Goal: Information Seeking & Learning: Learn about a topic

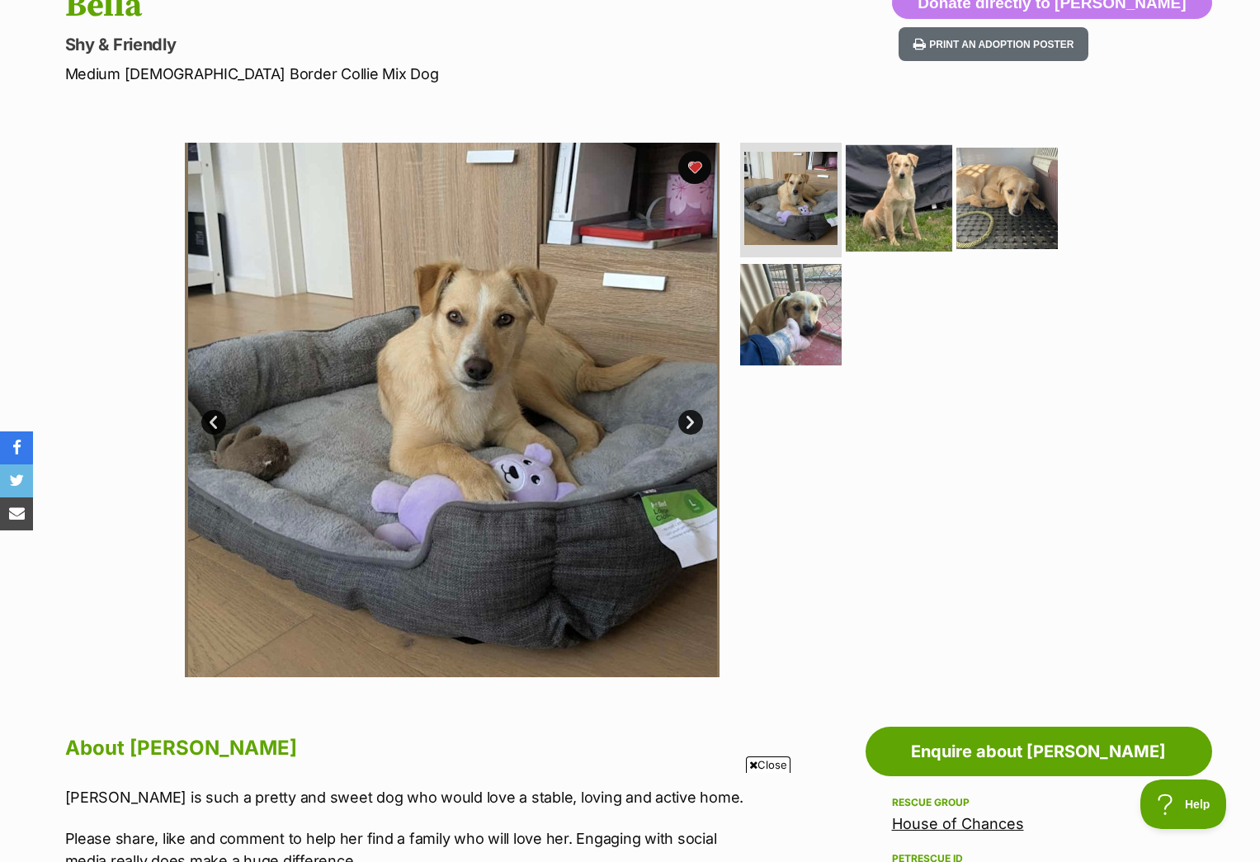
click at [898, 183] on img at bounding box center [899, 197] width 106 height 106
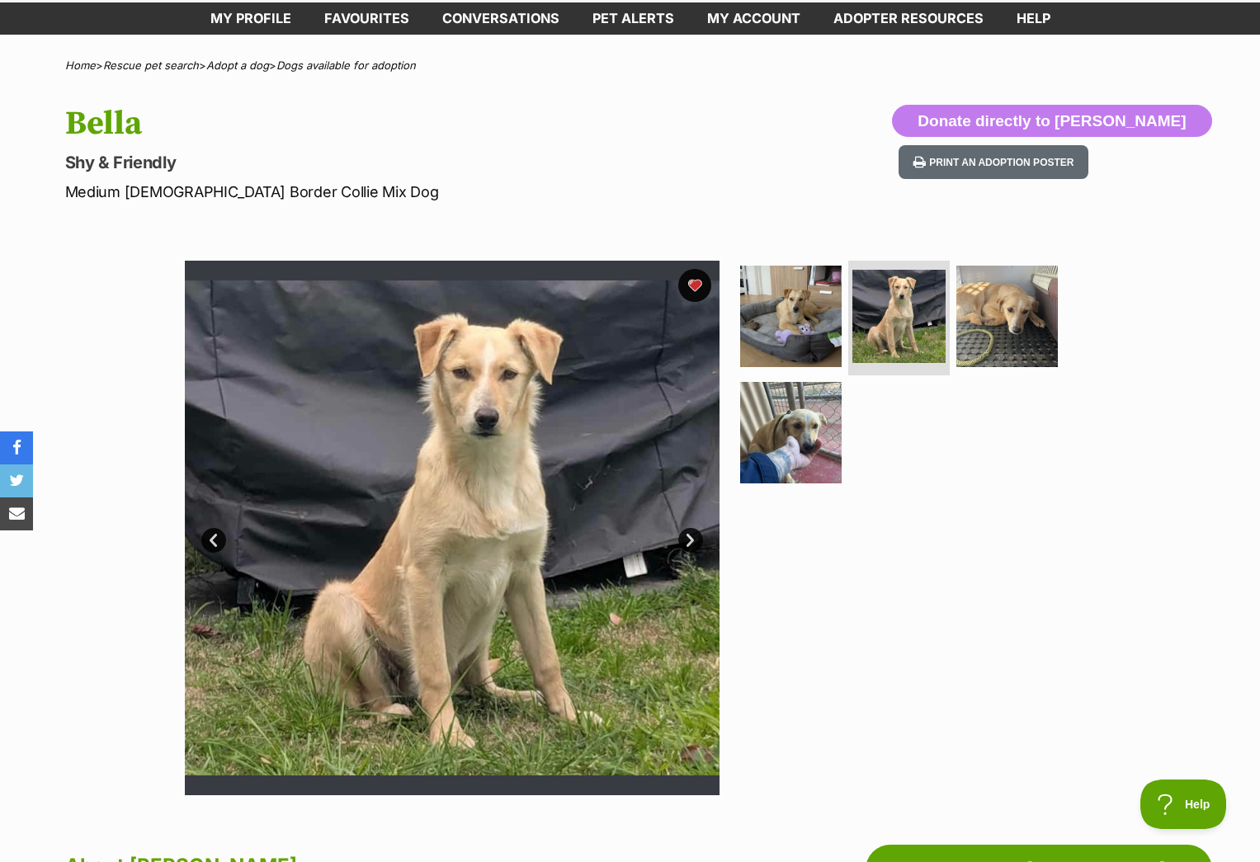
scroll to position [27, 0]
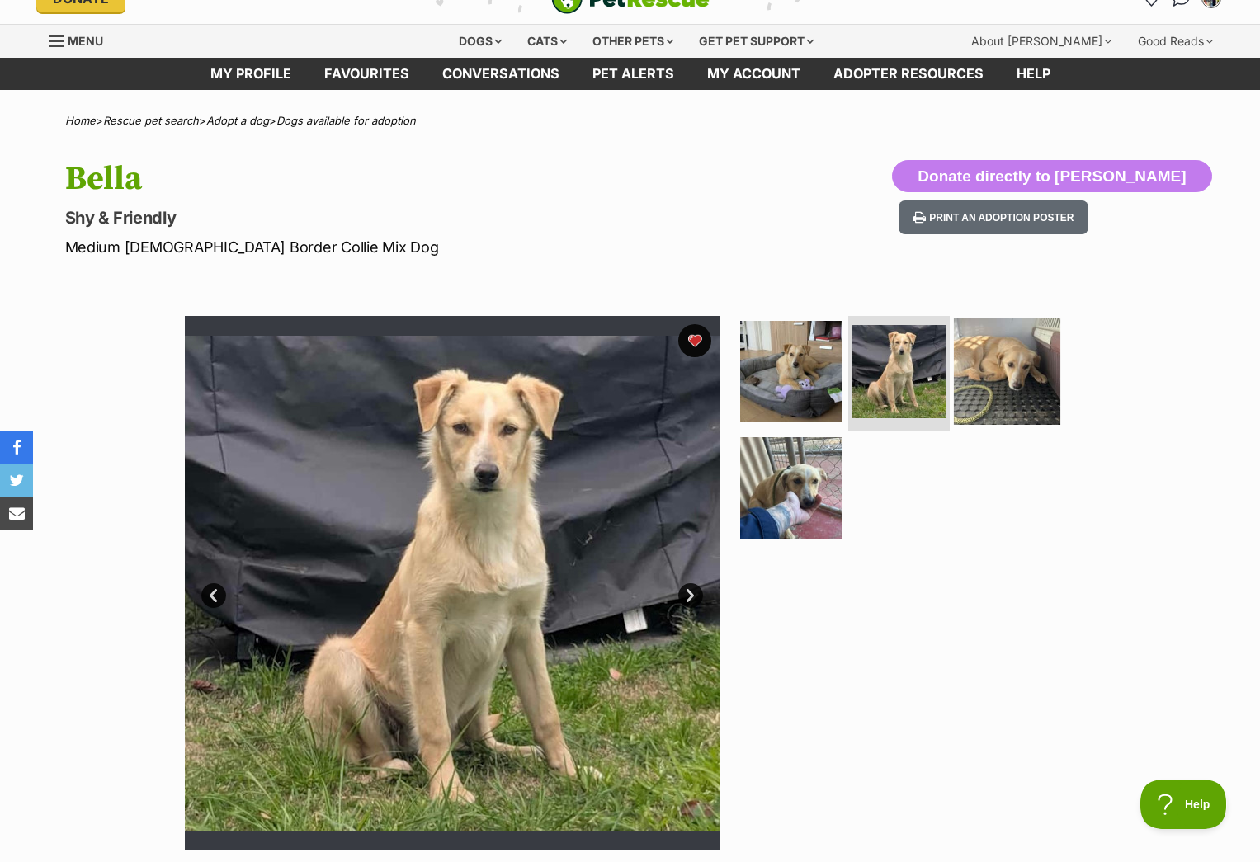
click at [1016, 371] on img at bounding box center [1007, 371] width 106 height 106
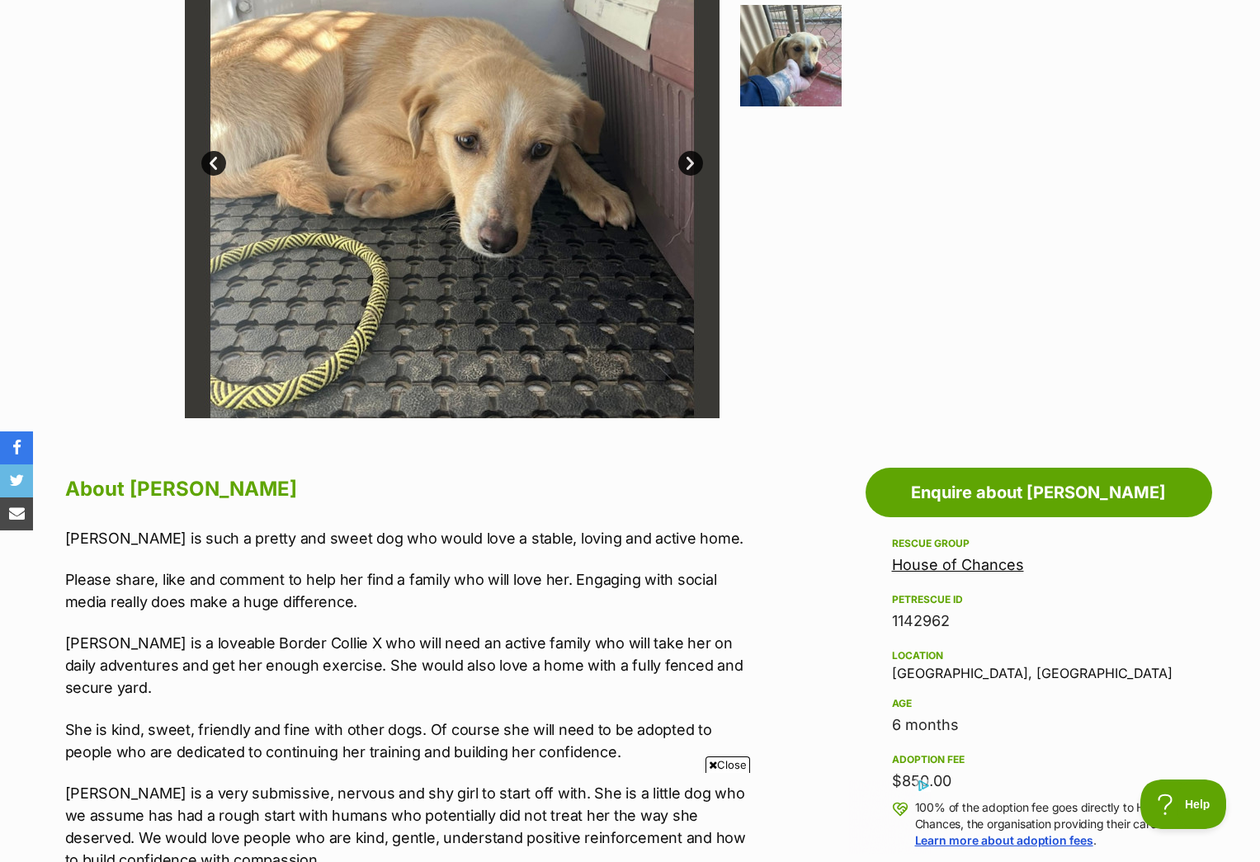
scroll to position [68, 0]
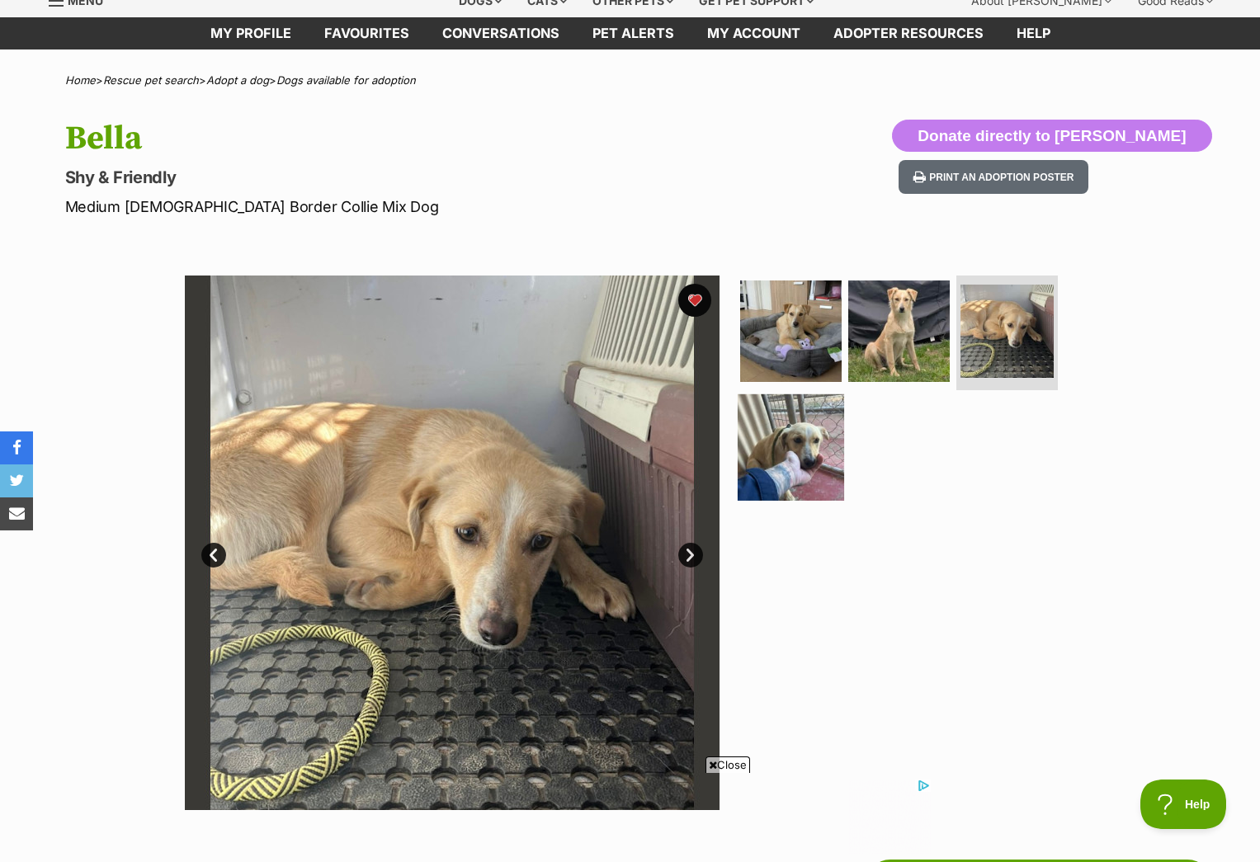
click at [811, 461] on img at bounding box center [791, 447] width 106 height 106
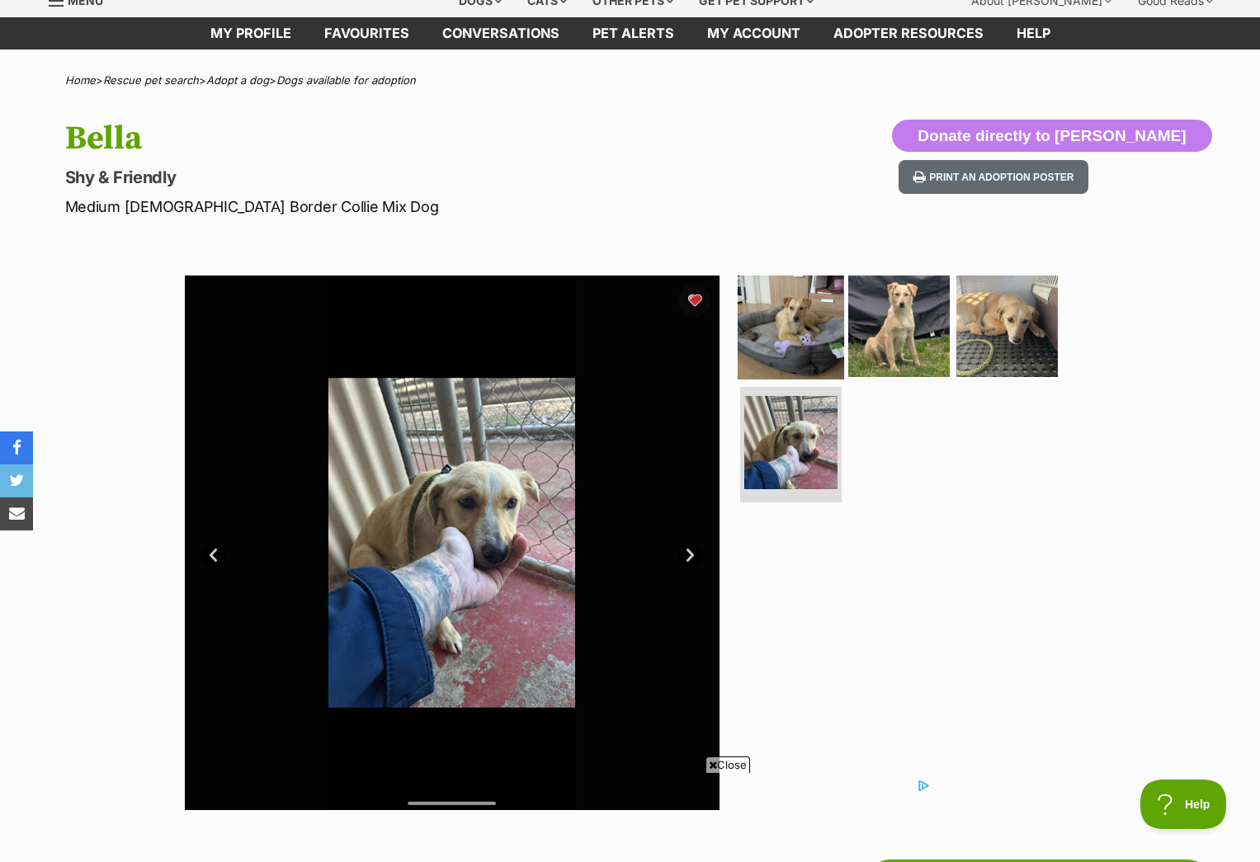
click at [798, 326] on img at bounding box center [791, 325] width 106 height 106
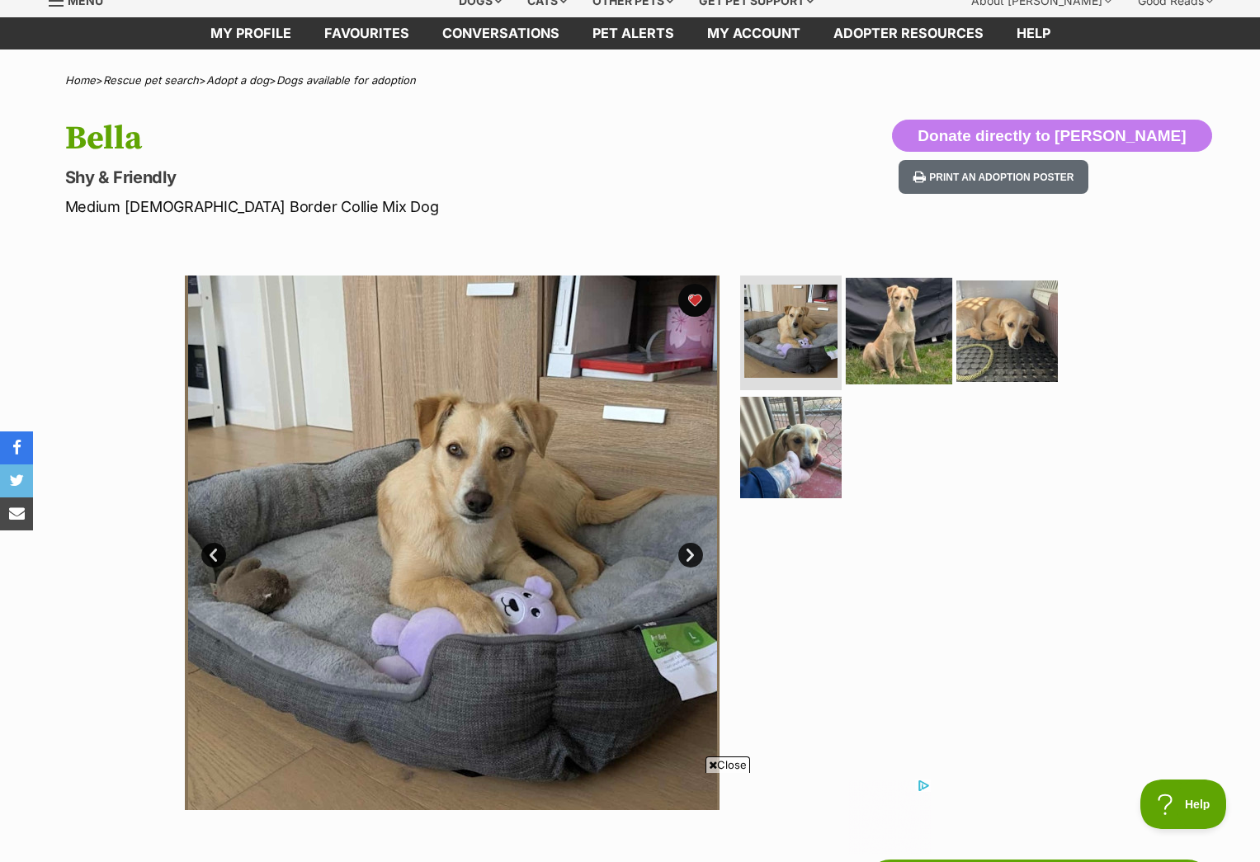
click at [915, 333] on img at bounding box center [899, 330] width 106 height 106
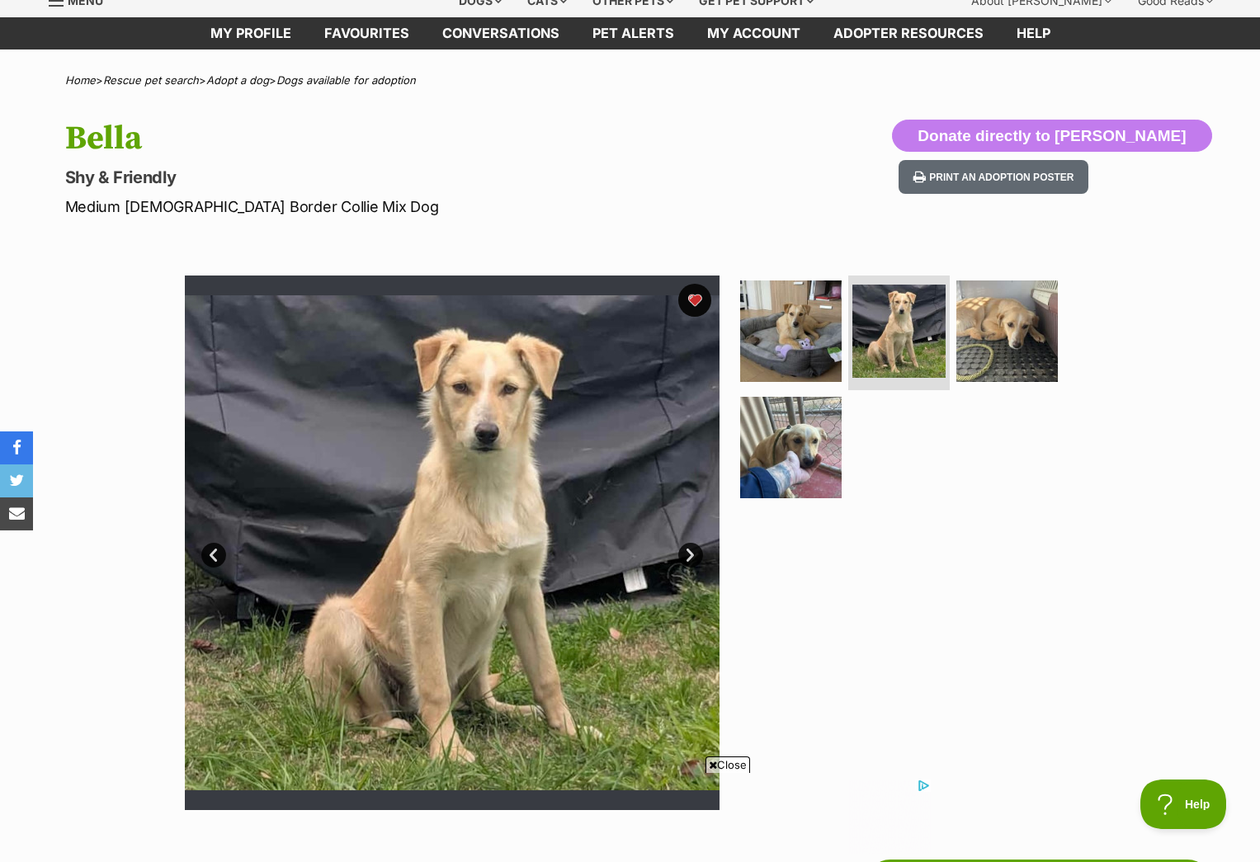
click at [692, 556] on link "Next" at bounding box center [690, 555] width 25 height 25
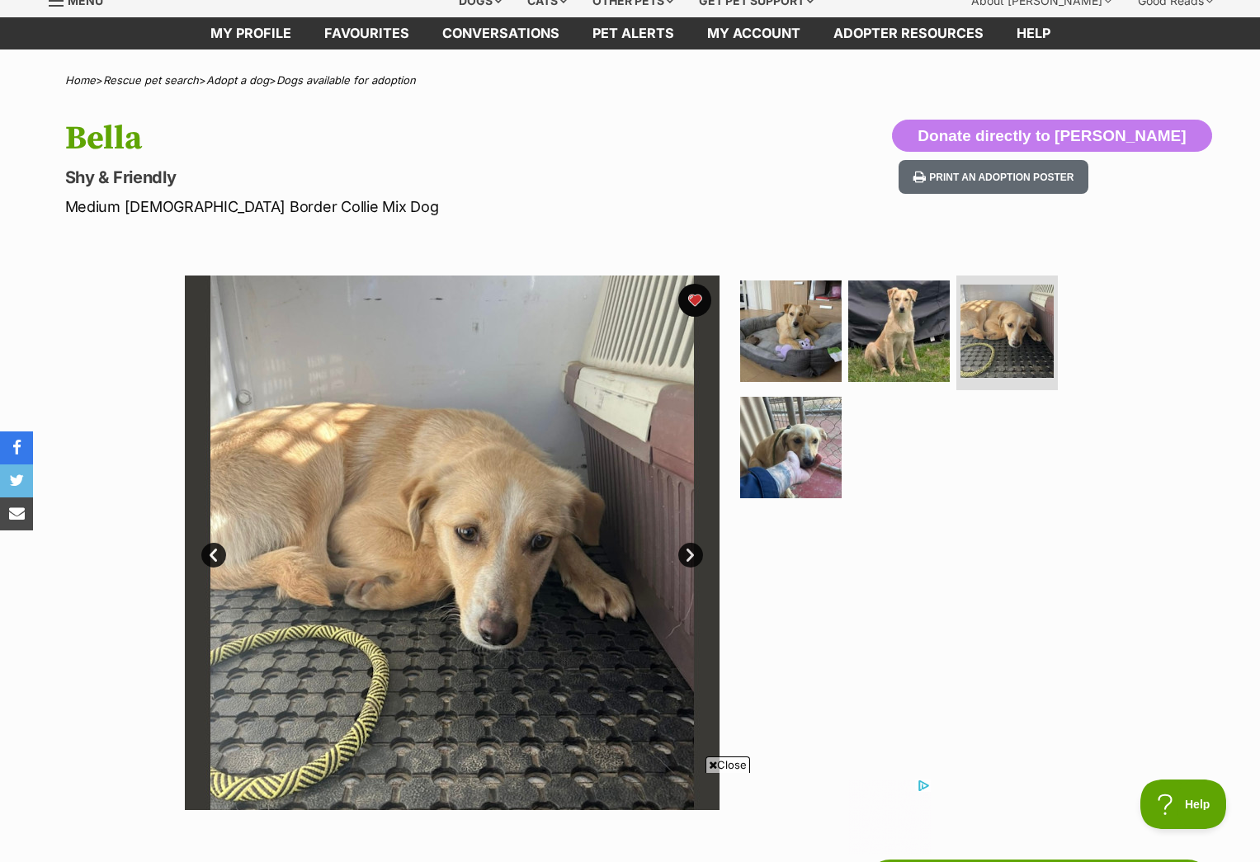
click at [692, 554] on link "Next" at bounding box center [690, 555] width 25 height 25
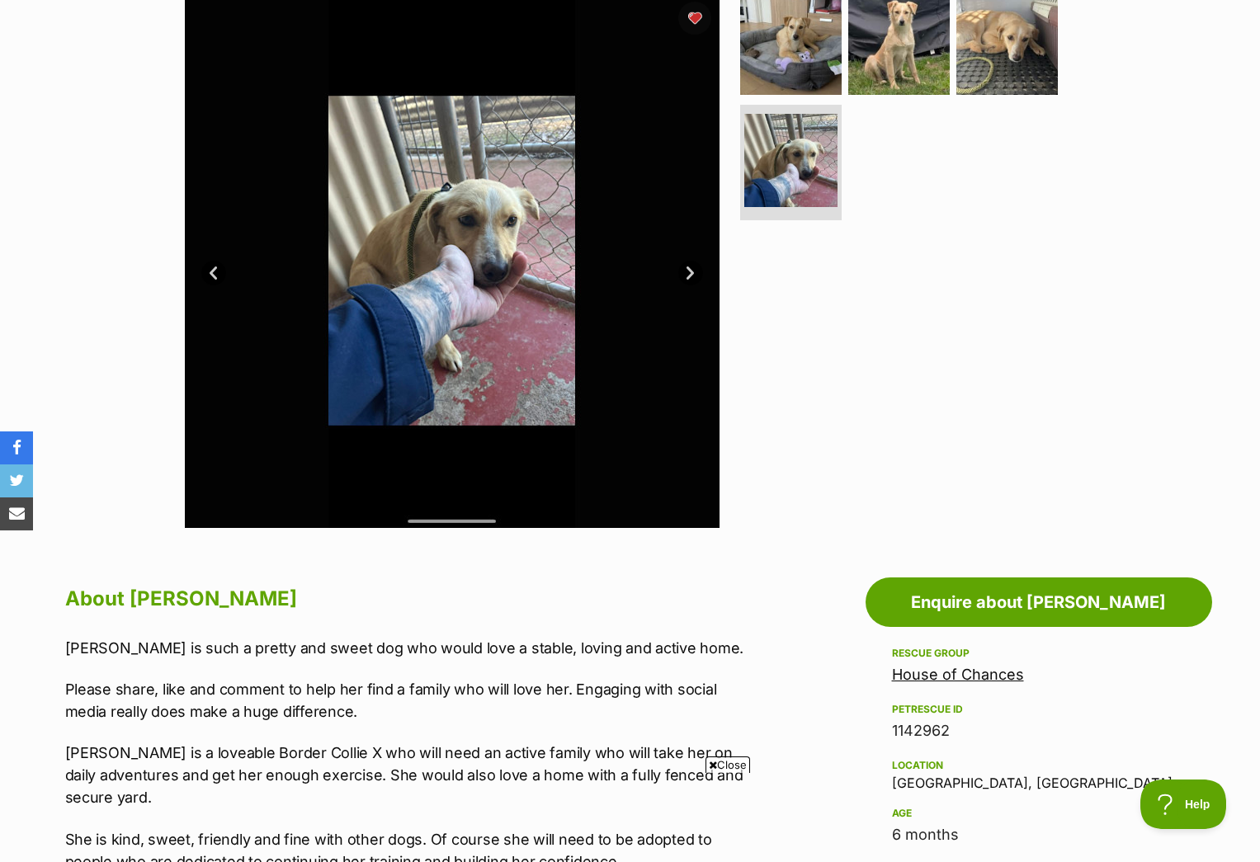
scroll to position [64, 0]
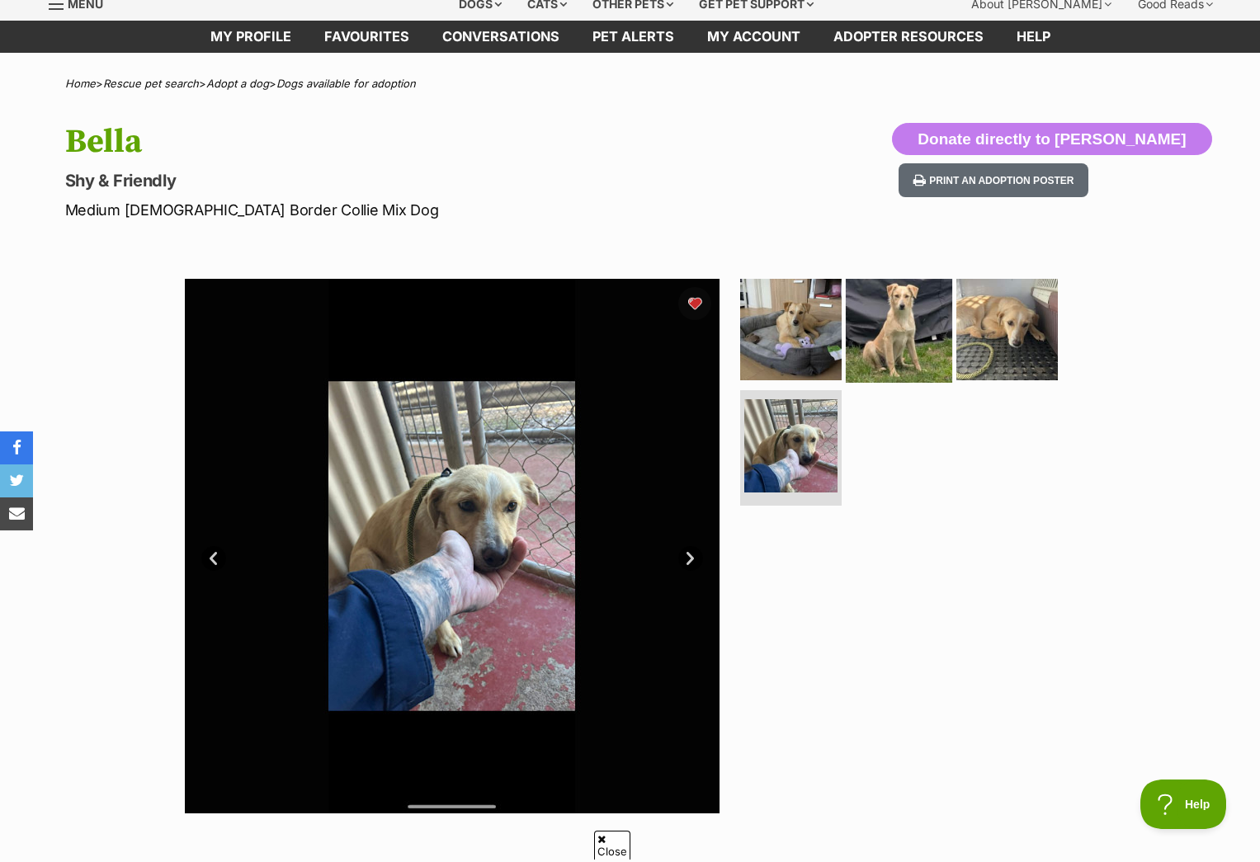
click at [902, 341] on img at bounding box center [899, 329] width 106 height 106
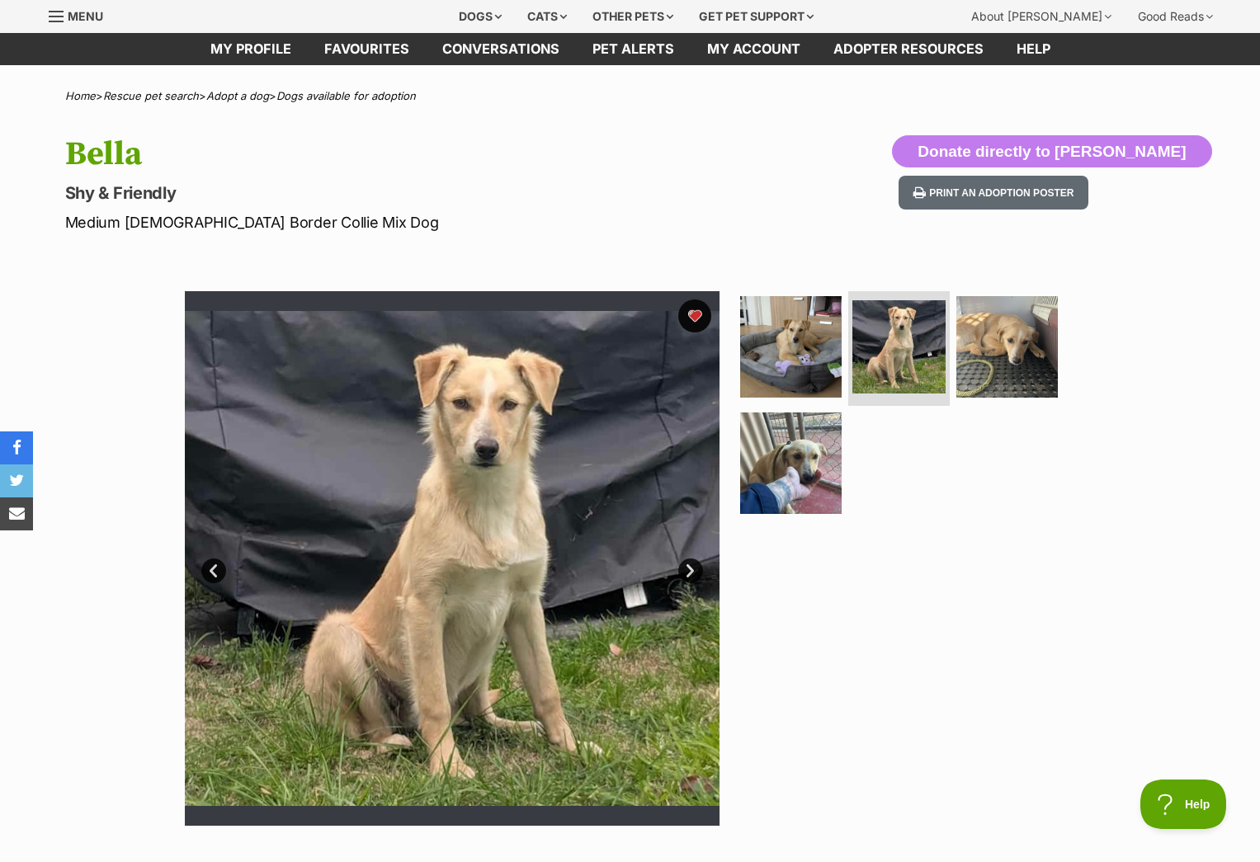
scroll to position [0, 0]
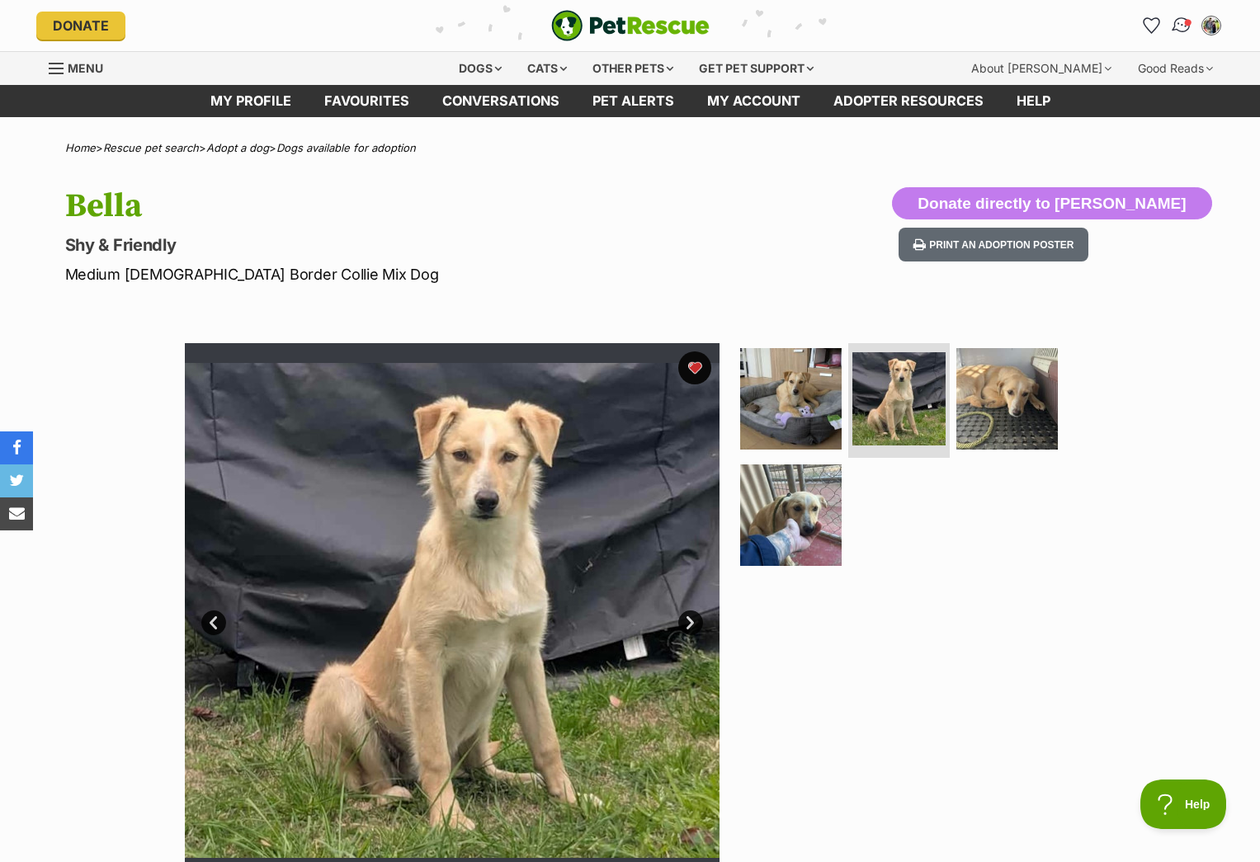
click at [1182, 26] on img "Conversations" at bounding box center [1181, 25] width 22 height 21
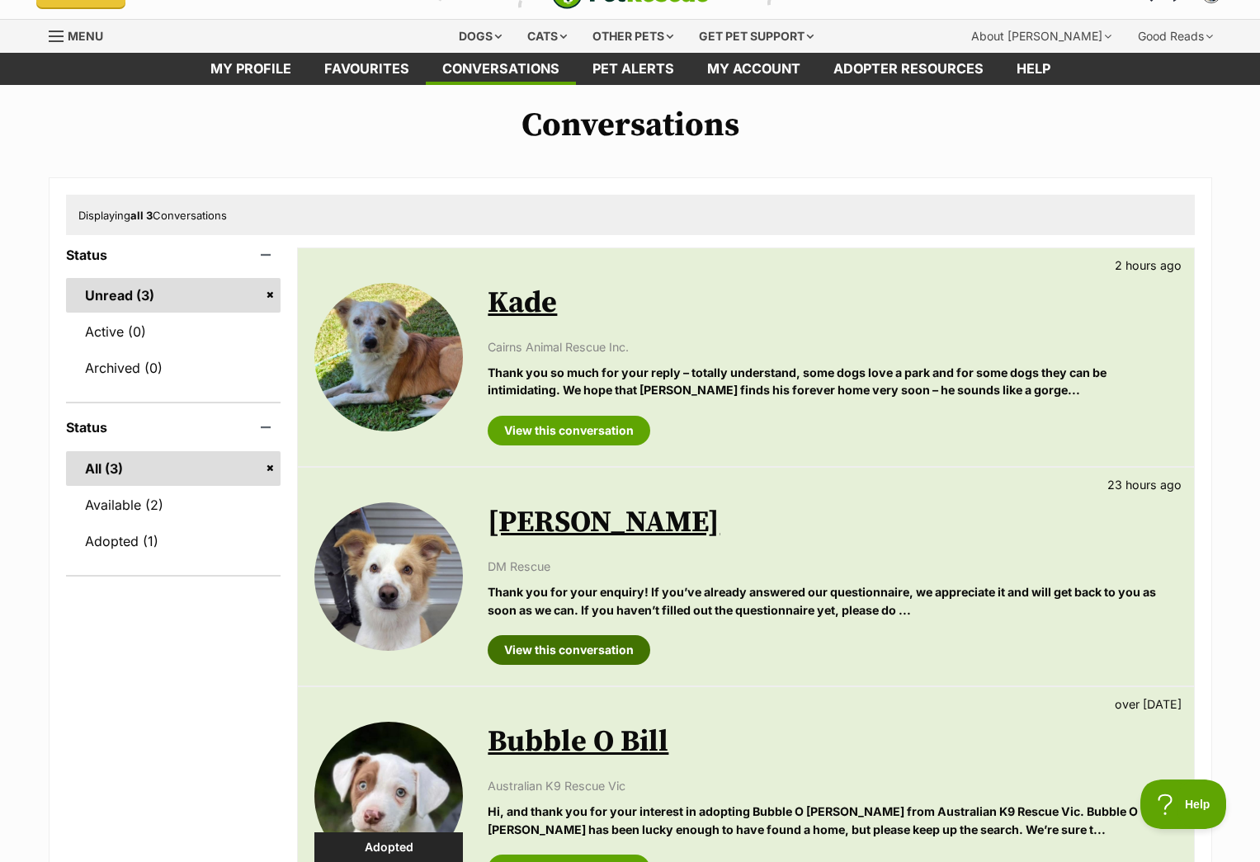
click at [597, 647] on link "View this conversation" at bounding box center [569, 650] width 163 height 30
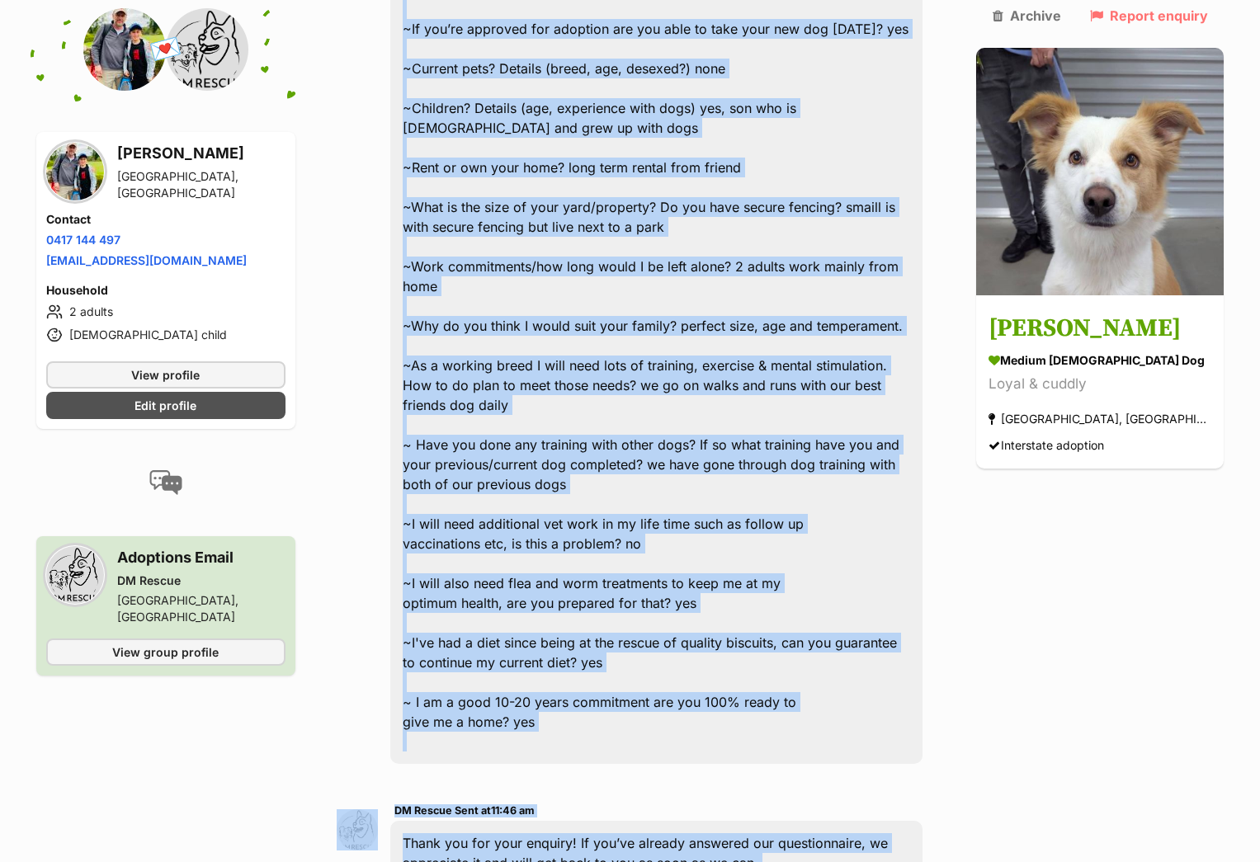
scroll to position [1221, 0]
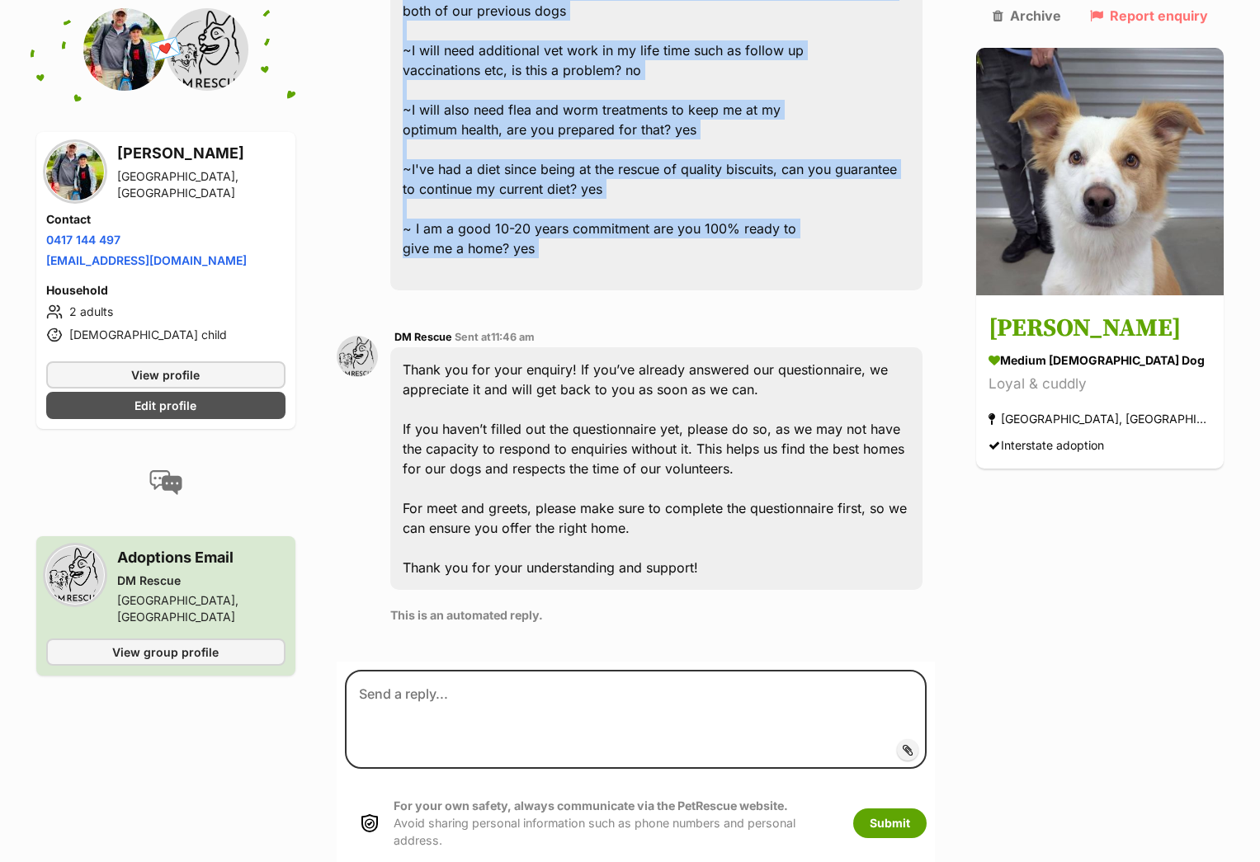
drag, startPoint x: 413, startPoint y: 85, endPoint x: 777, endPoint y: 224, distance: 388.7
copy div "Hi, we are a family of three who were a family of 5 until about 4 years ago. We…"
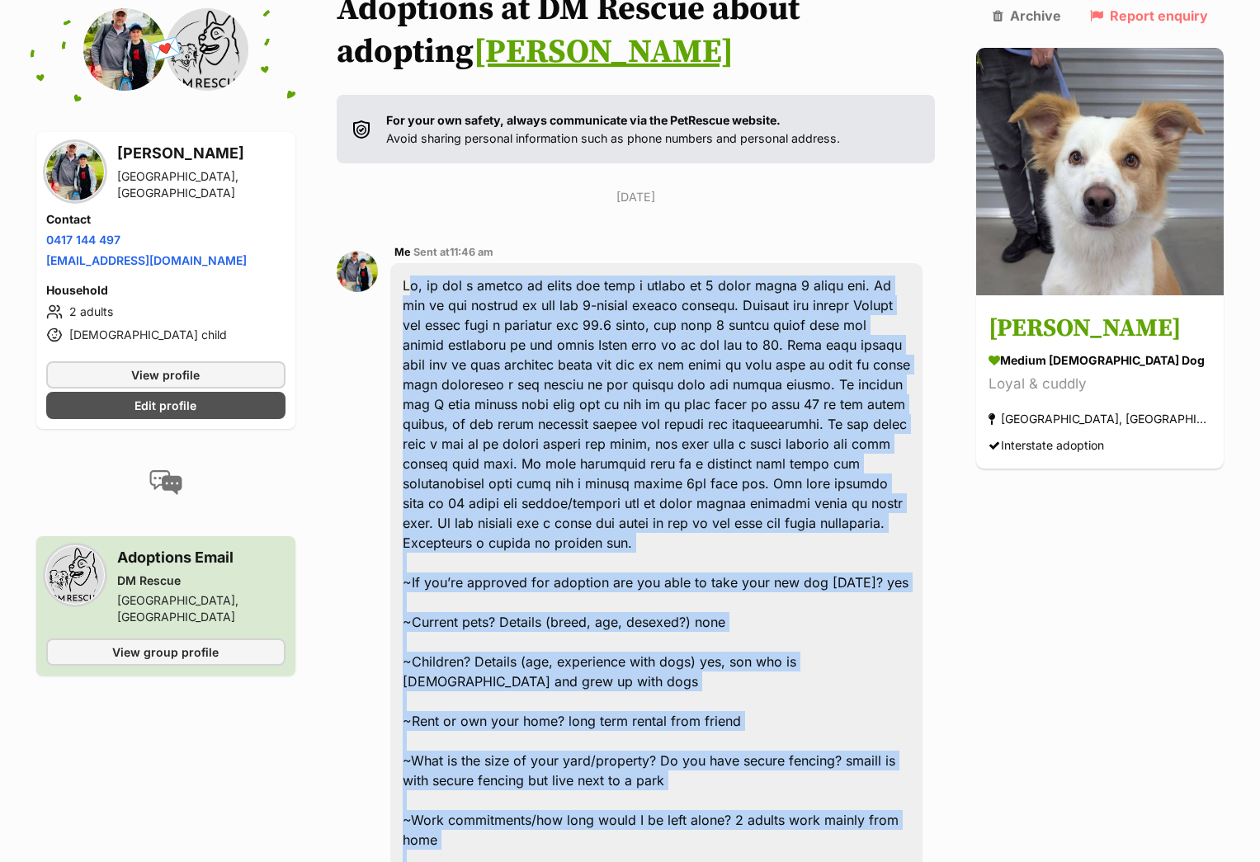
scroll to position [5, 0]
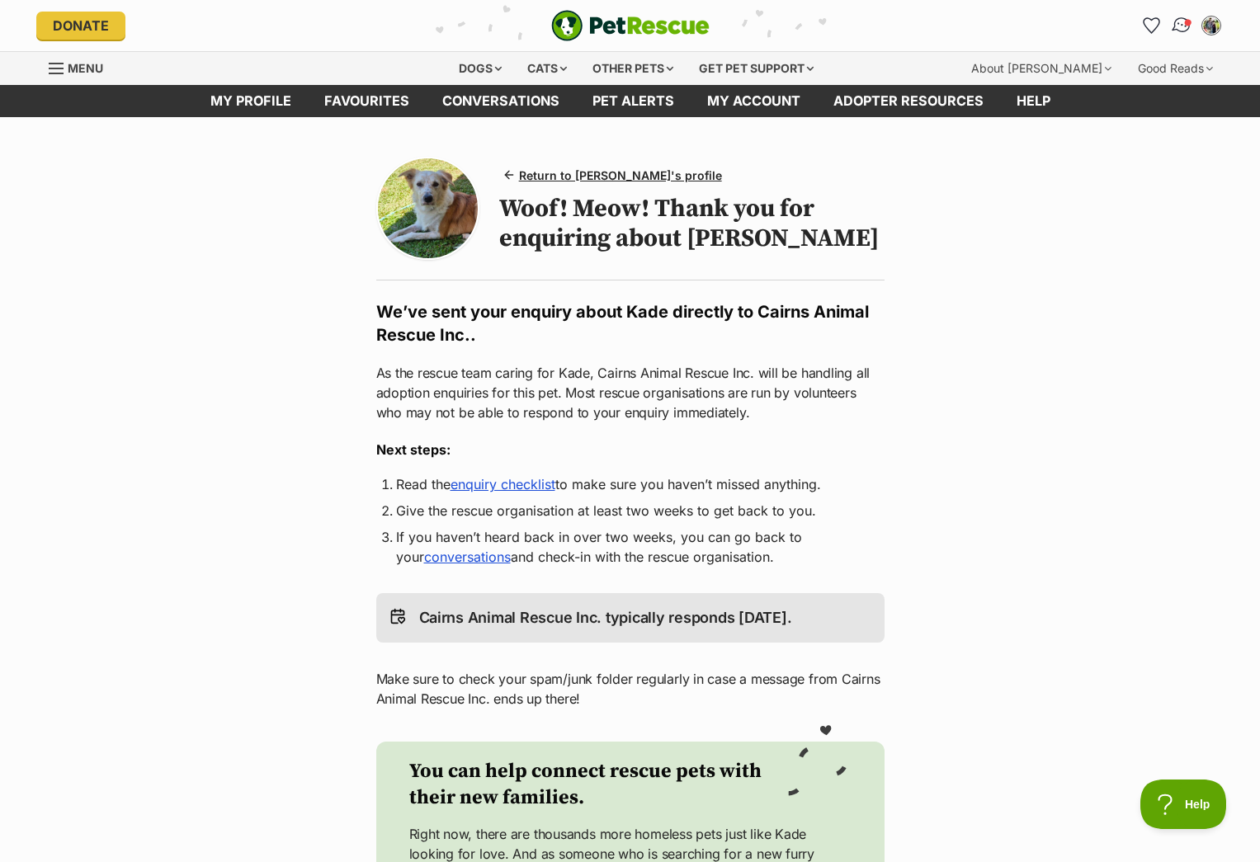
click at [1183, 26] on img "Conversations" at bounding box center [1181, 25] width 22 height 21
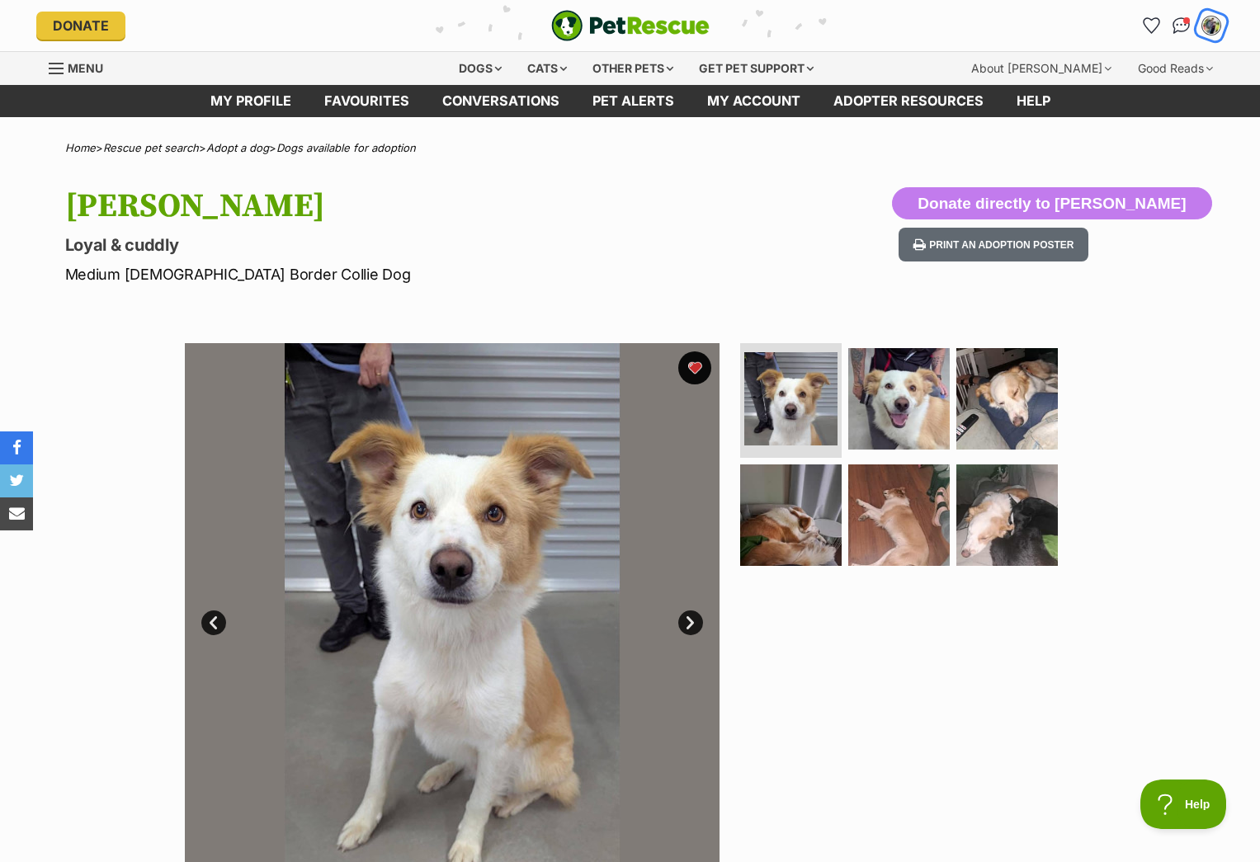
click at [1209, 21] on img "My account" at bounding box center [1211, 25] width 21 height 21
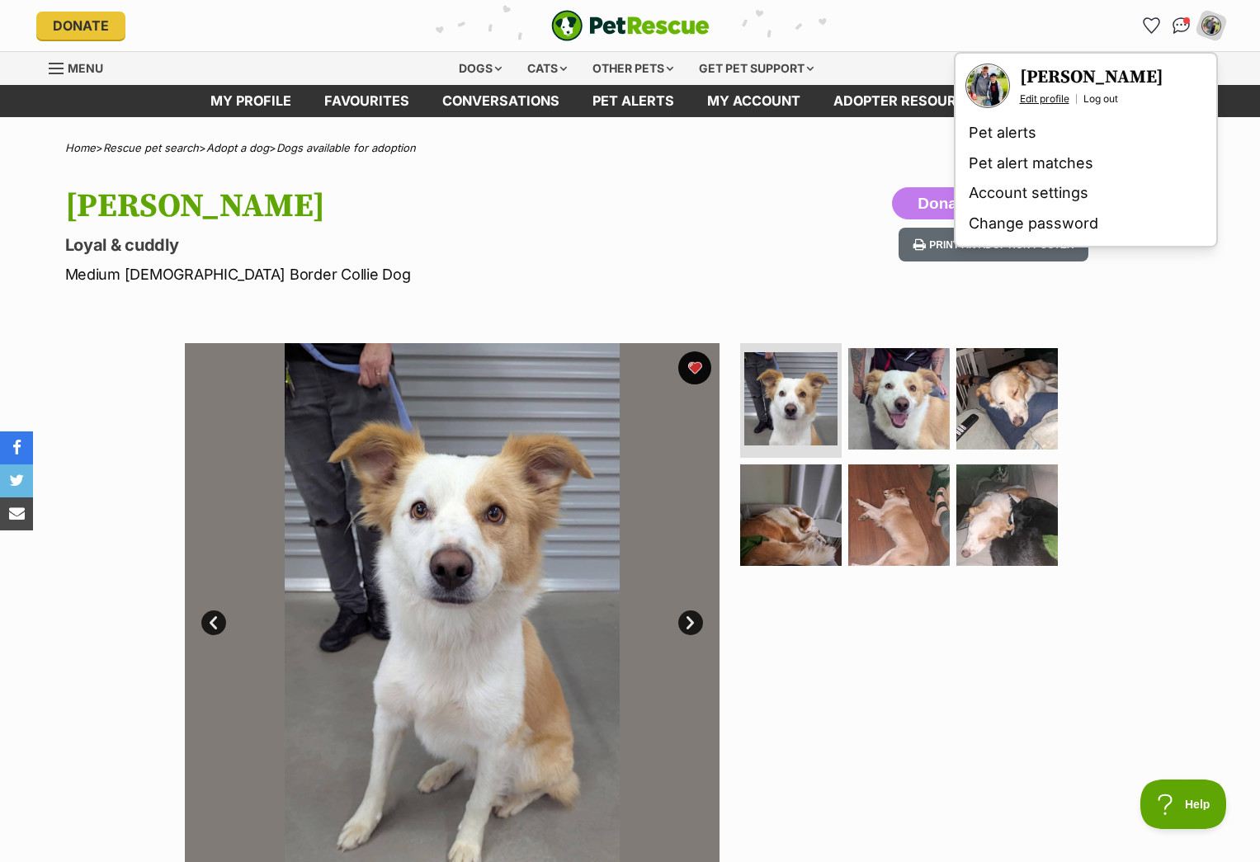
click at [1049, 96] on link "Edit profile" at bounding box center [1045, 98] width 50 height 13
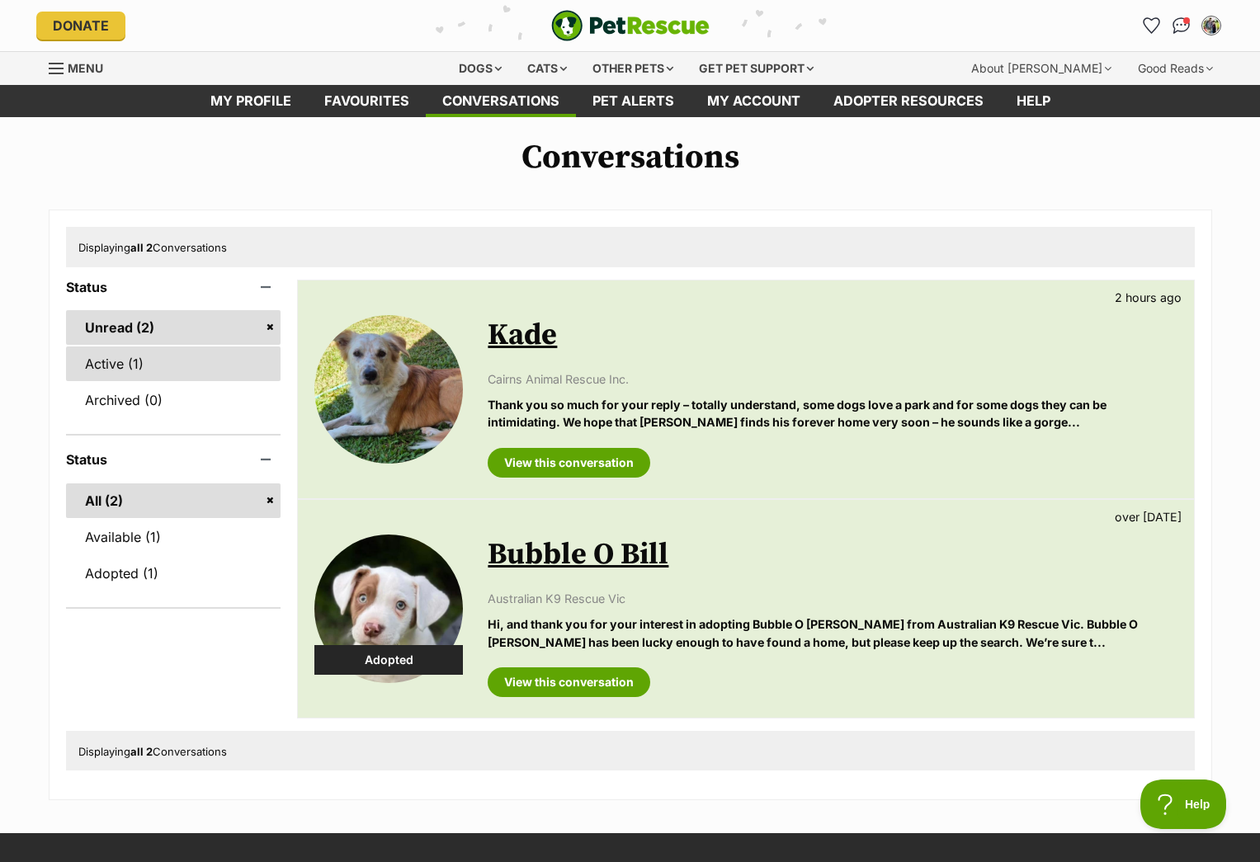
click at [92, 364] on link "Active (1)" at bounding box center [173, 364] width 215 height 35
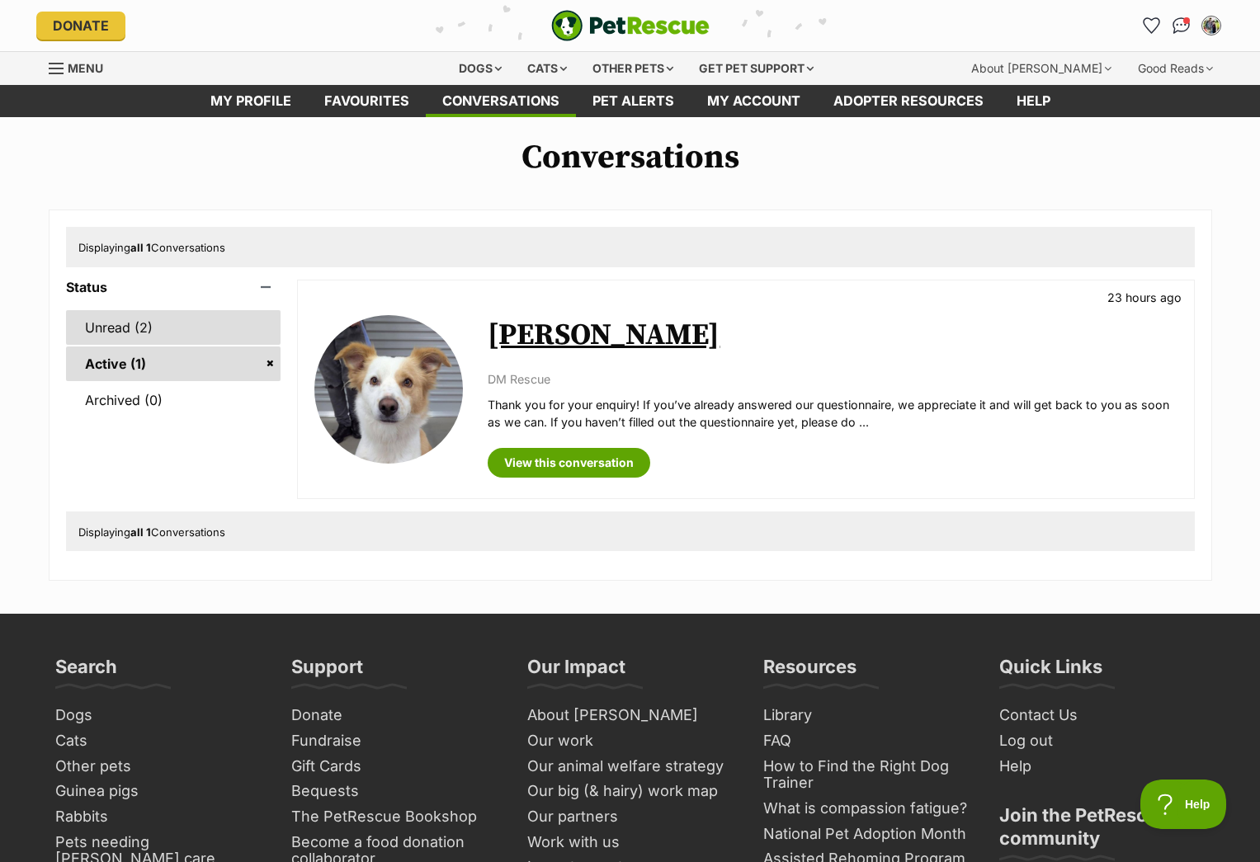
click at [137, 329] on link "Unread (2)" at bounding box center [173, 327] width 215 height 35
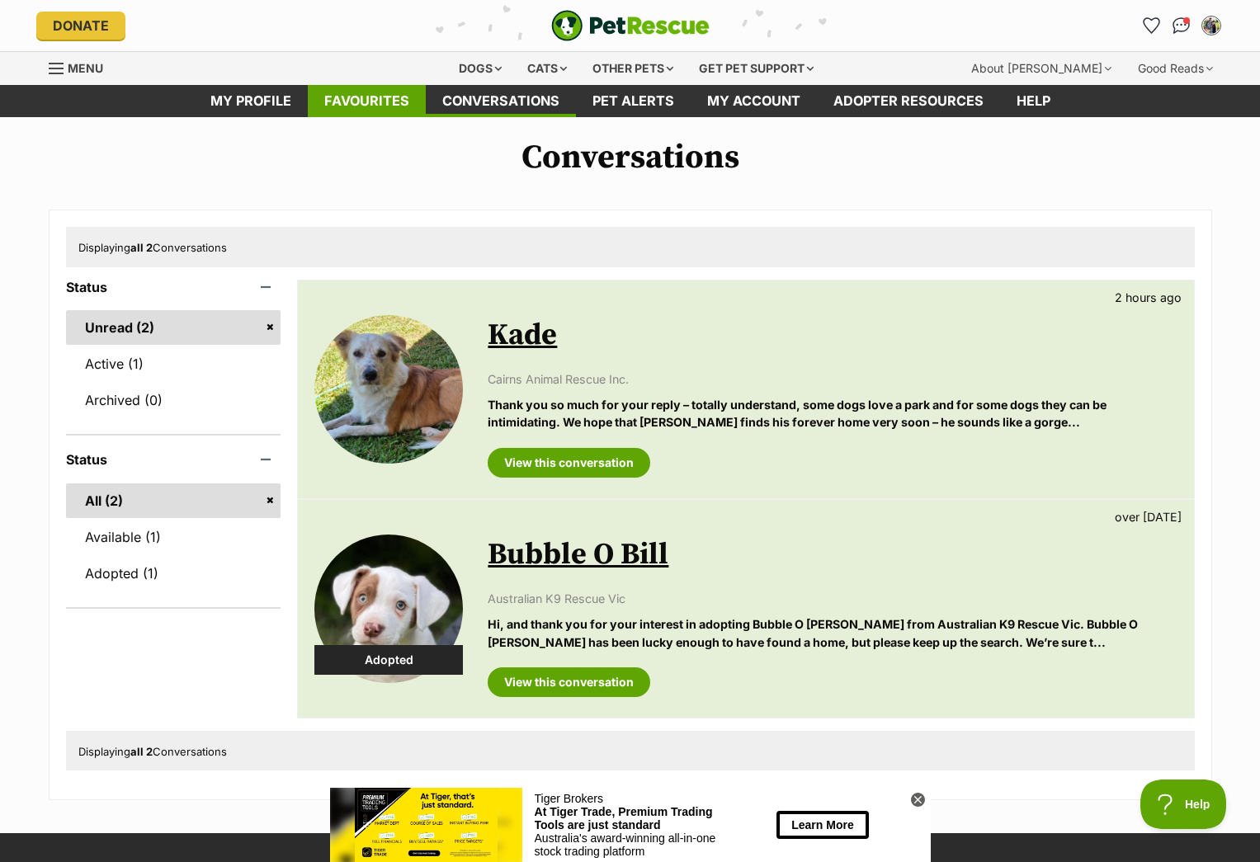
click at [364, 98] on link "Favourites" at bounding box center [367, 101] width 118 height 32
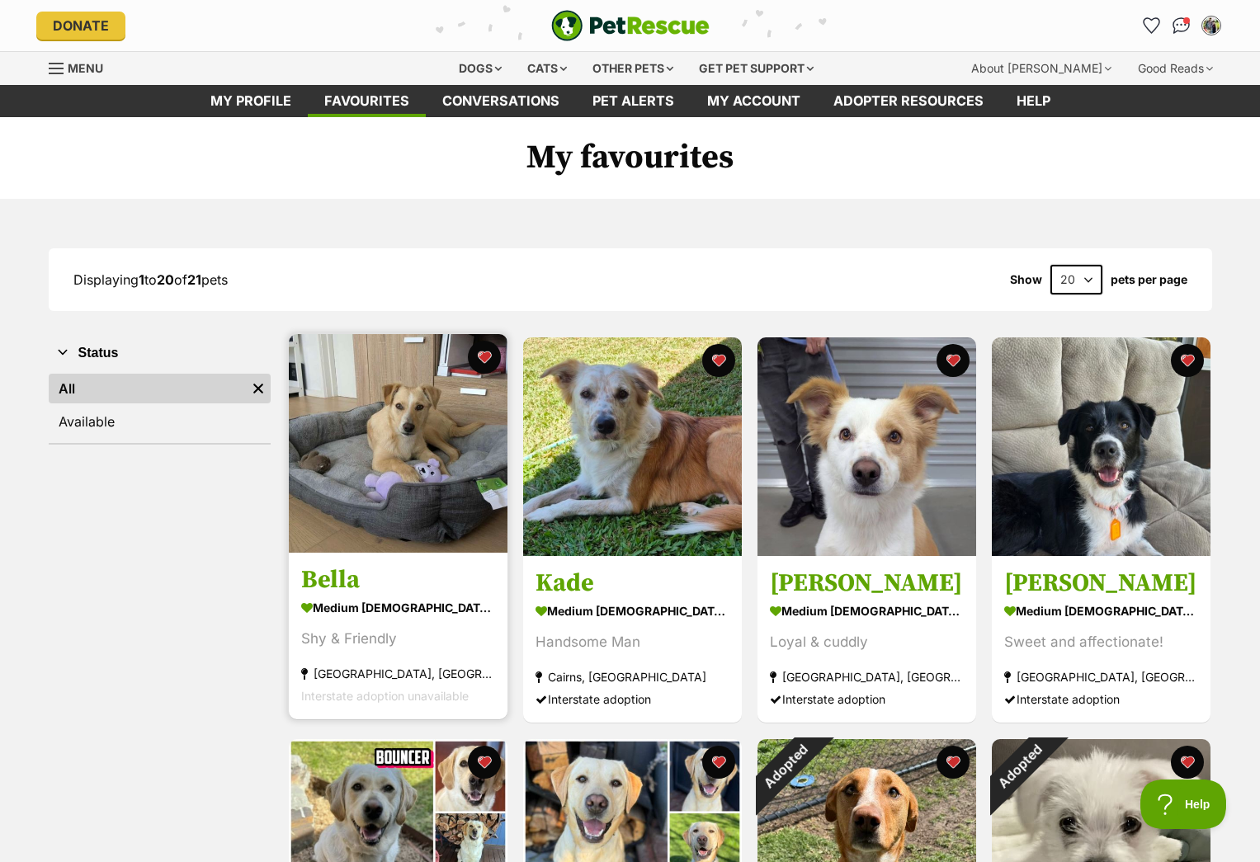
click at [369, 600] on div "medium [DEMOGRAPHIC_DATA] Dog" at bounding box center [398, 609] width 194 height 24
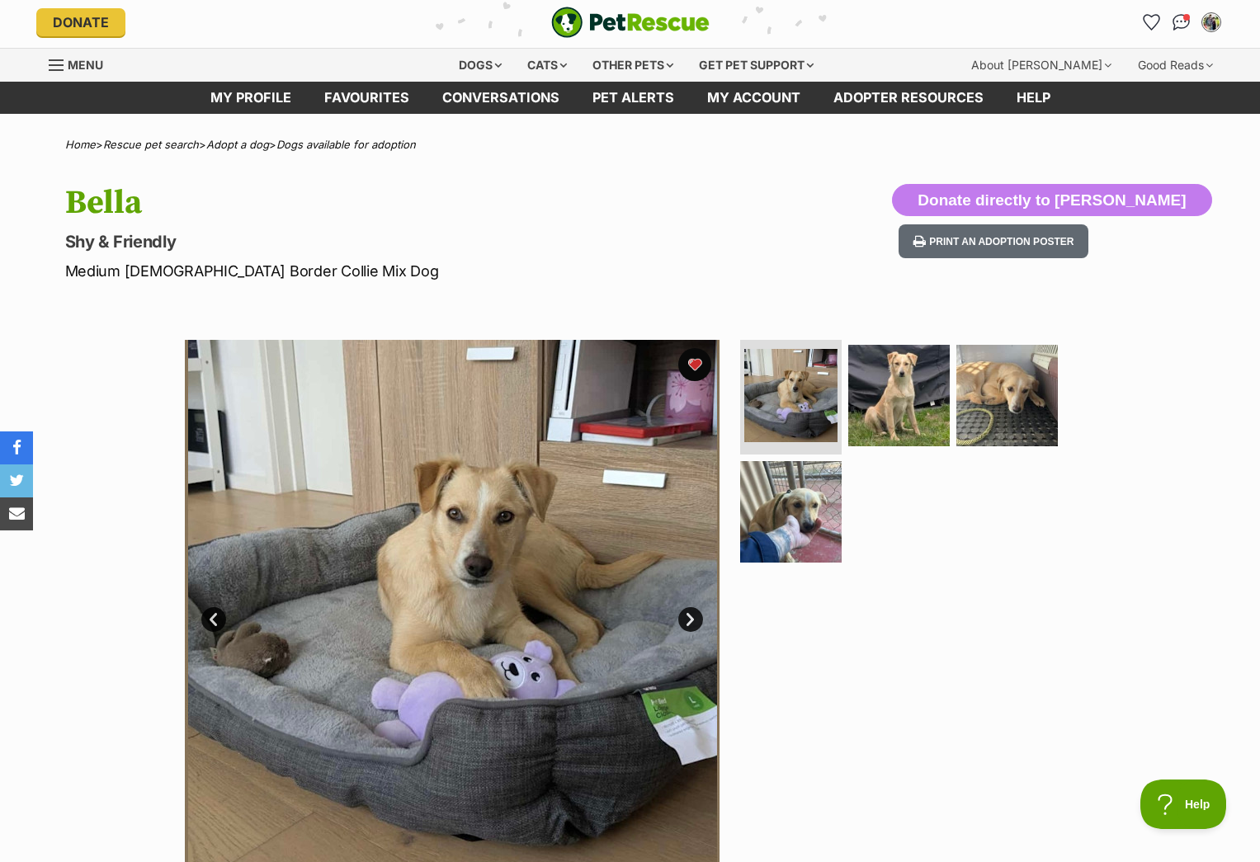
scroll to position [310, 0]
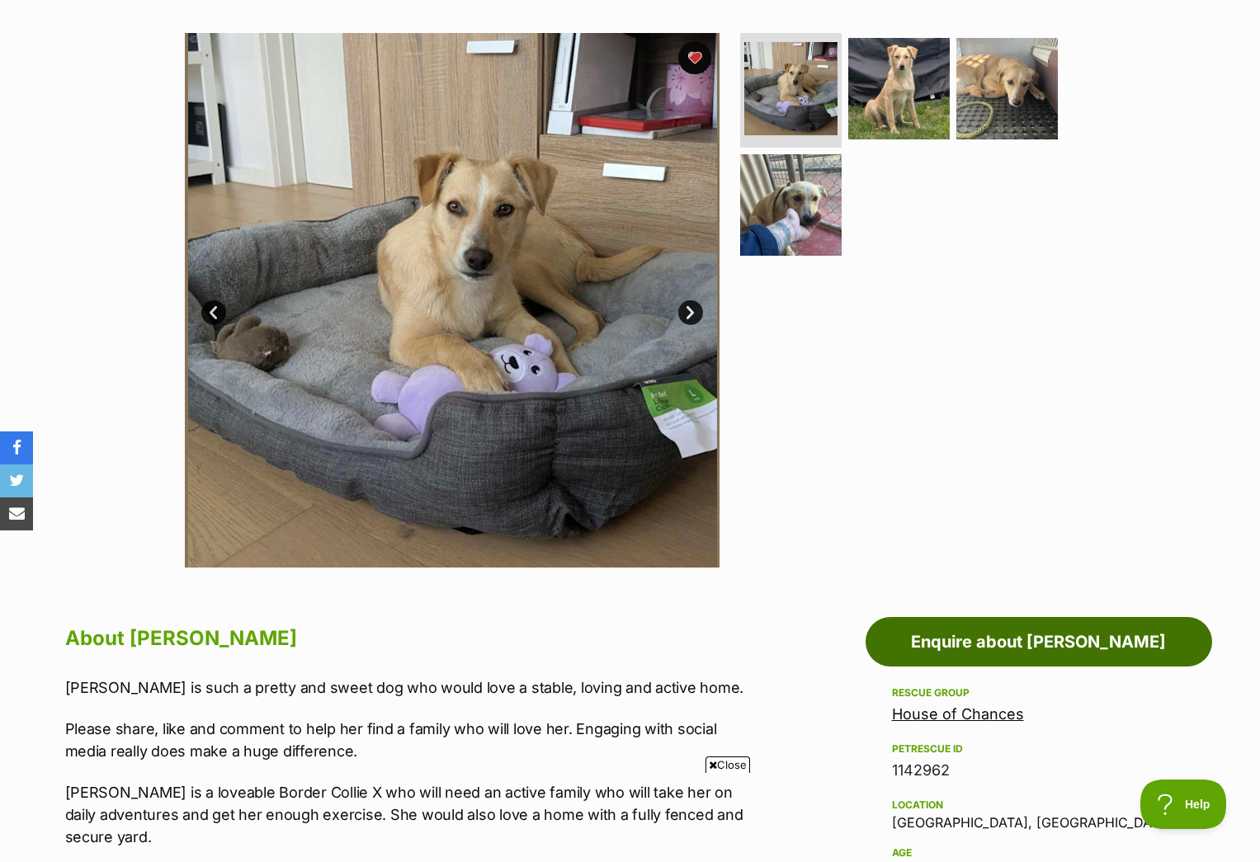
click at [1018, 640] on link "Enquire about Bella" at bounding box center [1039, 642] width 347 height 50
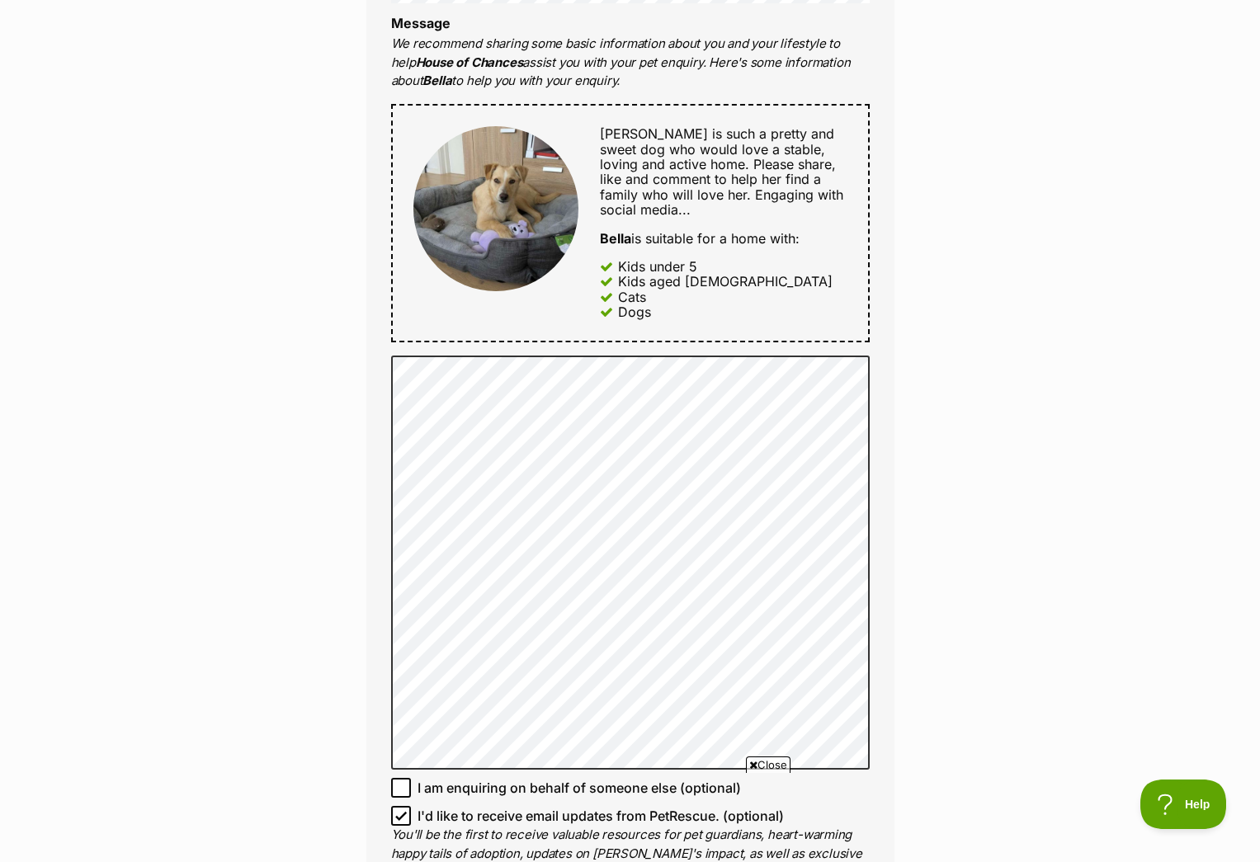
scroll to position [760, 0]
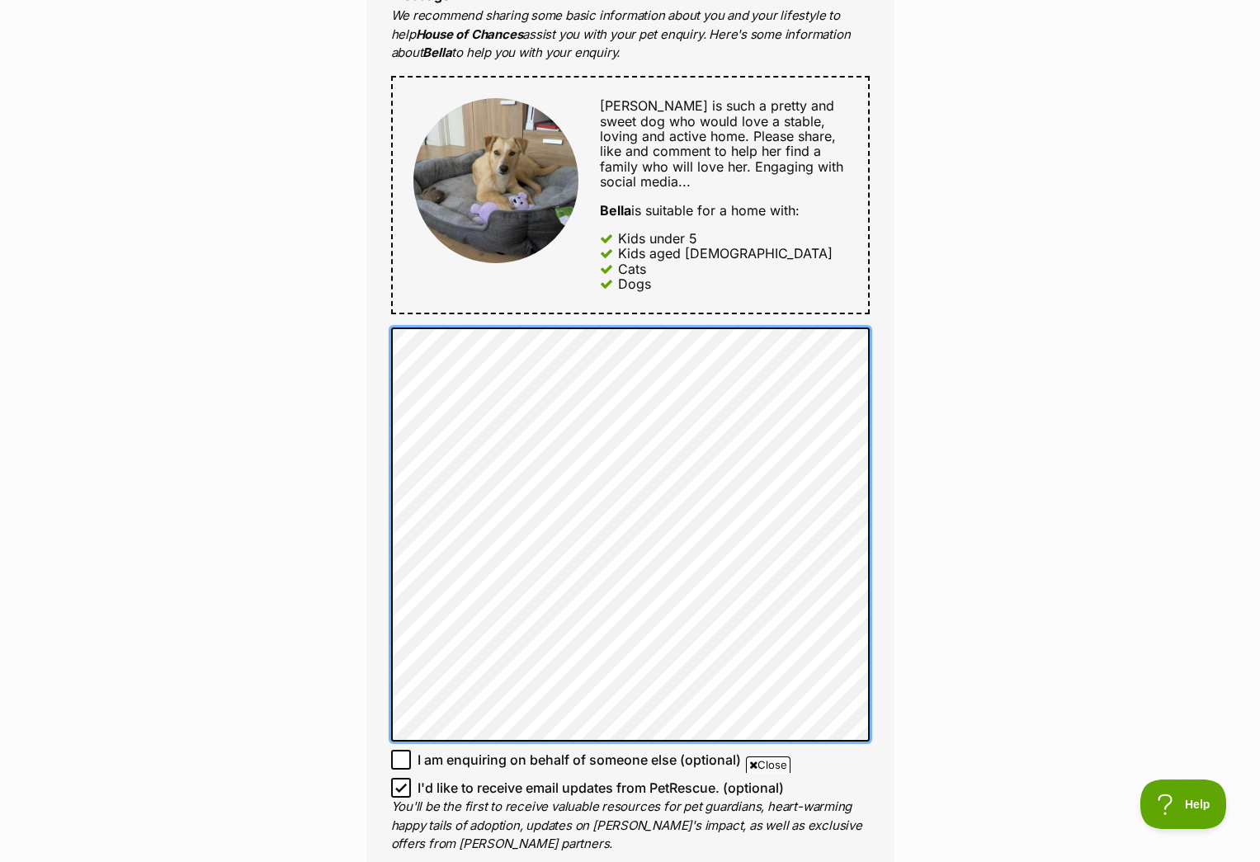
click at [366, 325] on div "Full name Michelle Wyatt Email We require this to be able to send you communica…" at bounding box center [630, 268] width 528 height 1262
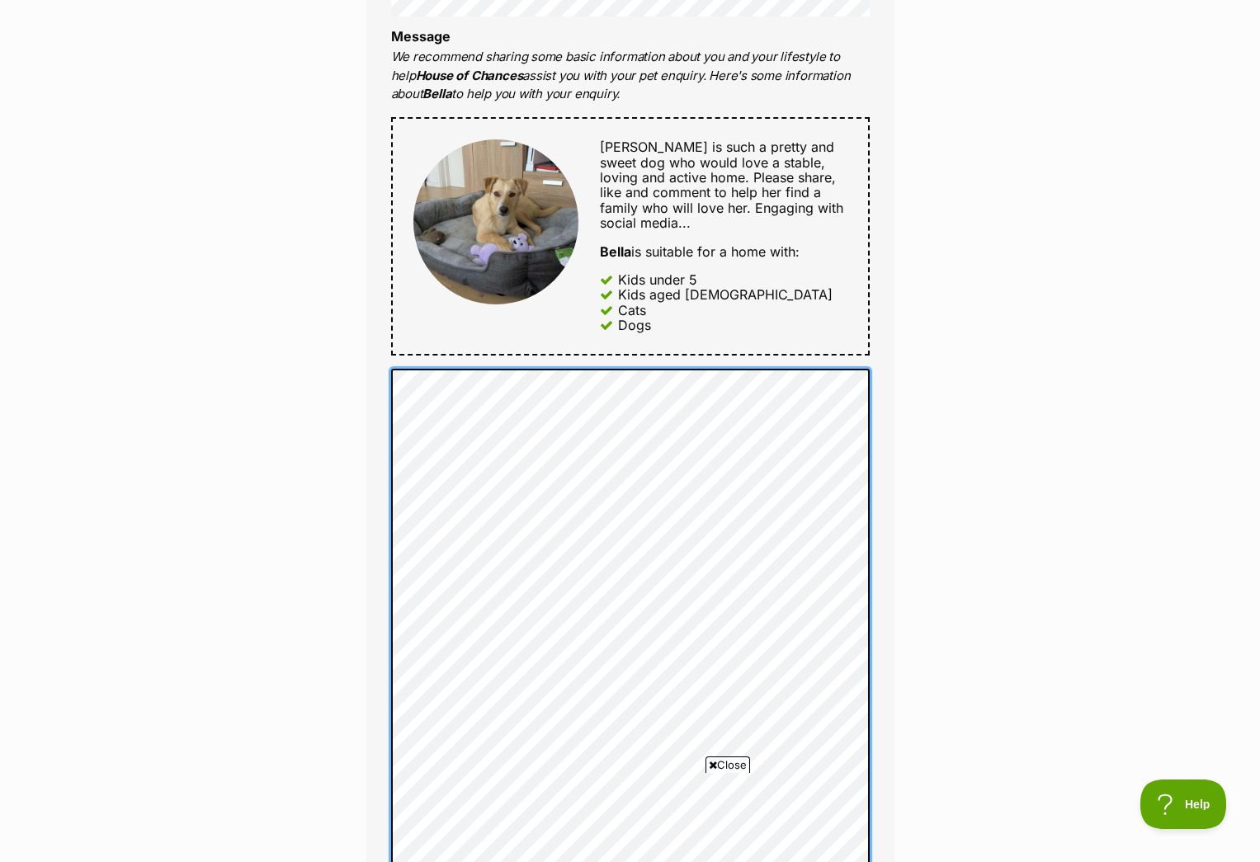
scroll to position [71, 0]
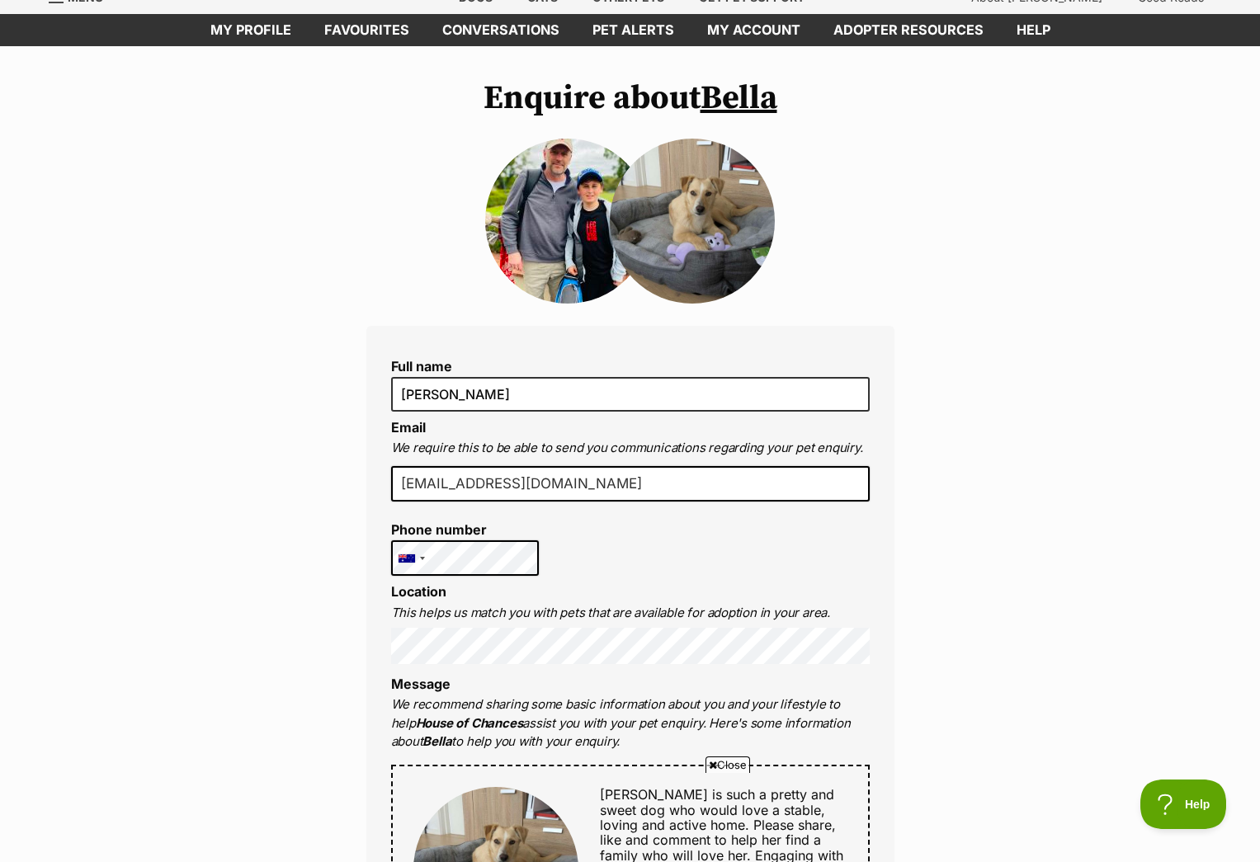
click at [550, 233] on img at bounding box center [567, 221] width 165 height 165
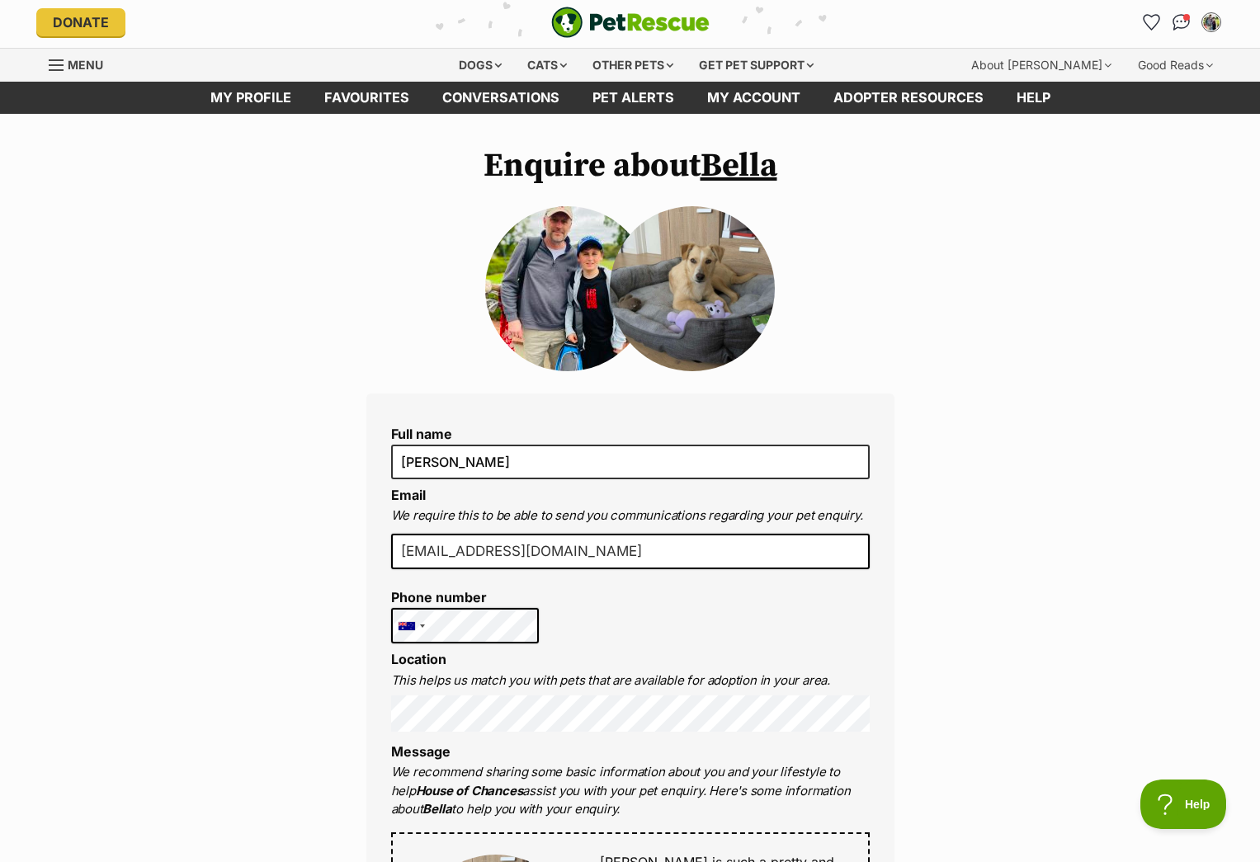
scroll to position [0, 0]
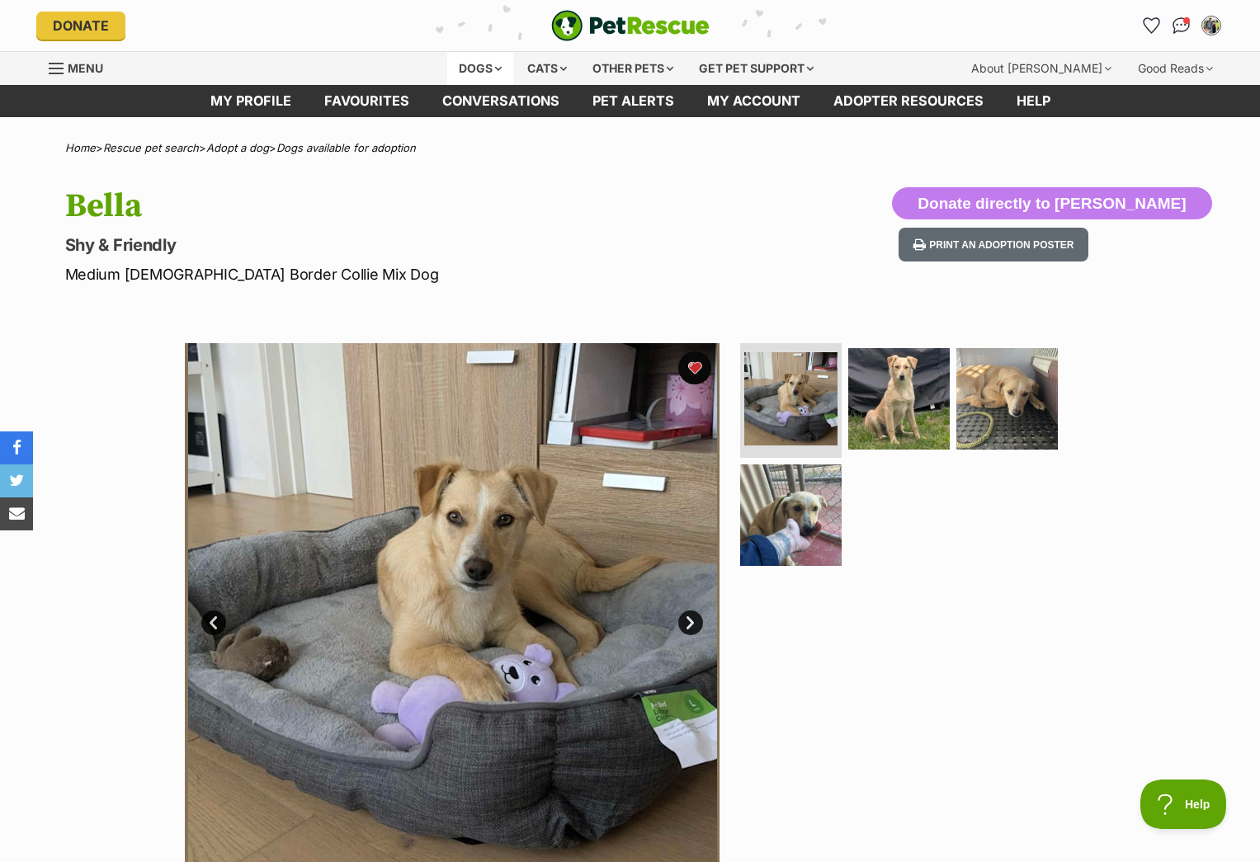
click at [488, 64] on div "Dogs" at bounding box center [480, 68] width 66 height 33
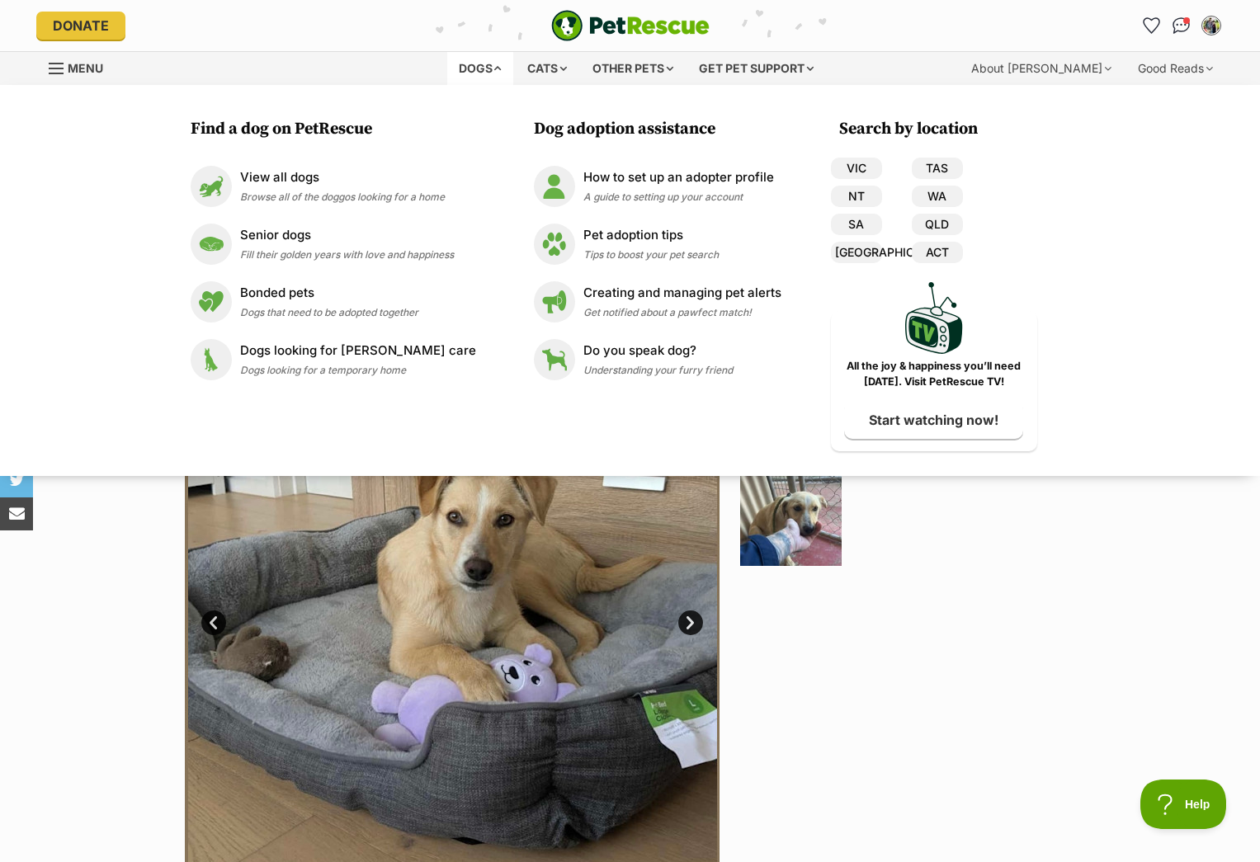
click at [88, 67] on span "Menu" at bounding box center [85, 68] width 35 height 14
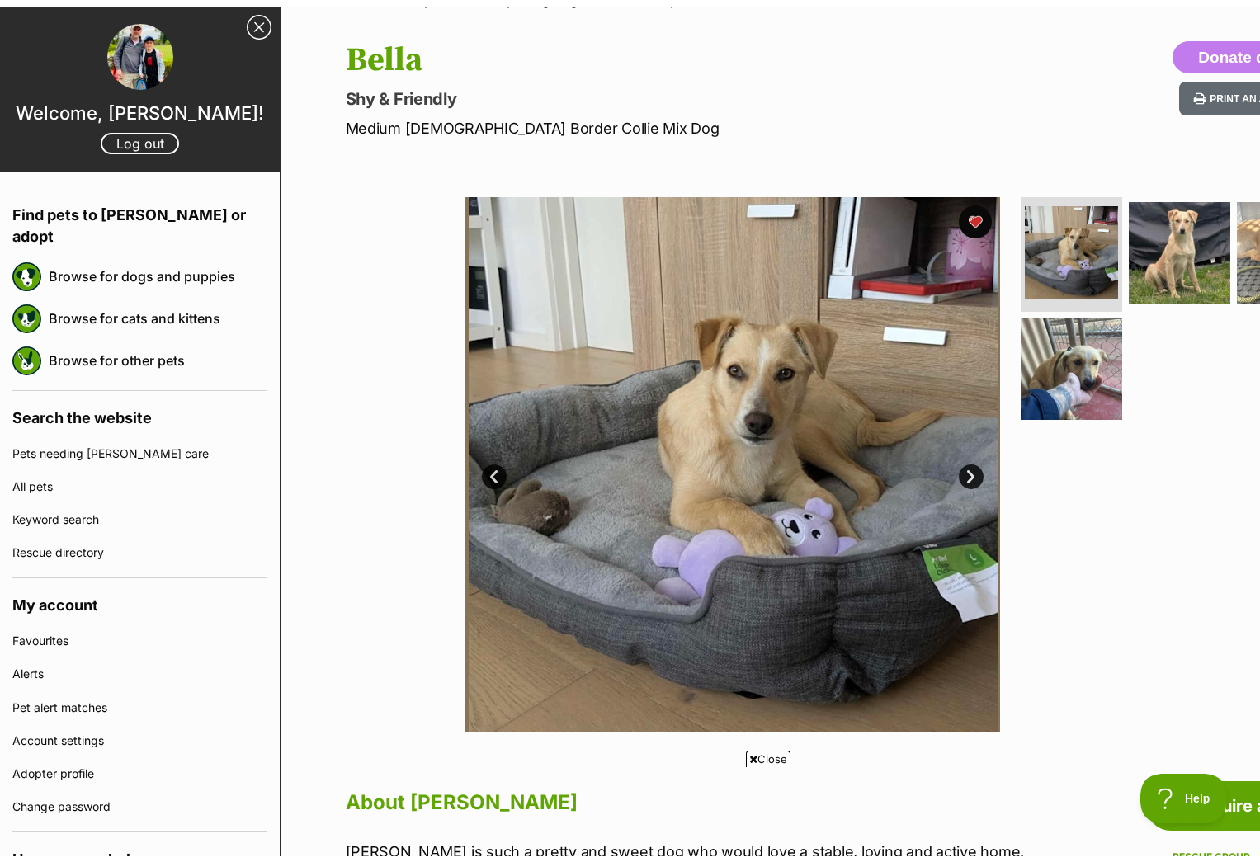
scroll to position [151, 0]
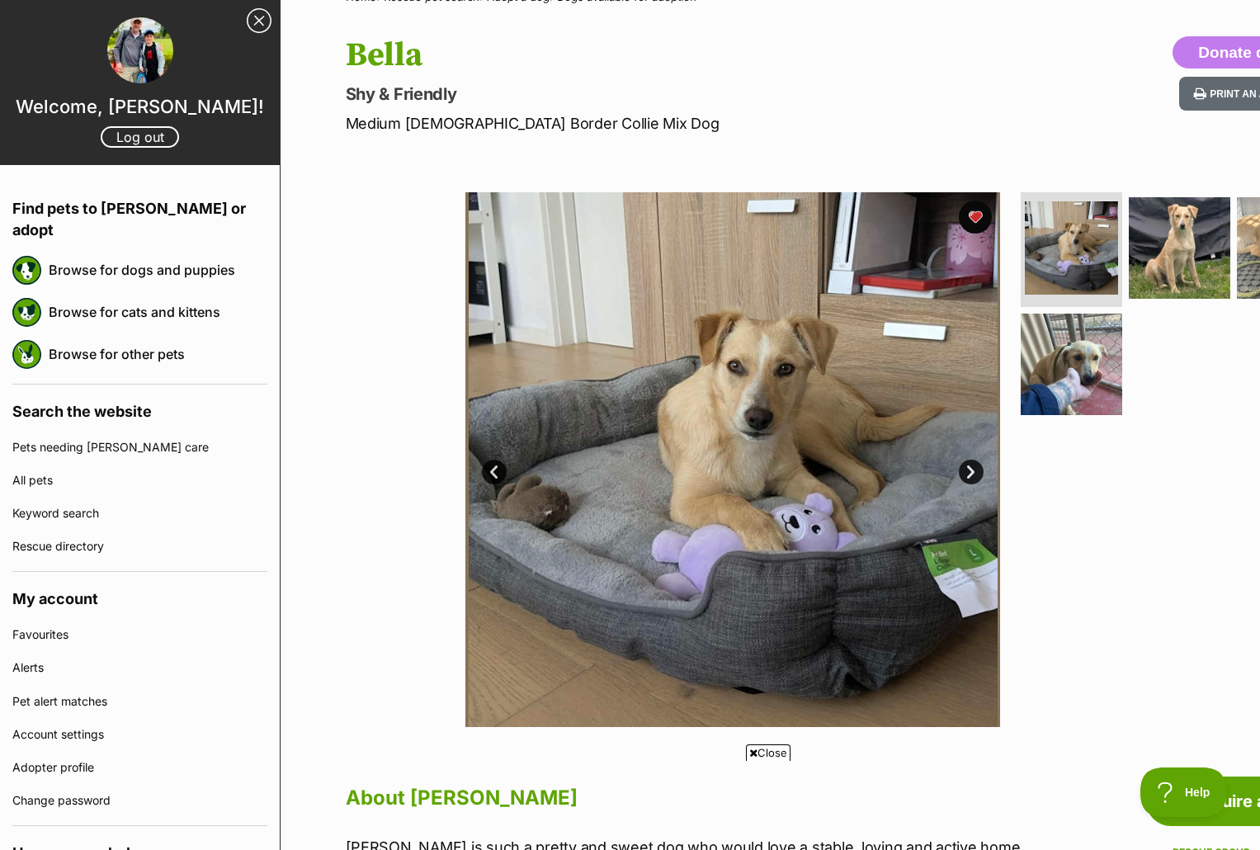
click at [248, 17] on link "Close Sidebar" at bounding box center [259, 20] width 25 height 25
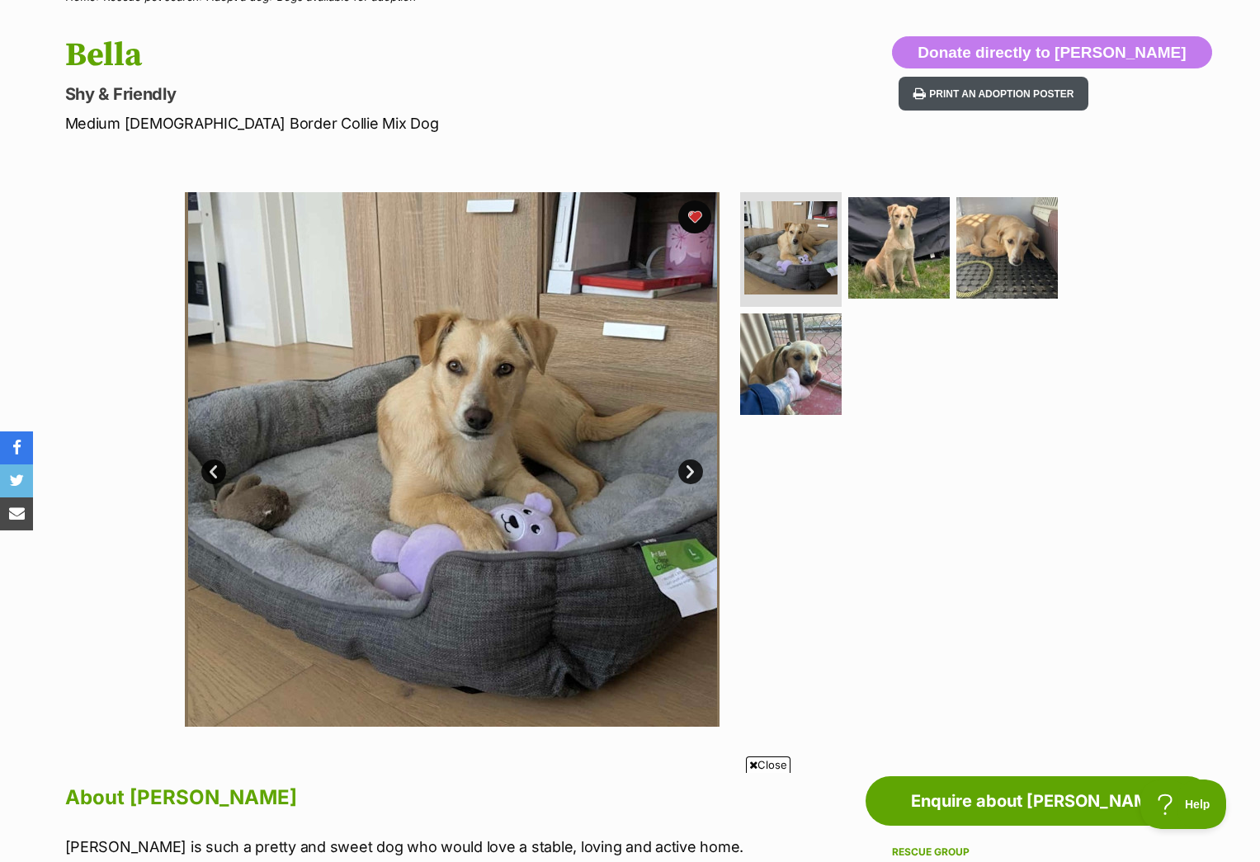
scroll to position [154, 0]
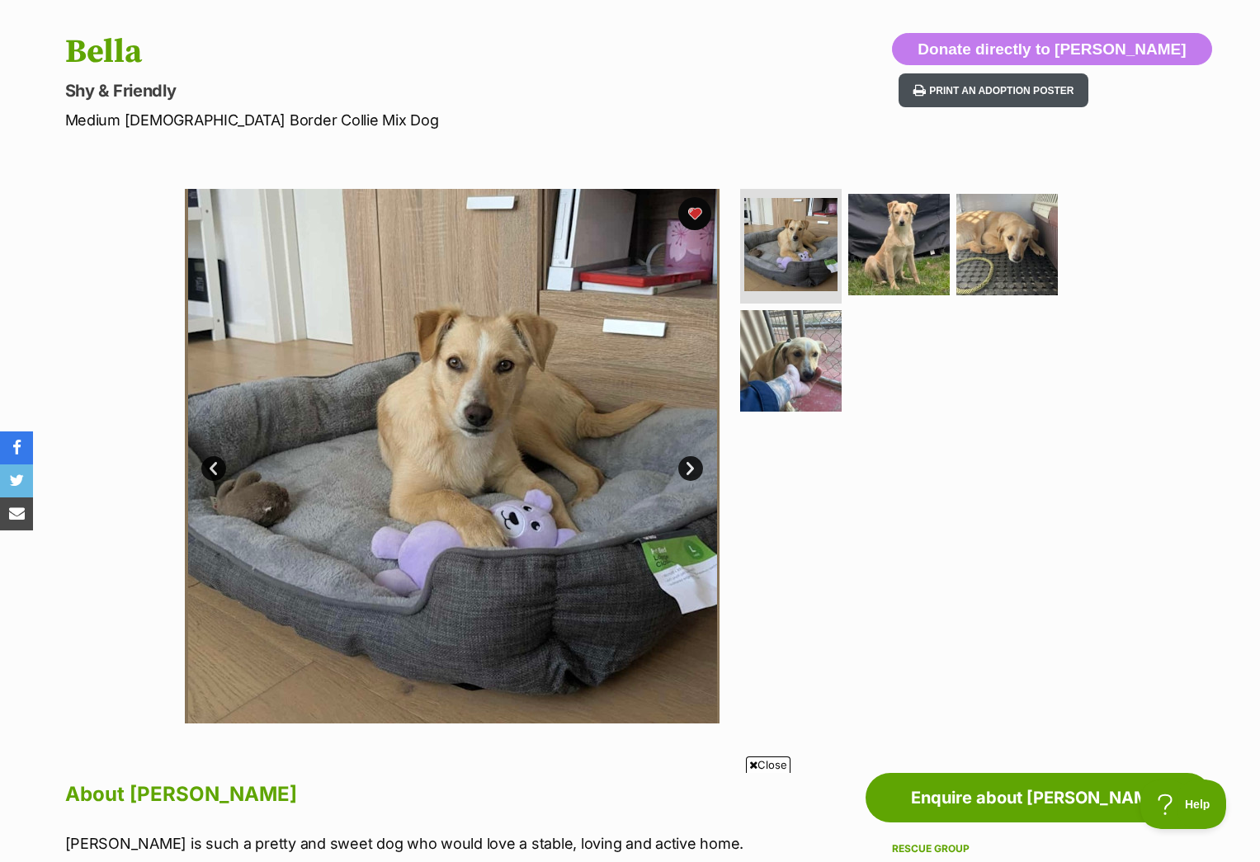
click at [1089, 92] on button "Print an adoption poster" at bounding box center [994, 90] width 190 height 34
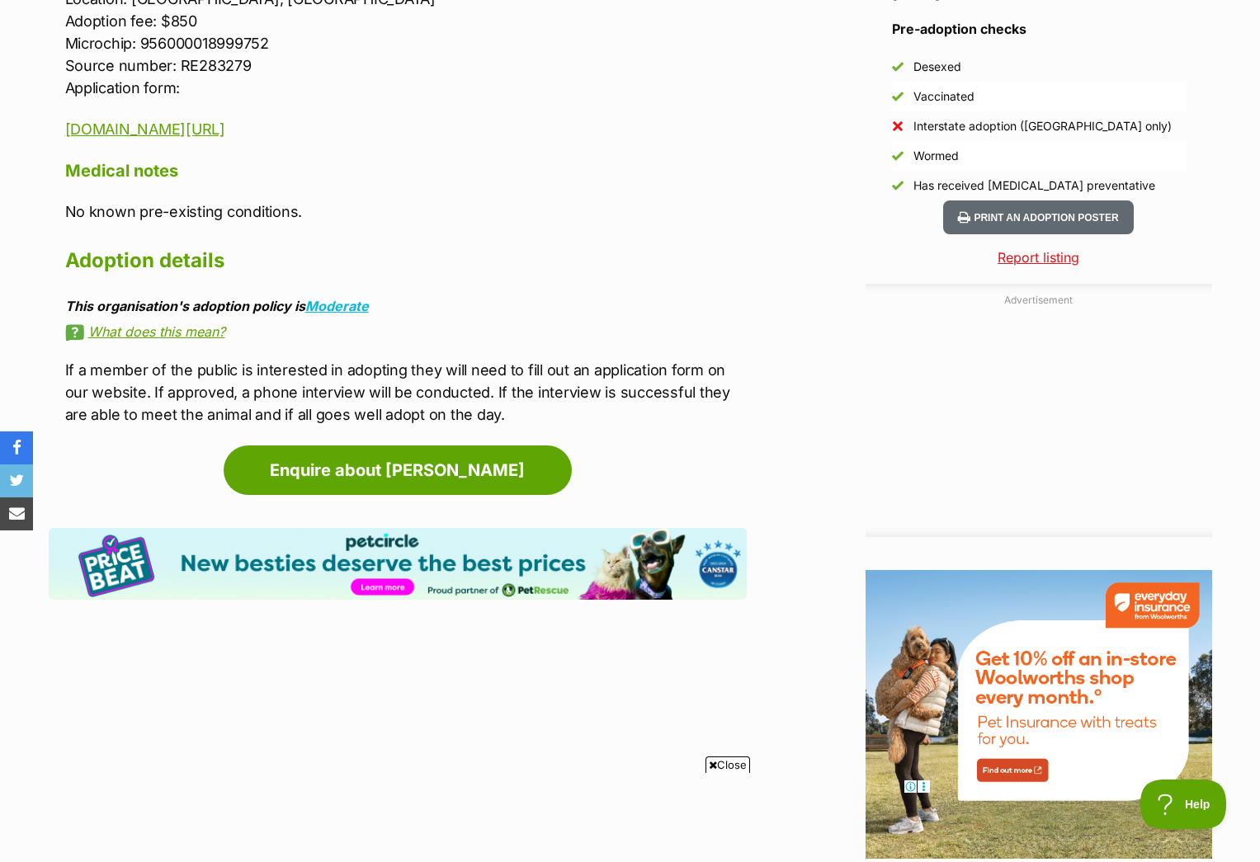
scroll to position [1474, 0]
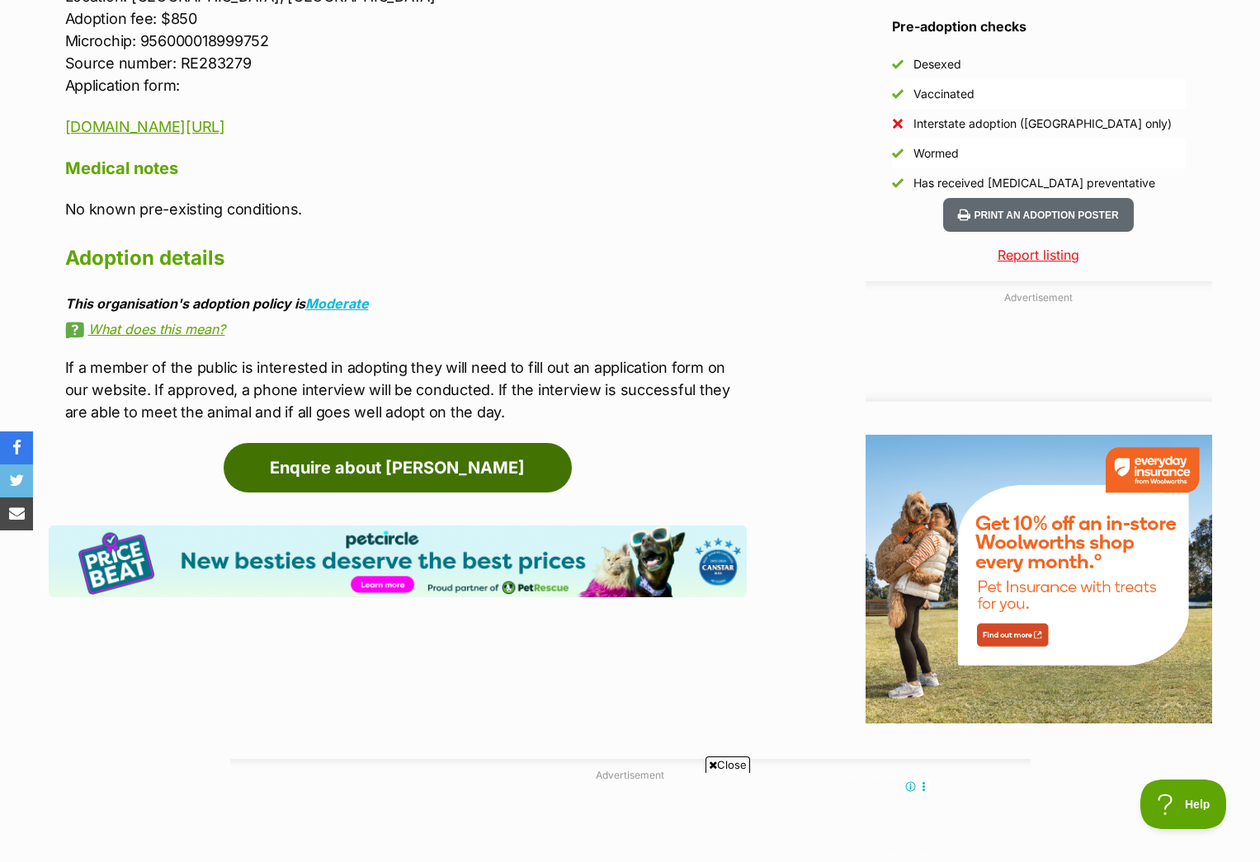
click link "Enquire about Bella"
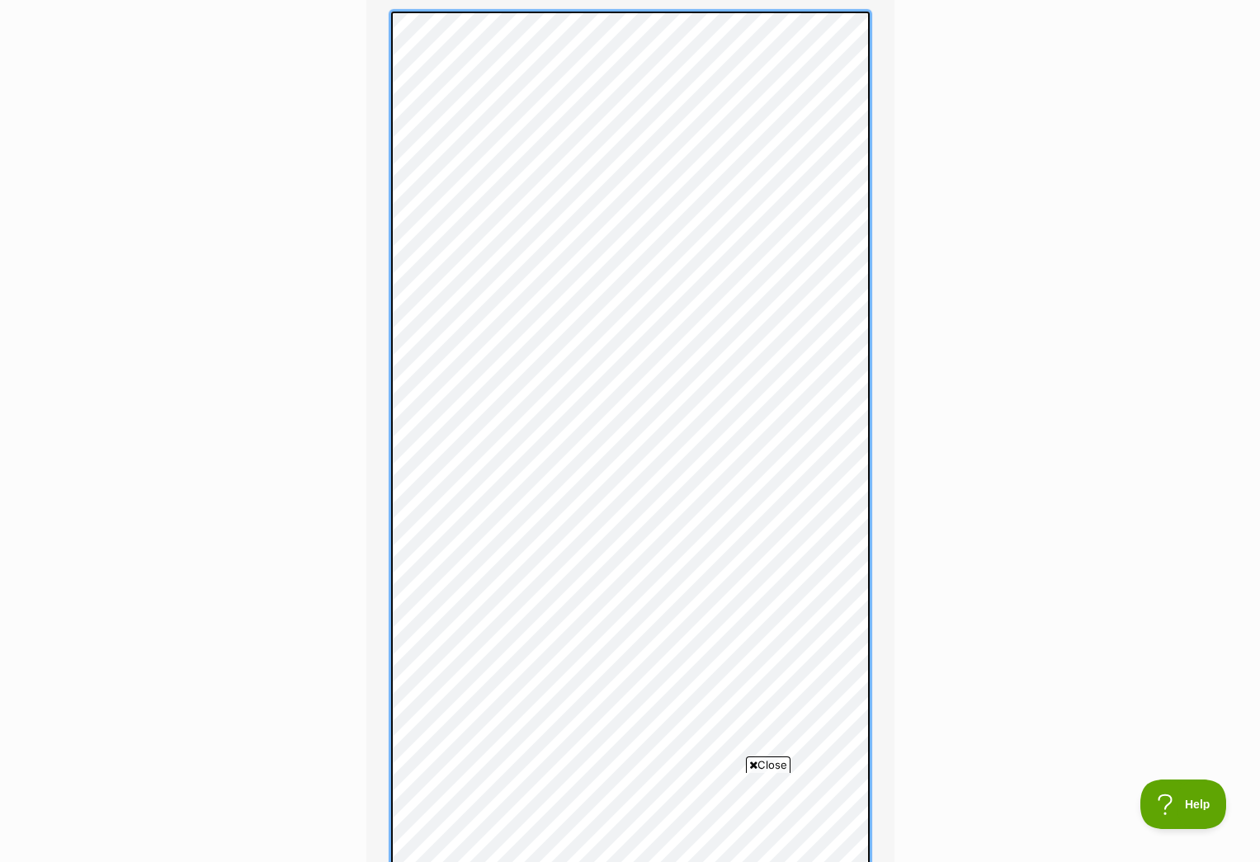
scroll to position [1086, 0]
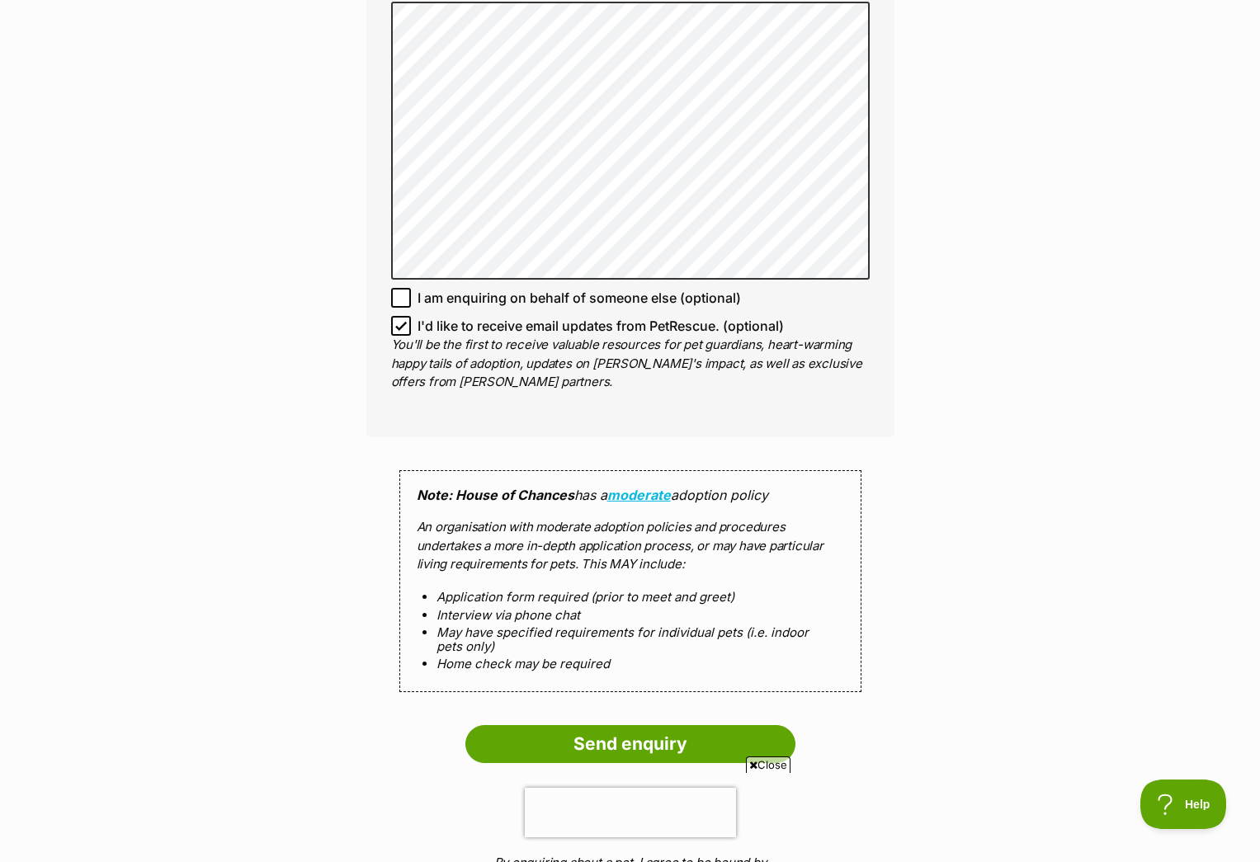
click at [404, 328] on icon at bounding box center [401, 326] width 12 height 12
click at [404, 328] on input "I'd like to receive email updates from PetRescue. (optional)" at bounding box center [401, 326] width 20 height 20
click at [401, 328] on icon at bounding box center [401, 326] width 10 height 7
click at [401, 328] on input "I'd like to receive email updates from PetRescue. (optional)" at bounding box center [401, 326] width 20 height 20
checkbox input "true"
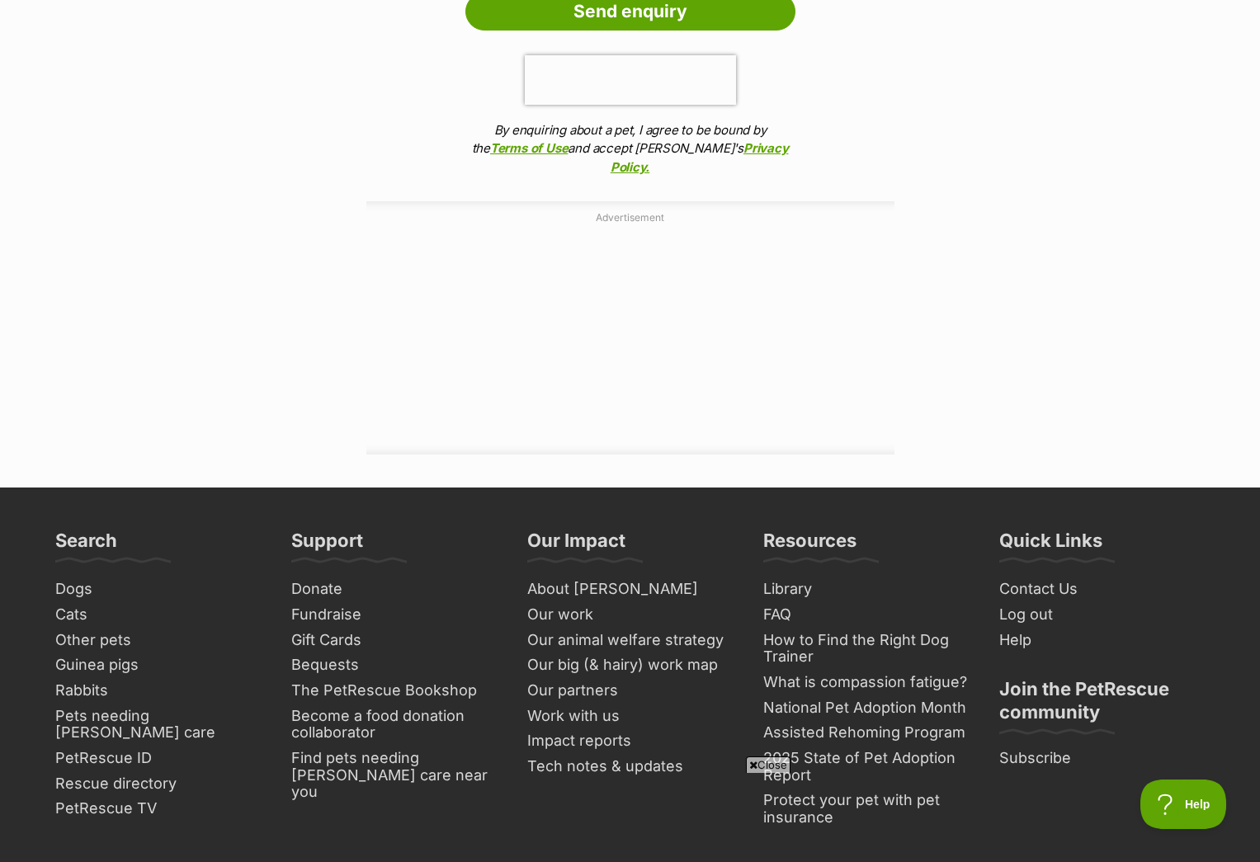
scroll to position [1630, 0]
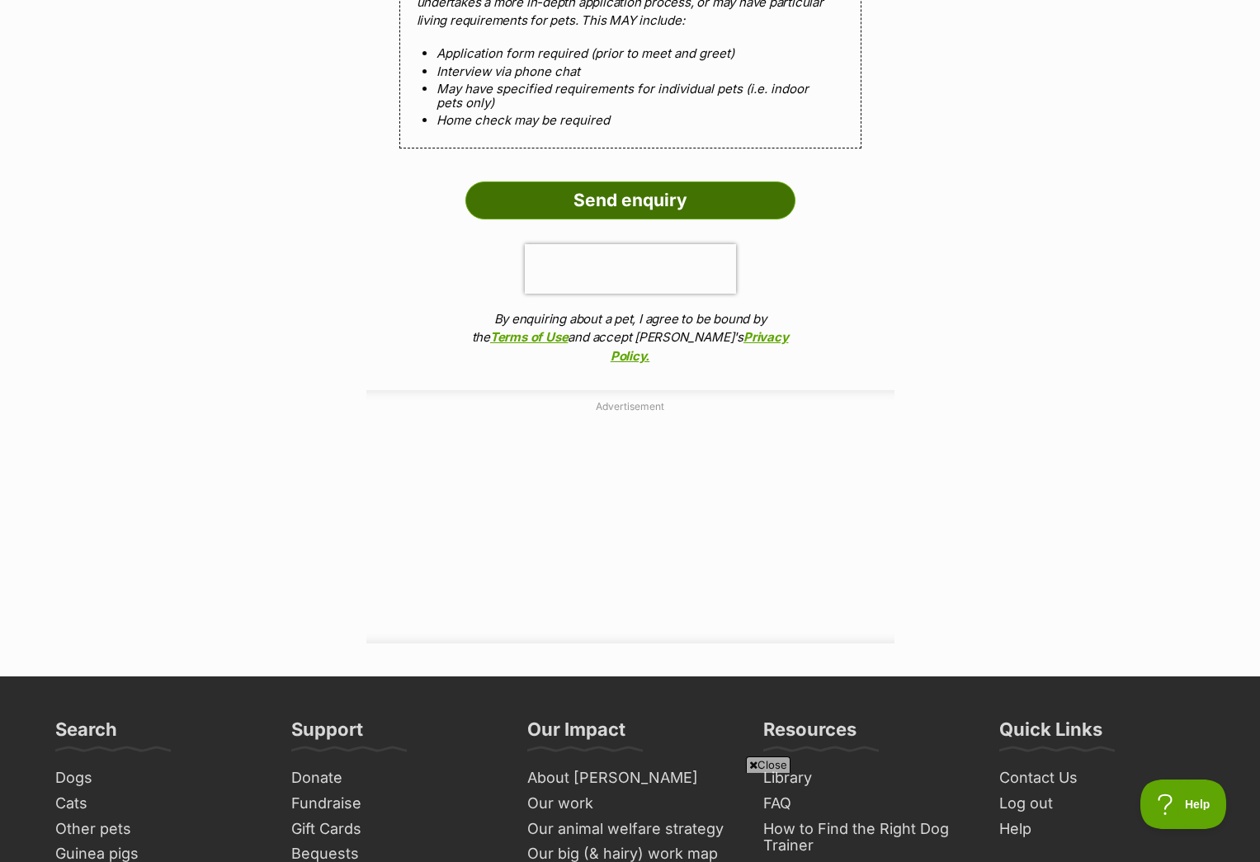
click at [640, 201] on input "Send enquiry" at bounding box center [630, 201] width 330 height 38
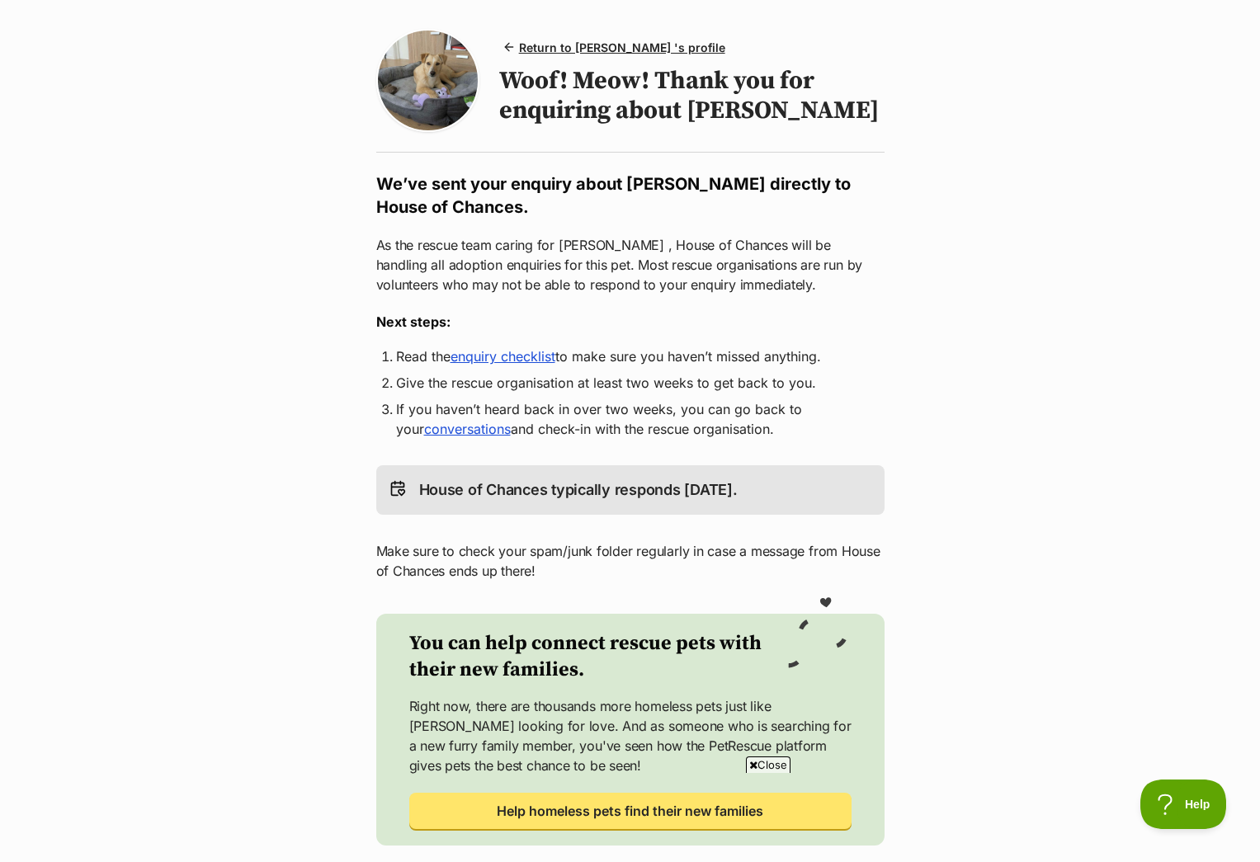
scroll to position [160, 0]
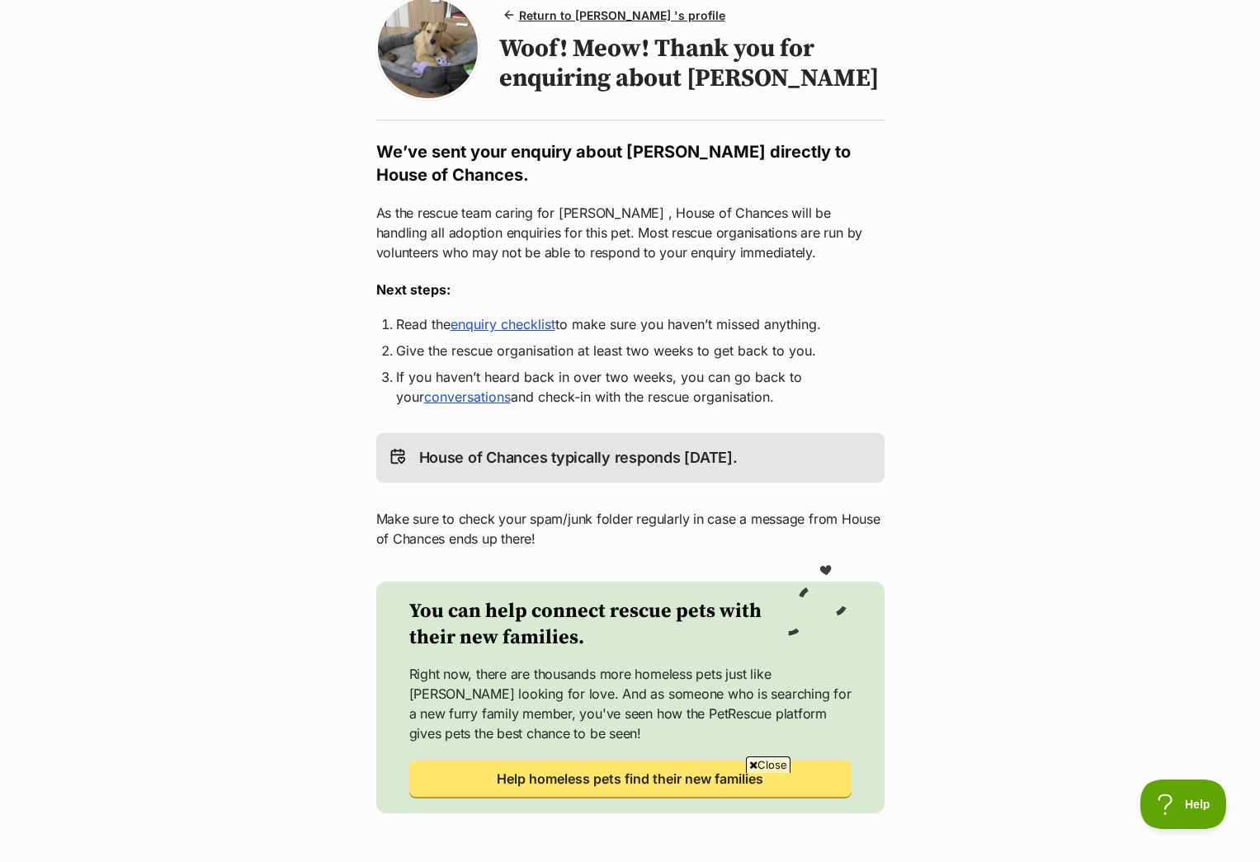
click at [531, 323] on link "enquiry checklist" at bounding box center [503, 324] width 105 height 17
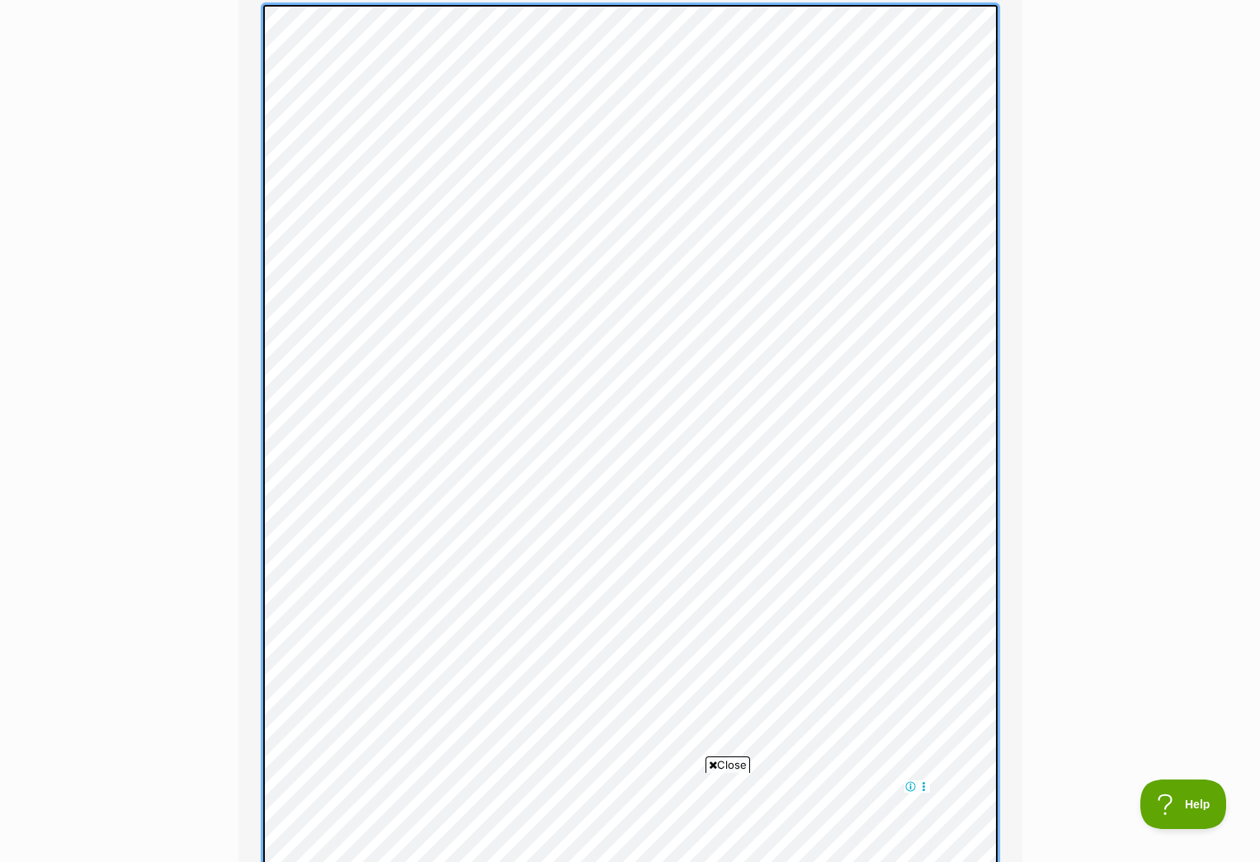
scroll to position [2246, 0]
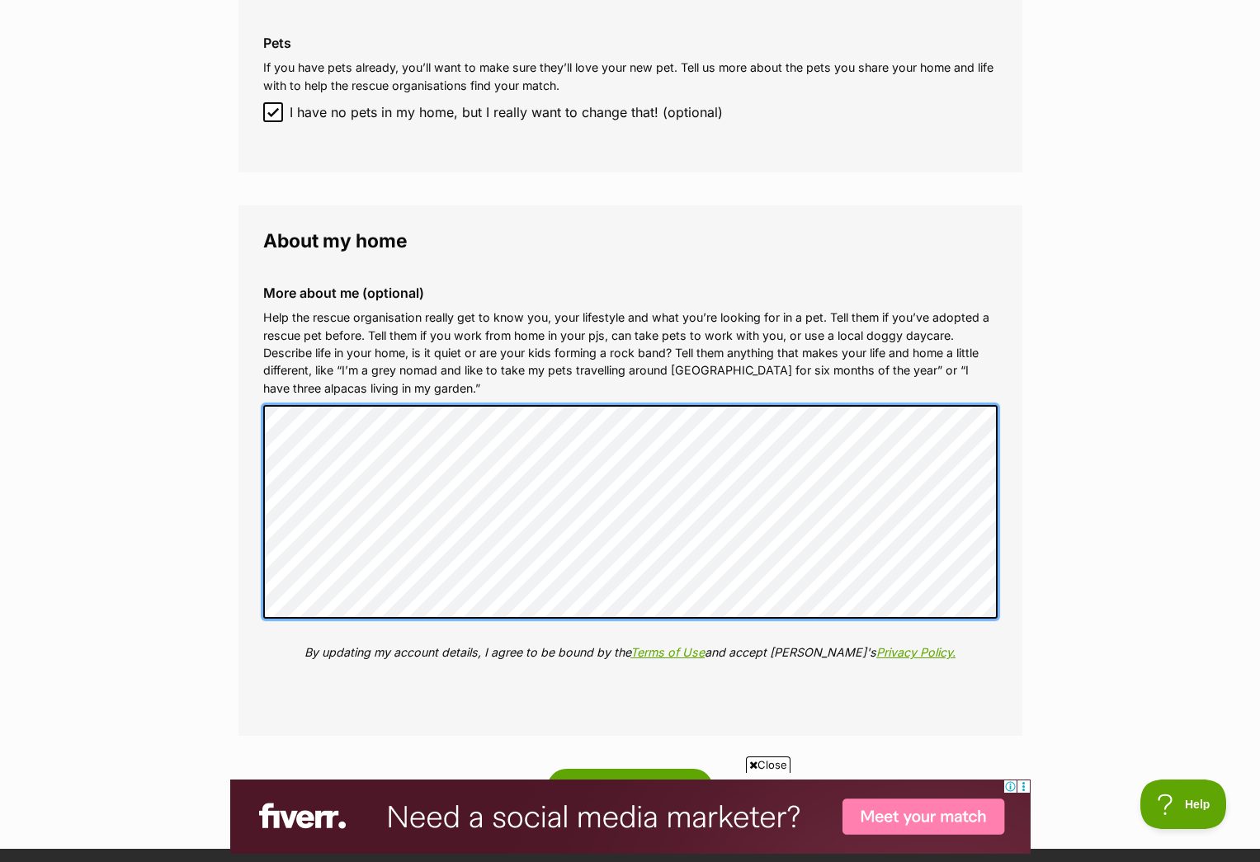
scroll to position [1934, 0]
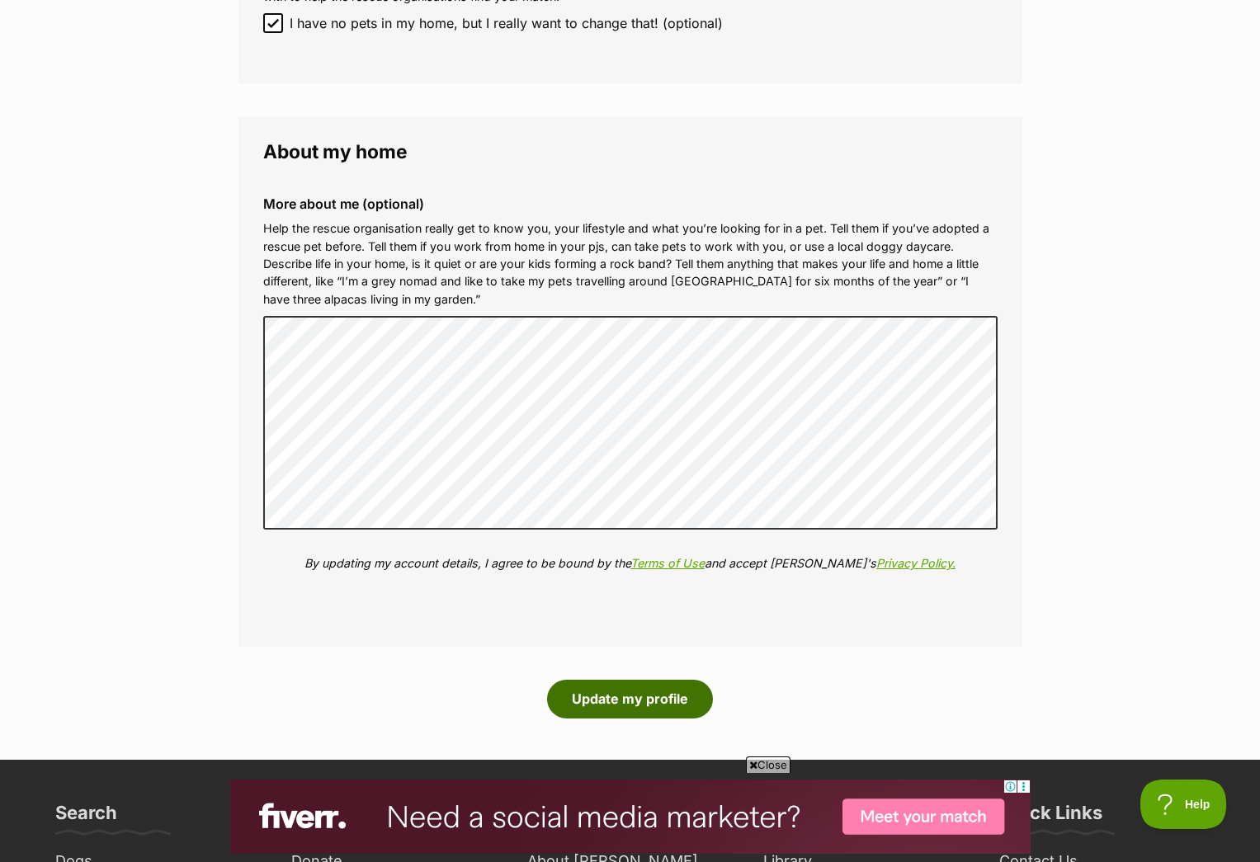
click at [654, 693] on button "Update my profile" at bounding box center [630, 699] width 166 height 38
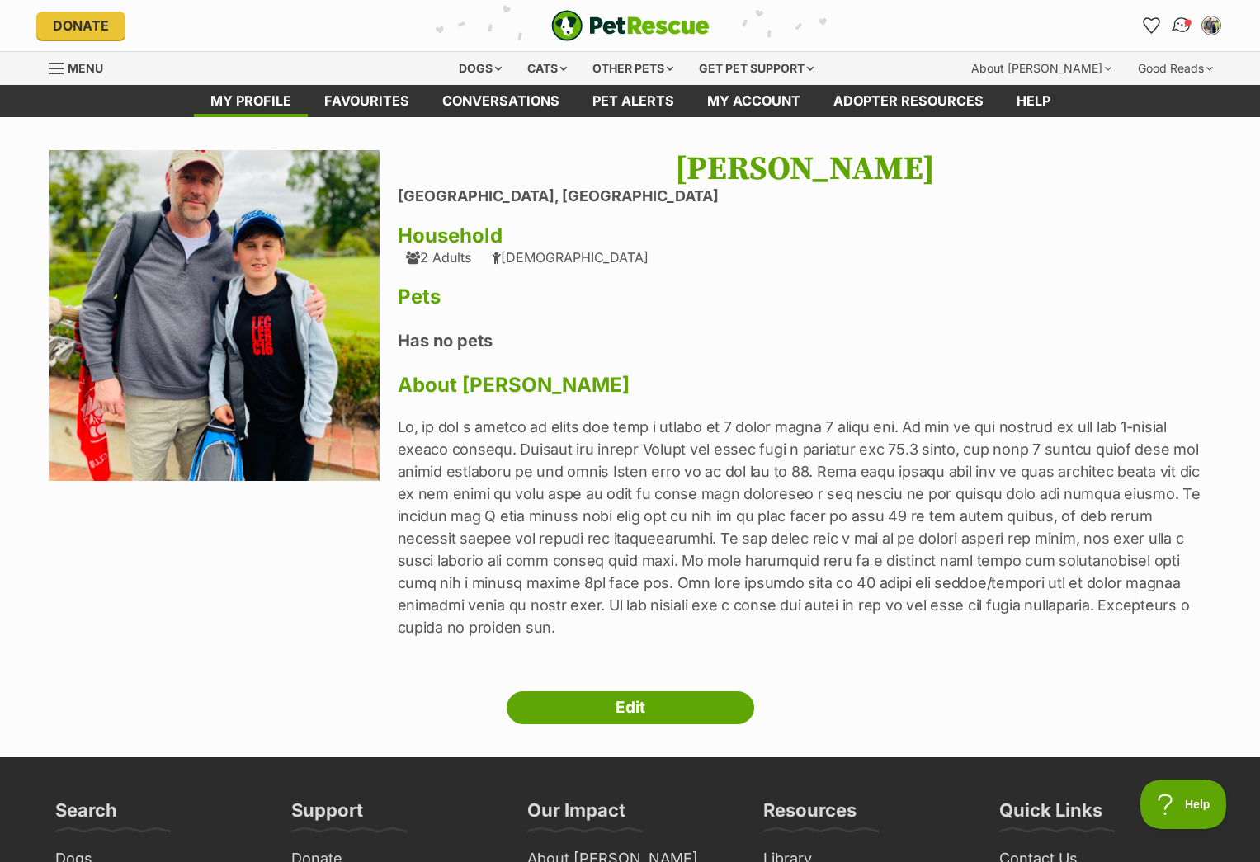
click at [1183, 28] on img "Conversations" at bounding box center [1181, 25] width 22 height 21
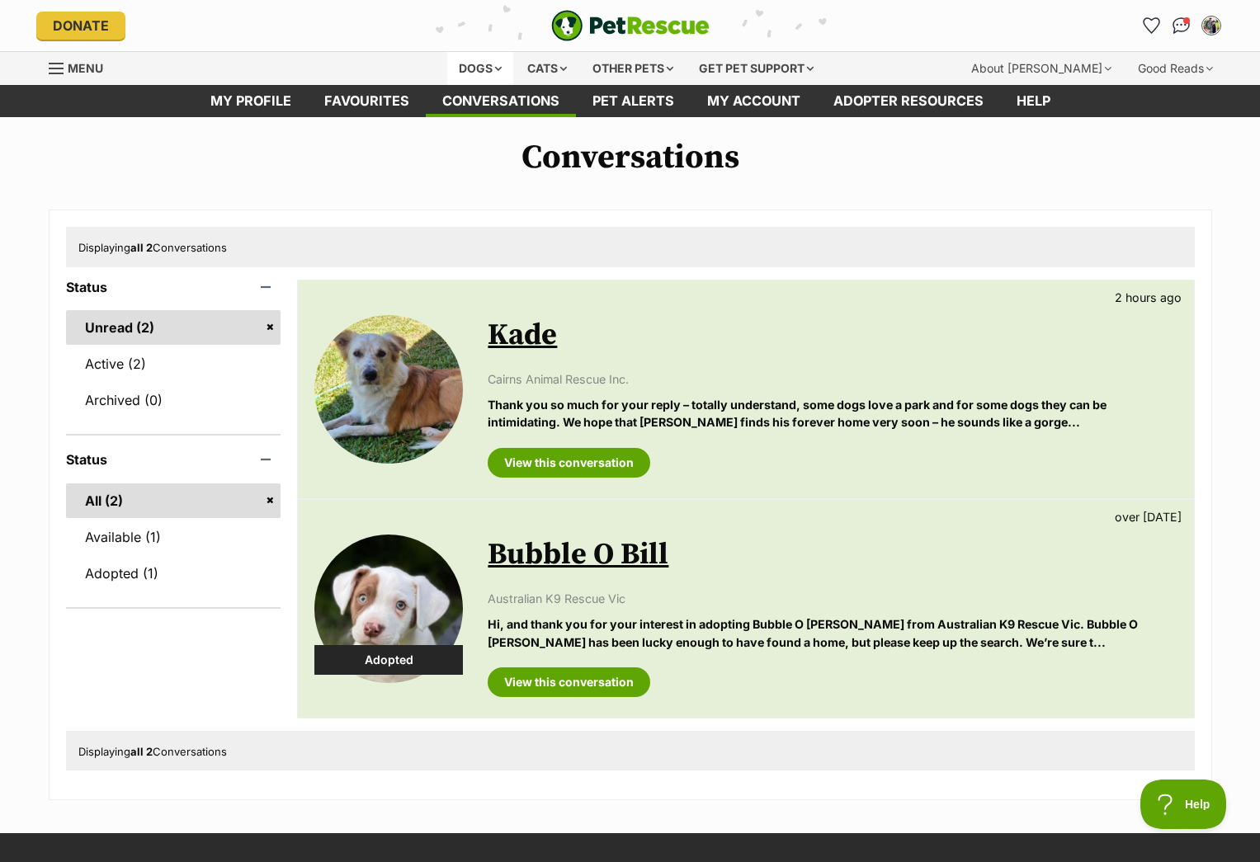
click at [494, 60] on div "Dogs" at bounding box center [480, 68] width 66 height 33
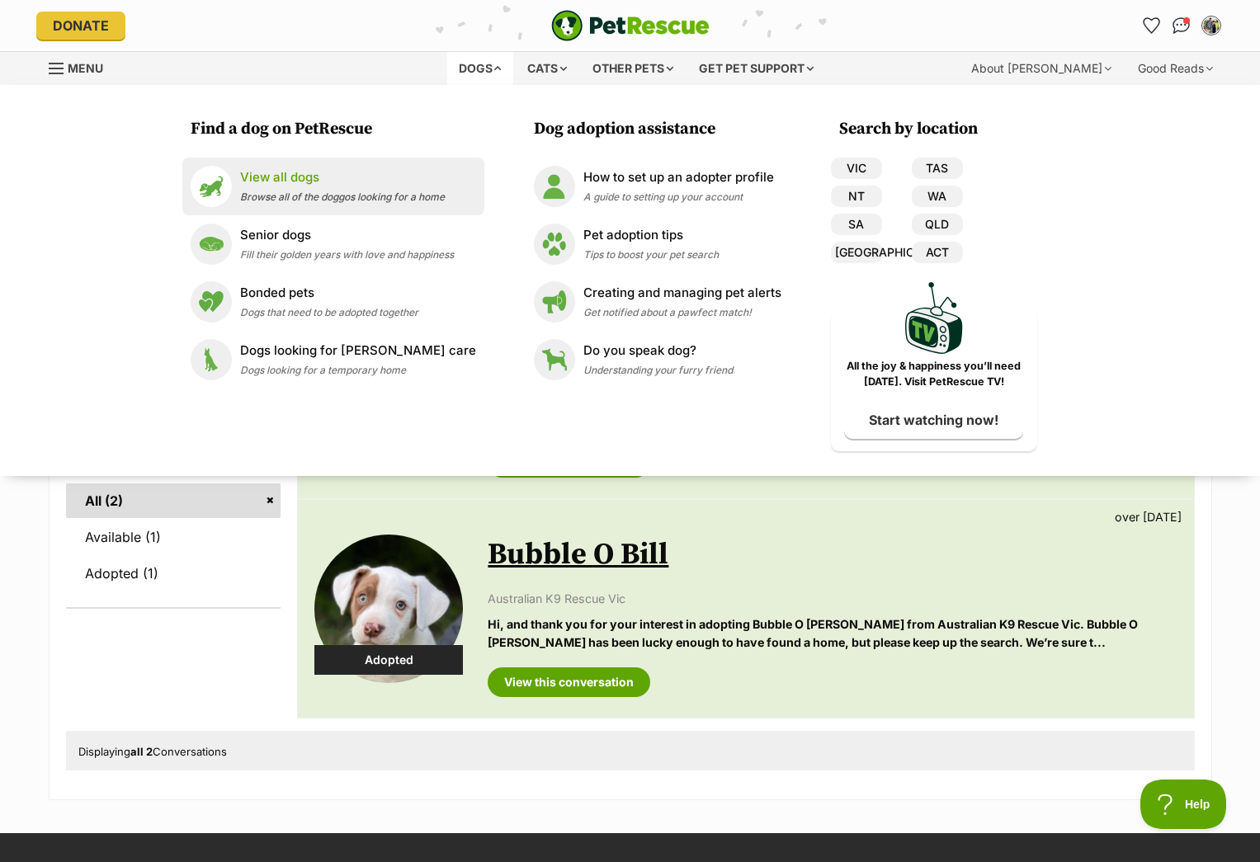
click at [300, 196] on span "Browse all of the doggos looking for a home" at bounding box center [342, 197] width 205 height 12
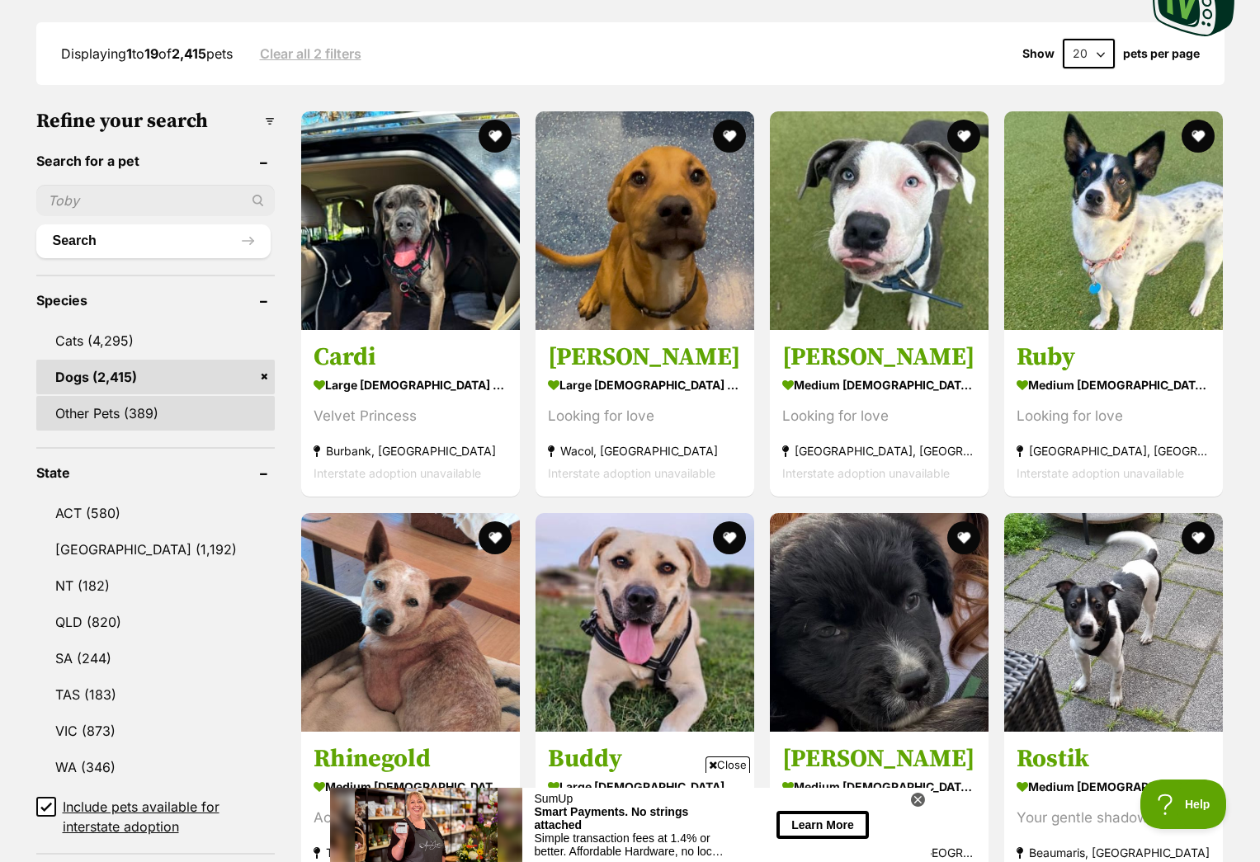
scroll to position [537, 0]
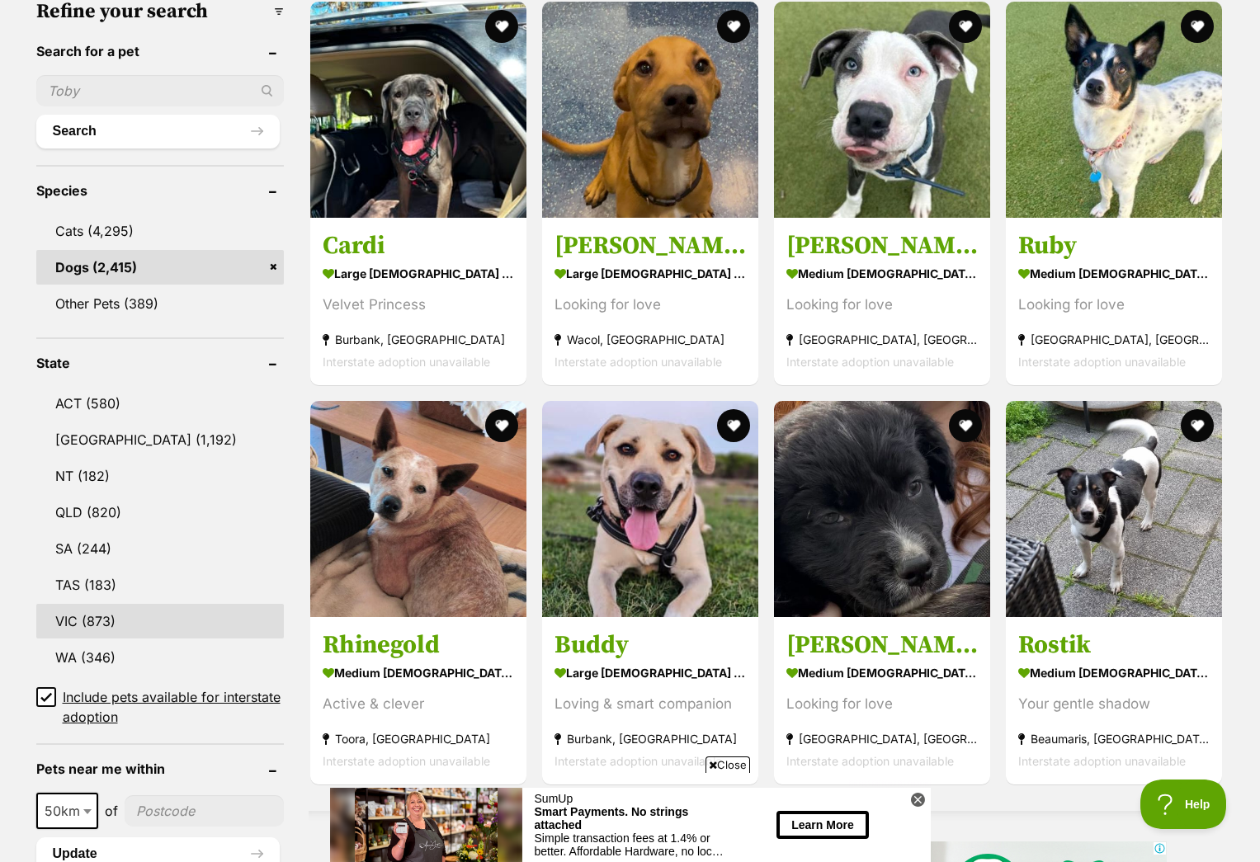
click at [93, 617] on link "VIC (873)" at bounding box center [160, 621] width 248 height 35
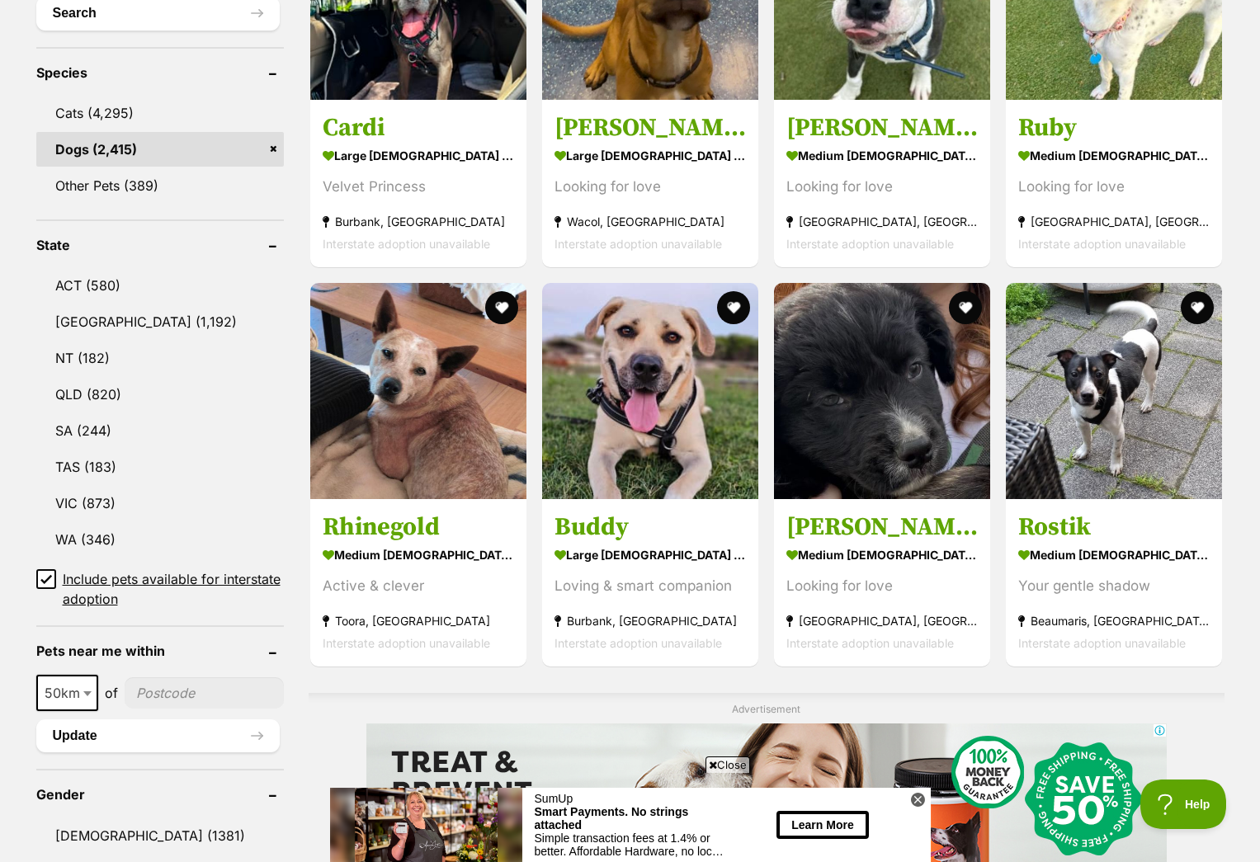
scroll to position [659, 0]
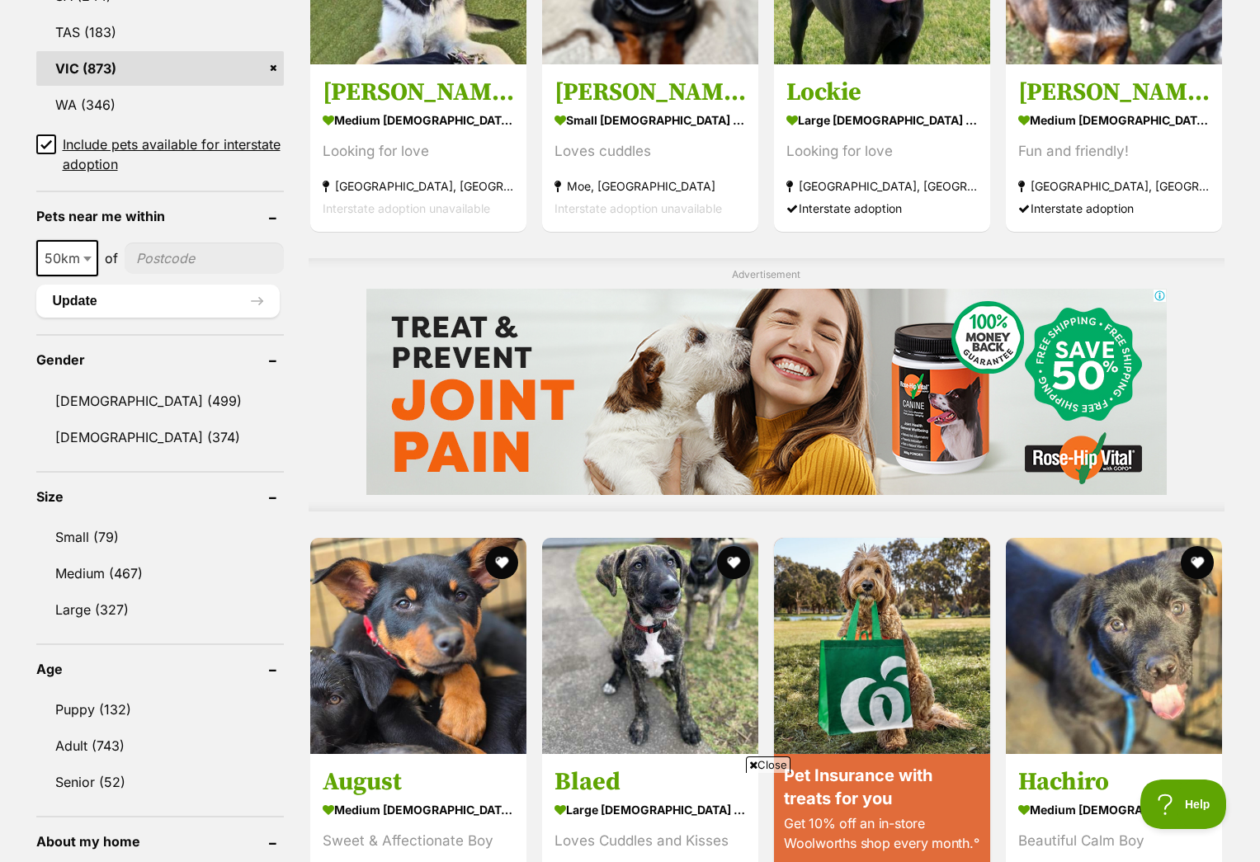
scroll to position [1094, 0]
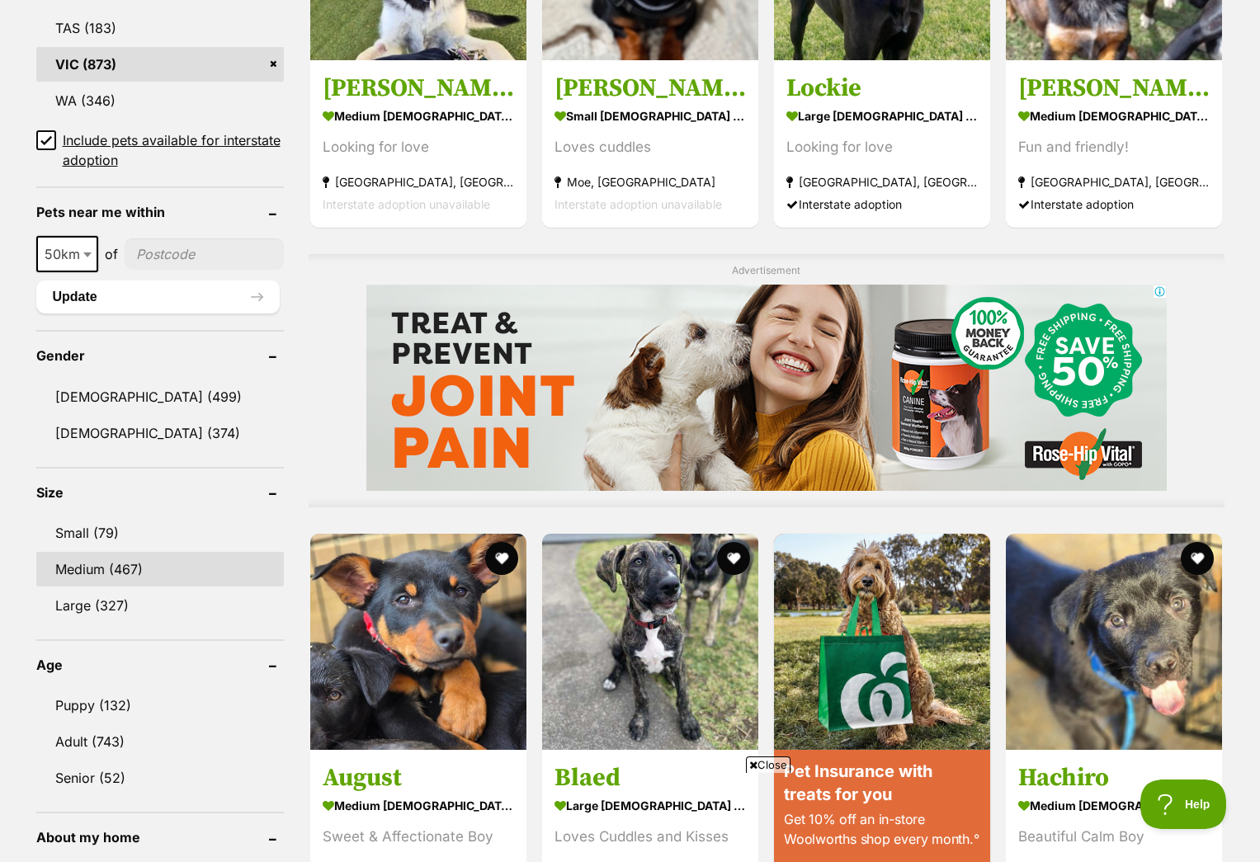
click at [122, 565] on link "Medium (467)" at bounding box center [160, 569] width 248 height 35
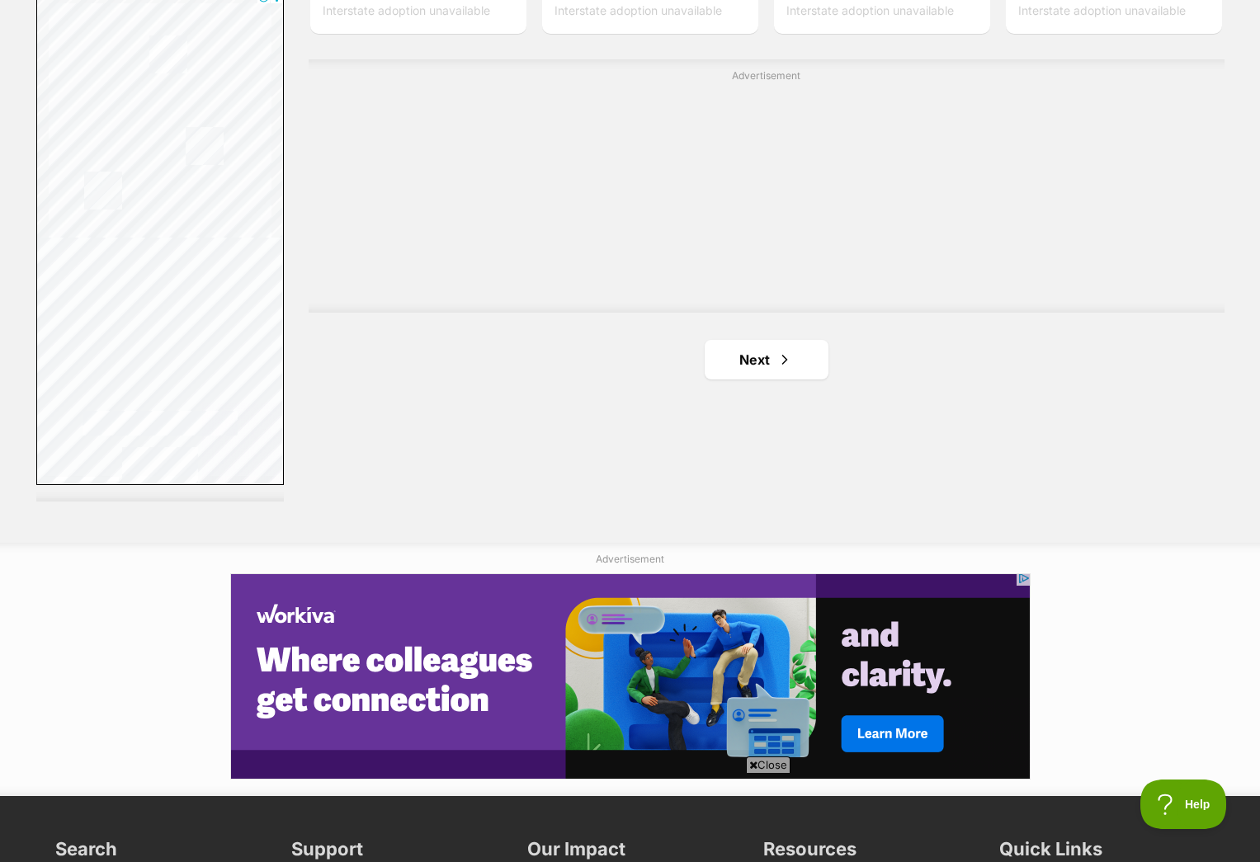
scroll to position [2958, 0]
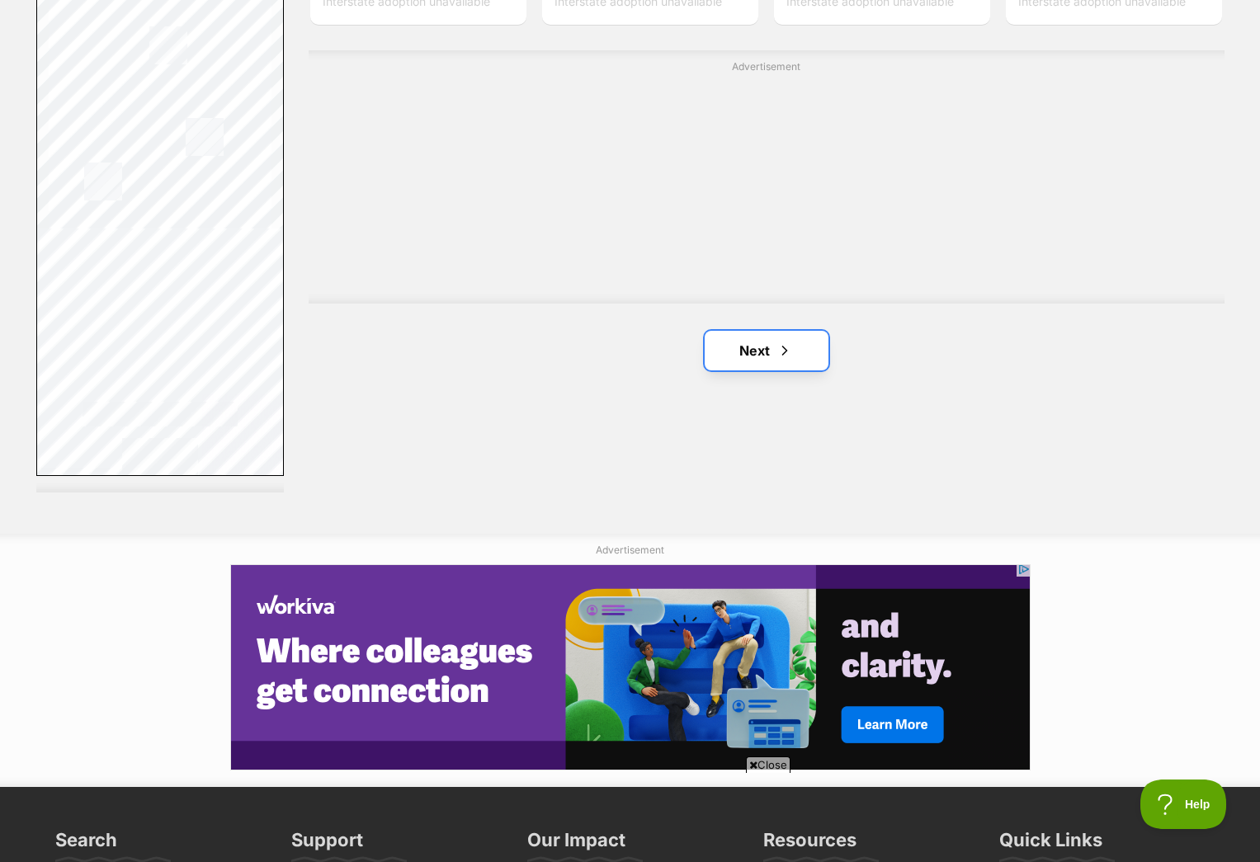
click at [777, 354] on span "Next page" at bounding box center [785, 351] width 17 height 20
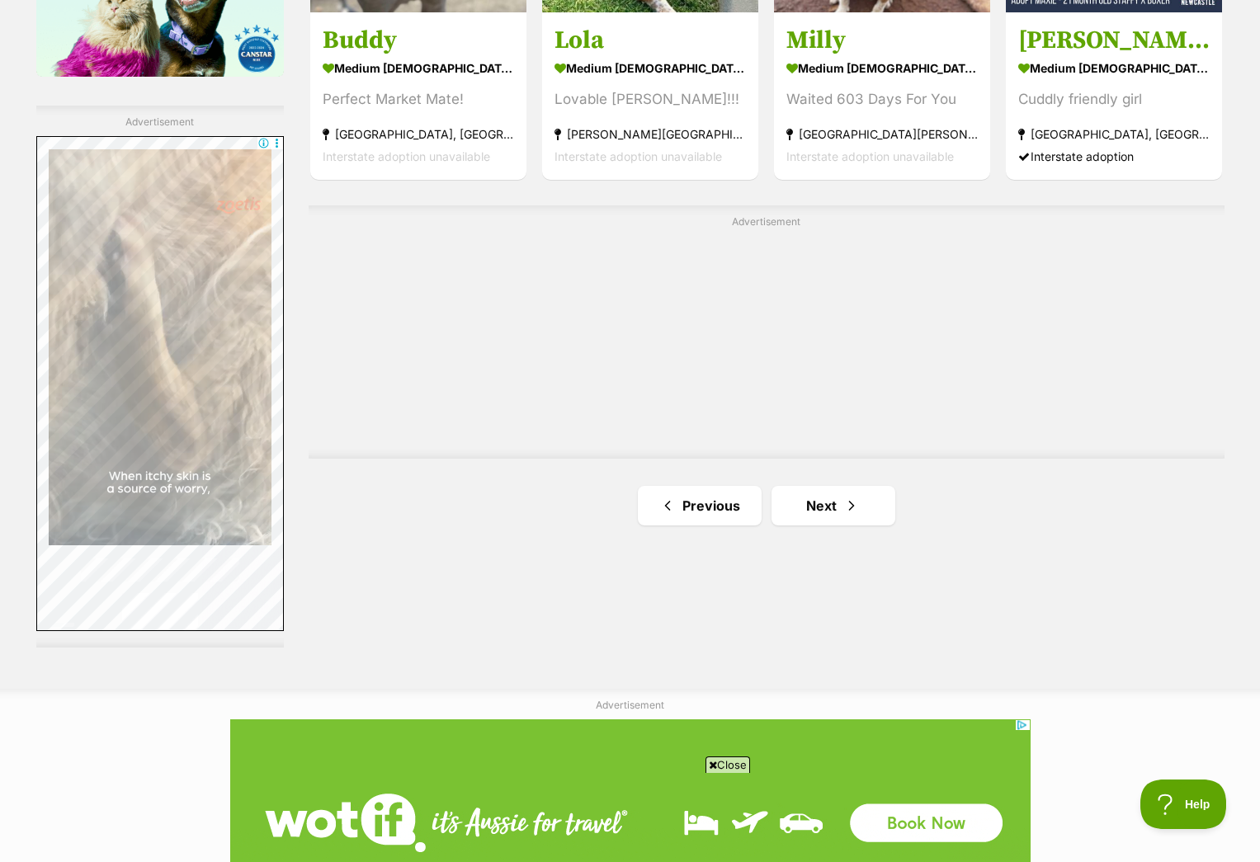
scroll to position [2888, 0]
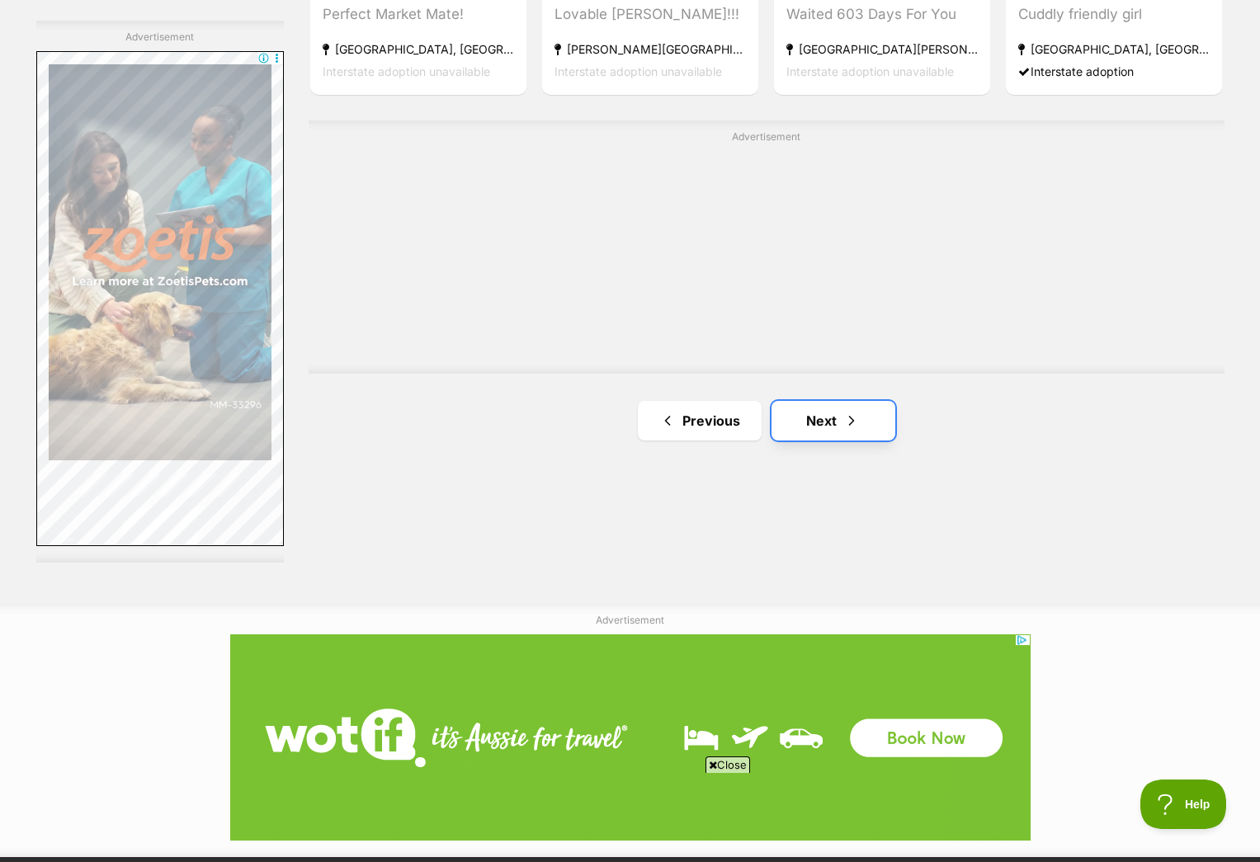
click at [827, 422] on link "Next" at bounding box center [834, 421] width 124 height 40
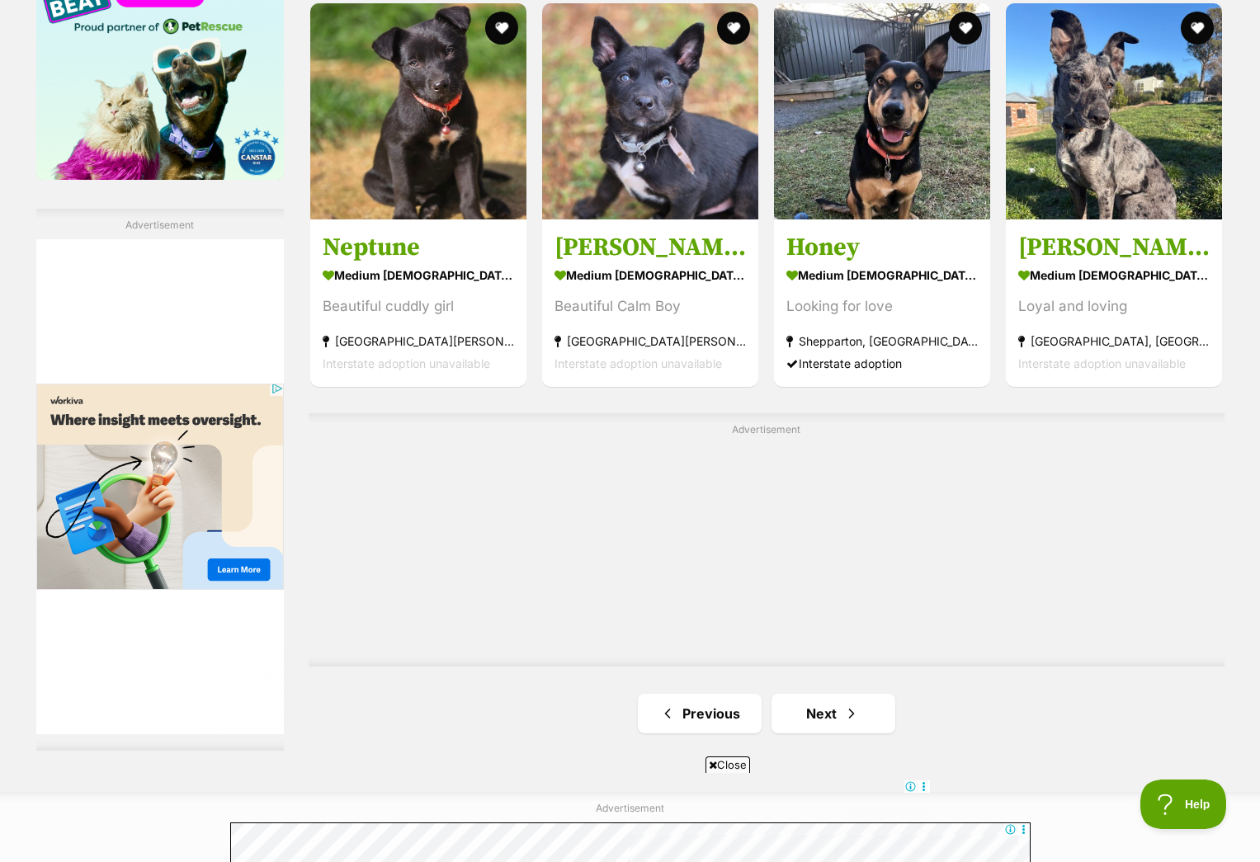
scroll to position [2731, 0]
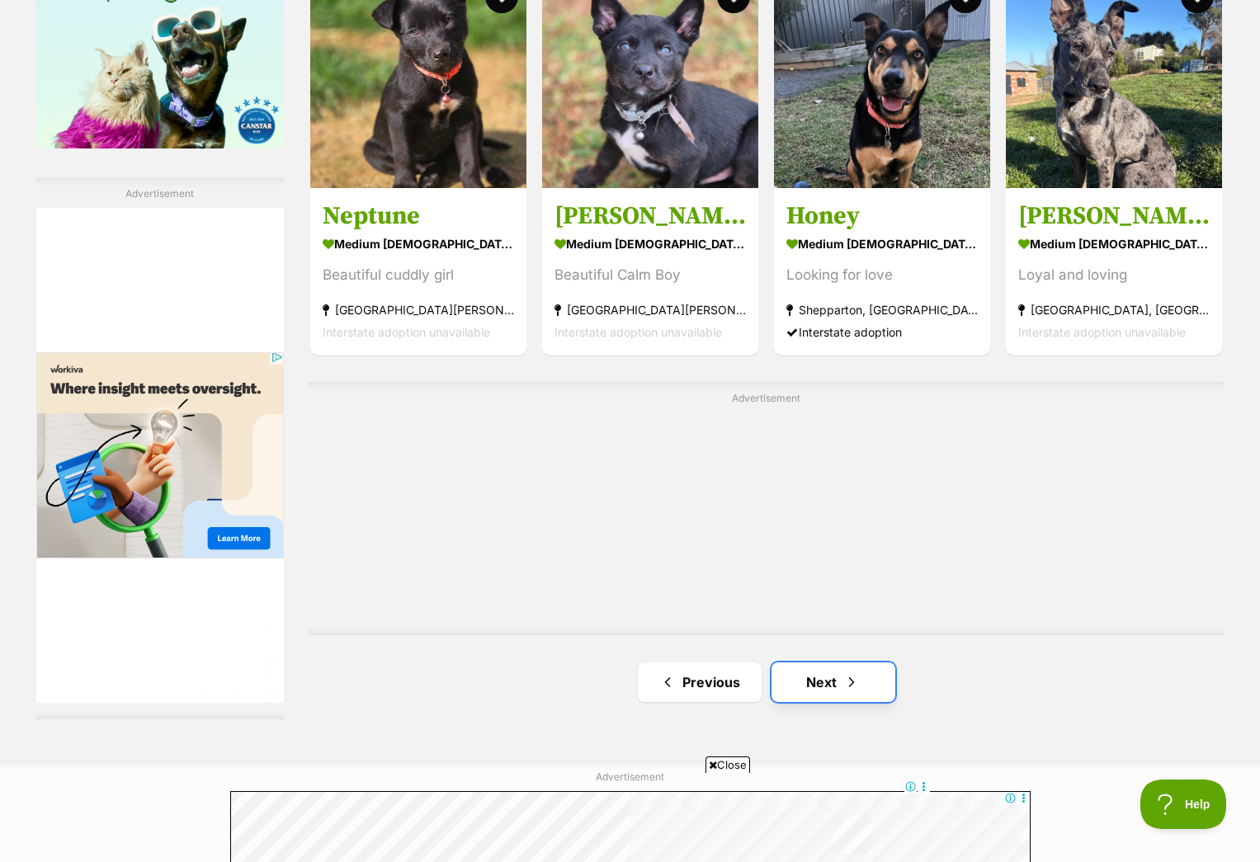
click at [824, 670] on link "Next" at bounding box center [834, 683] width 124 height 40
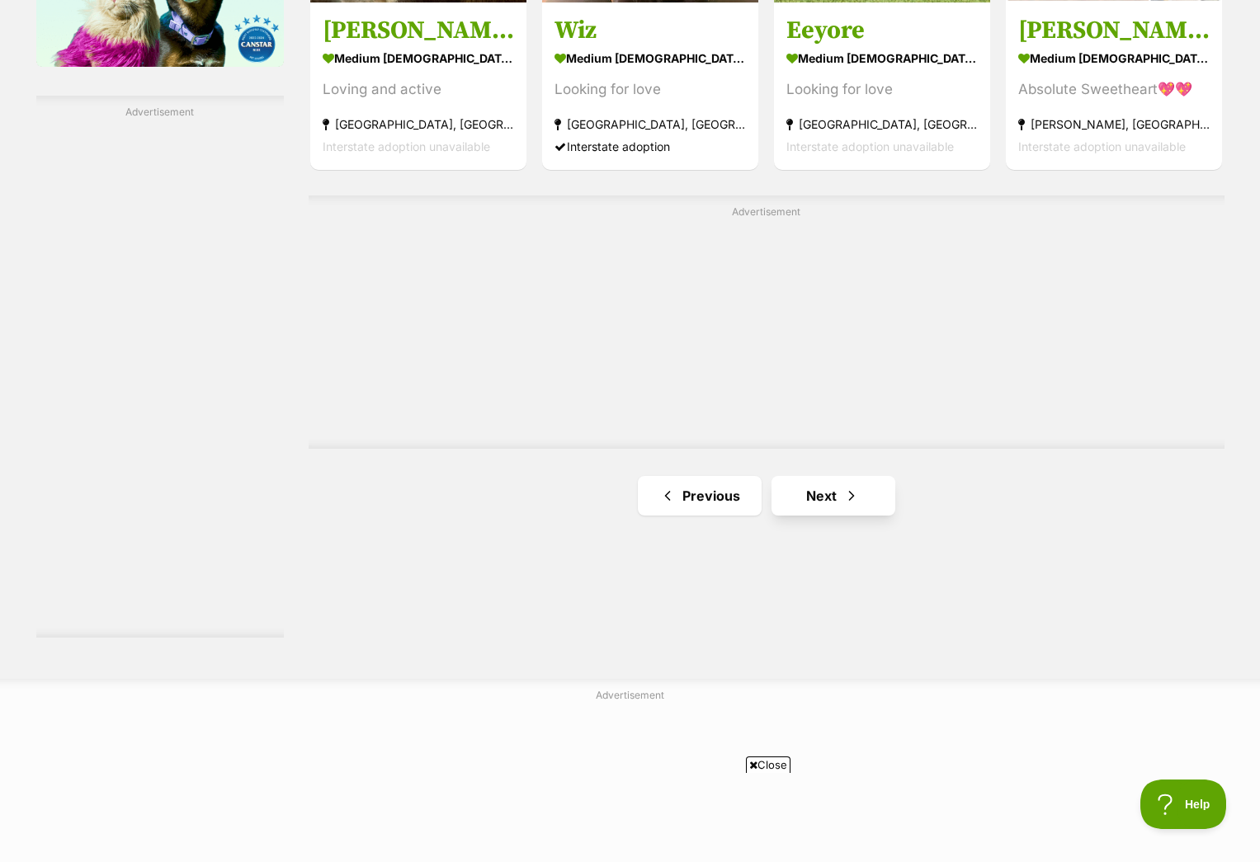
scroll to position [2821, 0]
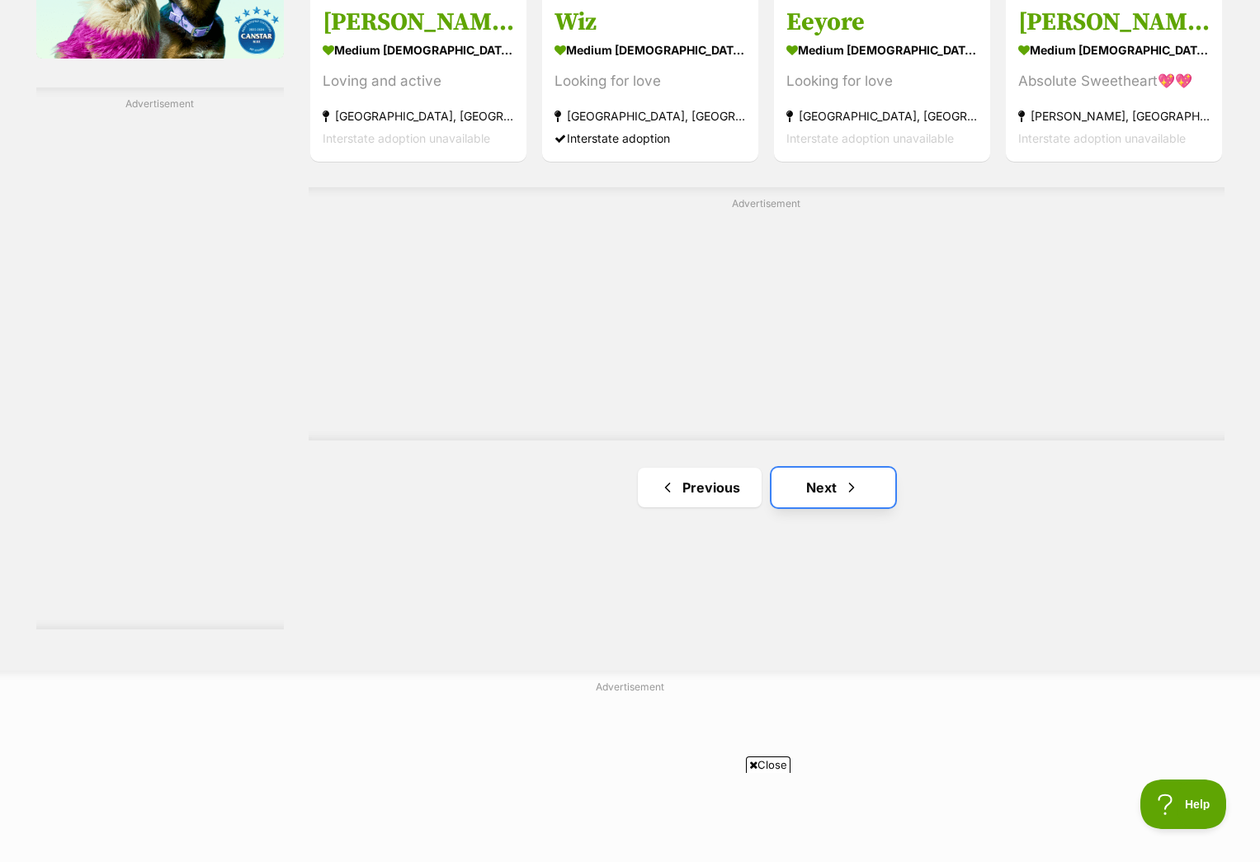
click at [852, 493] on span "Next page" at bounding box center [851, 488] width 17 height 20
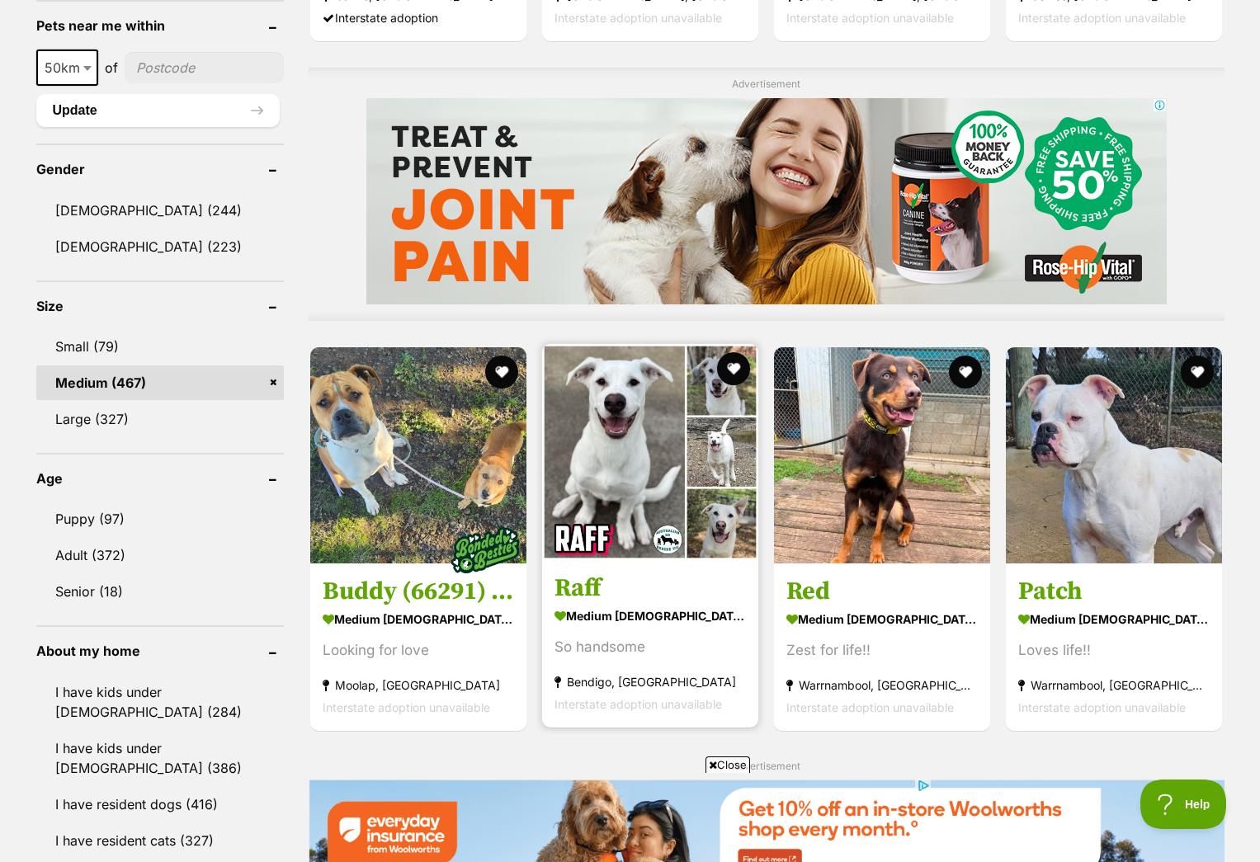
click at [627, 471] on img at bounding box center [650, 452] width 216 height 216
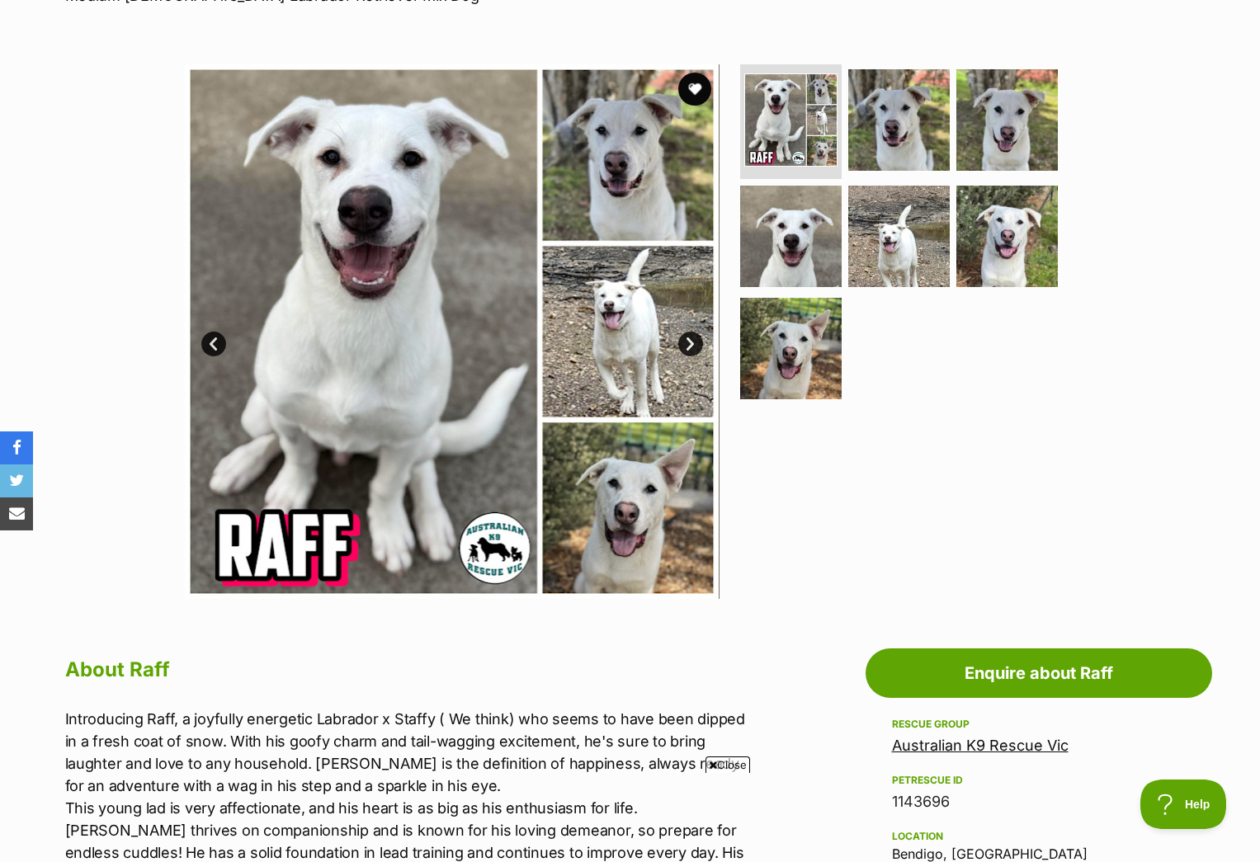
scroll to position [263, 0]
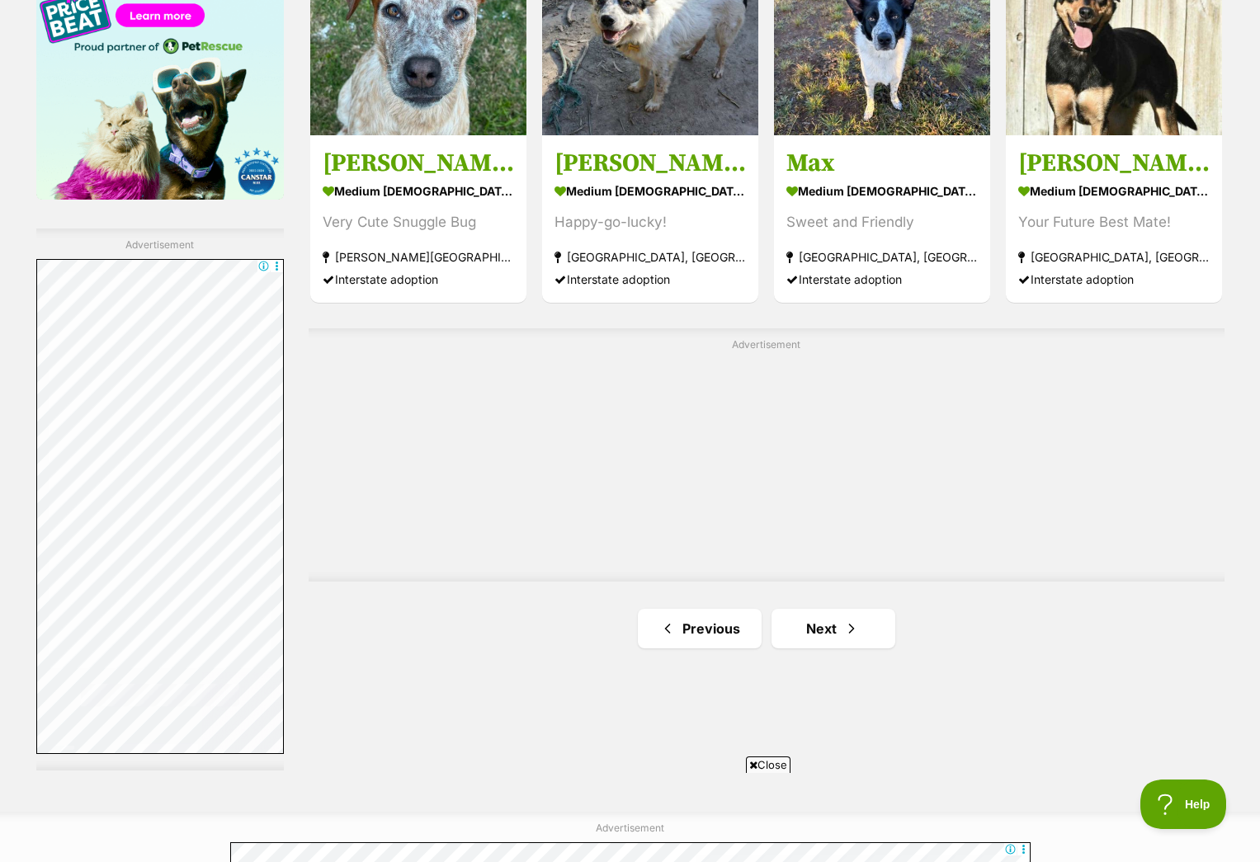
scroll to position [2681, 0]
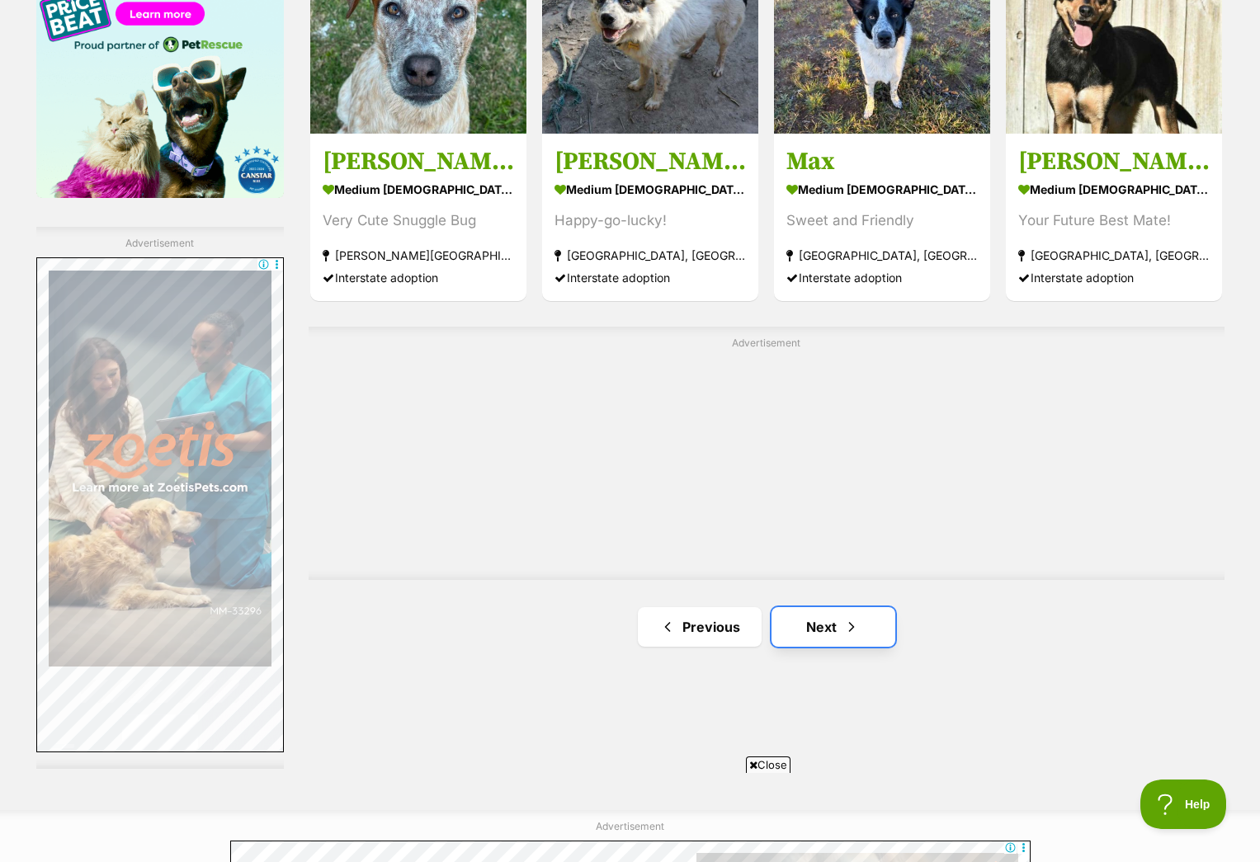
click at [832, 624] on link "Next" at bounding box center [834, 627] width 124 height 40
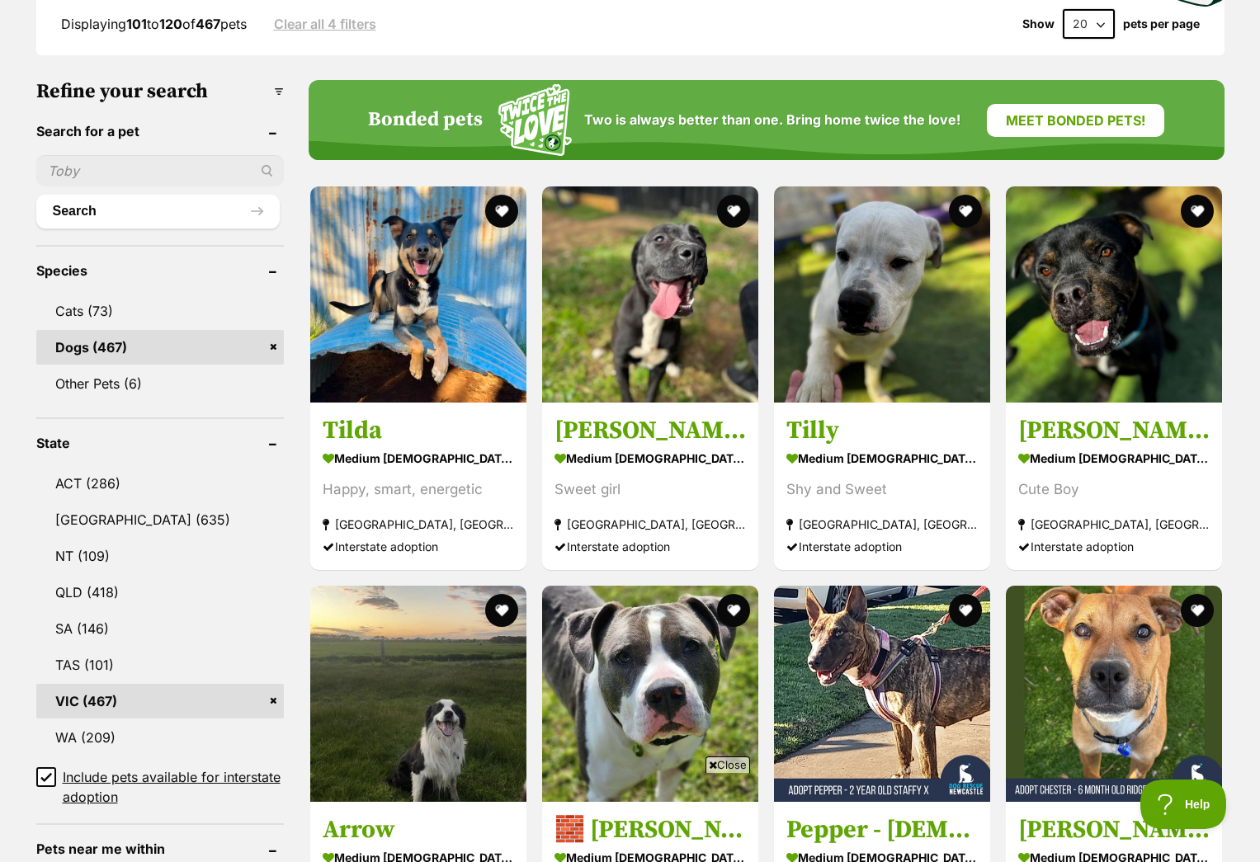
scroll to position [495, 0]
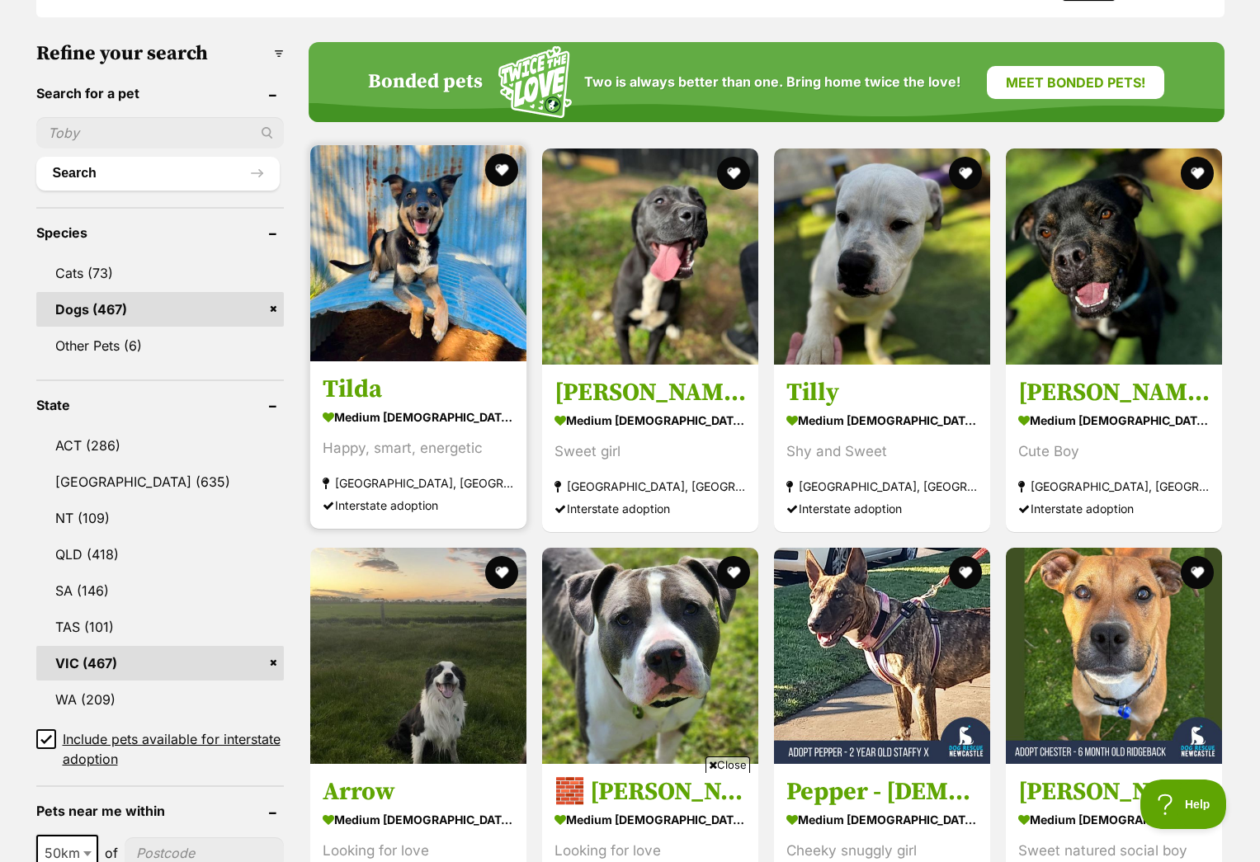
click at [406, 292] on img at bounding box center [418, 253] width 216 height 216
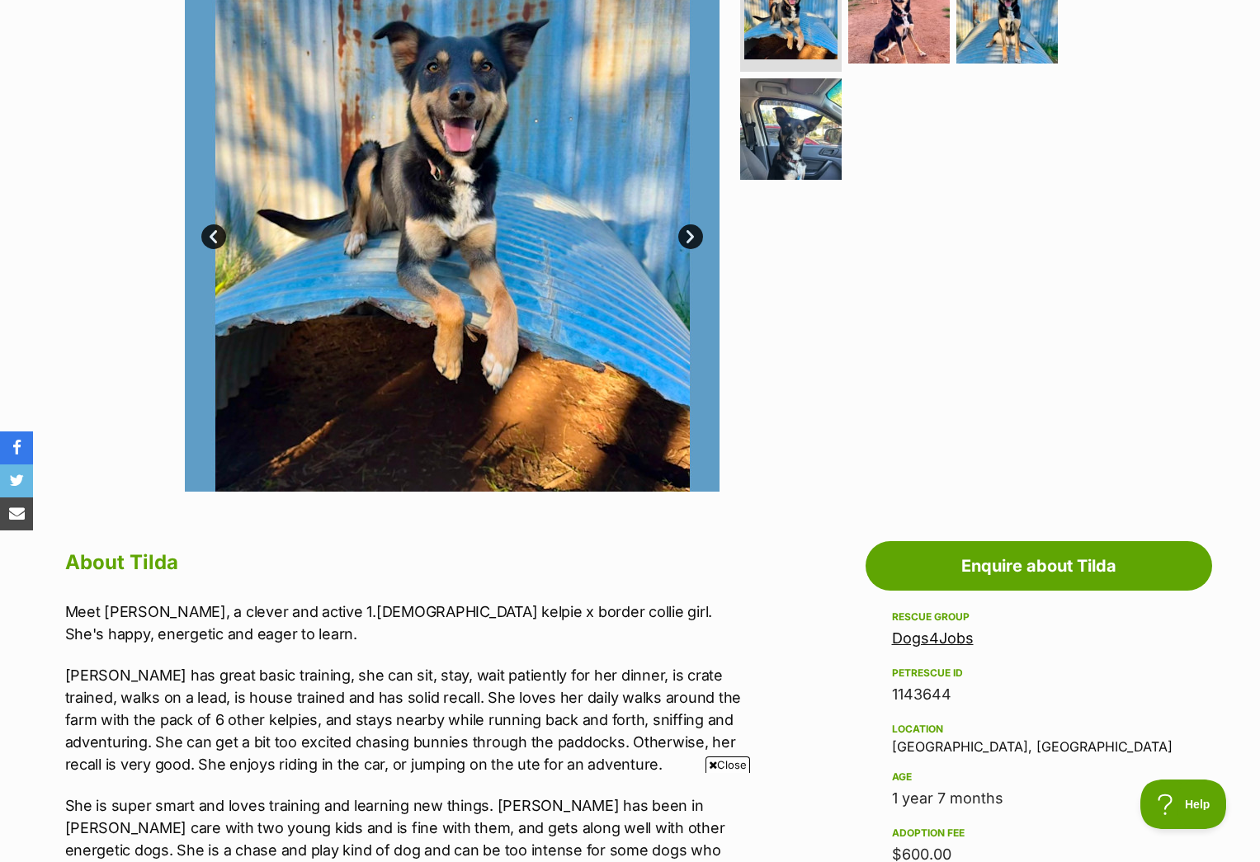
scroll to position [289, 0]
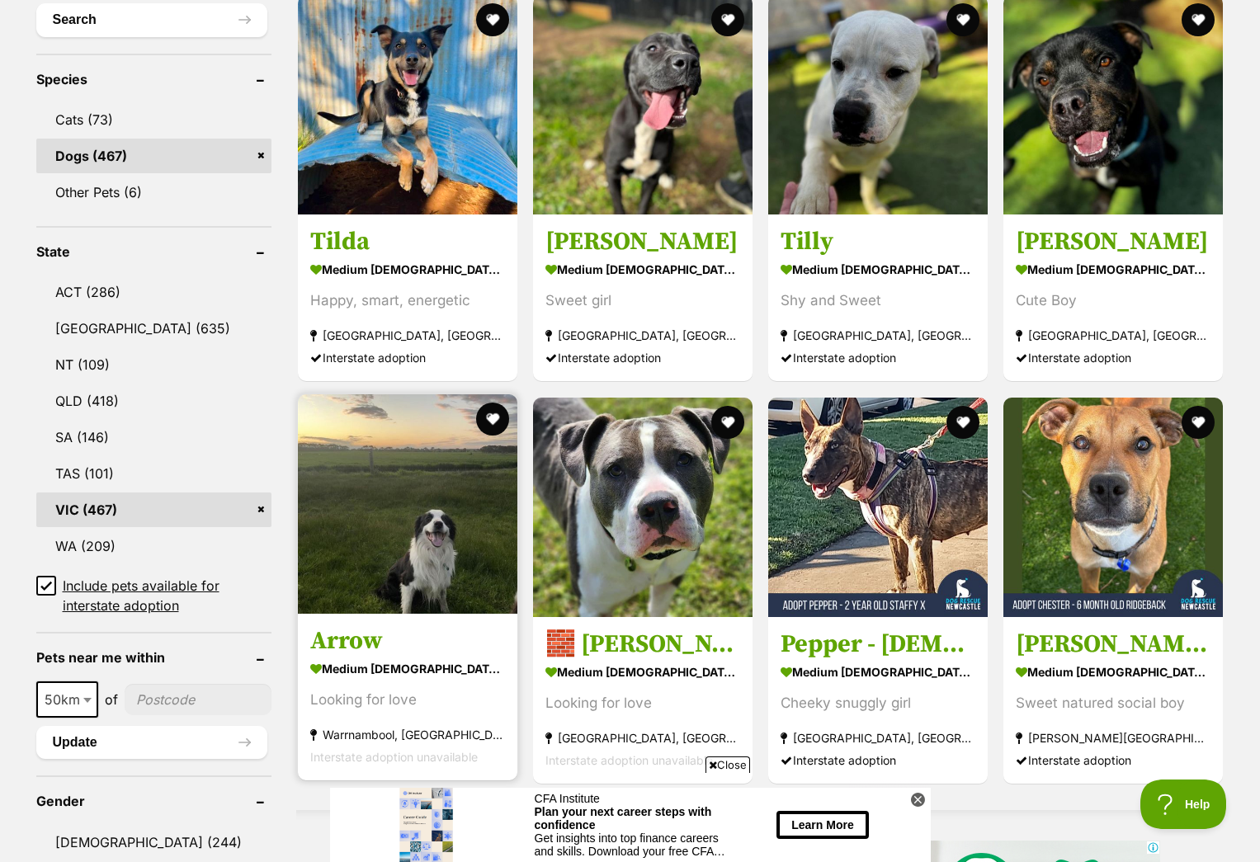
click at [427, 557] on img at bounding box center [408, 504] width 220 height 220
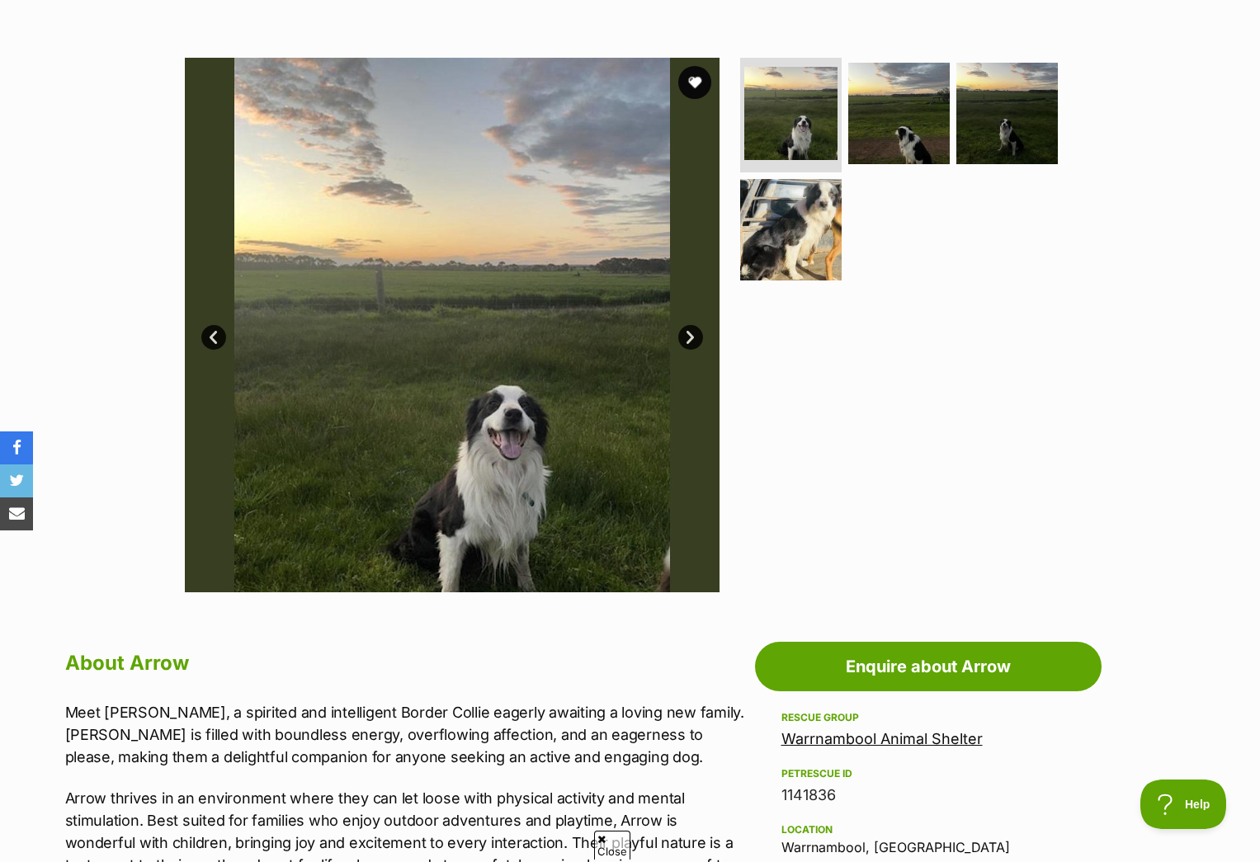
scroll to position [287, 0]
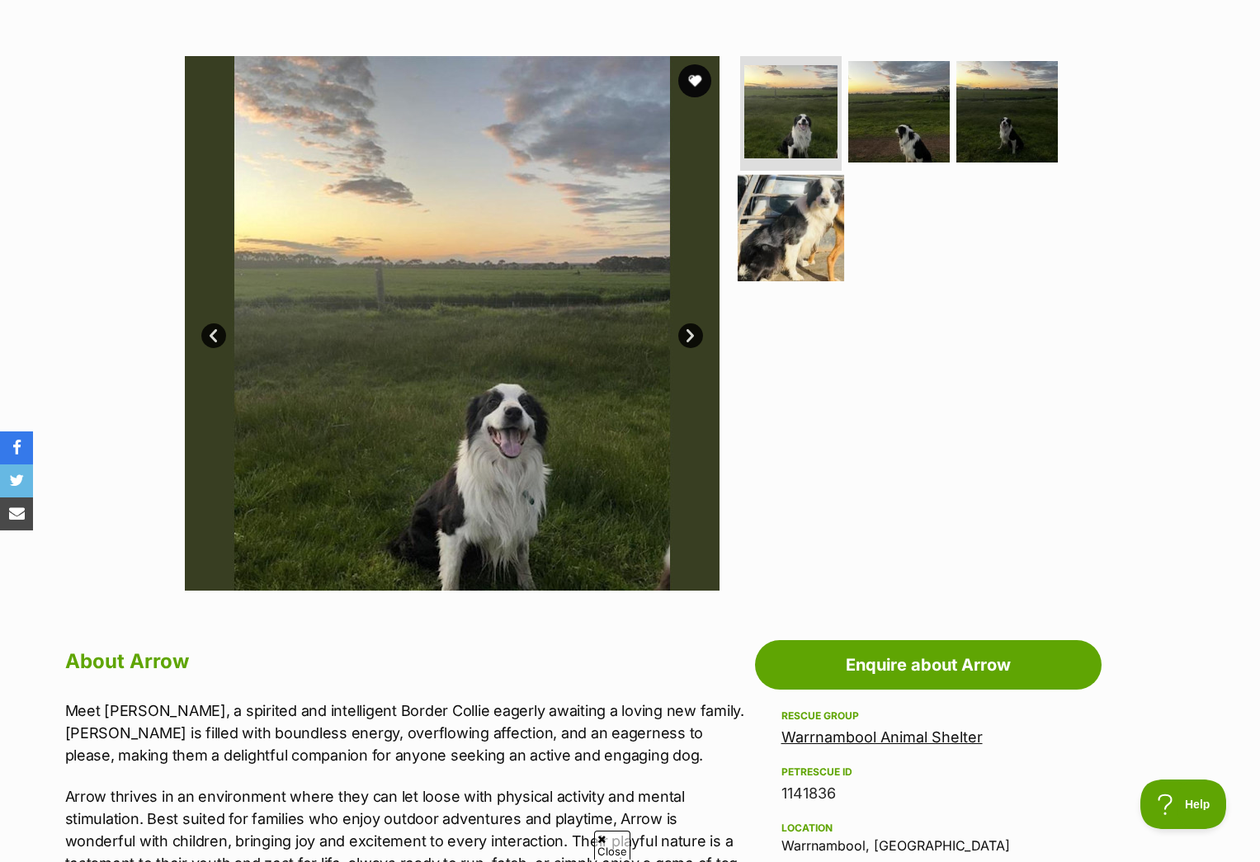
click at [798, 234] on img at bounding box center [791, 228] width 106 height 106
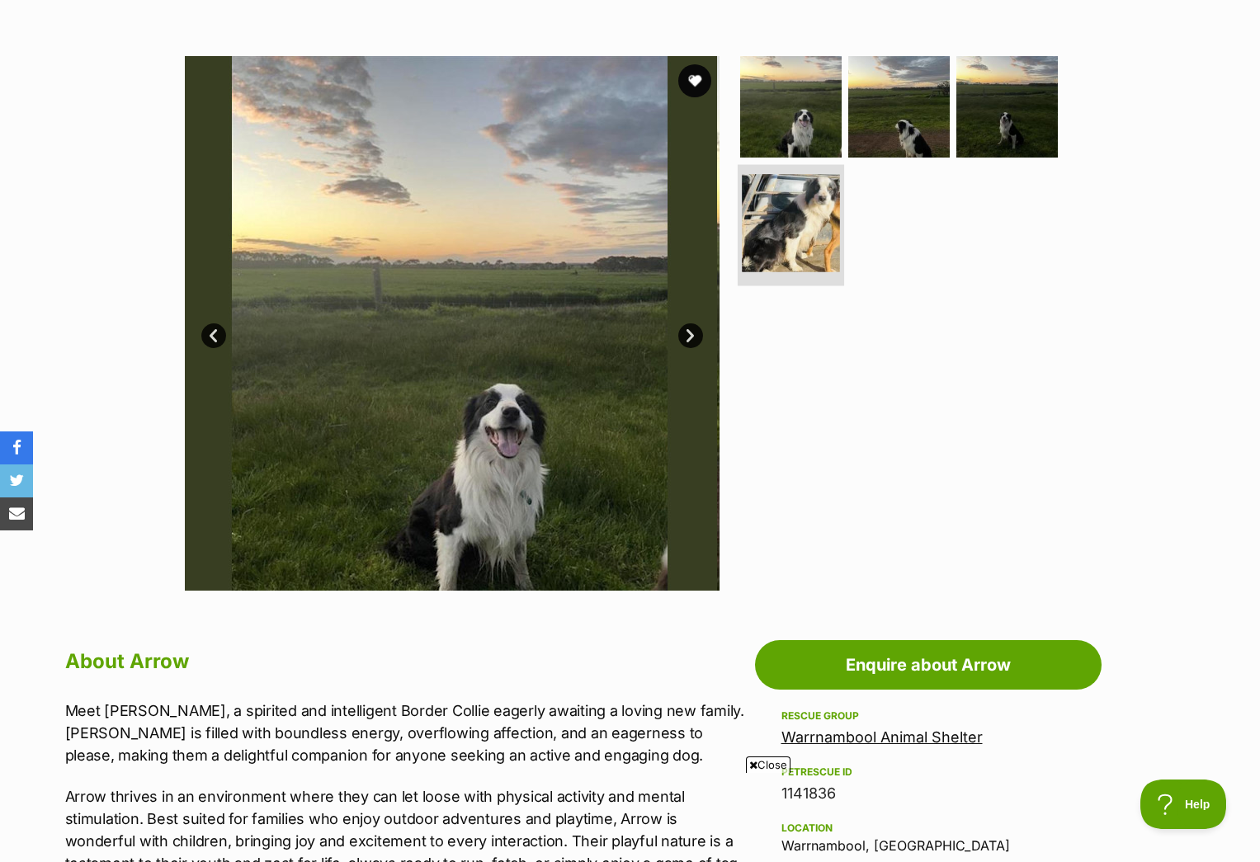
scroll to position [0, 0]
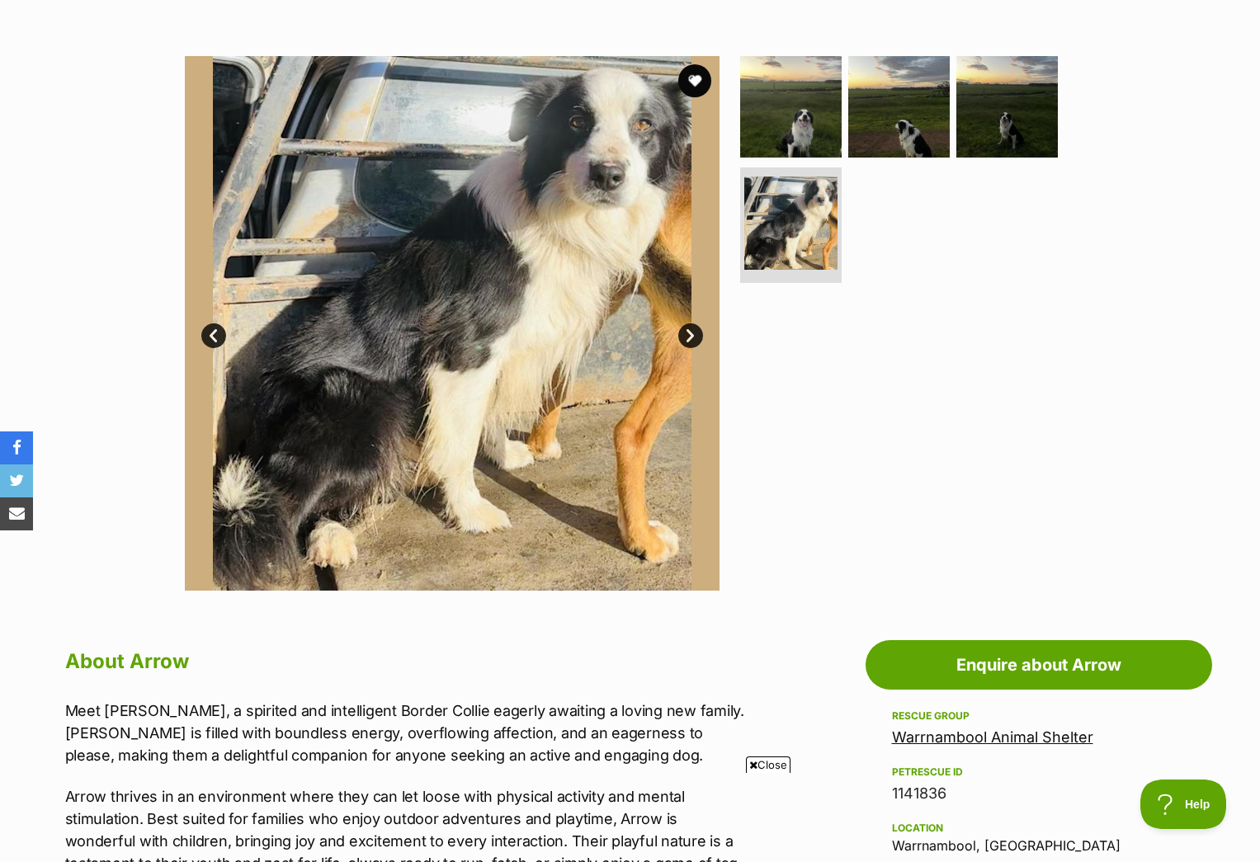
click at [209, 333] on link "Prev" at bounding box center [213, 335] width 25 height 25
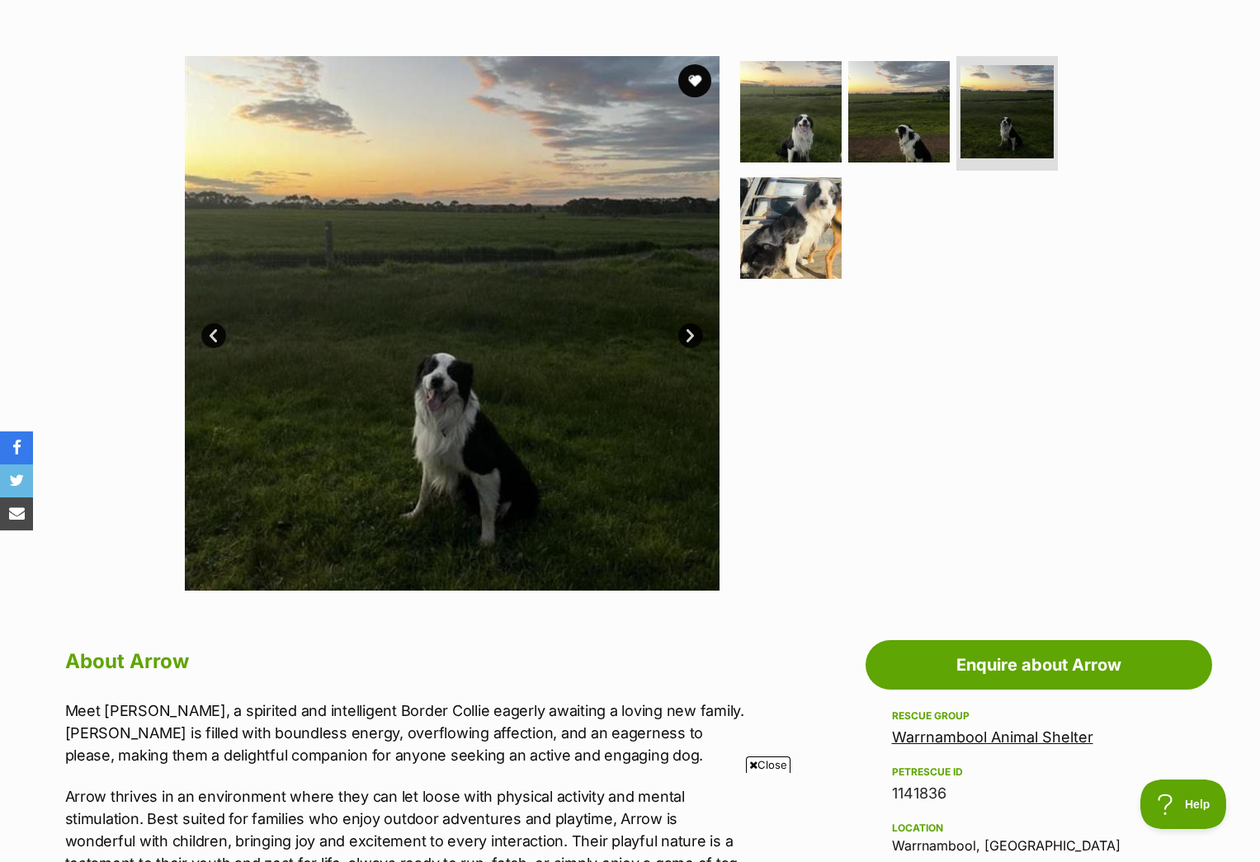
click at [209, 333] on link "Prev" at bounding box center [213, 335] width 25 height 25
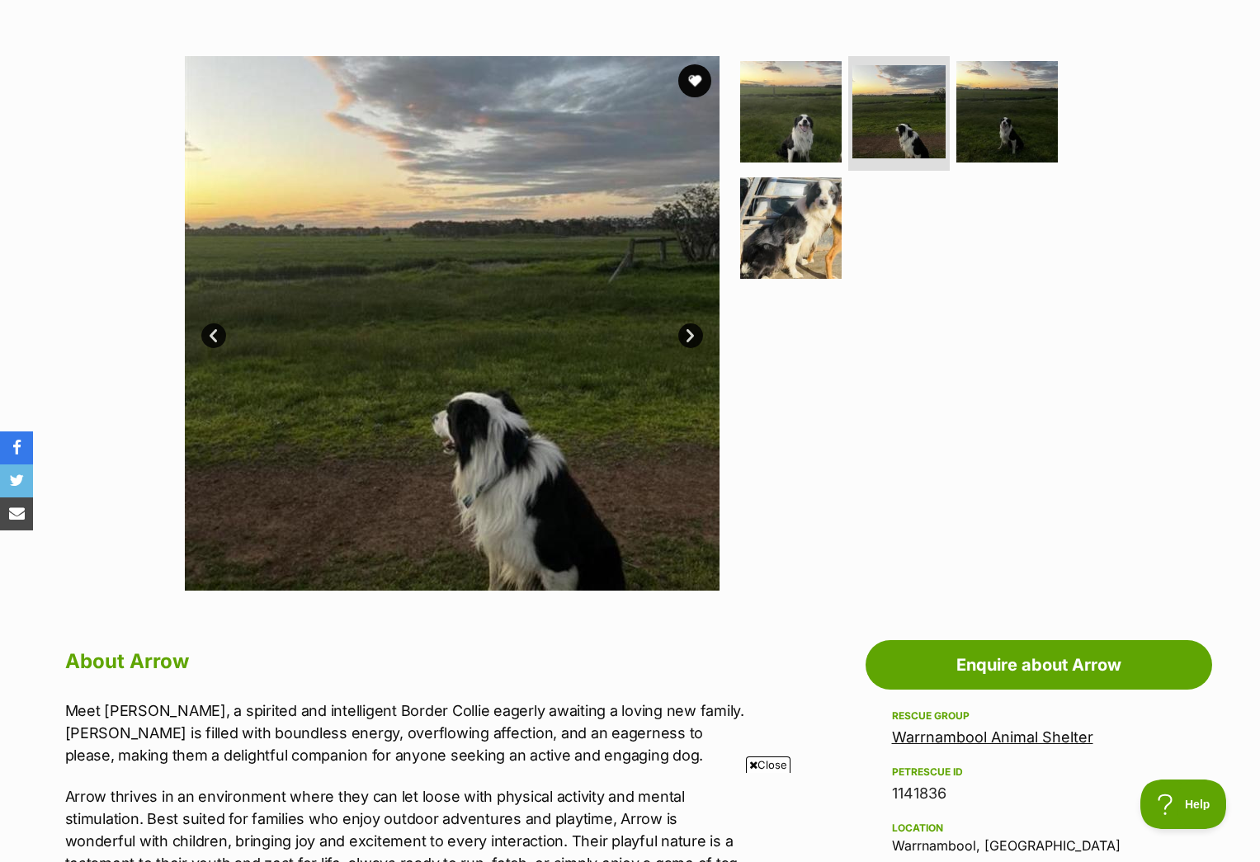
click at [209, 333] on link "Prev" at bounding box center [213, 335] width 25 height 25
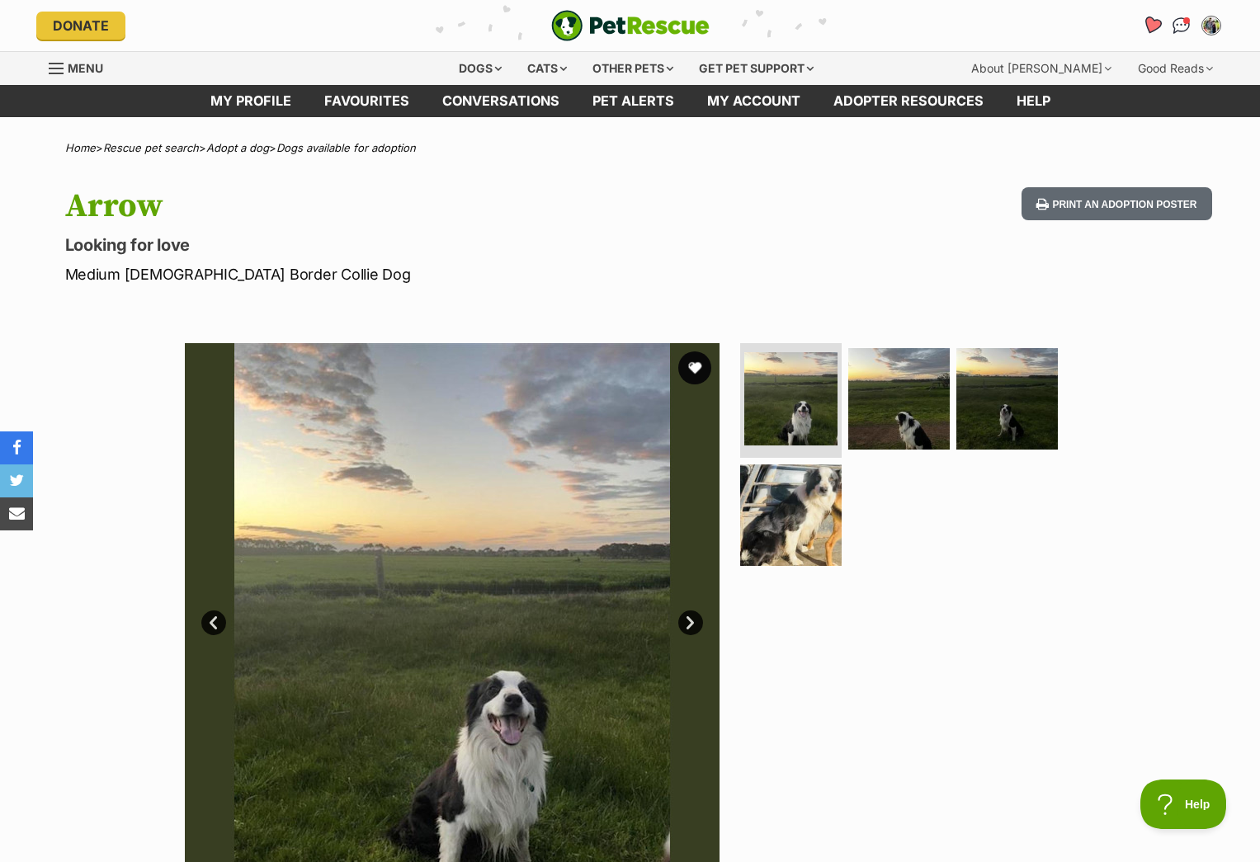
click at [1152, 21] on icon "Favourites" at bounding box center [1151, 25] width 20 height 19
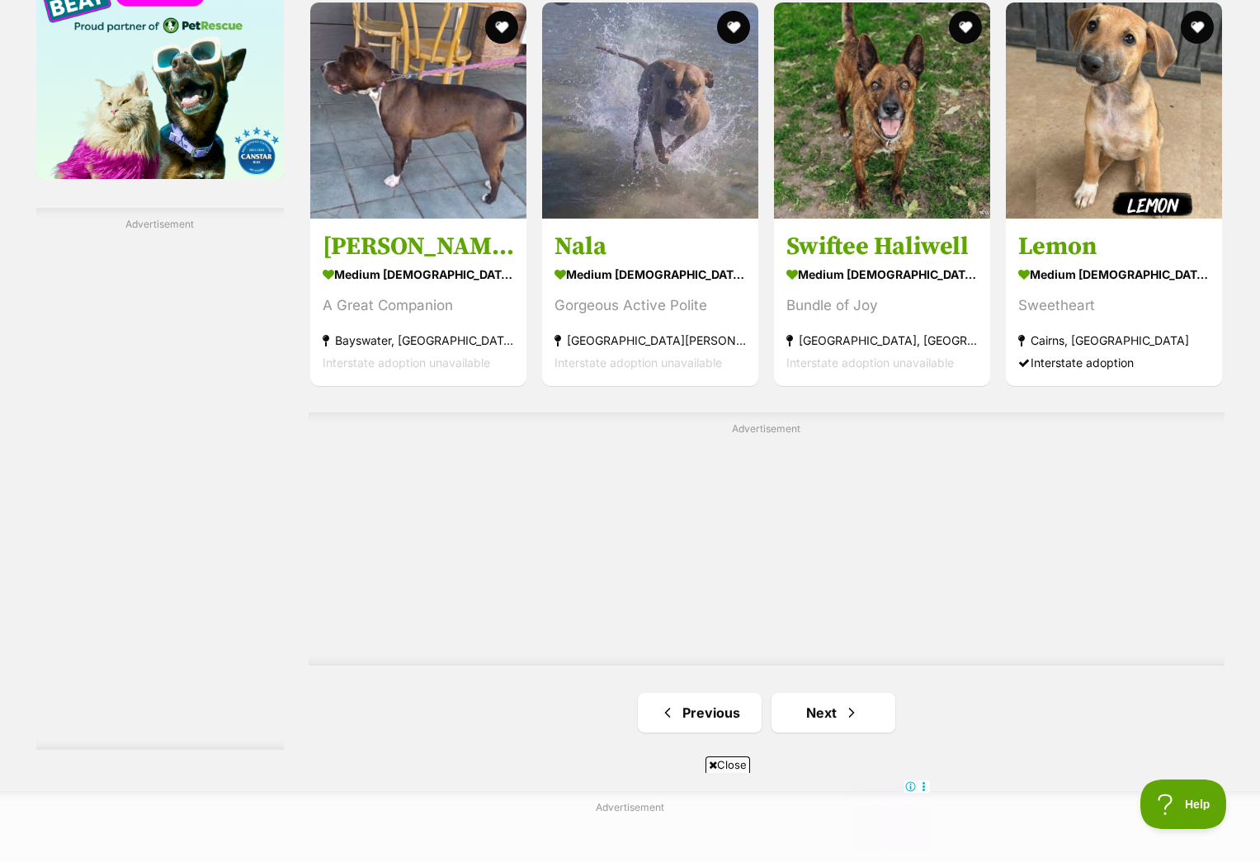
scroll to position [2712, 0]
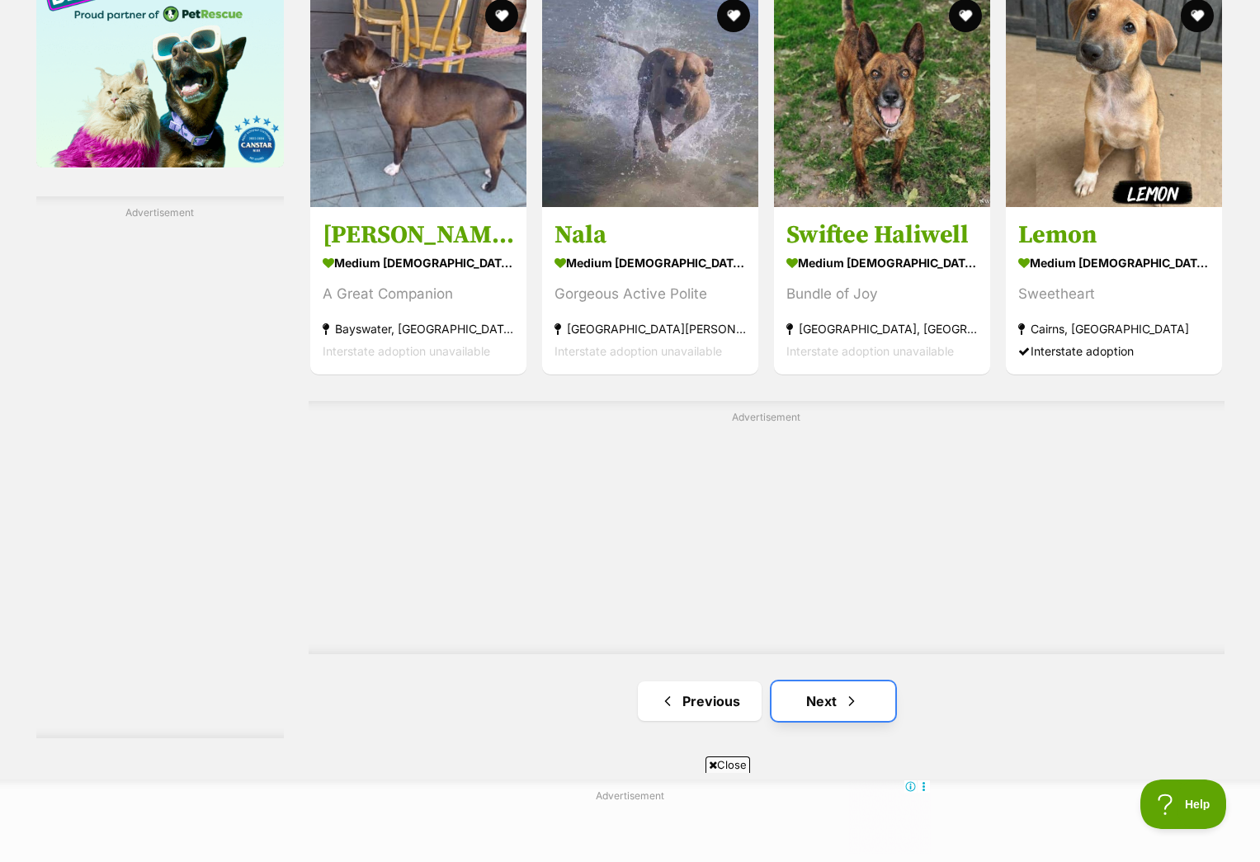
click at [832, 703] on link "Next" at bounding box center [834, 702] width 124 height 40
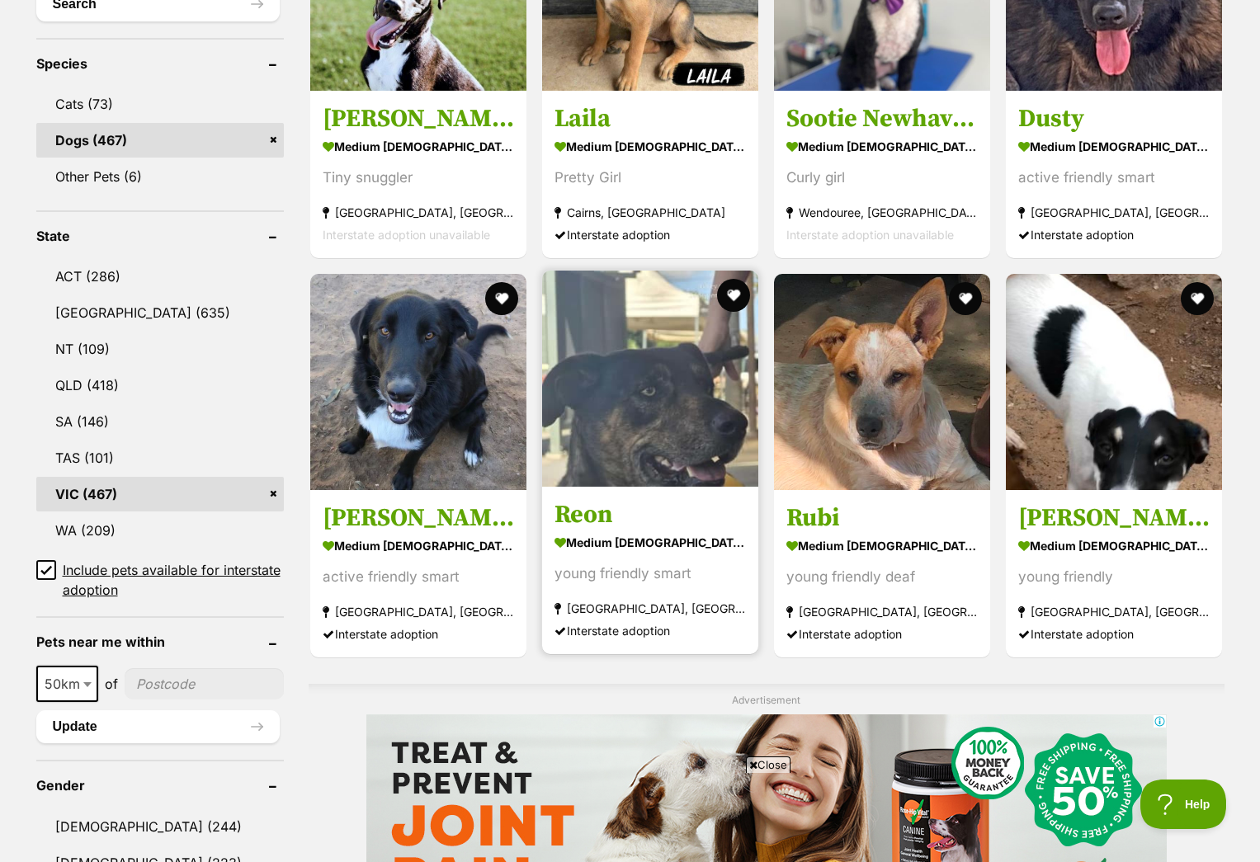
scroll to position [676, 0]
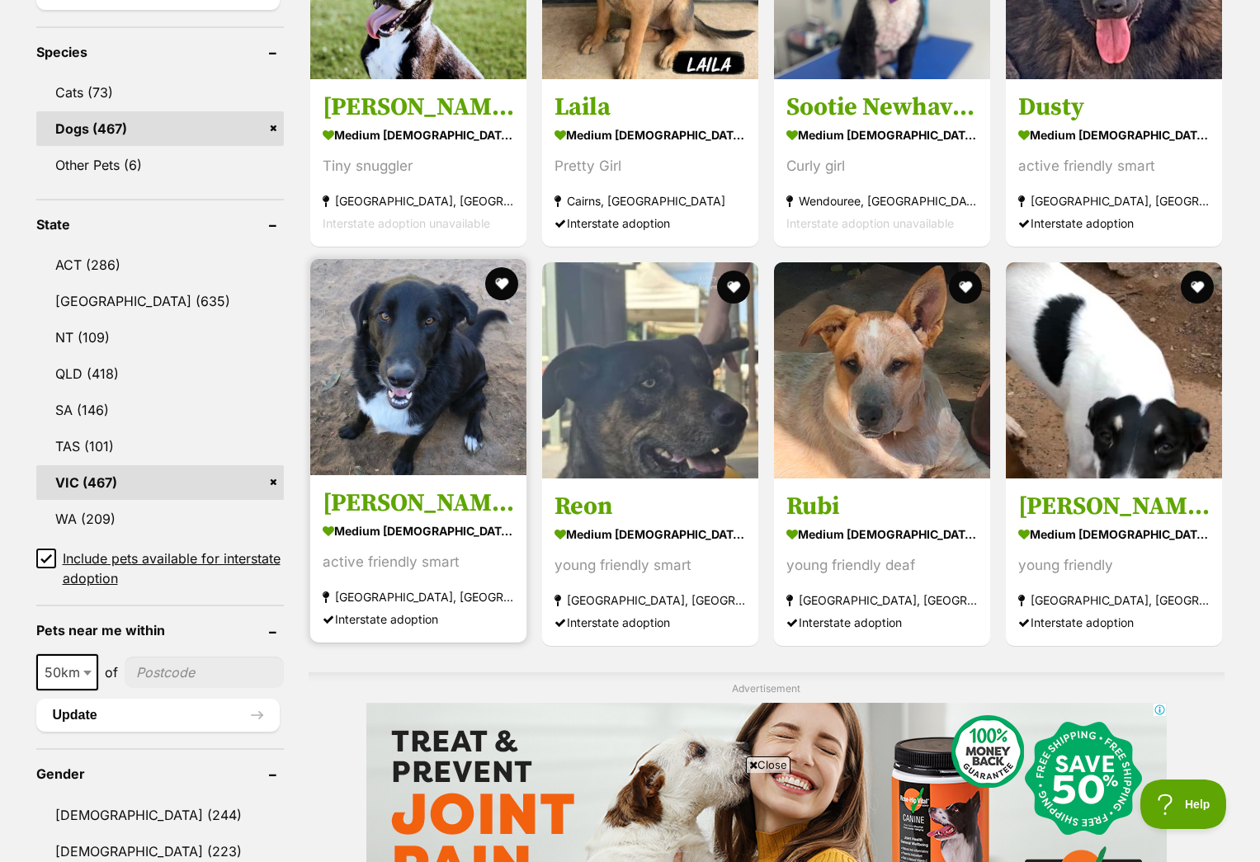
click at [447, 404] on img at bounding box center [418, 367] width 216 height 216
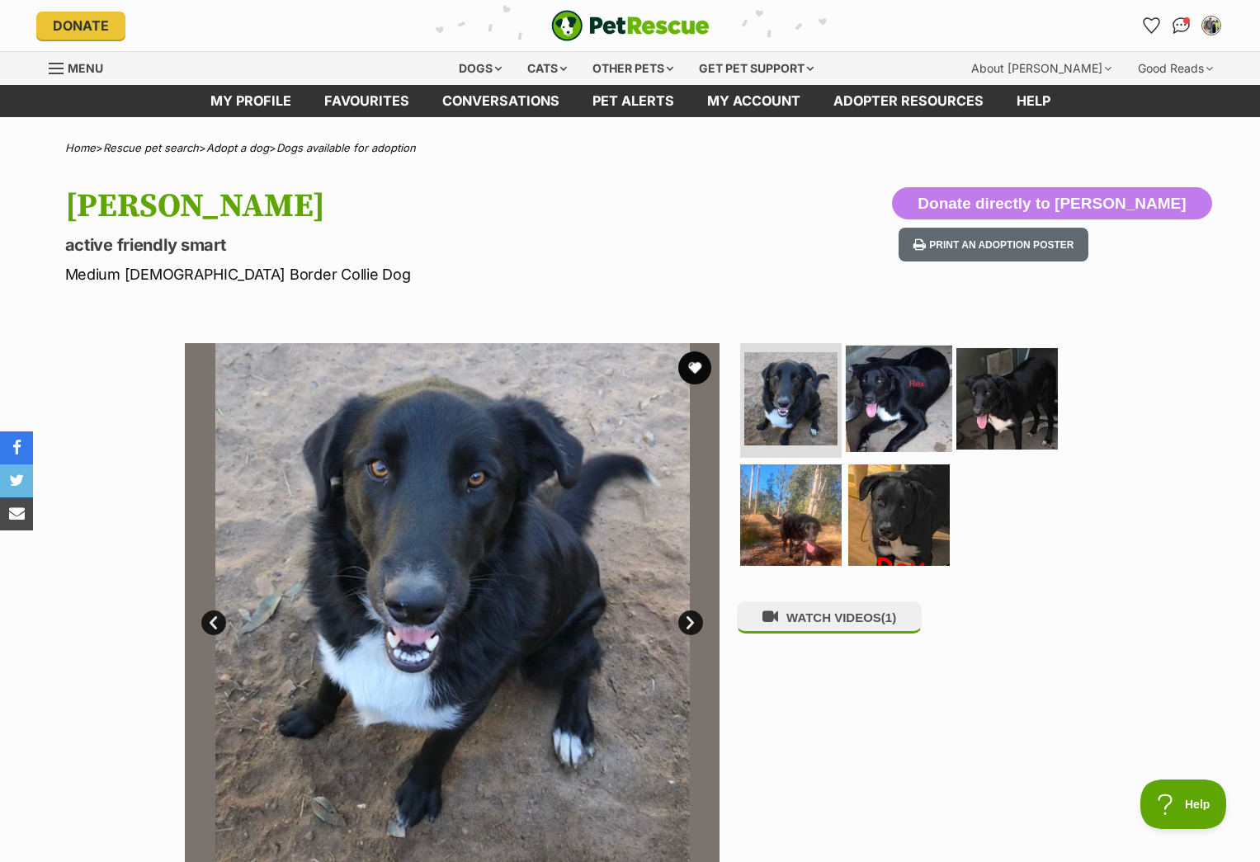
click at [900, 386] on img at bounding box center [899, 398] width 106 height 106
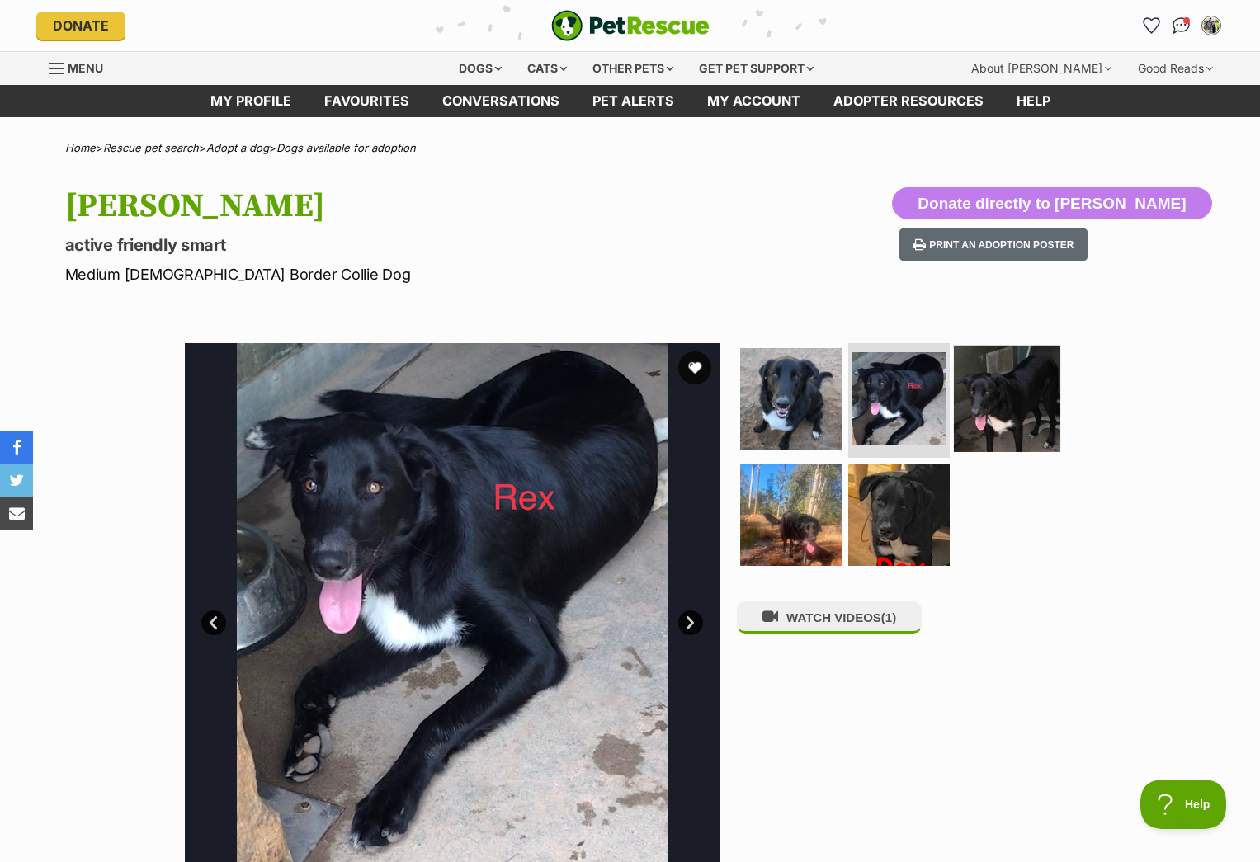
click at [989, 406] on img at bounding box center [1007, 398] width 106 height 106
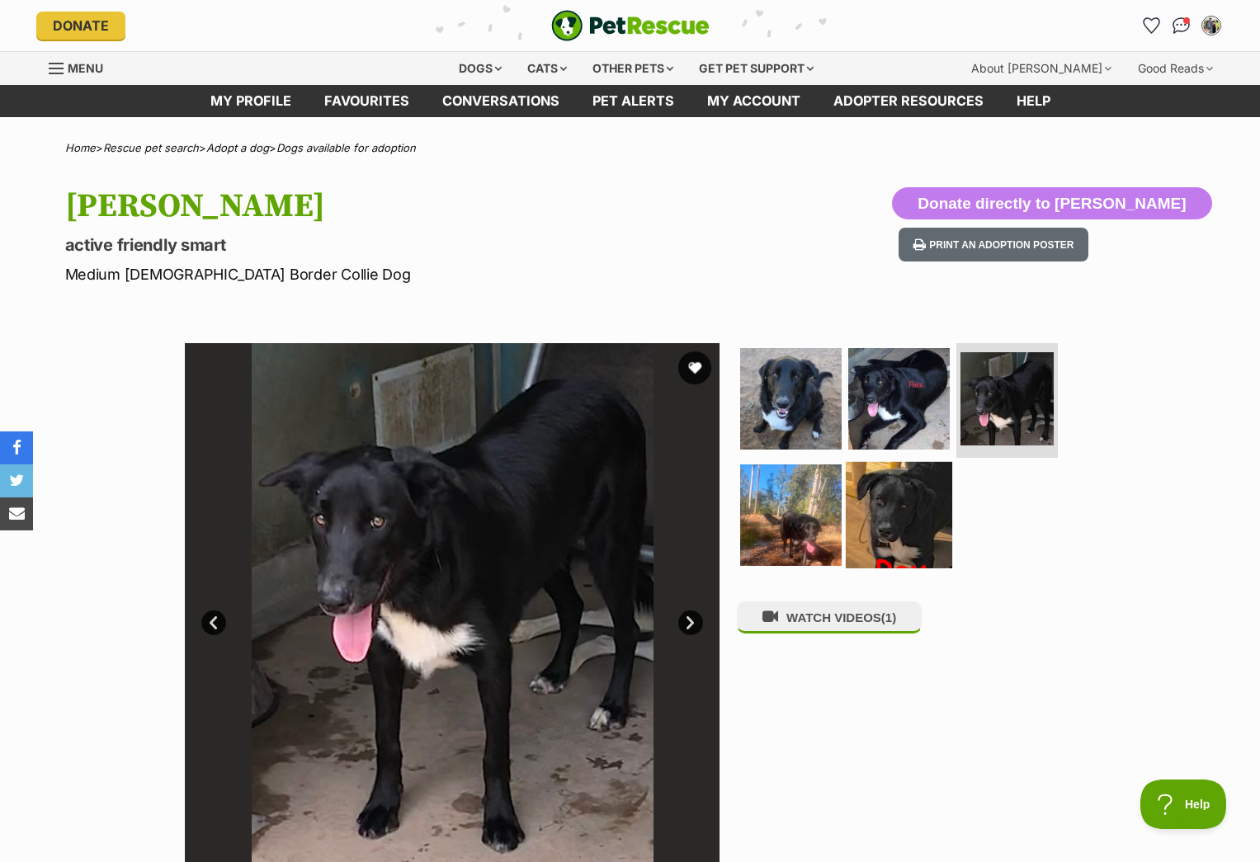
click at [905, 510] on img at bounding box center [899, 515] width 106 height 106
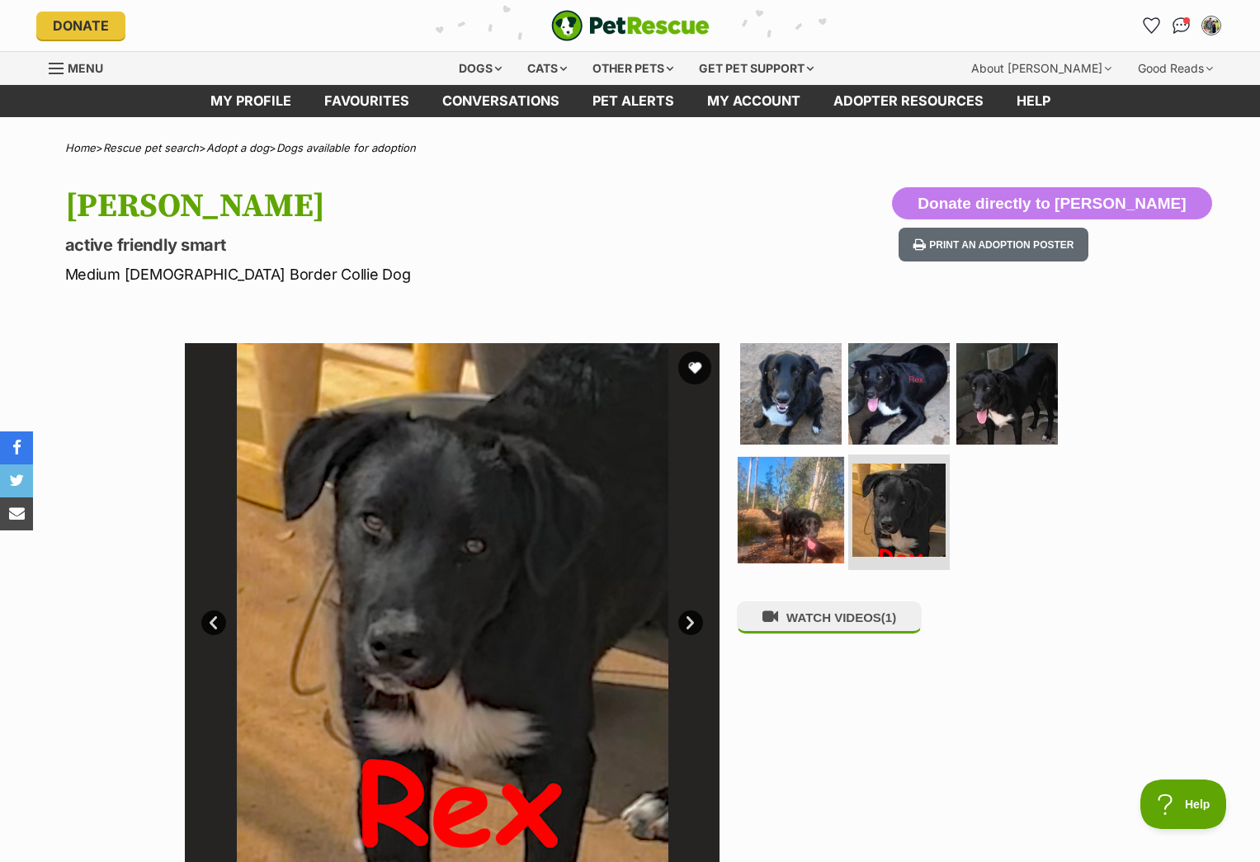
click at [806, 491] on img at bounding box center [791, 510] width 106 height 106
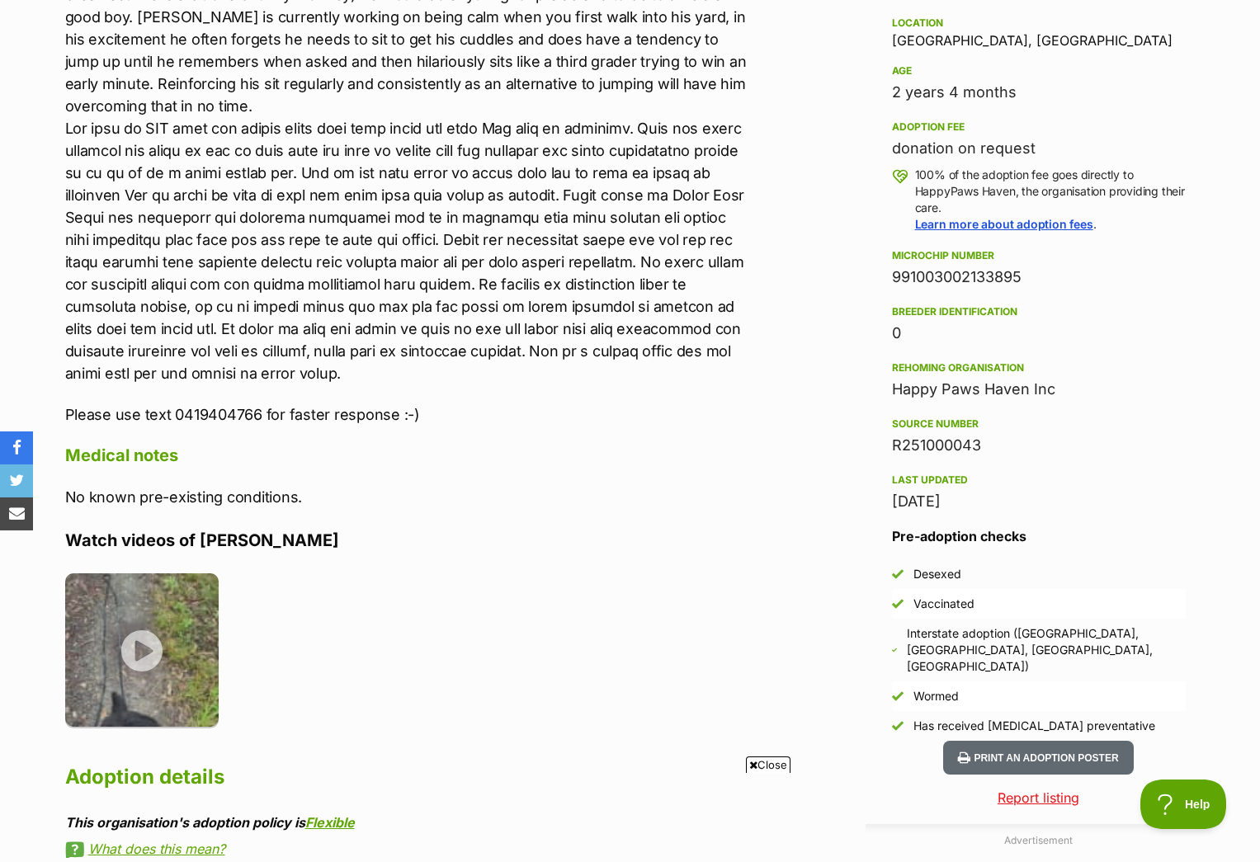
scroll to position [1096, 0]
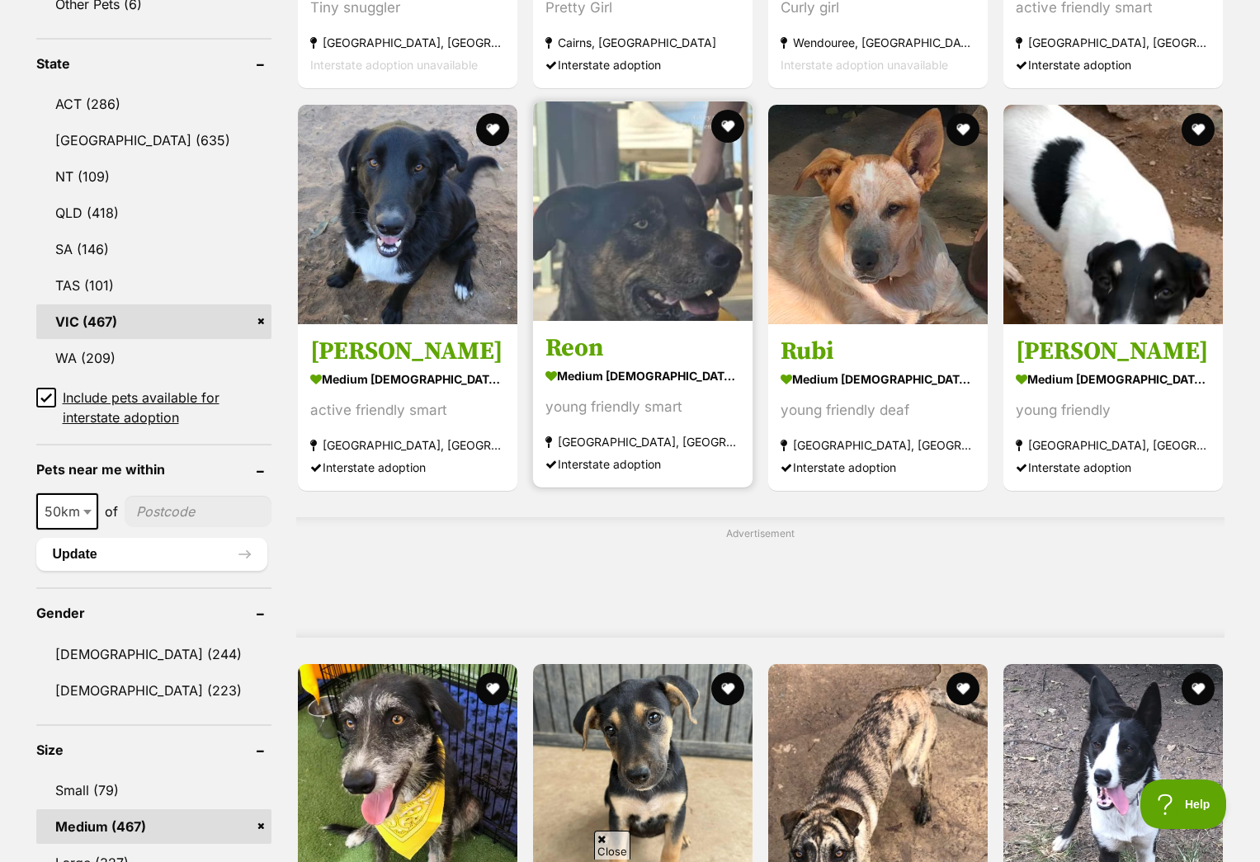
scroll to position [843, 0]
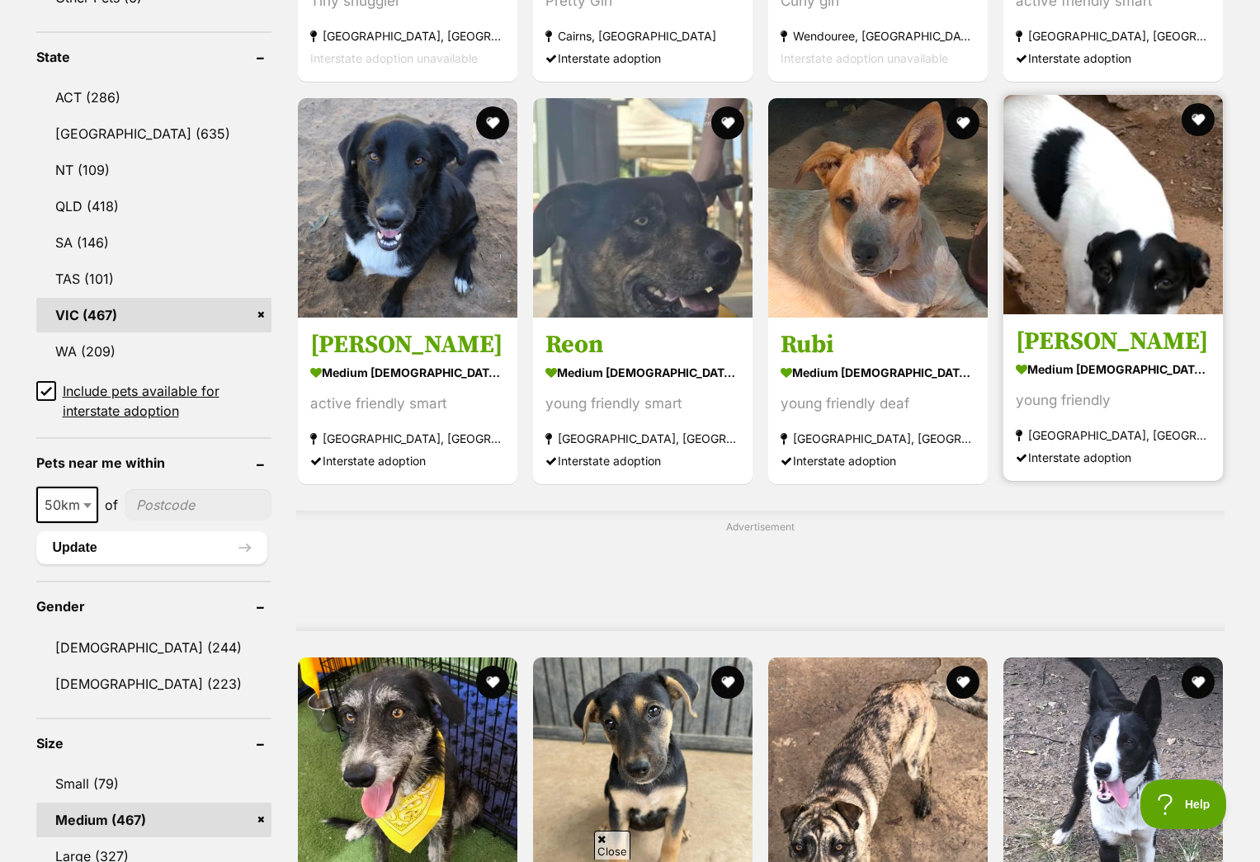
click at [1096, 255] on img at bounding box center [1114, 205] width 220 height 220
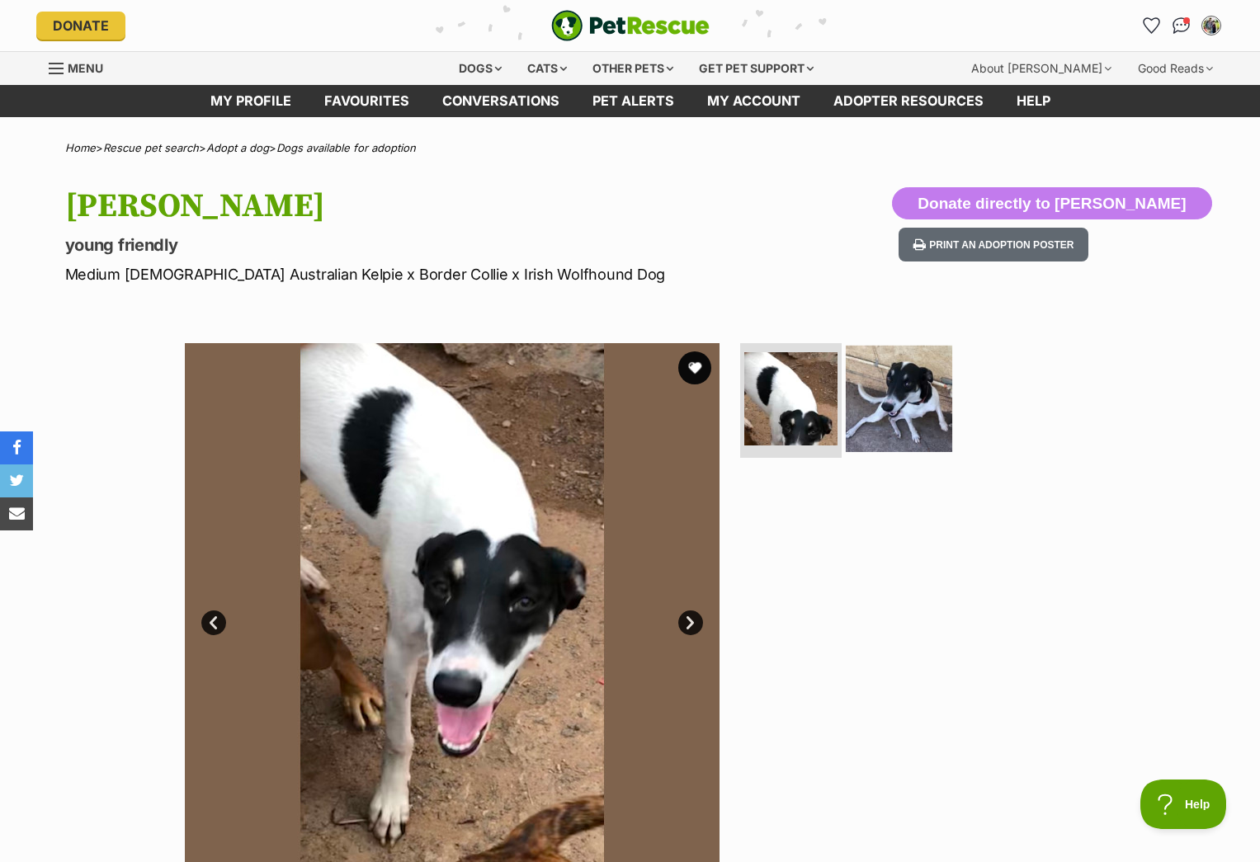
click at [883, 399] on img at bounding box center [899, 398] width 106 height 106
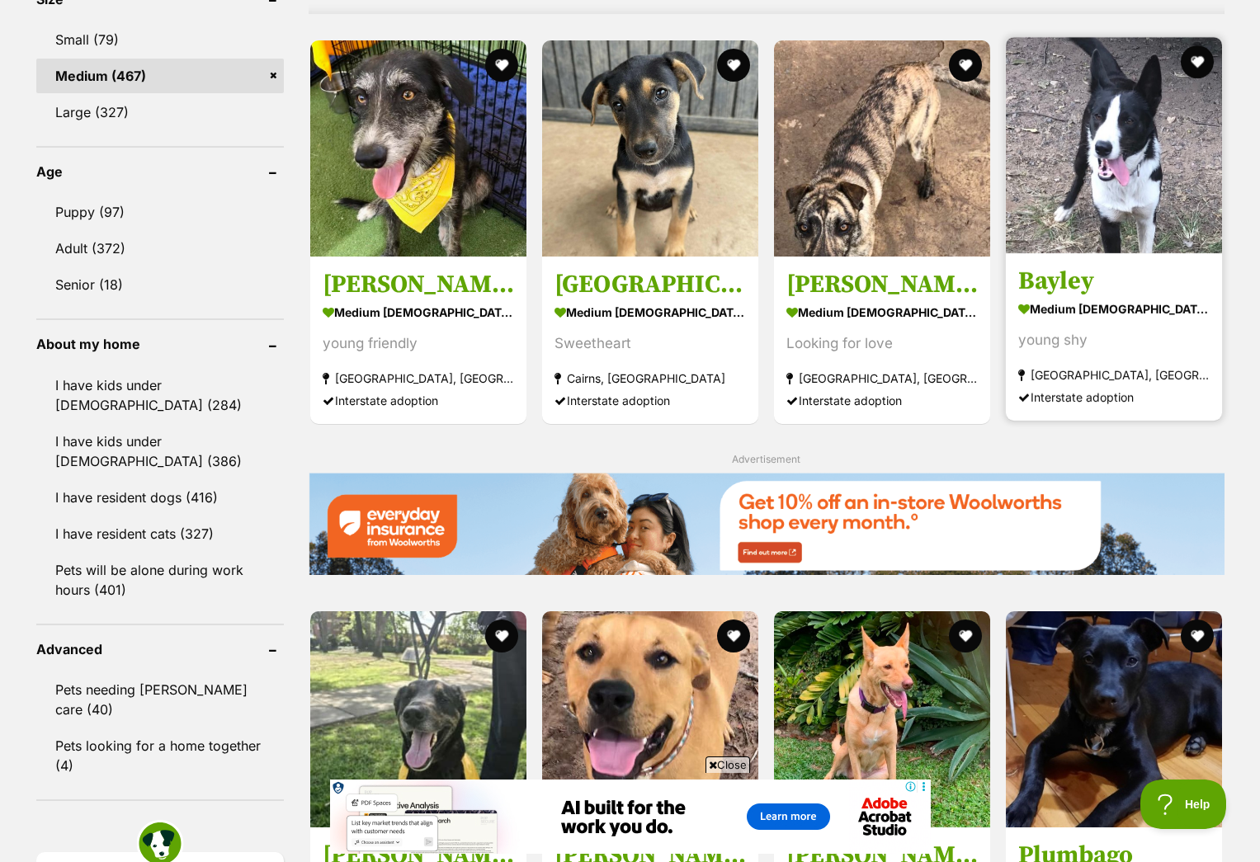
click at [1078, 184] on img at bounding box center [1114, 145] width 216 height 216
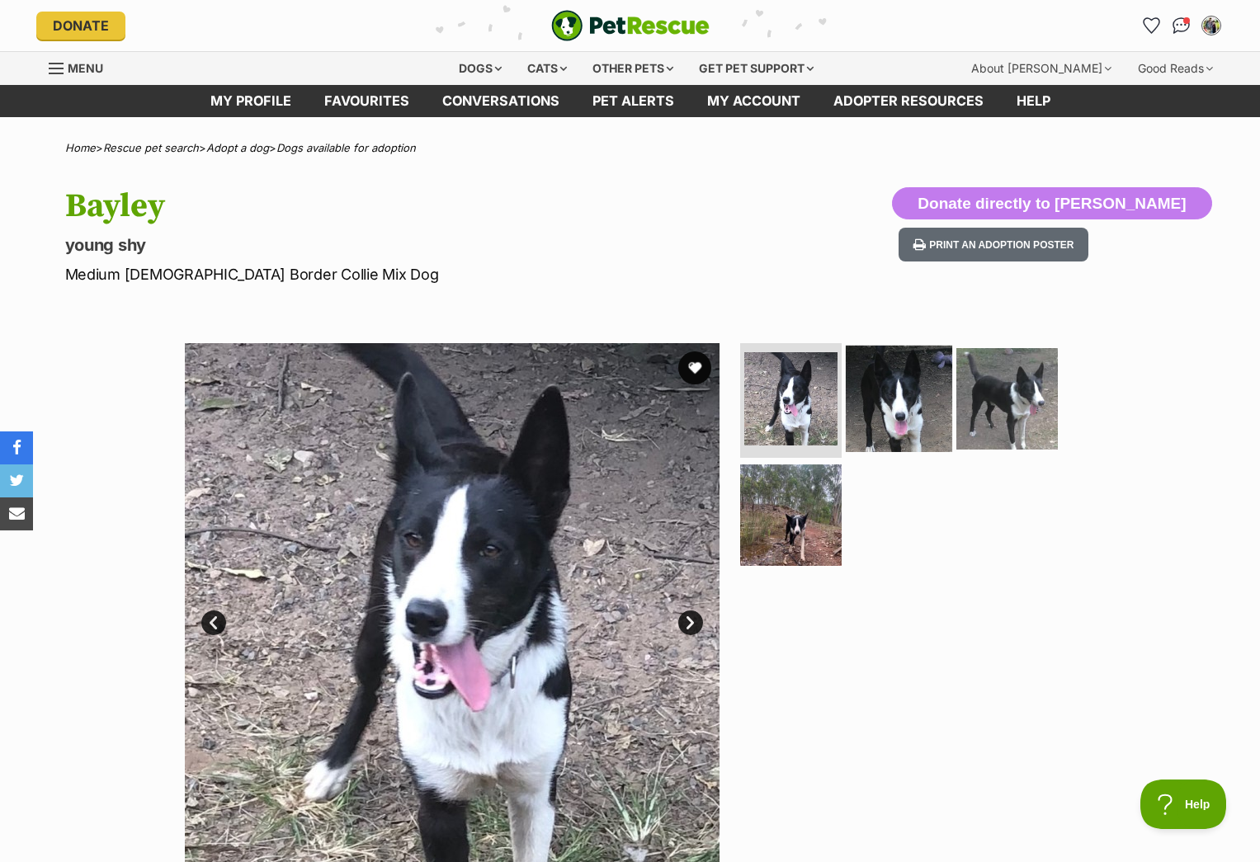
click at [894, 398] on img at bounding box center [899, 398] width 106 height 106
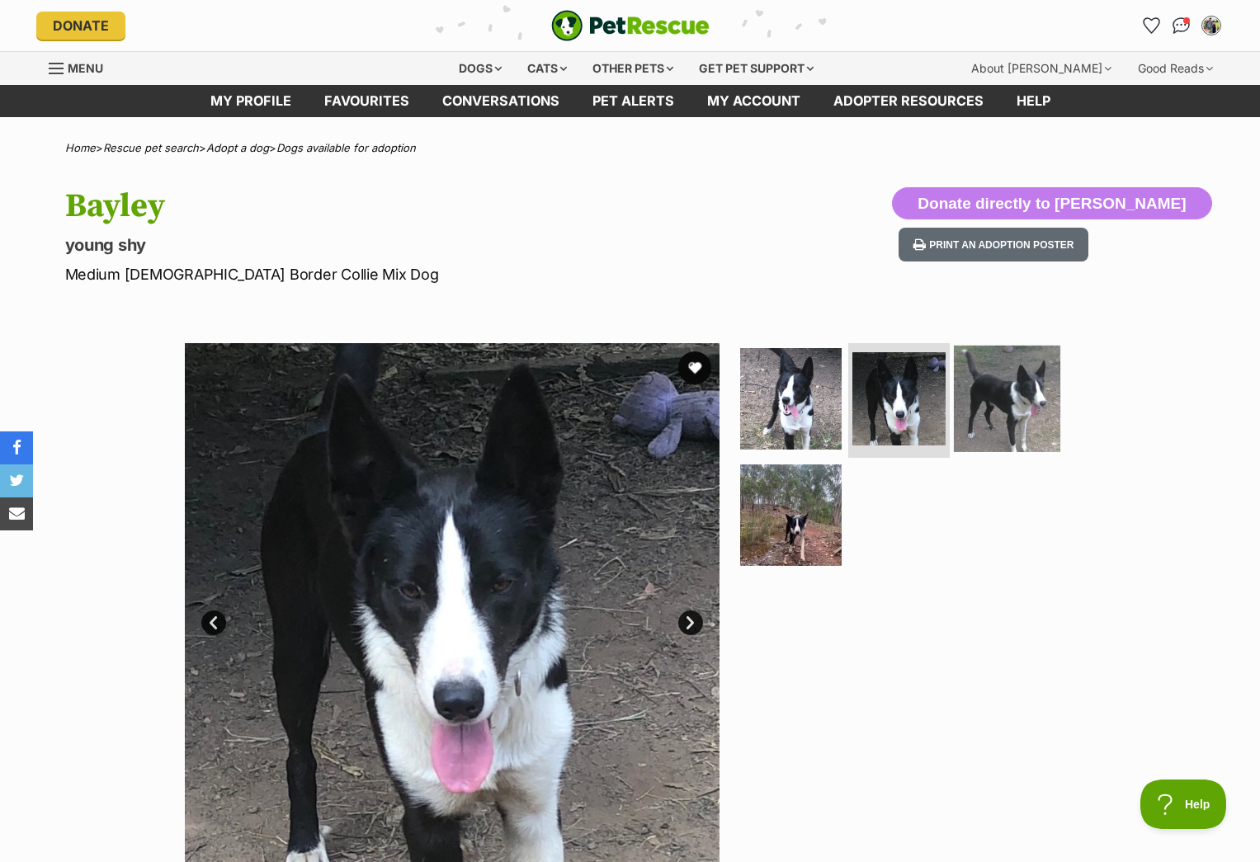
click at [1012, 409] on img at bounding box center [1007, 398] width 106 height 106
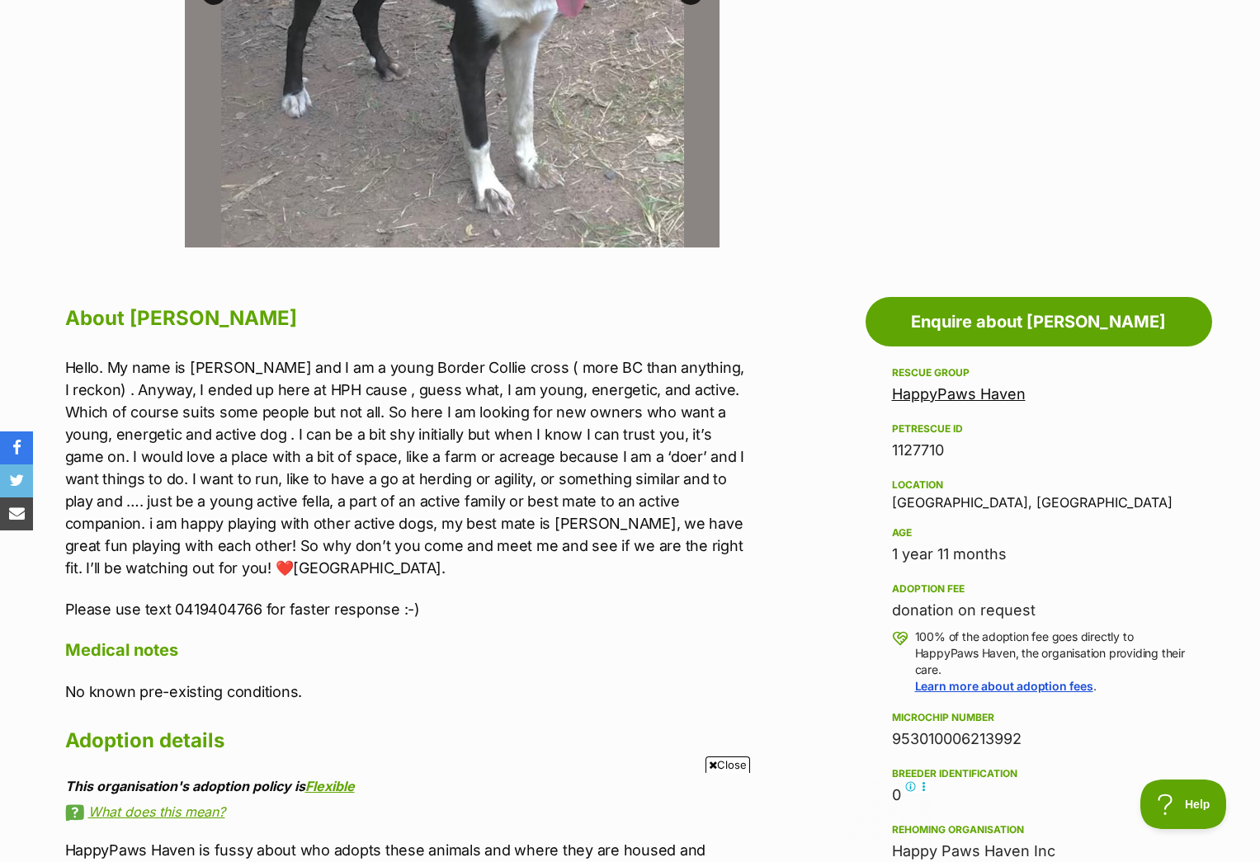
scroll to position [693, 0]
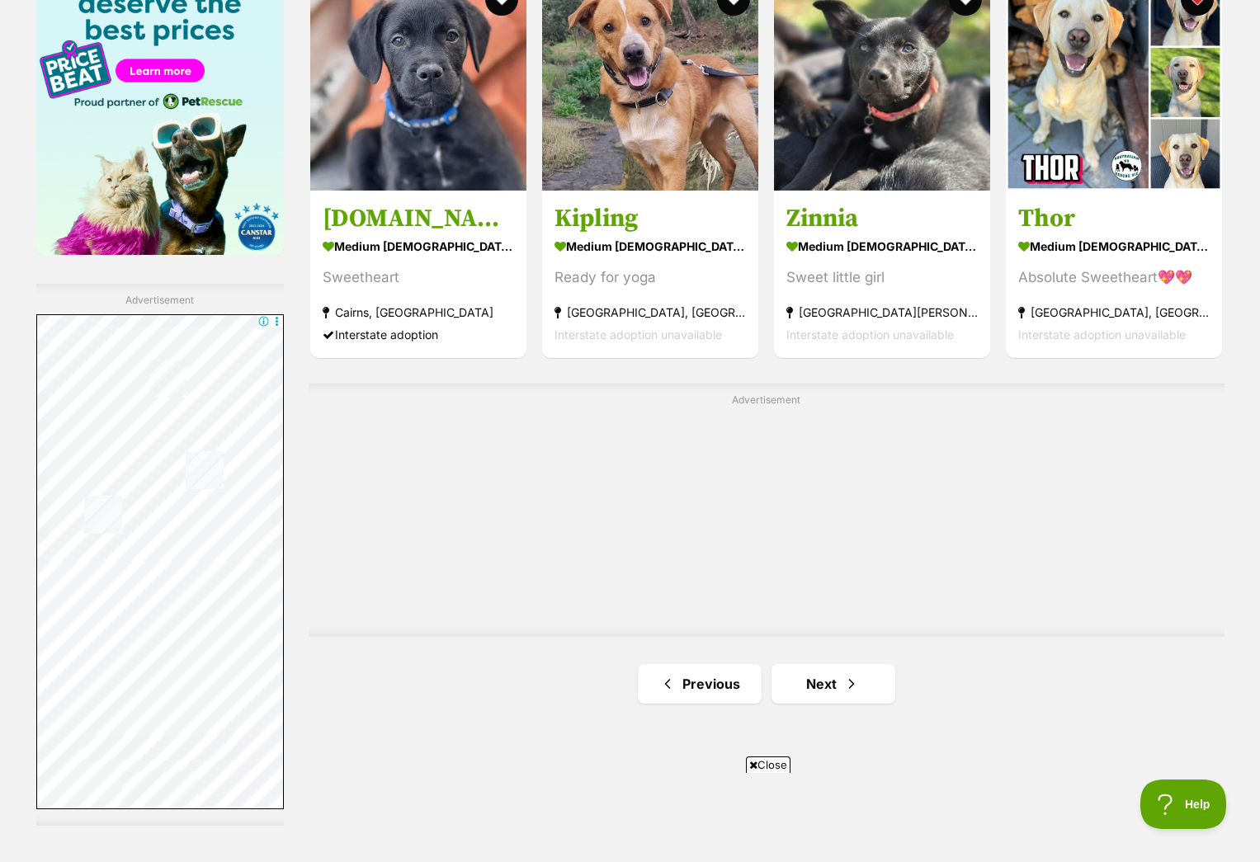
scroll to position [2729, 0]
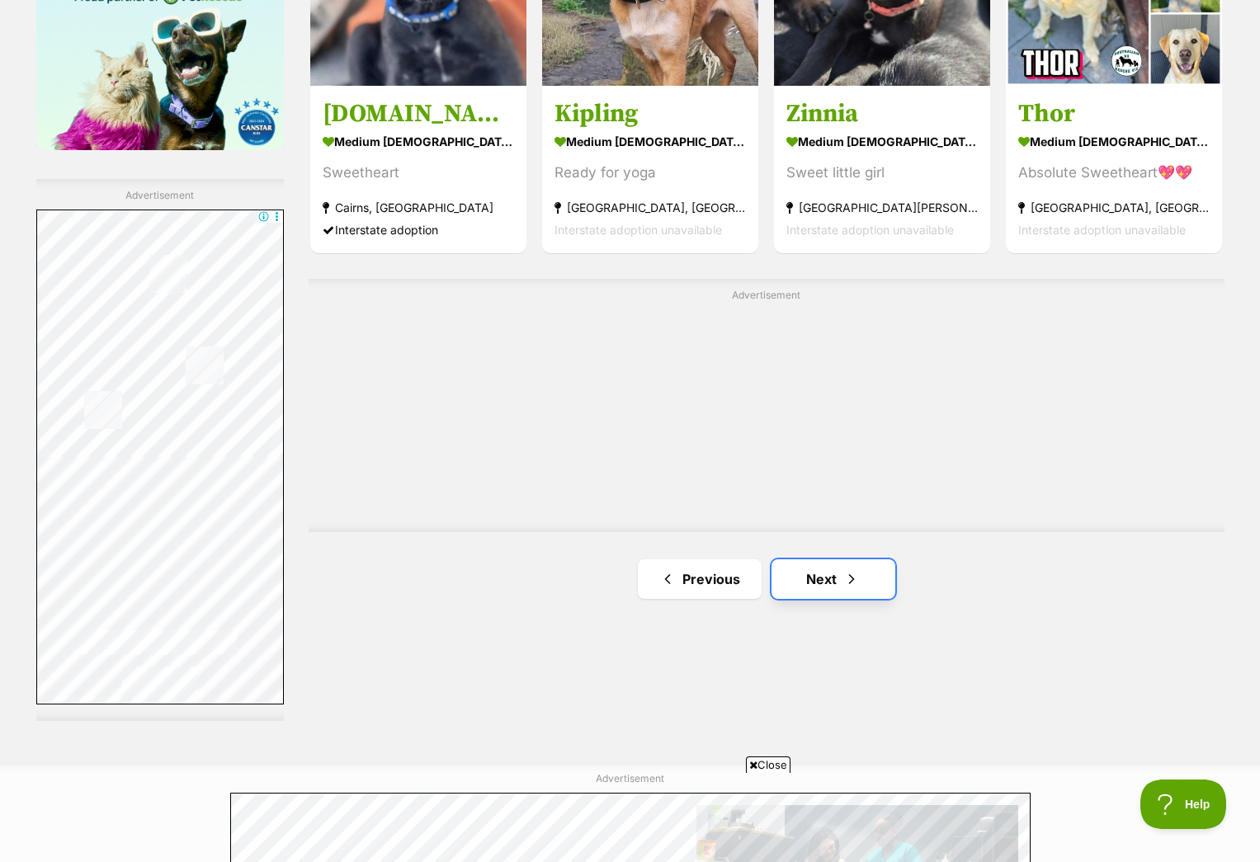
click at [828, 581] on link "Next" at bounding box center [834, 580] width 124 height 40
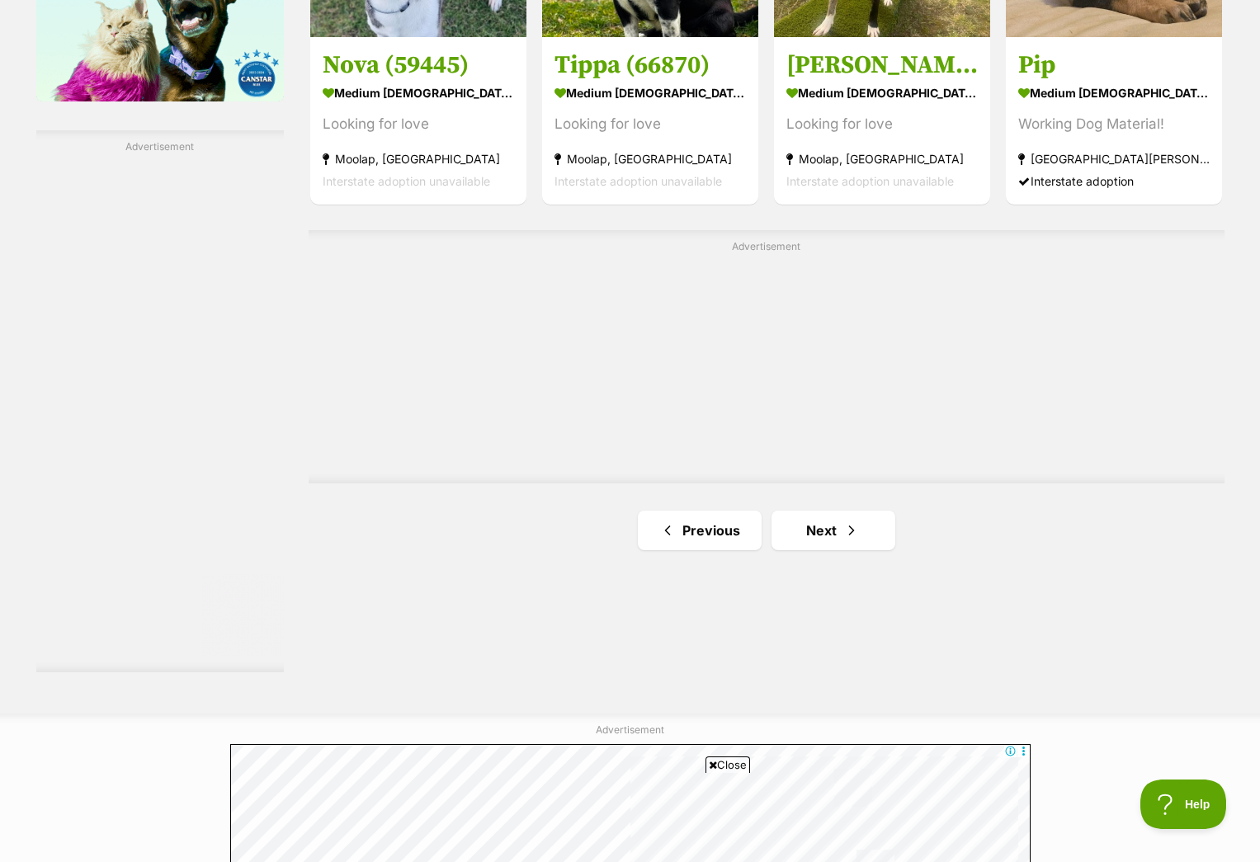
scroll to position [2952, 0]
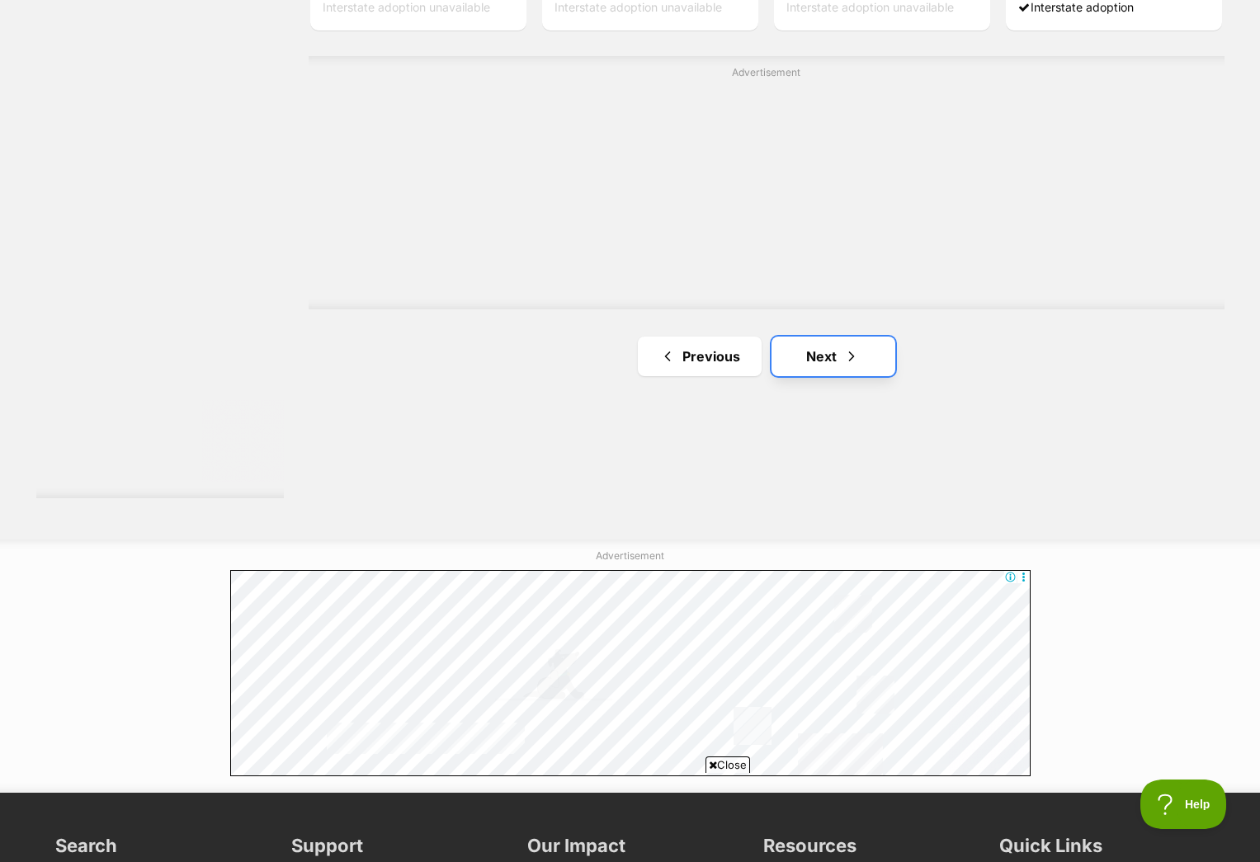
click at [841, 353] on link "Next" at bounding box center [834, 357] width 124 height 40
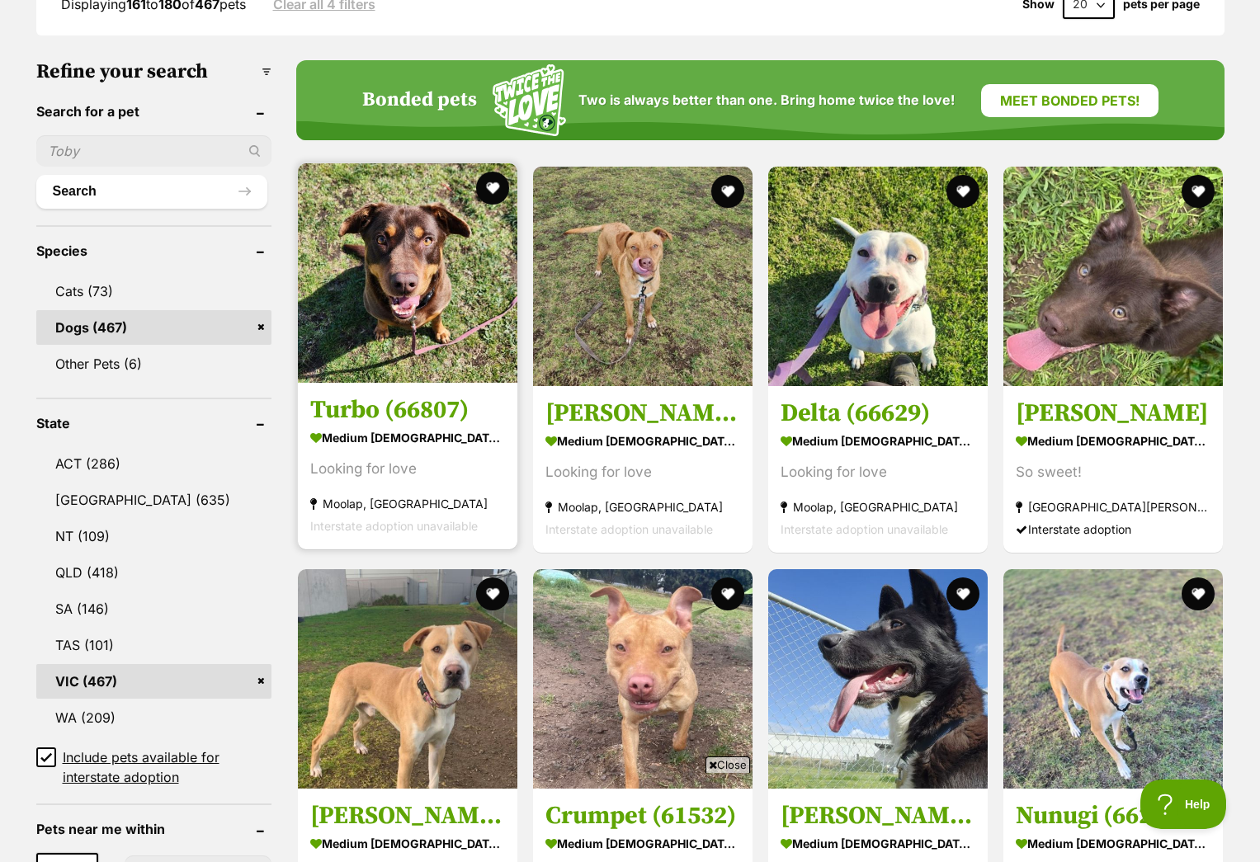
click at [408, 305] on img at bounding box center [408, 273] width 220 height 220
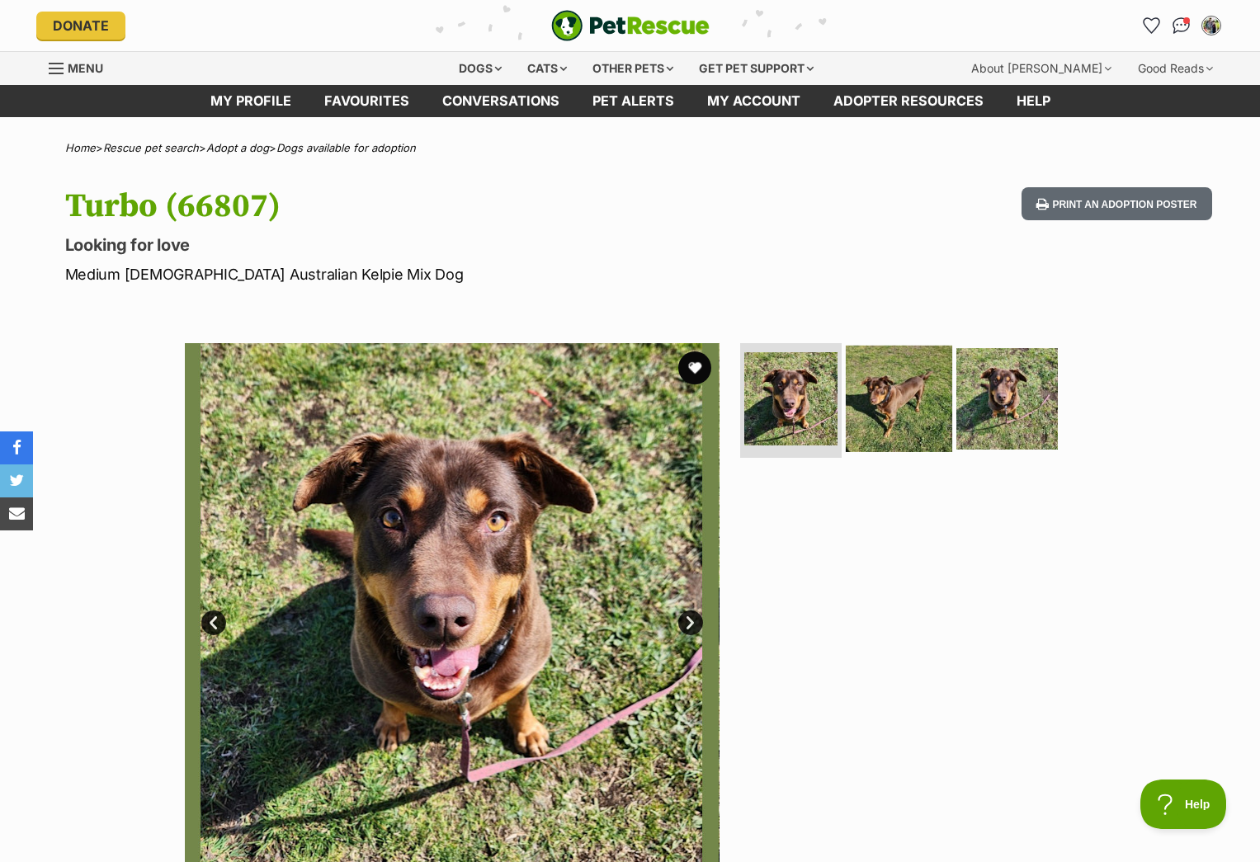
click at [915, 405] on img at bounding box center [899, 398] width 106 height 106
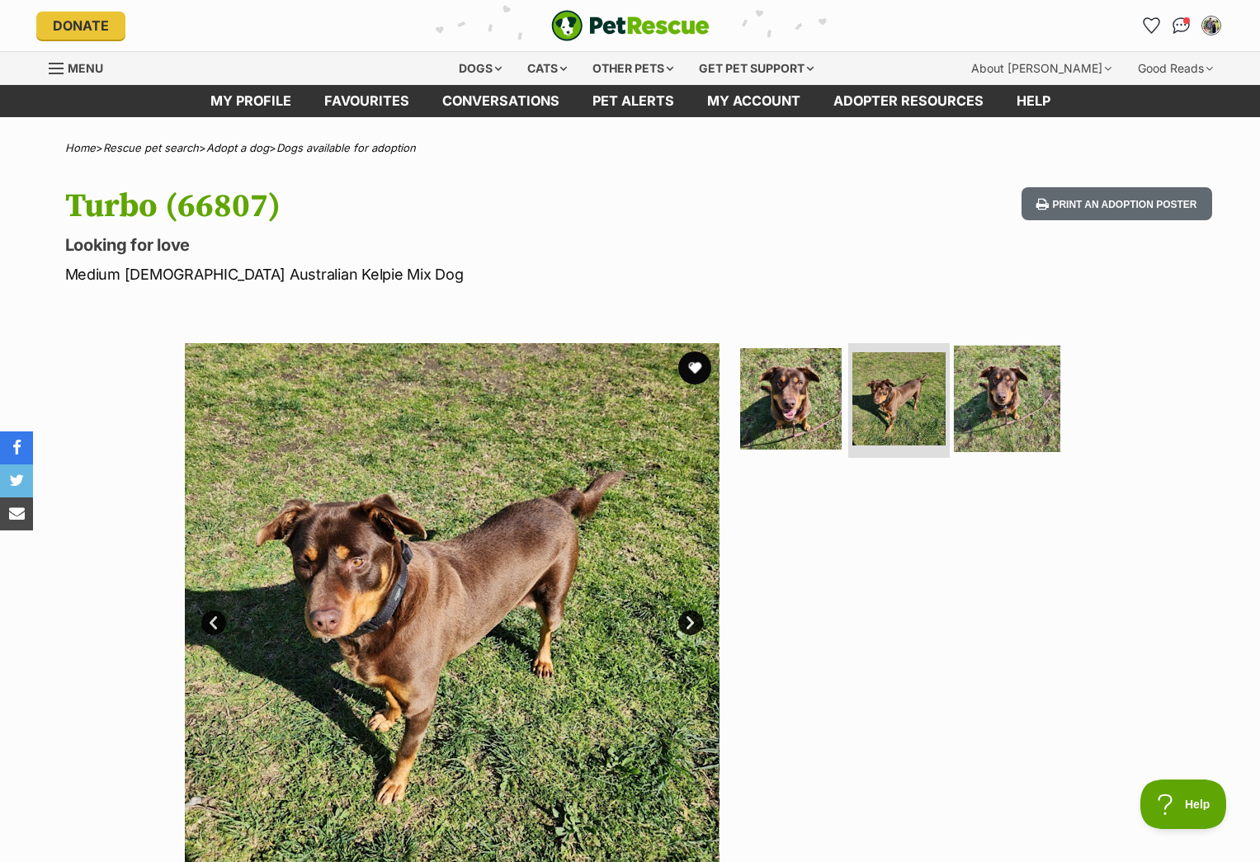
click at [1011, 405] on img at bounding box center [1007, 398] width 106 height 106
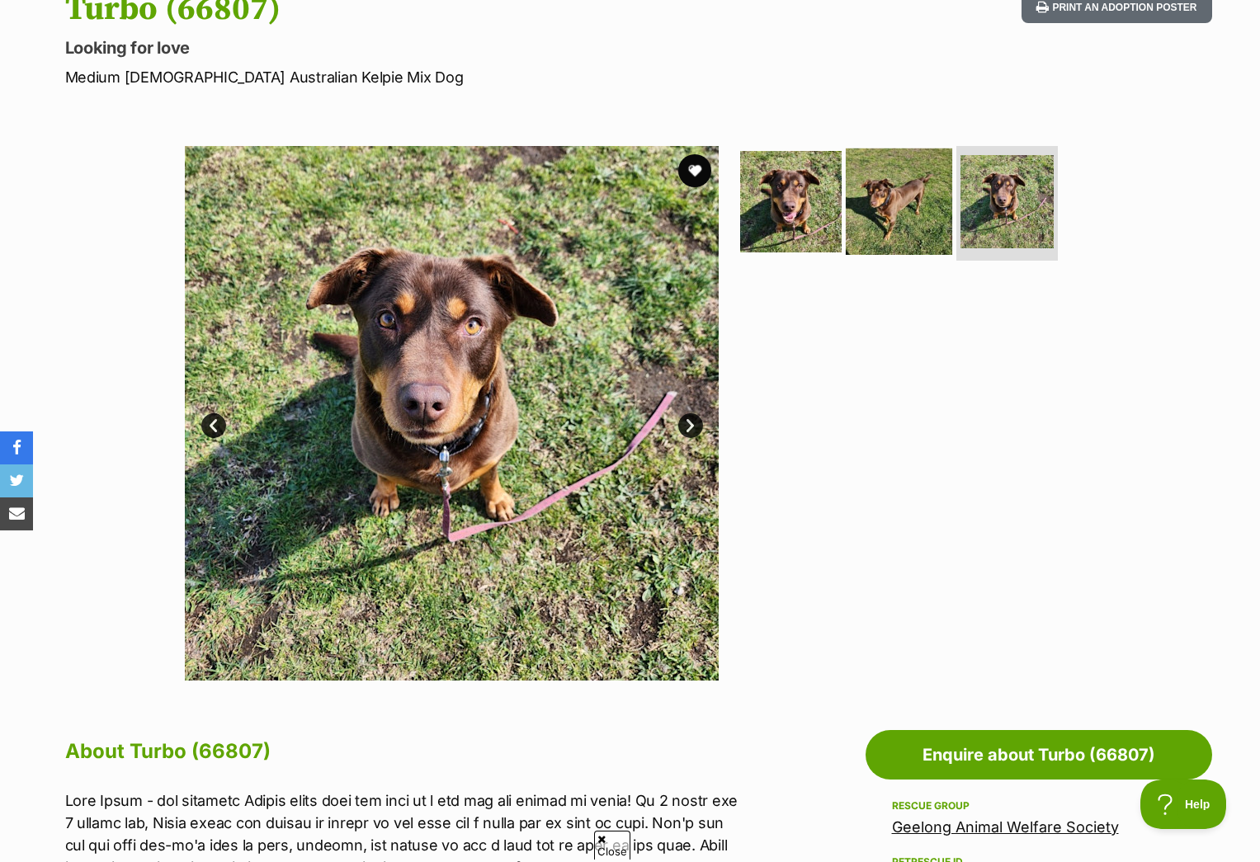
click at [884, 203] on img at bounding box center [899, 201] width 106 height 106
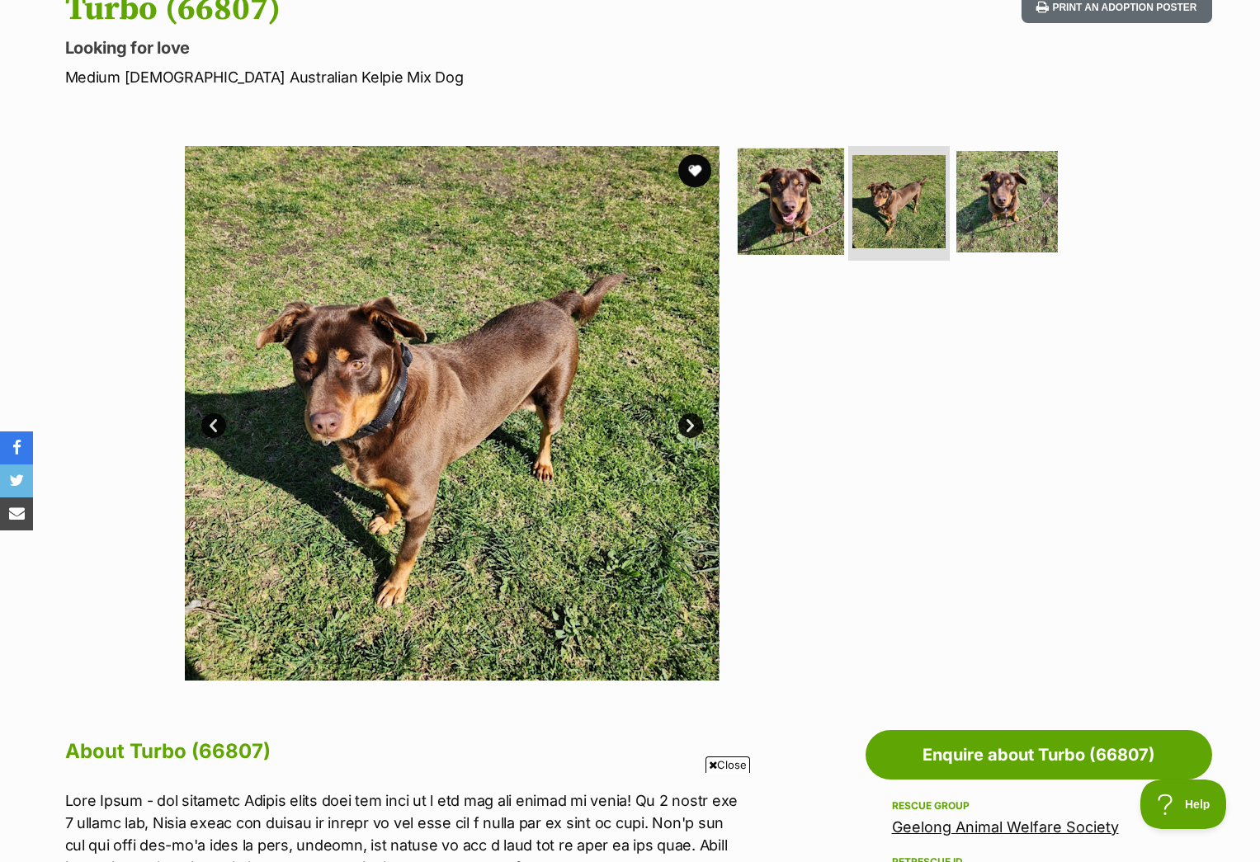
click at [804, 205] on img at bounding box center [791, 201] width 106 height 106
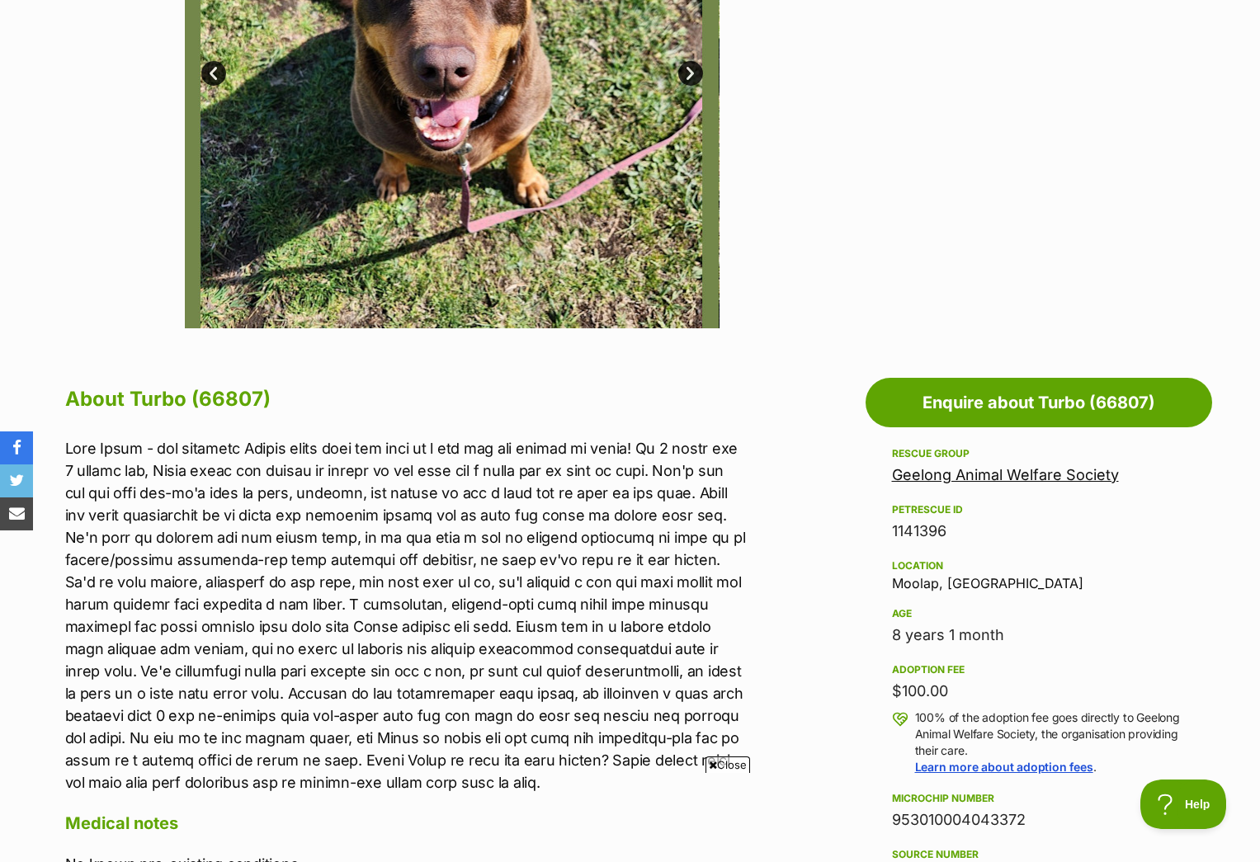
scroll to position [466, 0]
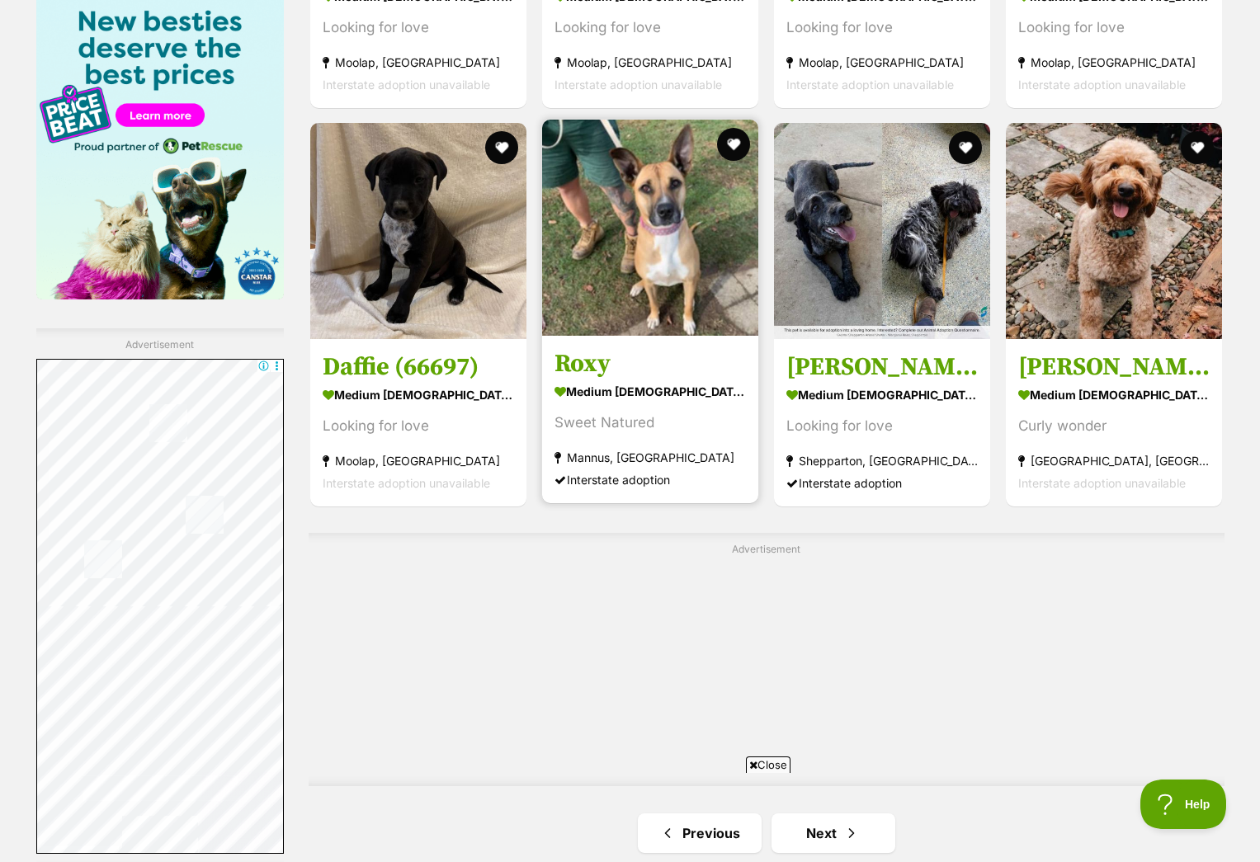
scroll to position [2582, 0]
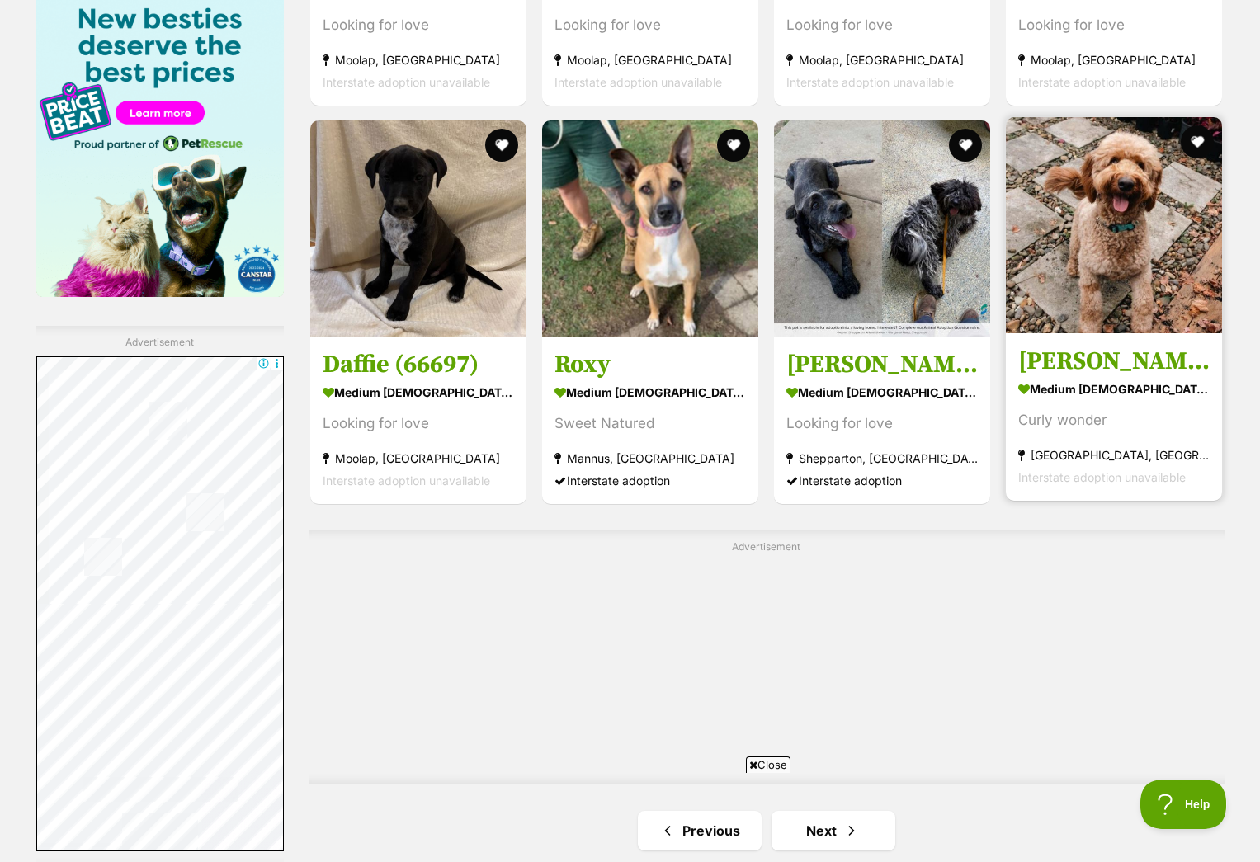
click at [1089, 345] on link "[PERSON_NAME] medium [DEMOGRAPHIC_DATA] Dog Curly wonder [GEOGRAPHIC_DATA], [GE…" at bounding box center [1114, 417] width 216 height 168
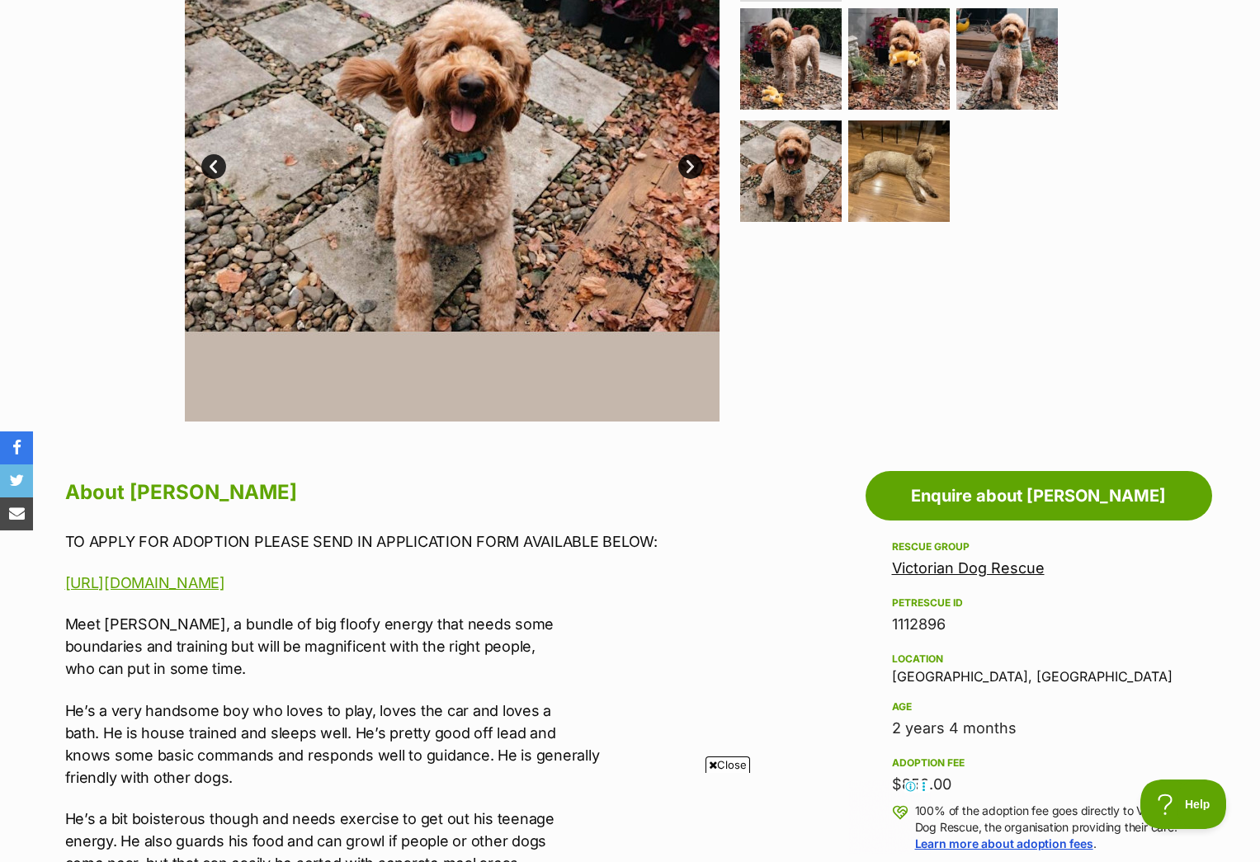
scroll to position [85, 0]
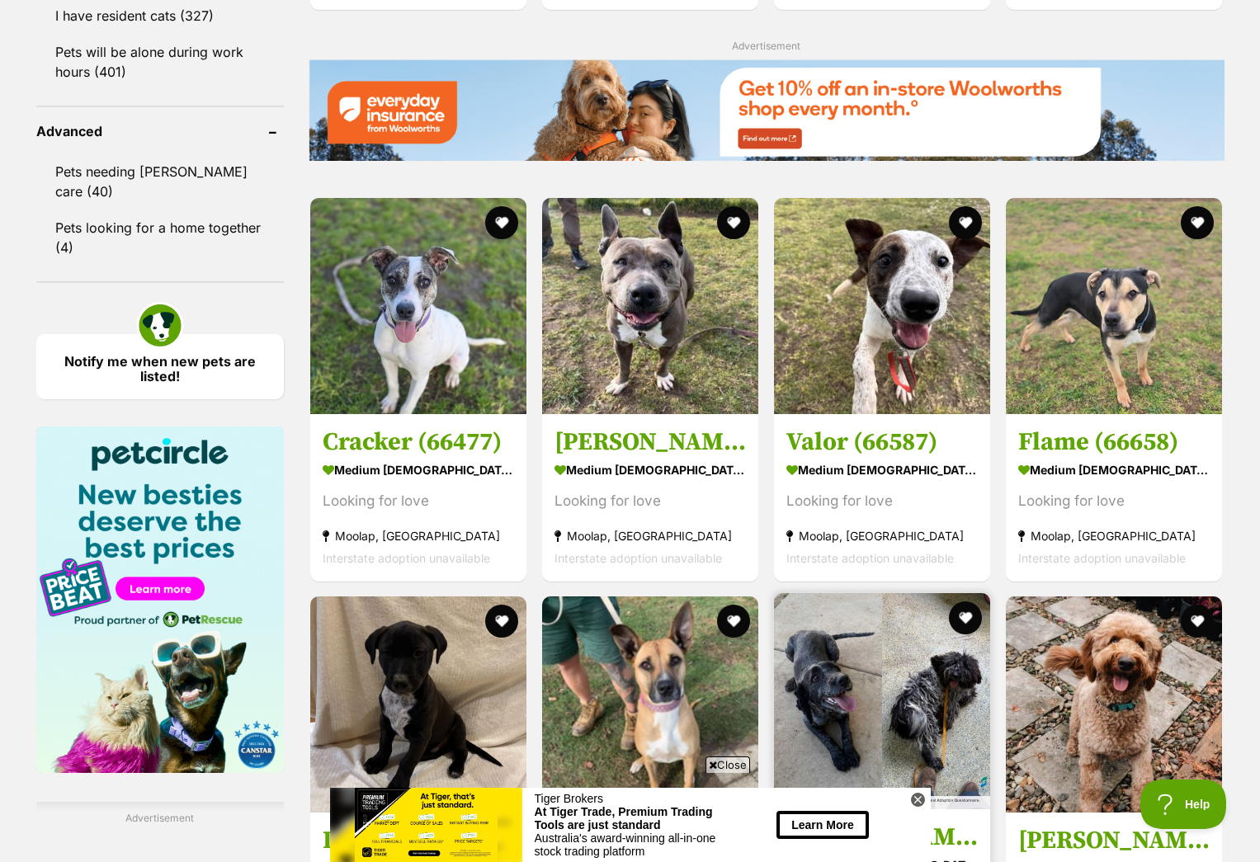
click at [871, 593] on img at bounding box center [882, 701] width 216 height 216
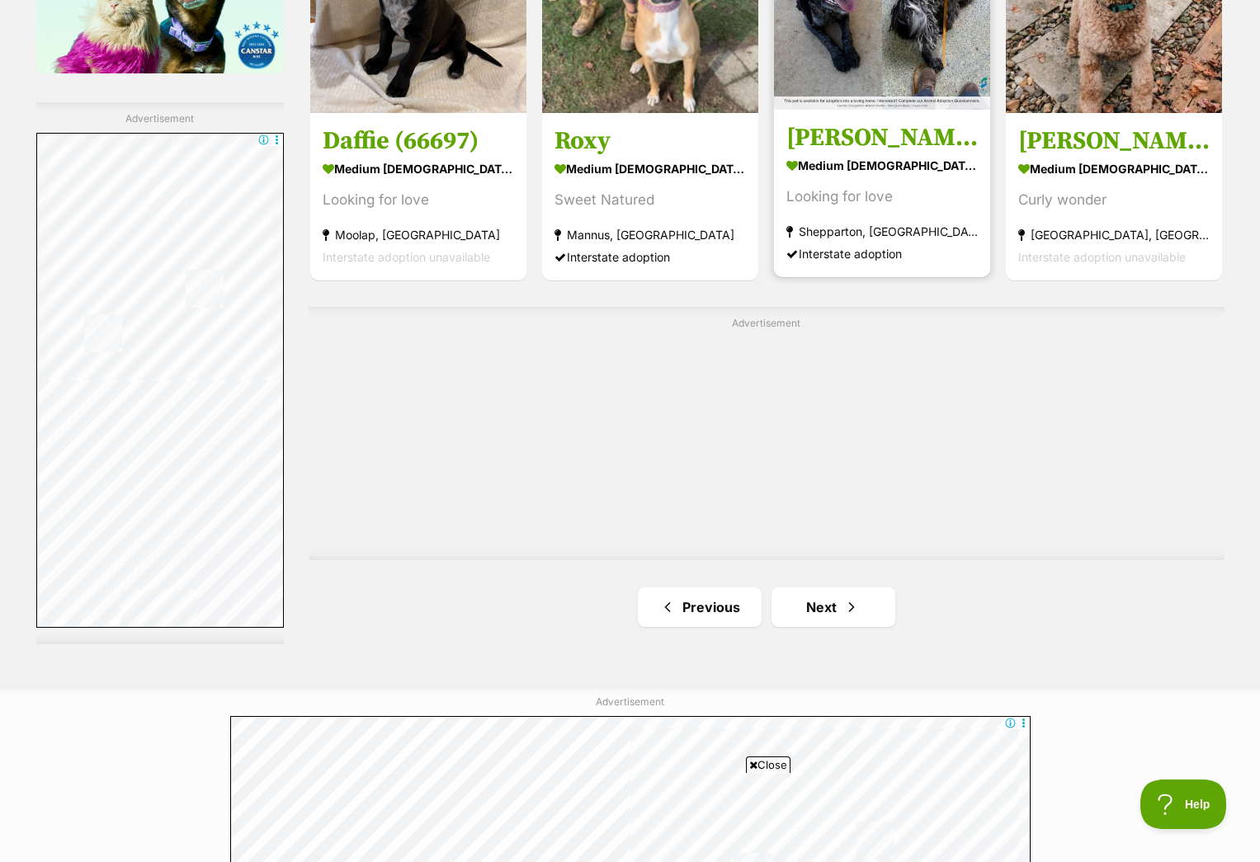
scroll to position [2980, 0]
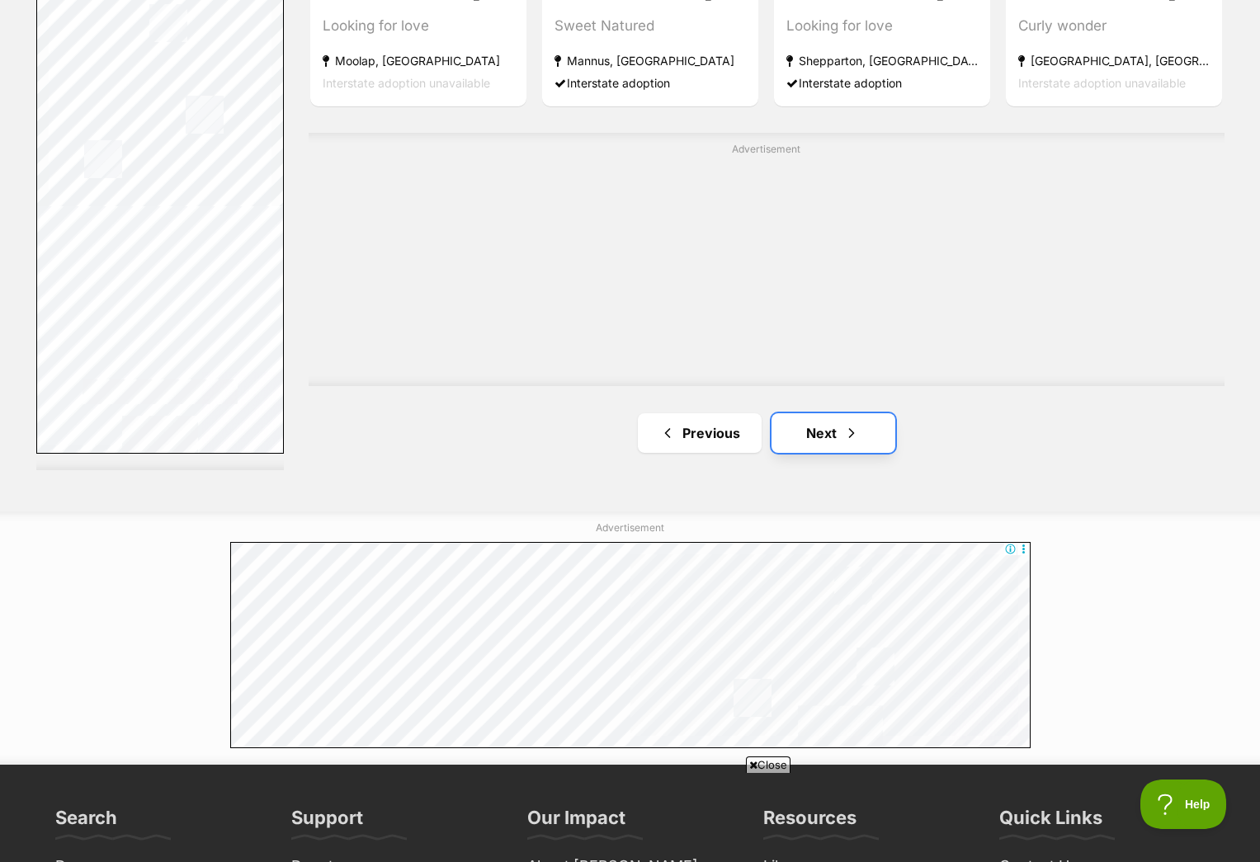
click at [834, 435] on link "Next" at bounding box center [834, 433] width 124 height 40
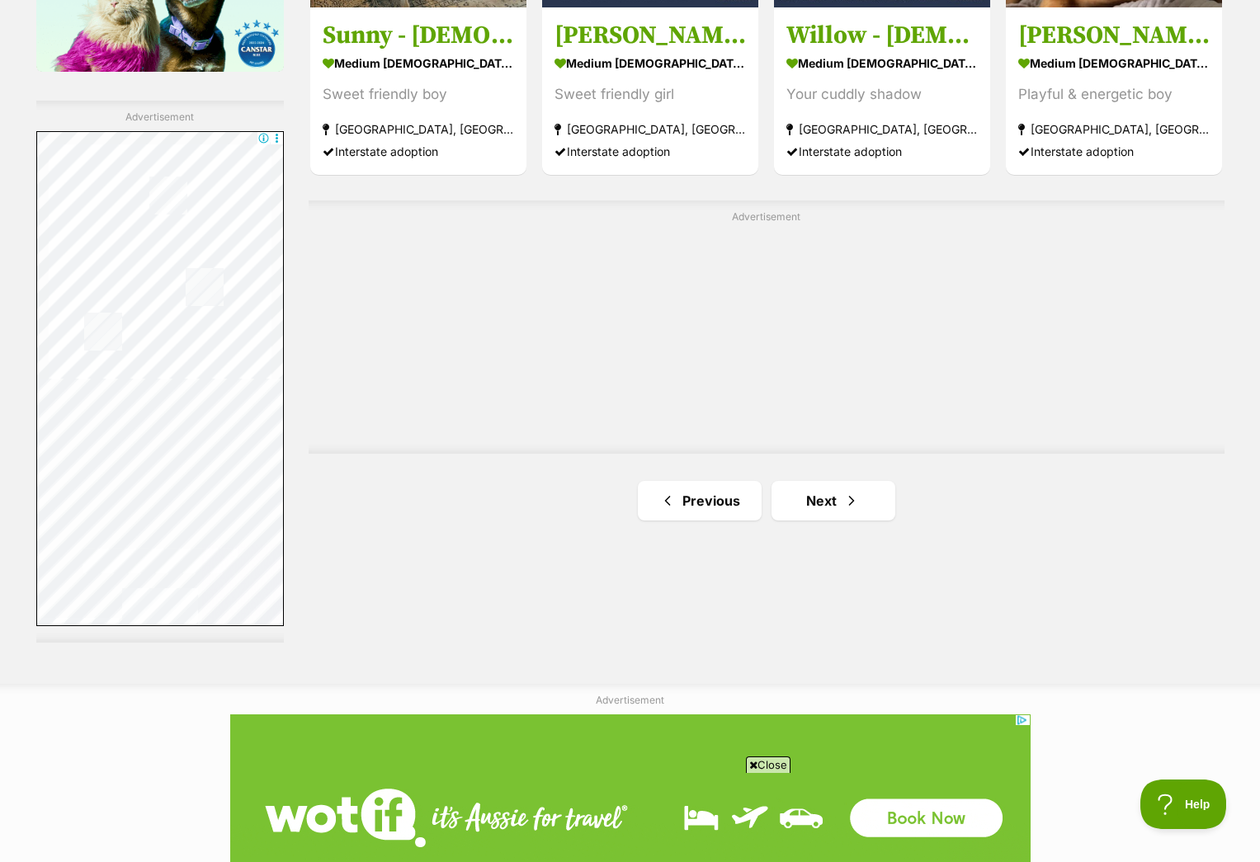
scroll to position [2881, 0]
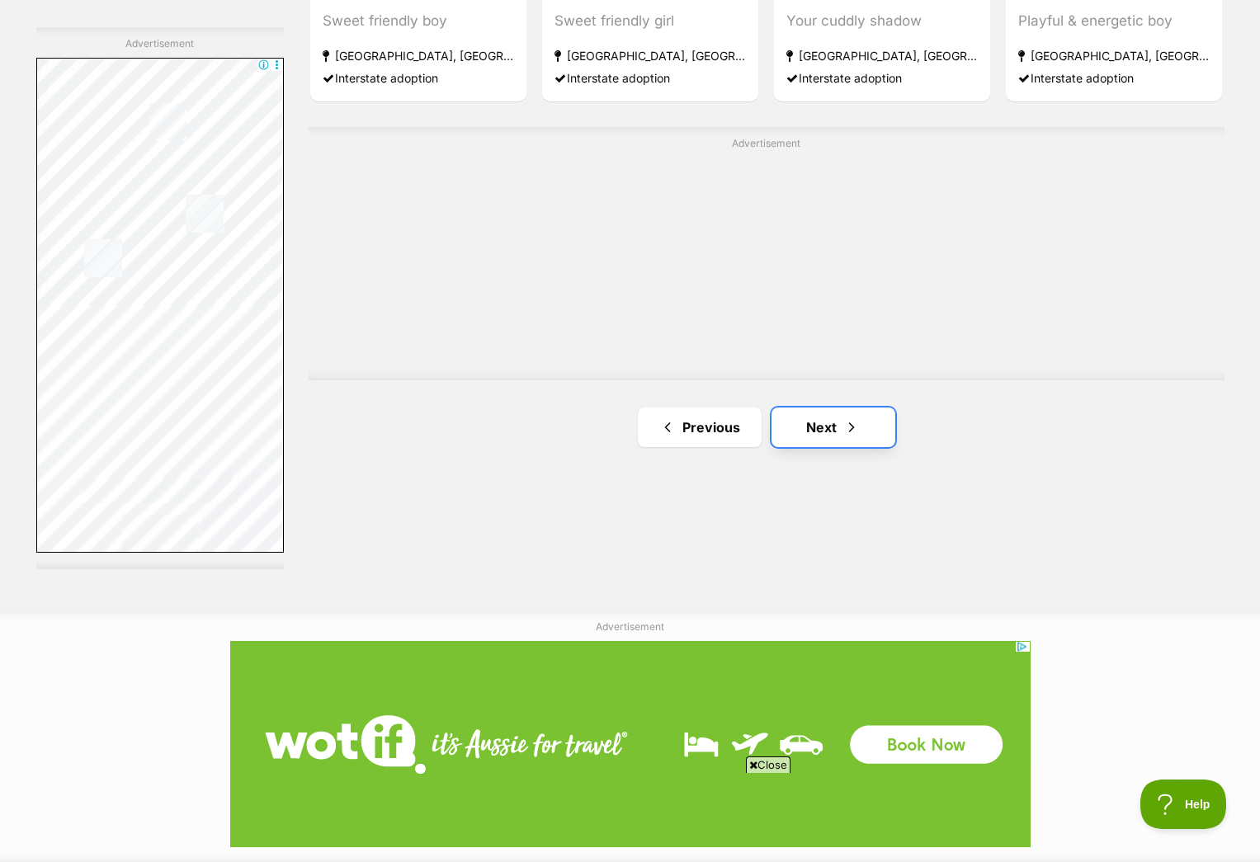
click at [831, 430] on link "Next" at bounding box center [834, 428] width 124 height 40
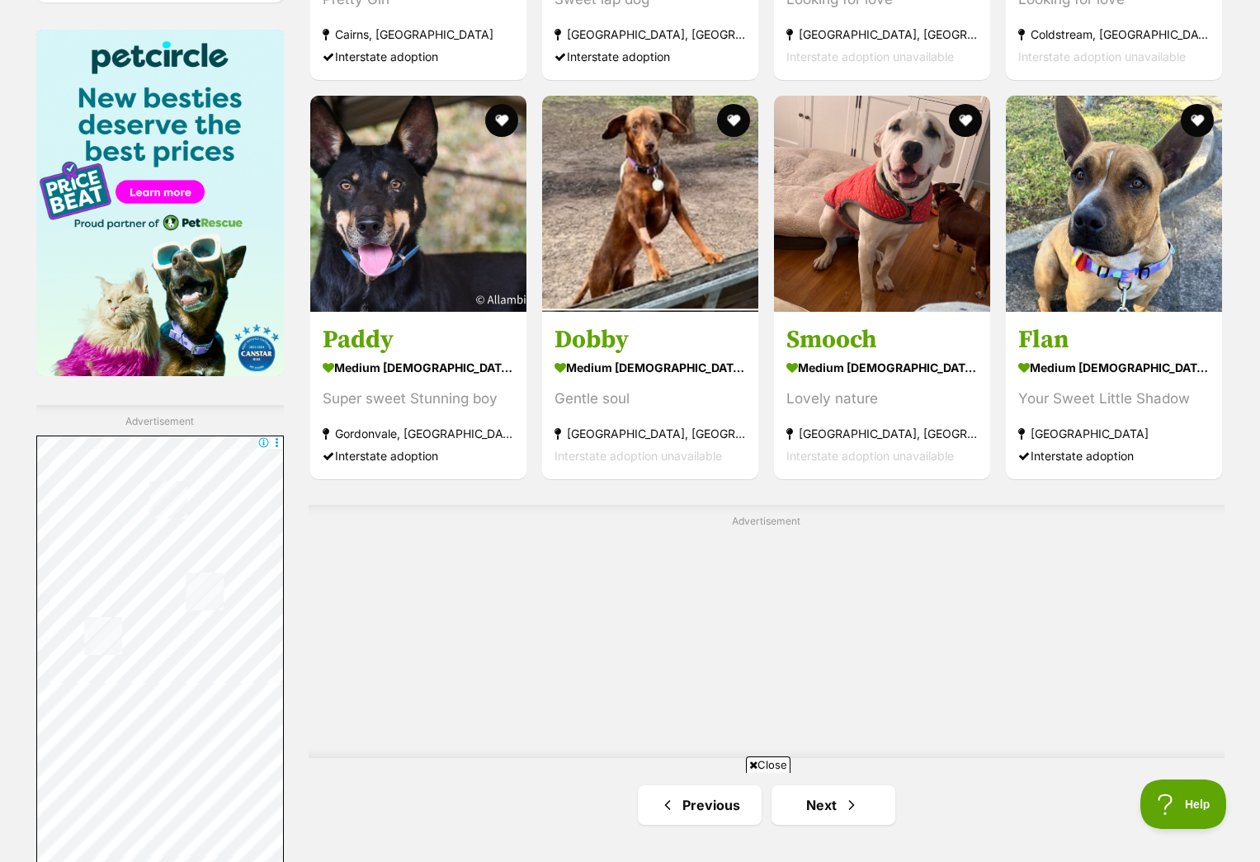
scroll to position [2652, 0]
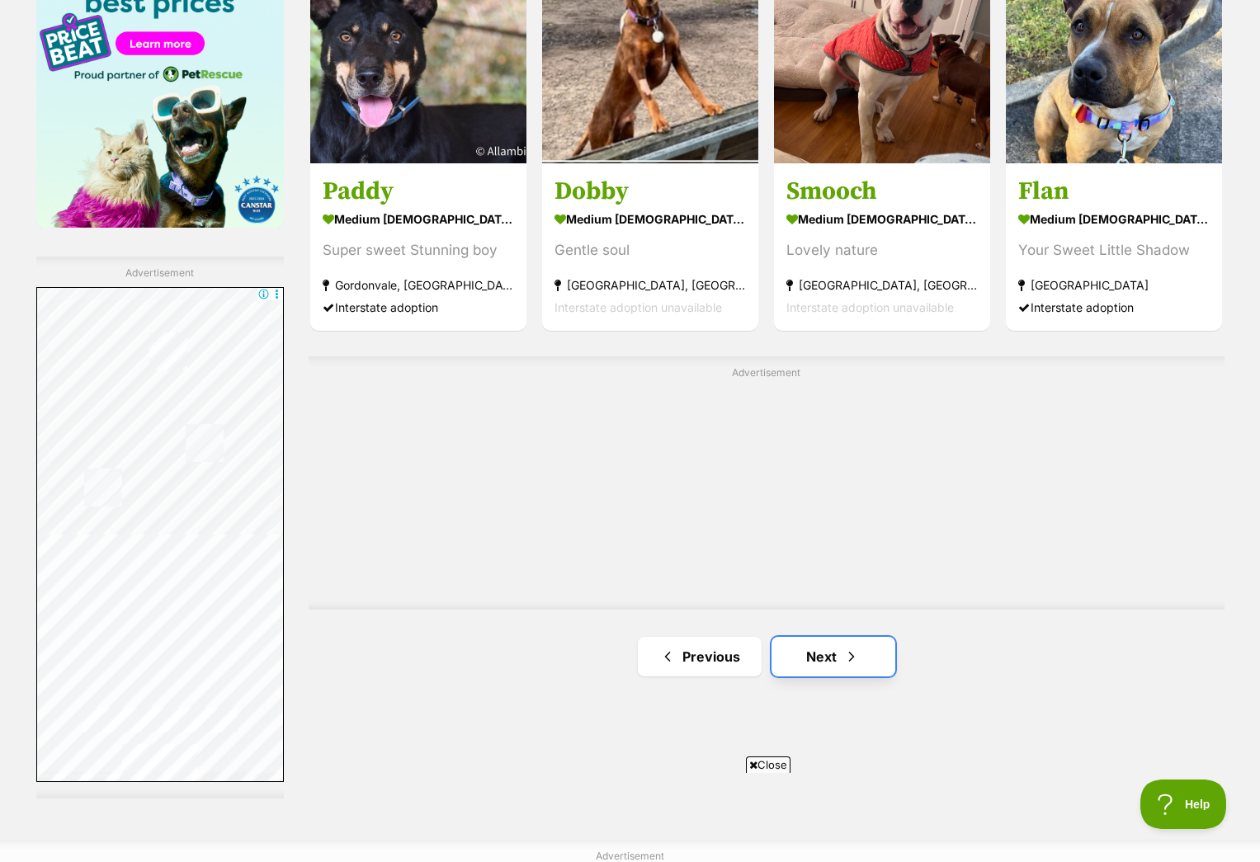
click at [835, 658] on link "Next" at bounding box center [834, 657] width 124 height 40
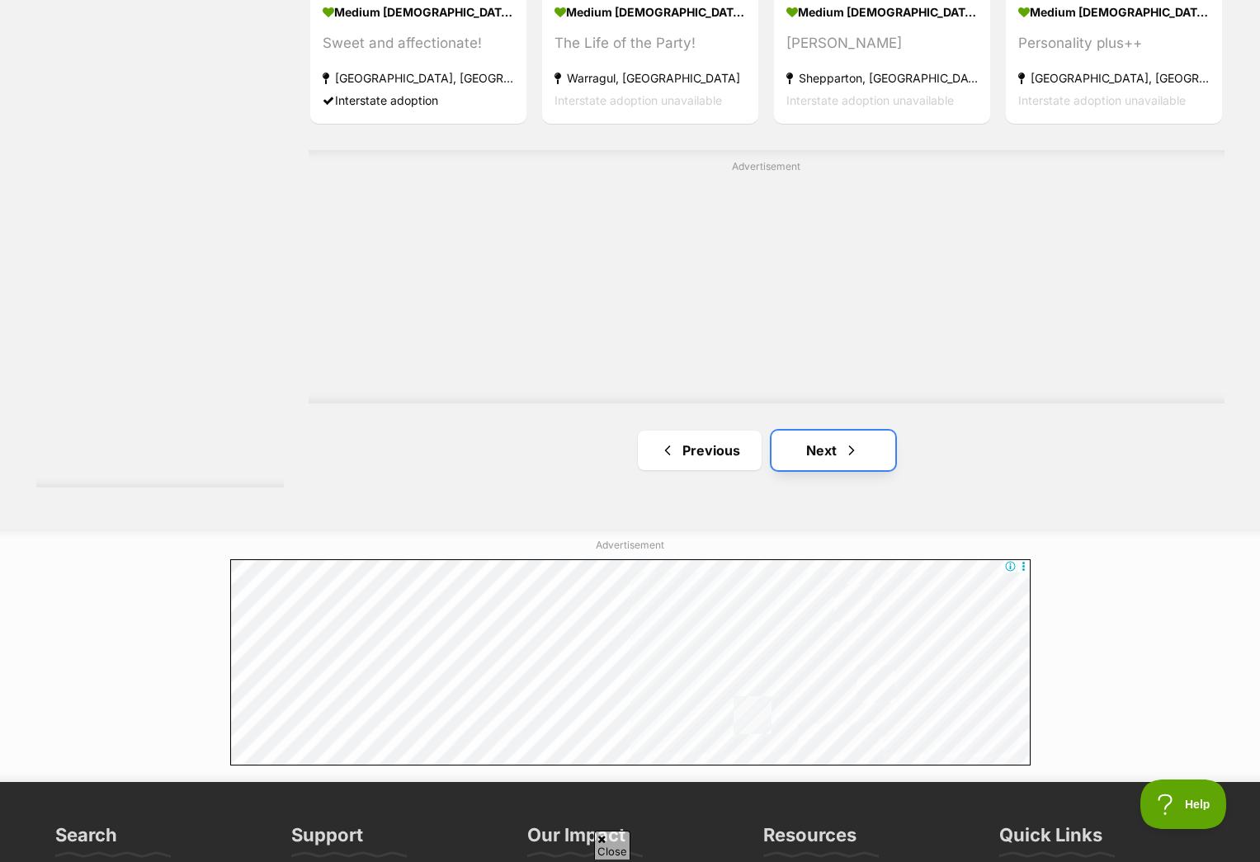
click at [839, 457] on link "Next" at bounding box center [834, 451] width 124 height 40
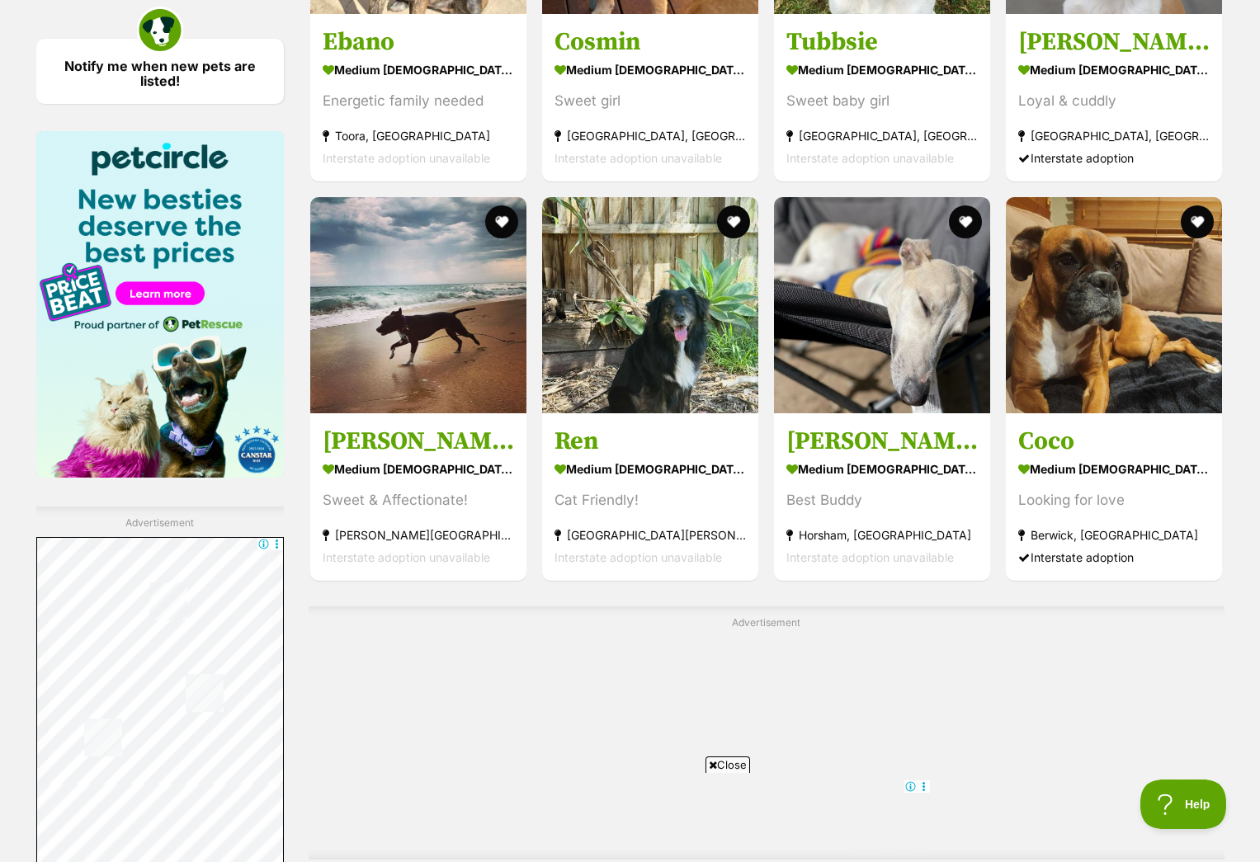
scroll to position [2415, 0]
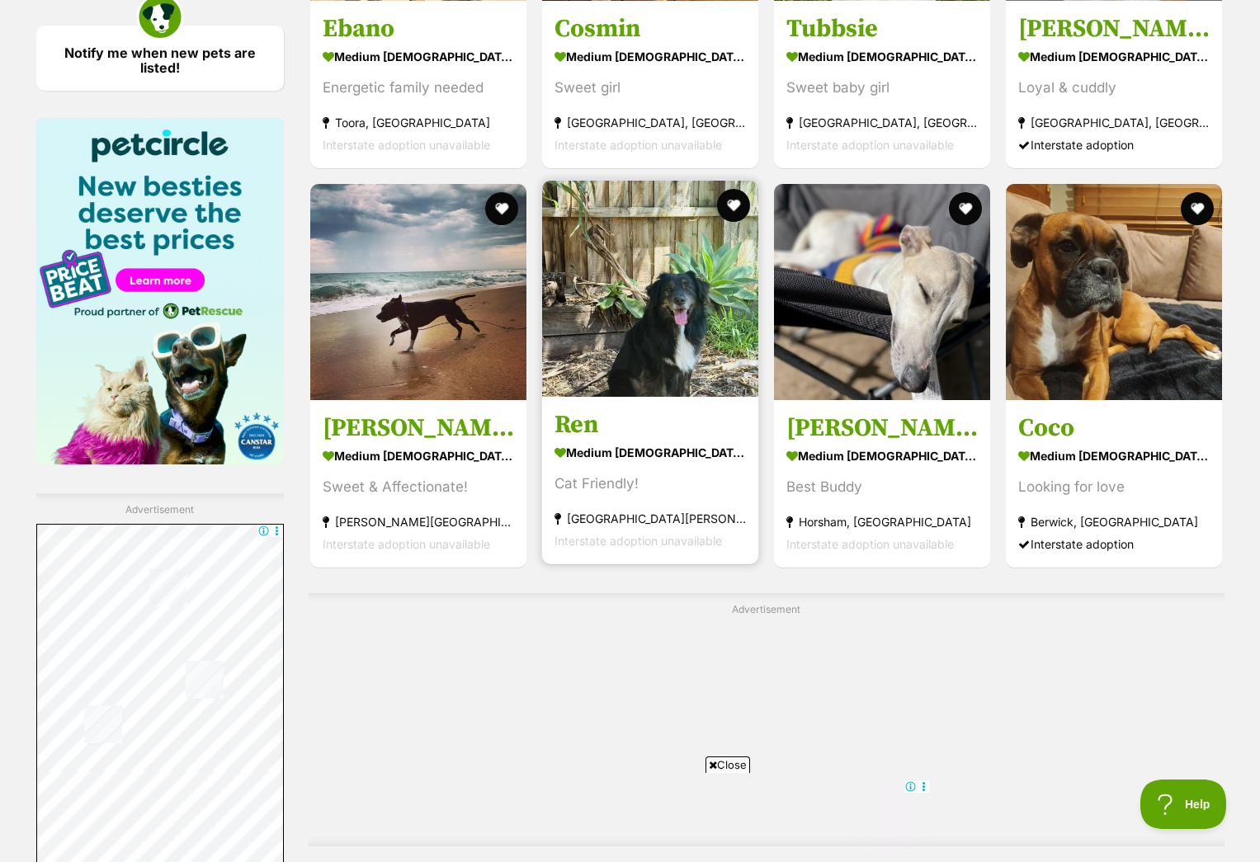
click at [622, 447] on strong "medium [DEMOGRAPHIC_DATA] Dog" at bounding box center [650, 452] width 191 height 24
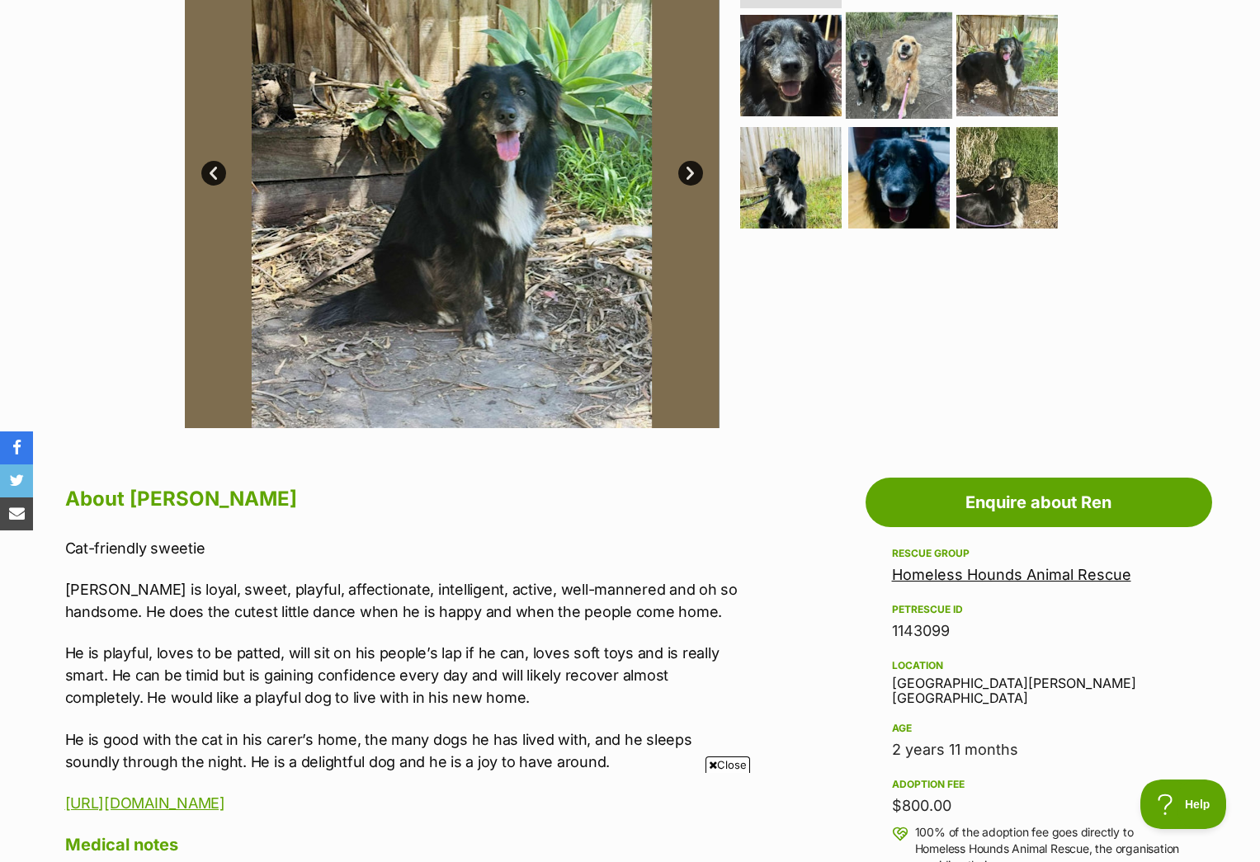
click at [914, 58] on img at bounding box center [899, 65] width 106 height 106
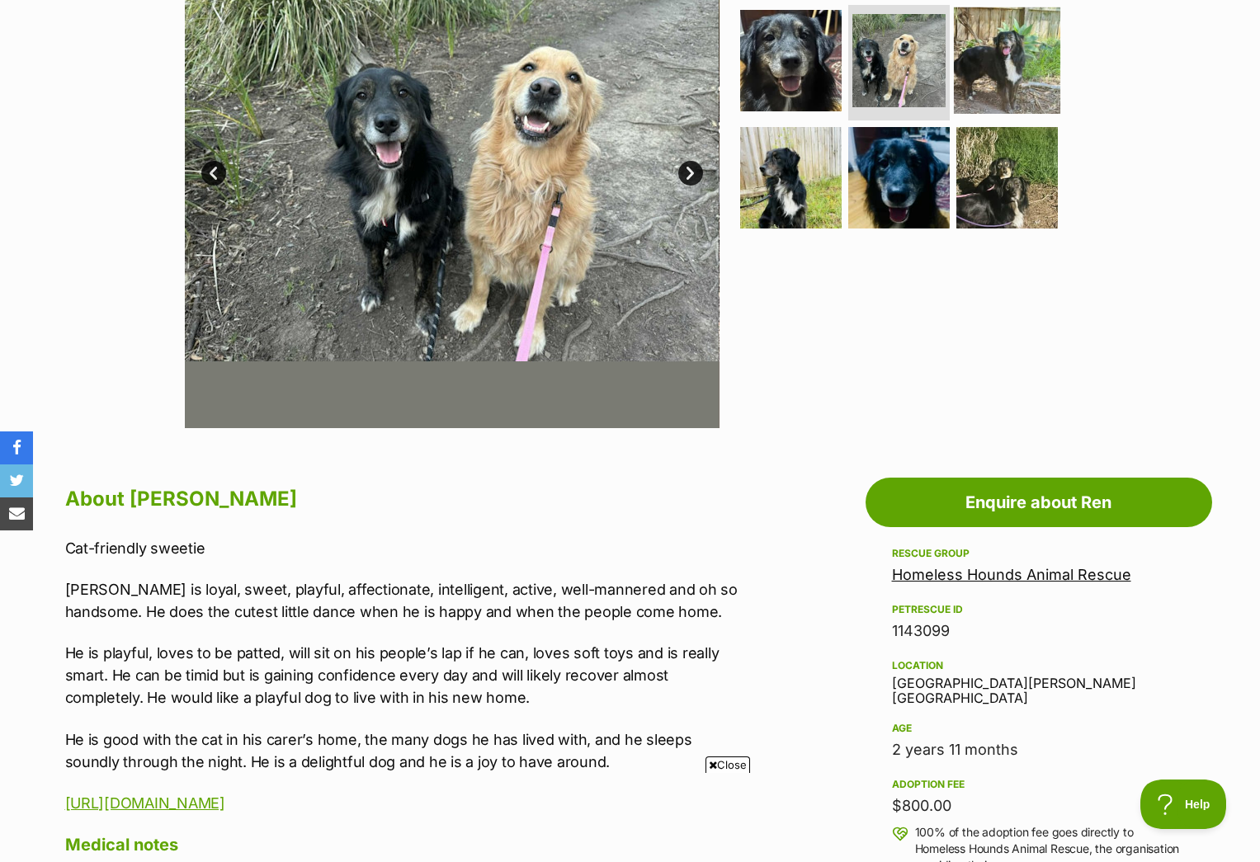
click at [990, 55] on img at bounding box center [1007, 60] width 106 height 106
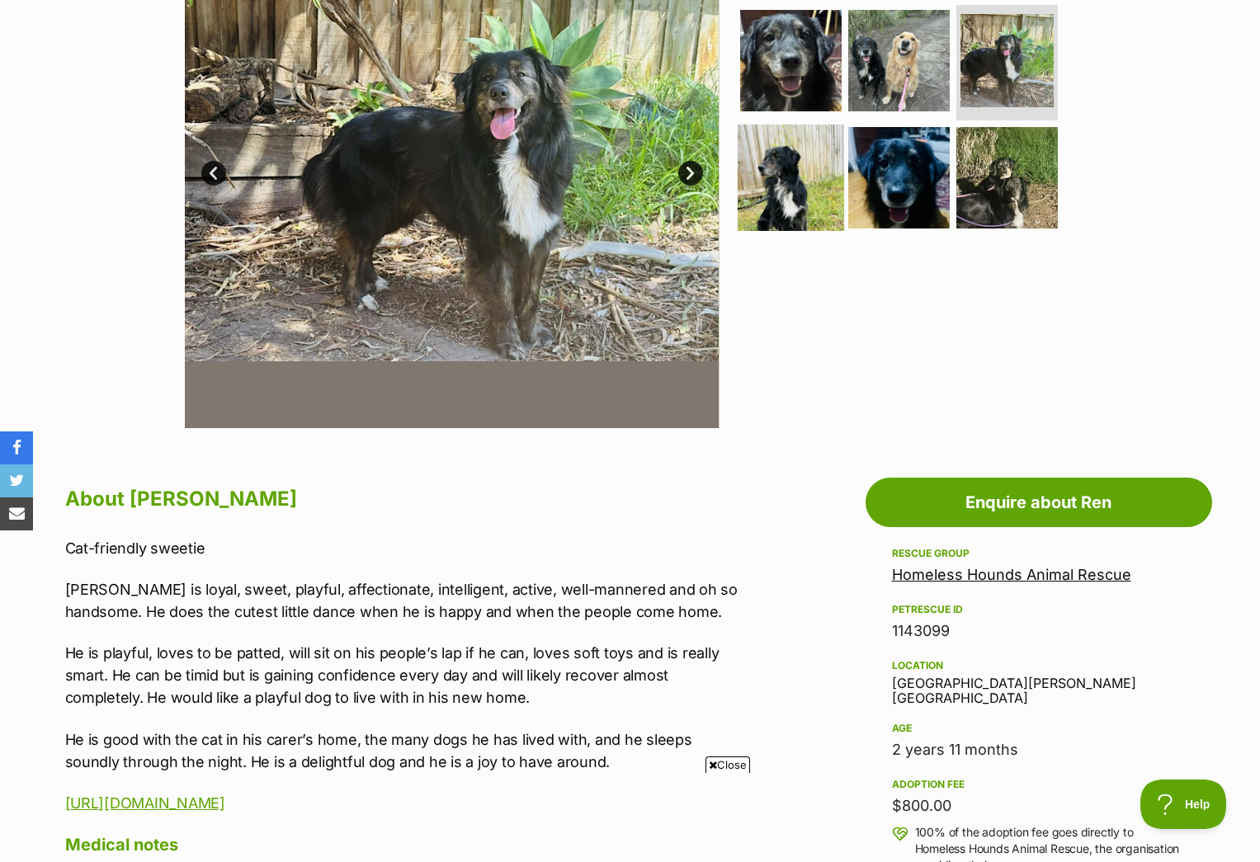
click at [815, 182] on img at bounding box center [791, 178] width 106 height 106
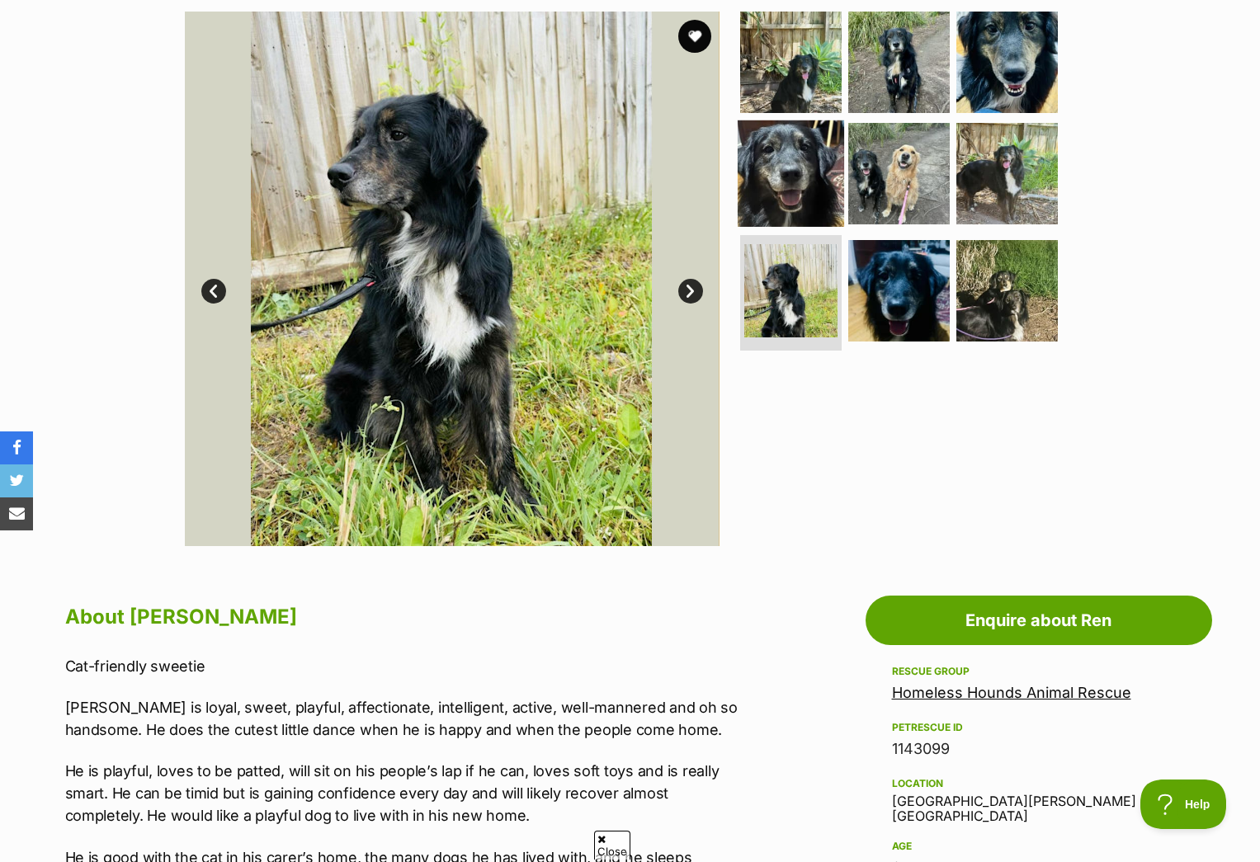
click at [813, 173] on img at bounding box center [791, 173] width 106 height 106
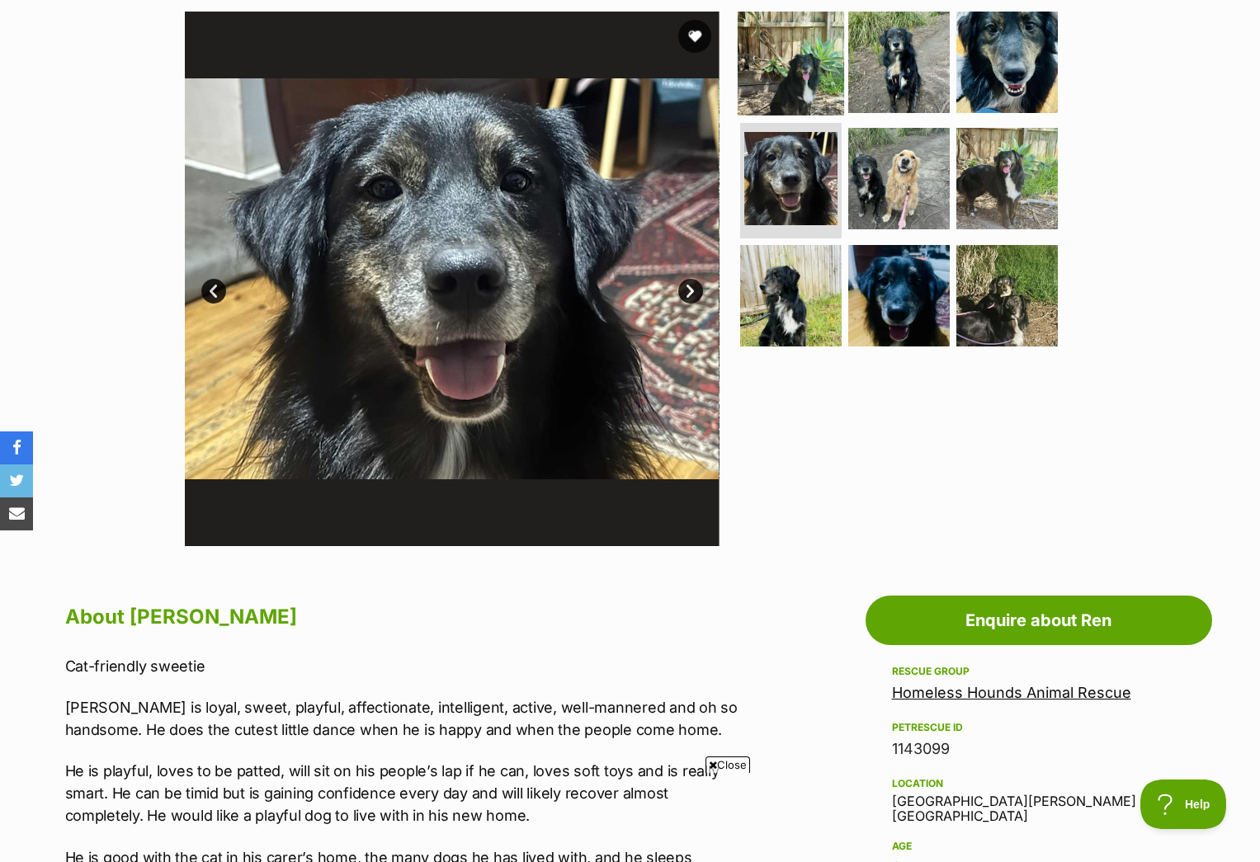
click at [805, 54] on img at bounding box center [791, 61] width 106 height 106
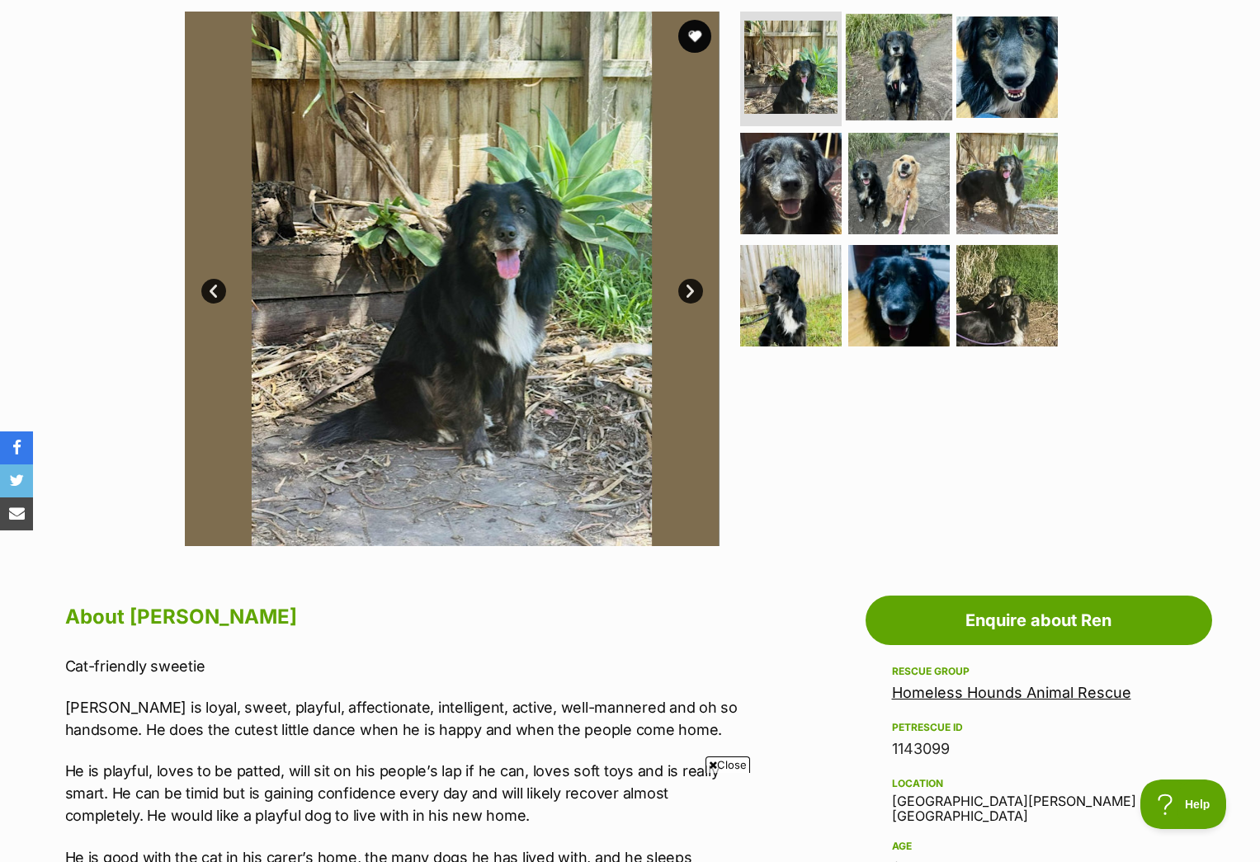
click at [878, 87] on img at bounding box center [899, 66] width 106 height 106
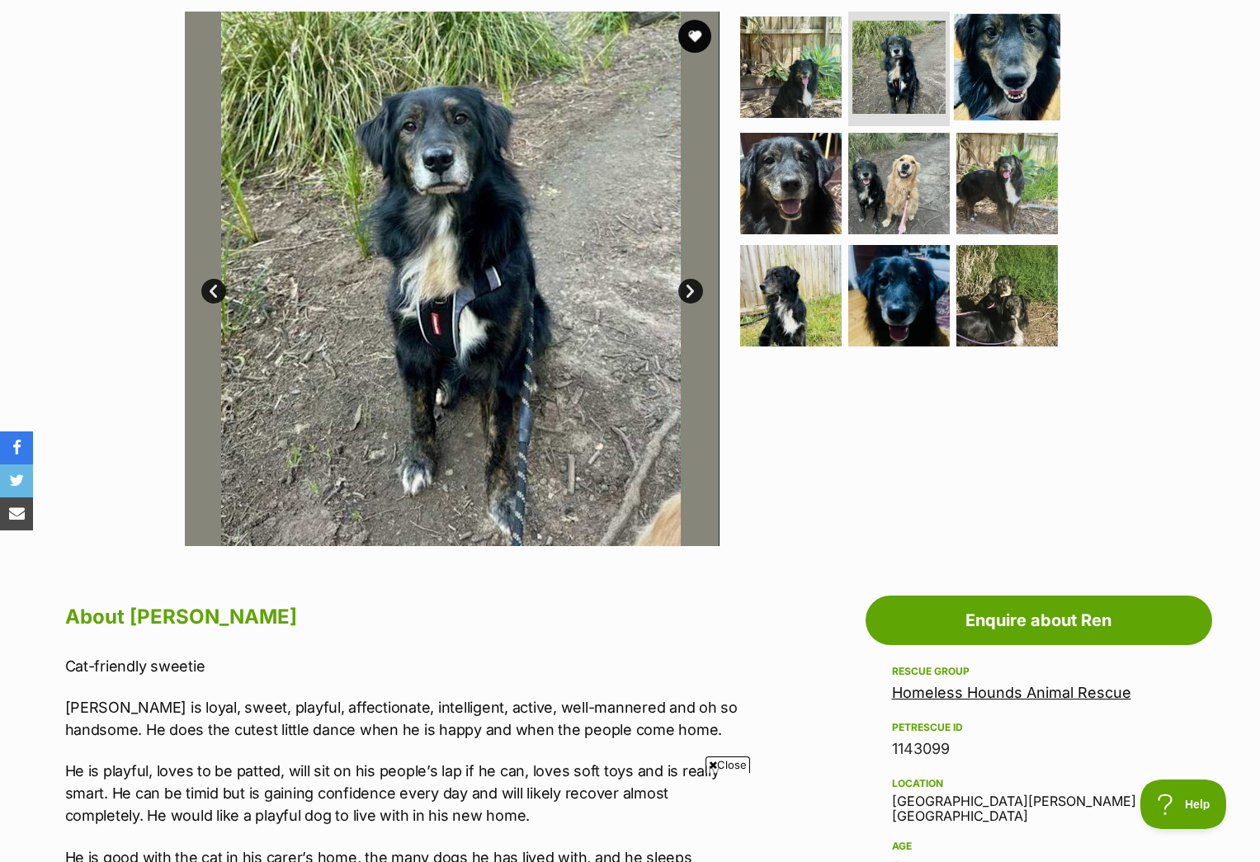
click at [987, 54] on img at bounding box center [1007, 66] width 106 height 106
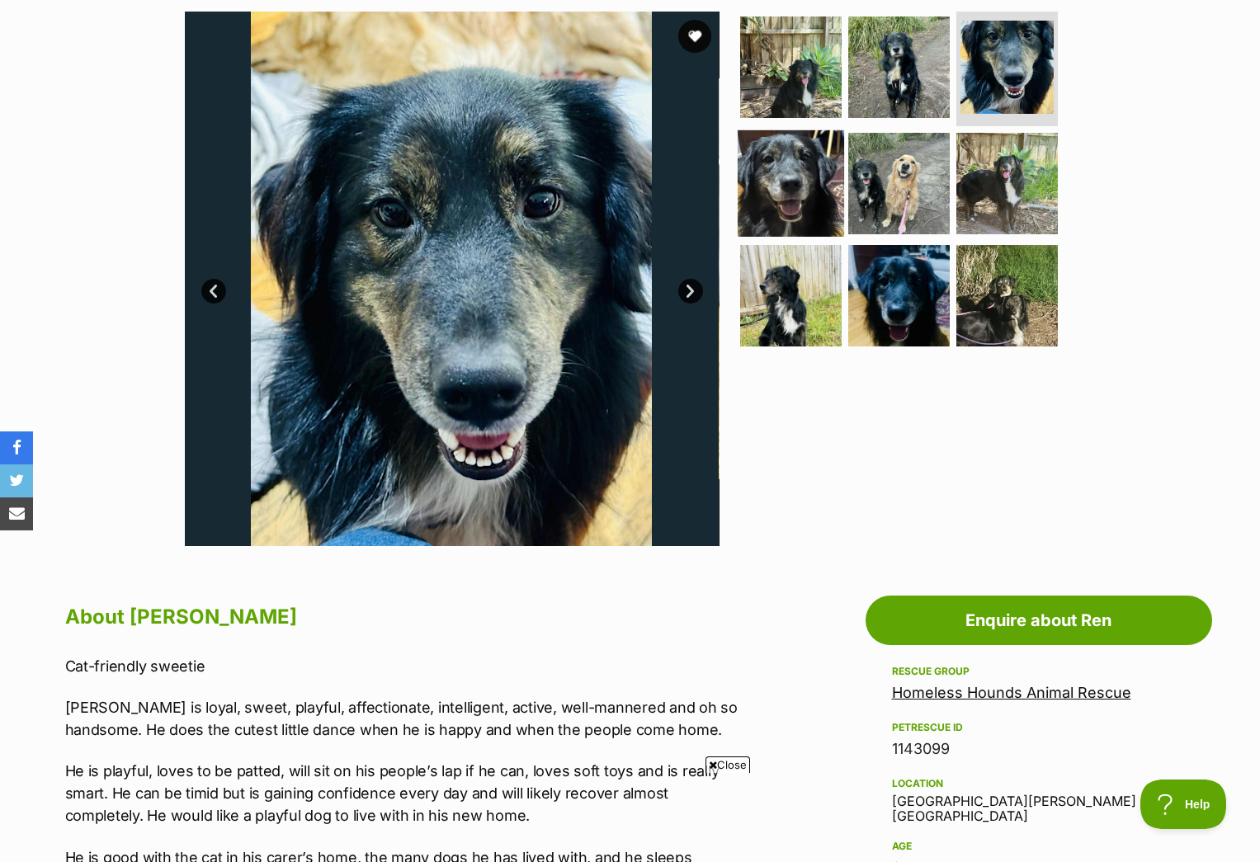
click at [782, 186] on img at bounding box center [791, 183] width 106 height 106
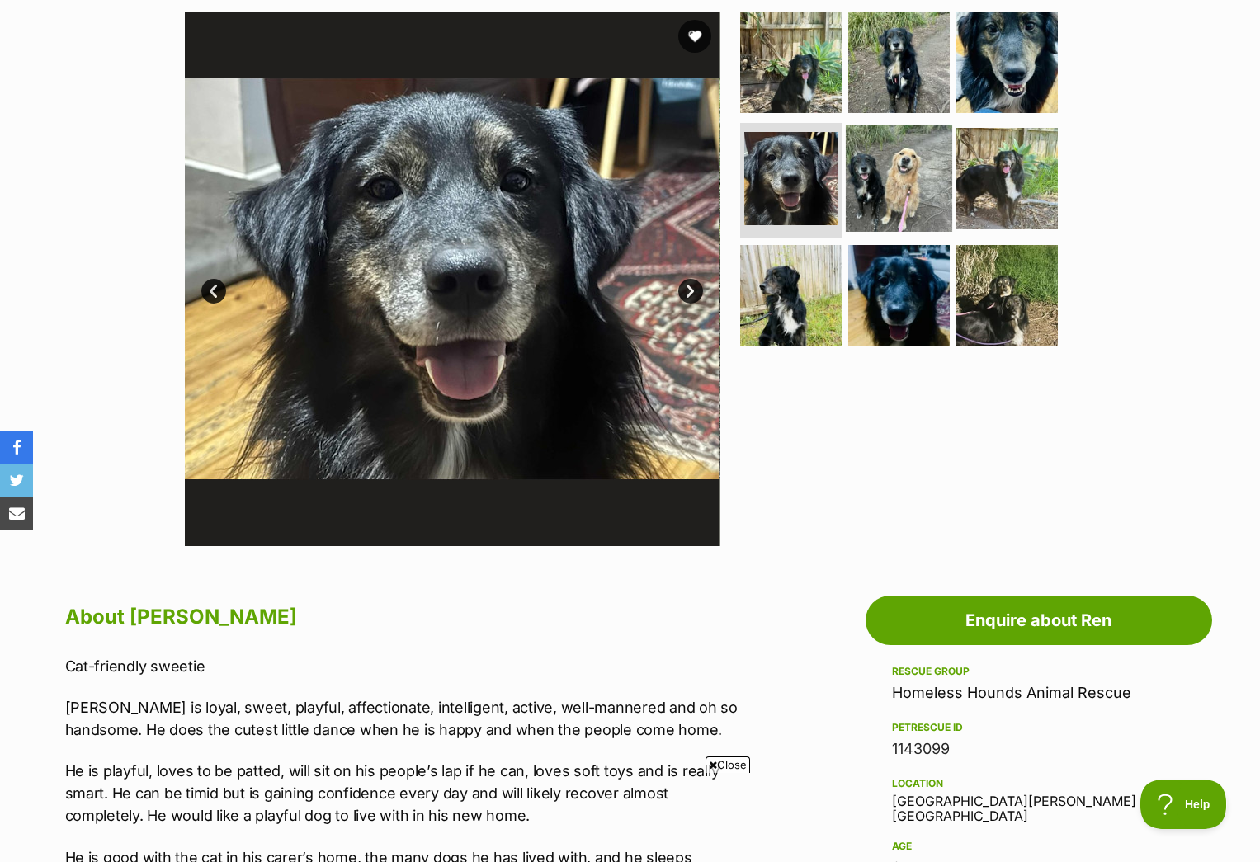
click at [896, 181] on img at bounding box center [899, 178] width 106 height 106
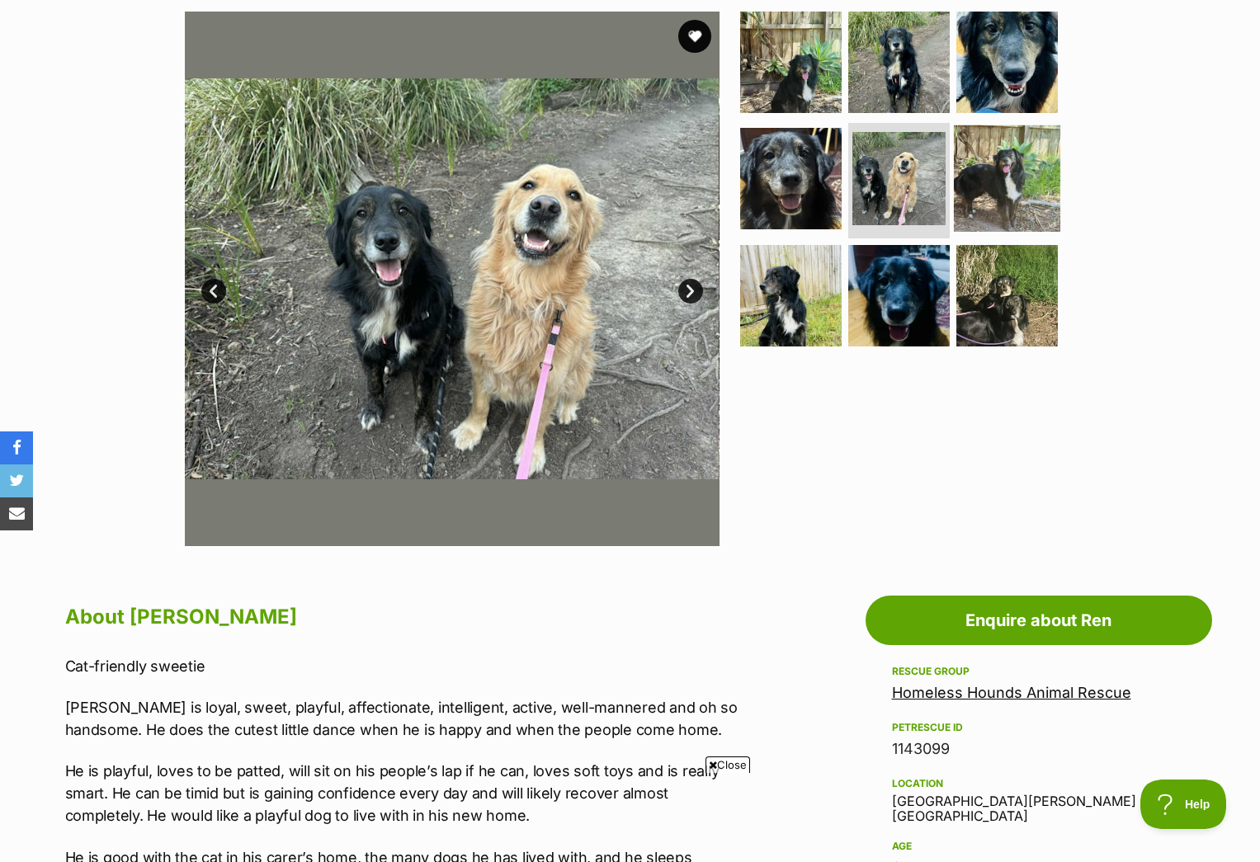
click at [999, 175] on img at bounding box center [1007, 178] width 106 height 106
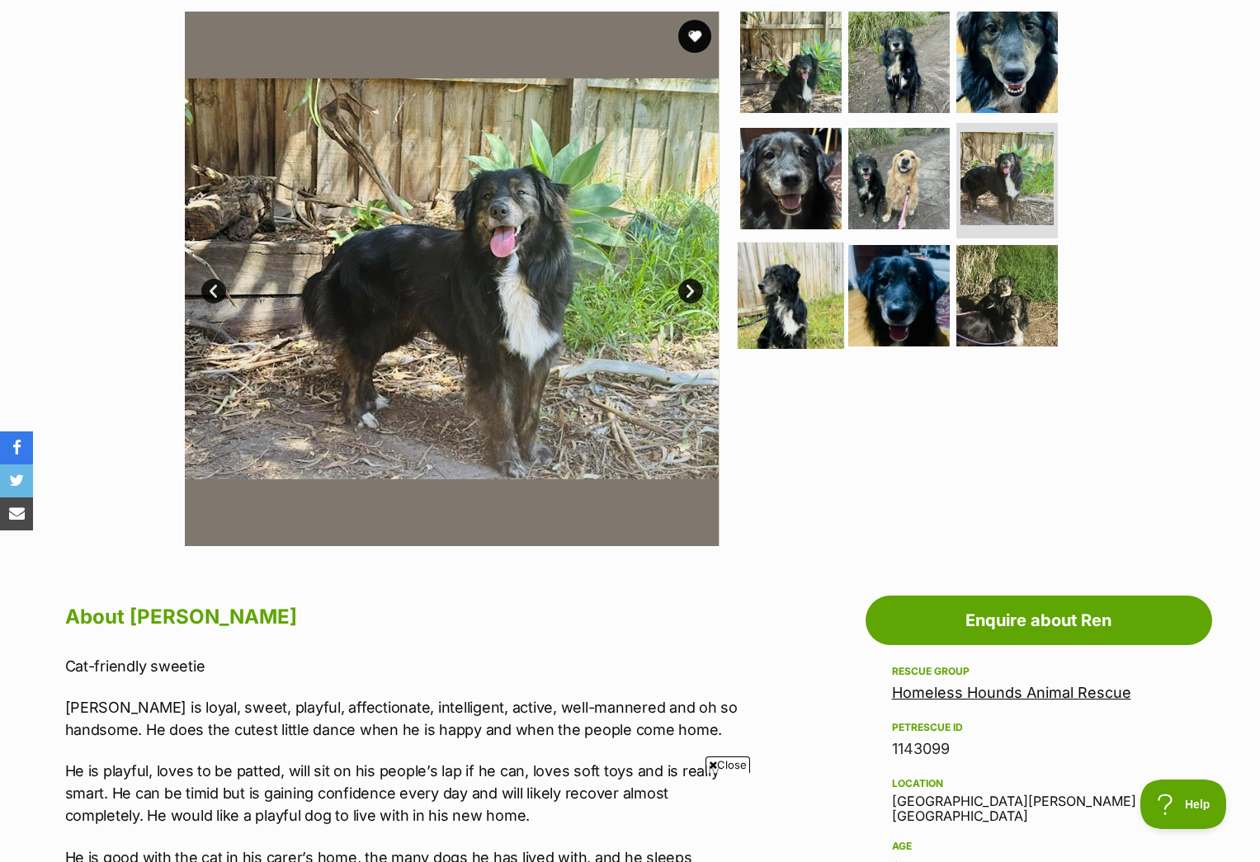
click at [775, 301] on img at bounding box center [791, 296] width 106 height 106
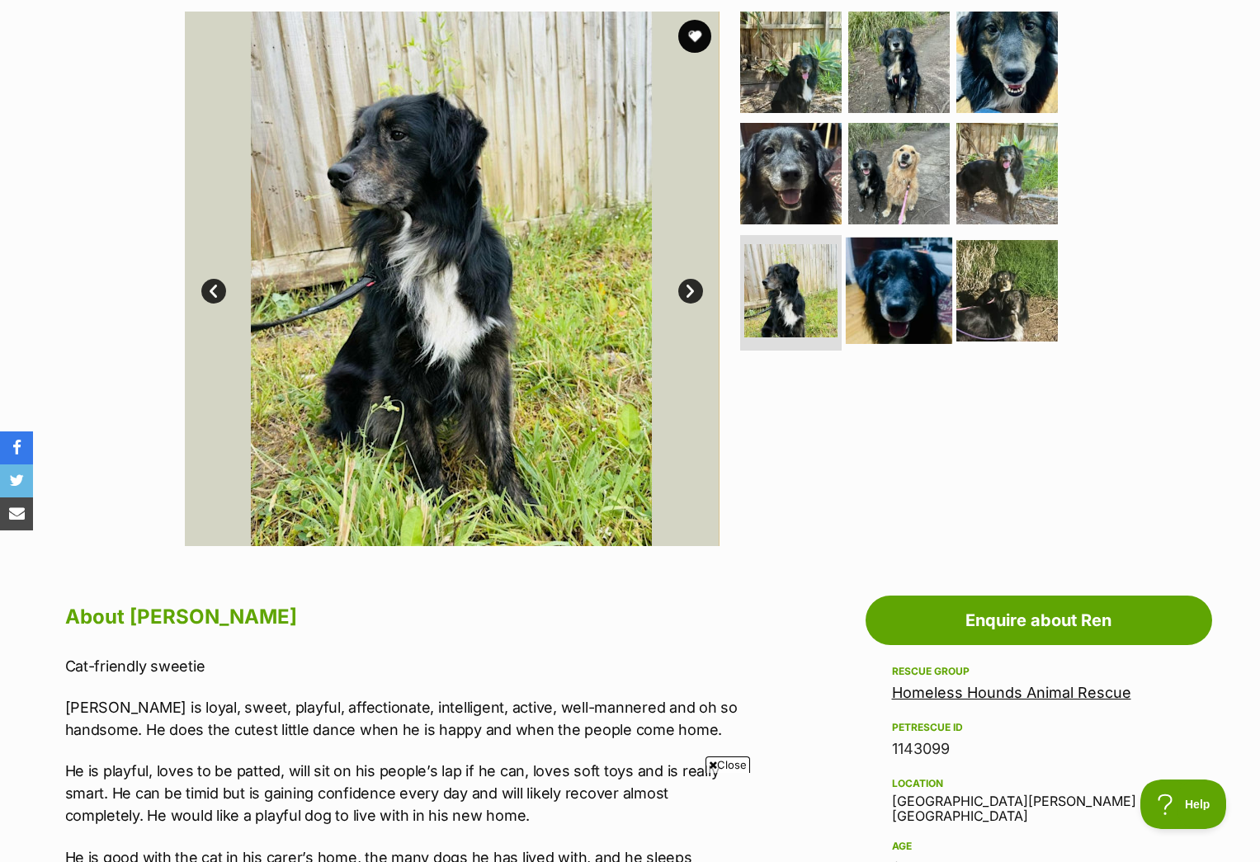
click at [907, 306] on img at bounding box center [899, 291] width 106 height 106
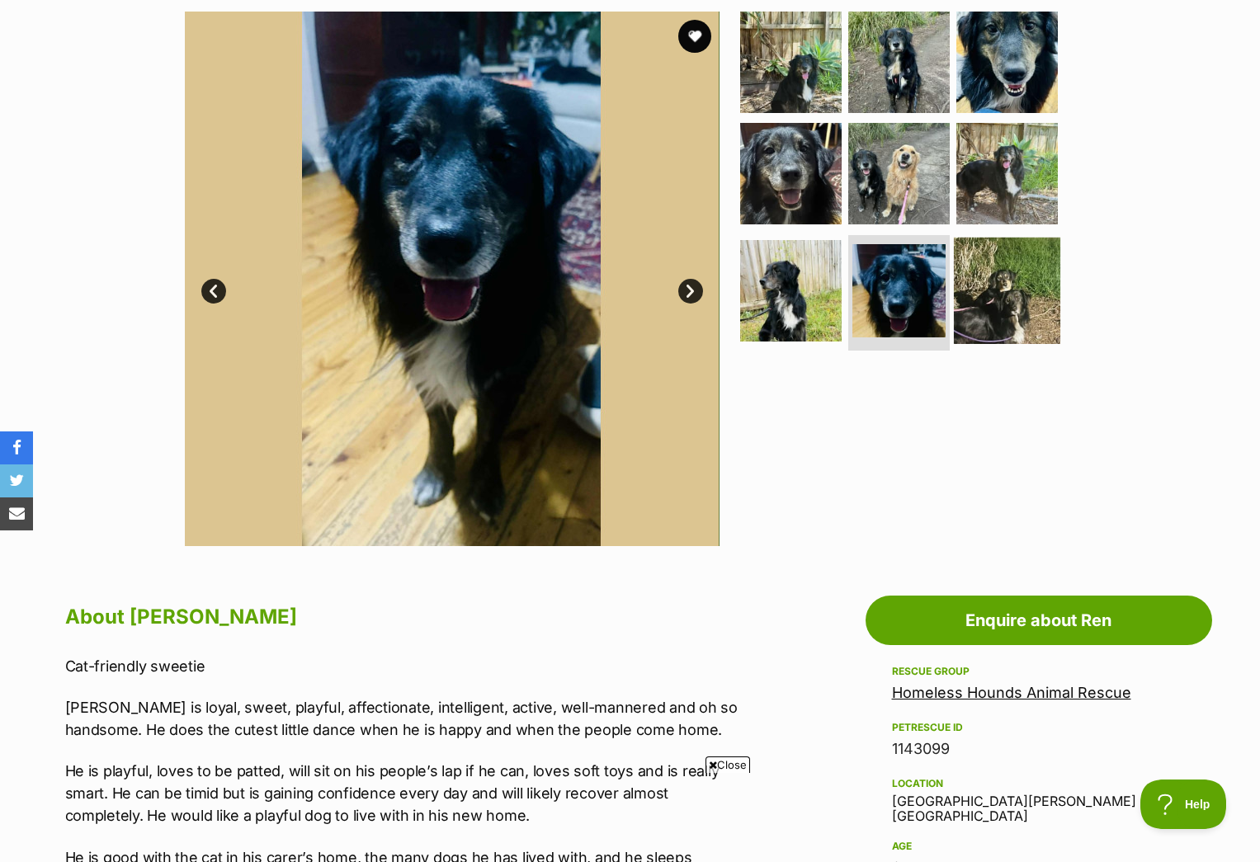
click at [1022, 310] on img at bounding box center [1007, 291] width 106 height 106
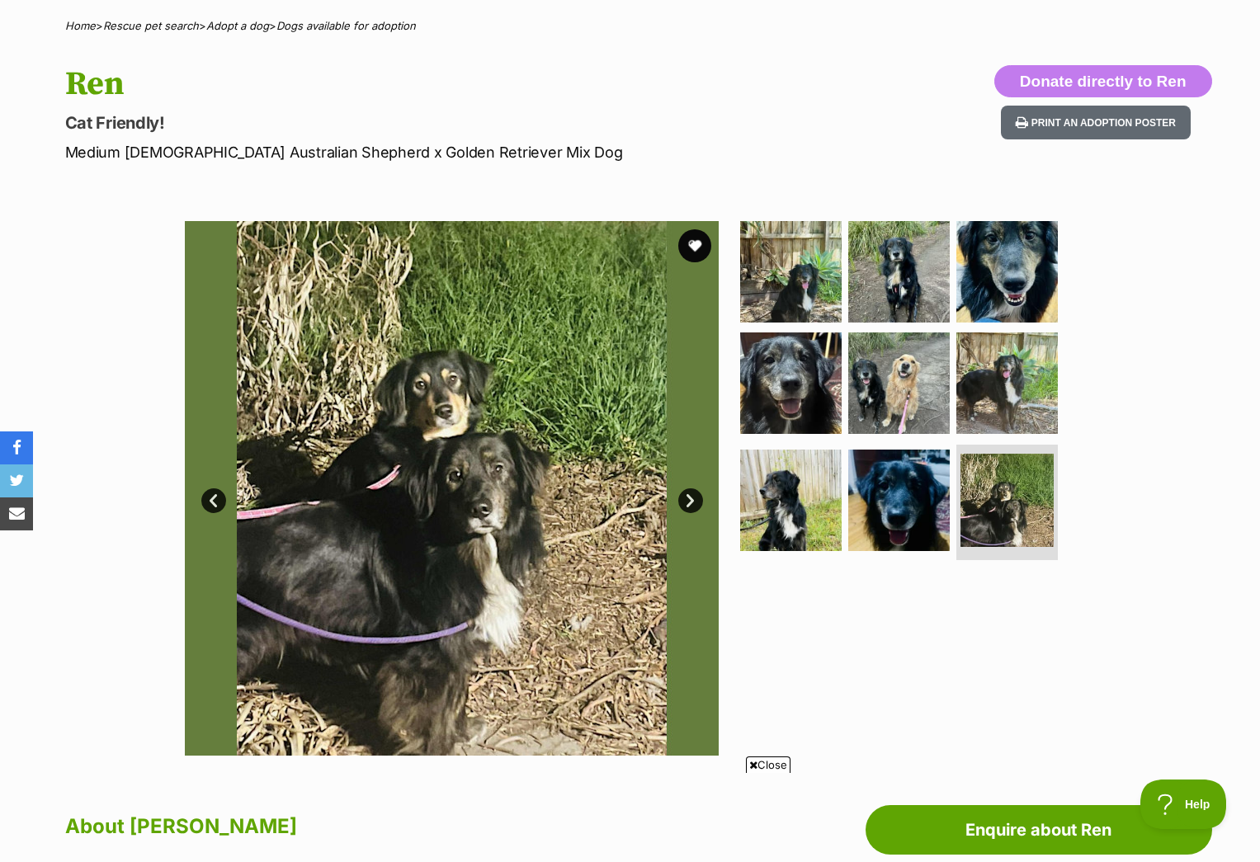
scroll to position [121, 0]
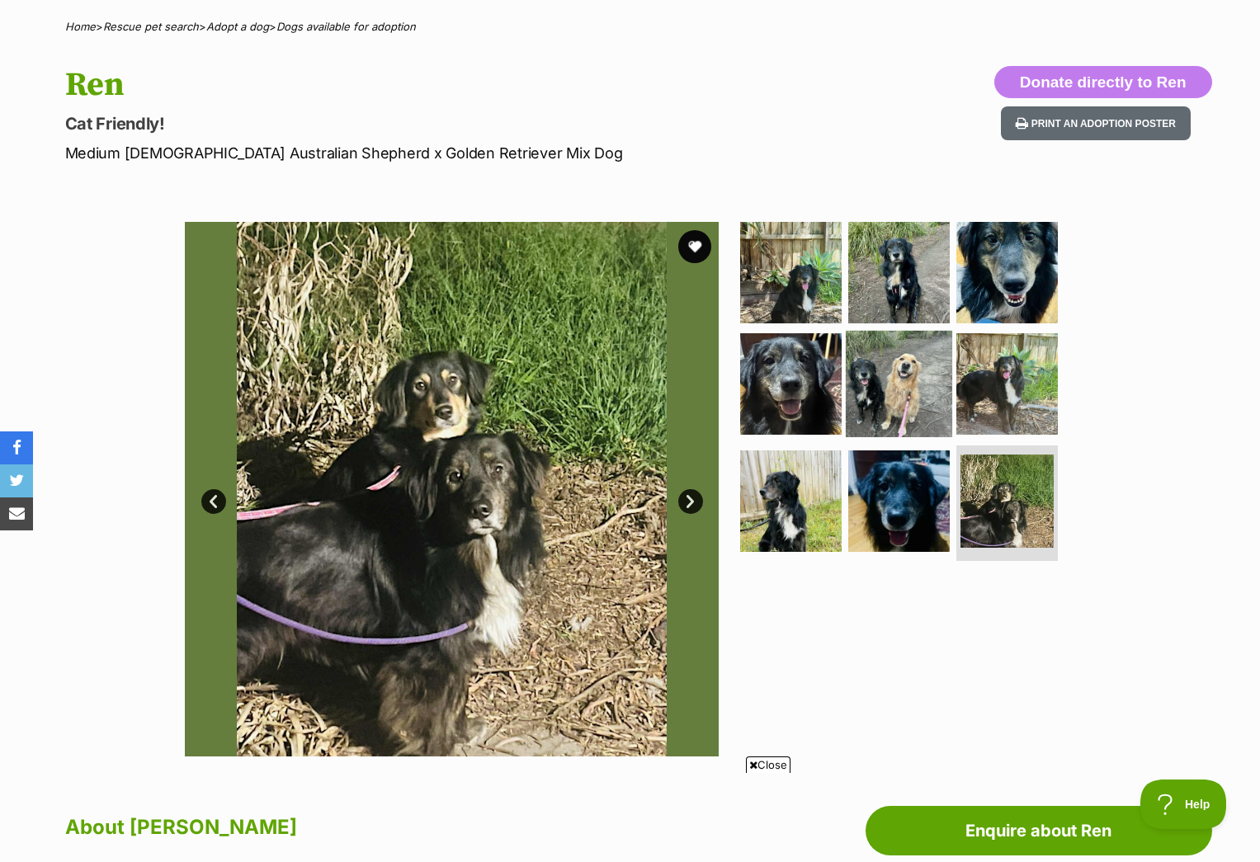
click at [875, 399] on img at bounding box center [899, 384] width 106 height 106
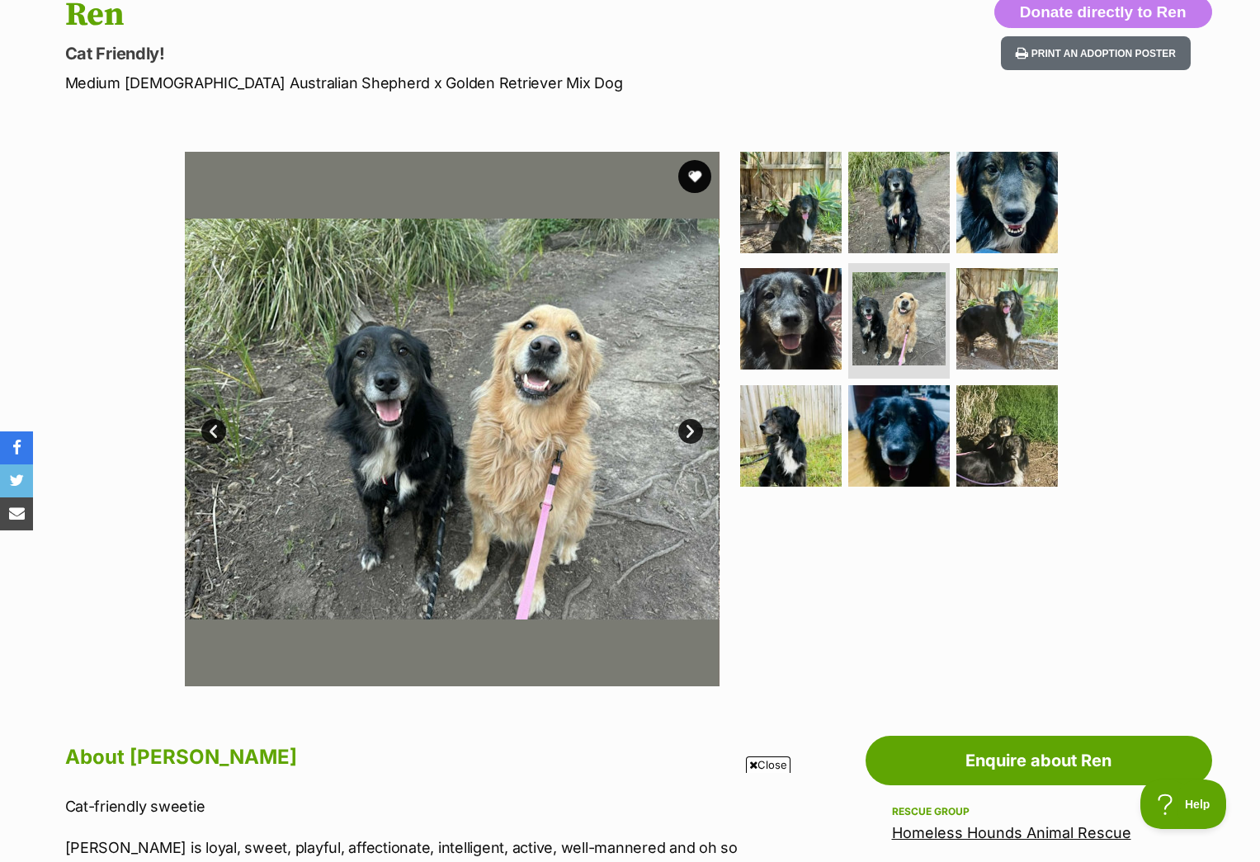
scroll to position [272, 0]
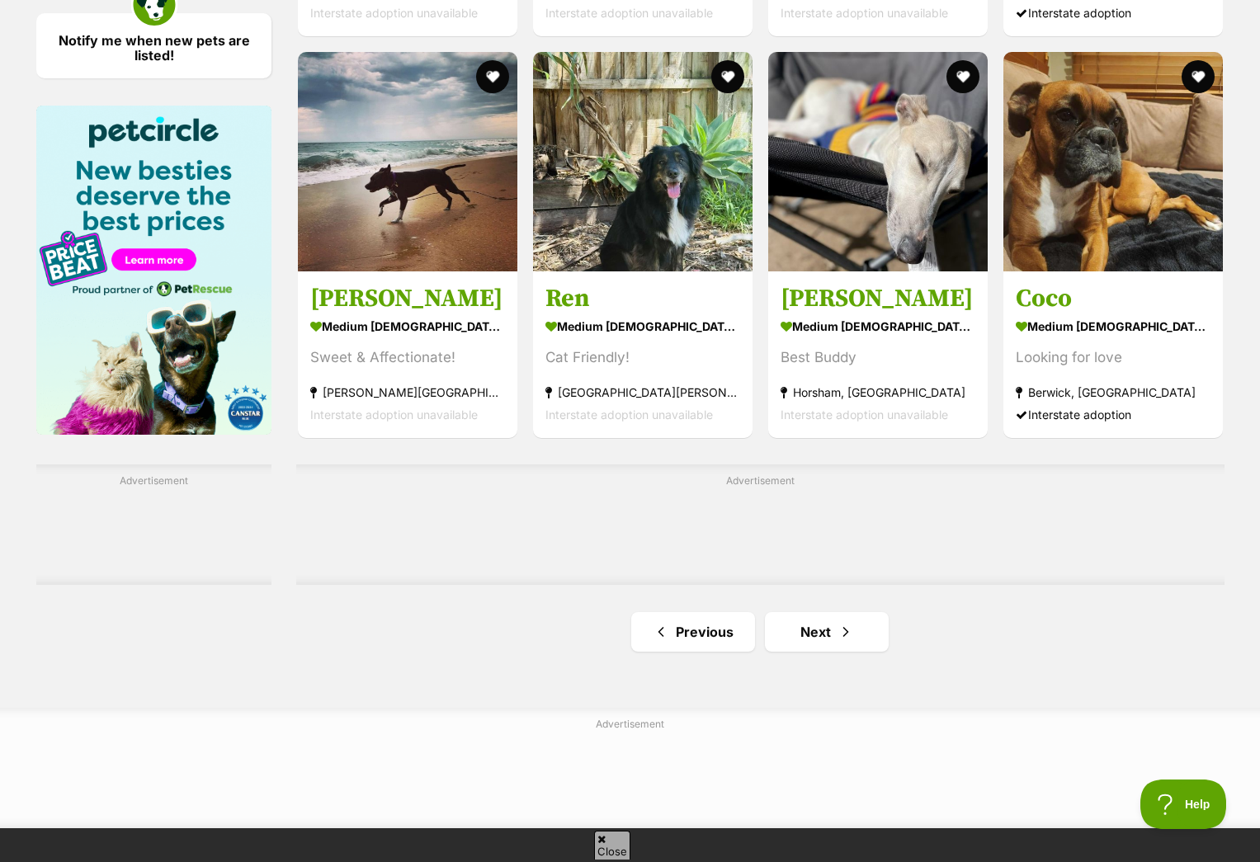
scroll to position [2446, 0]
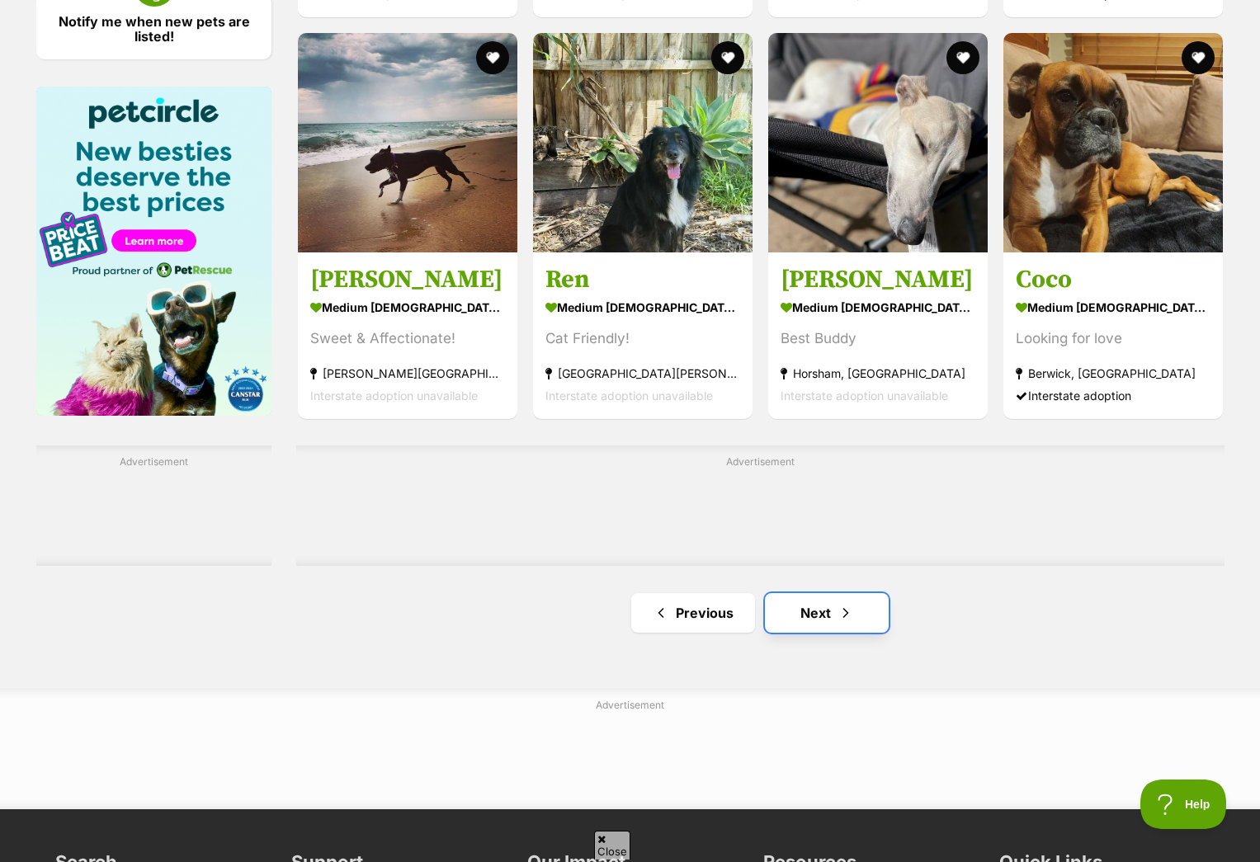
click at [818, 611] on link "Next" at bounding box center [827, 613] width 124 height 40
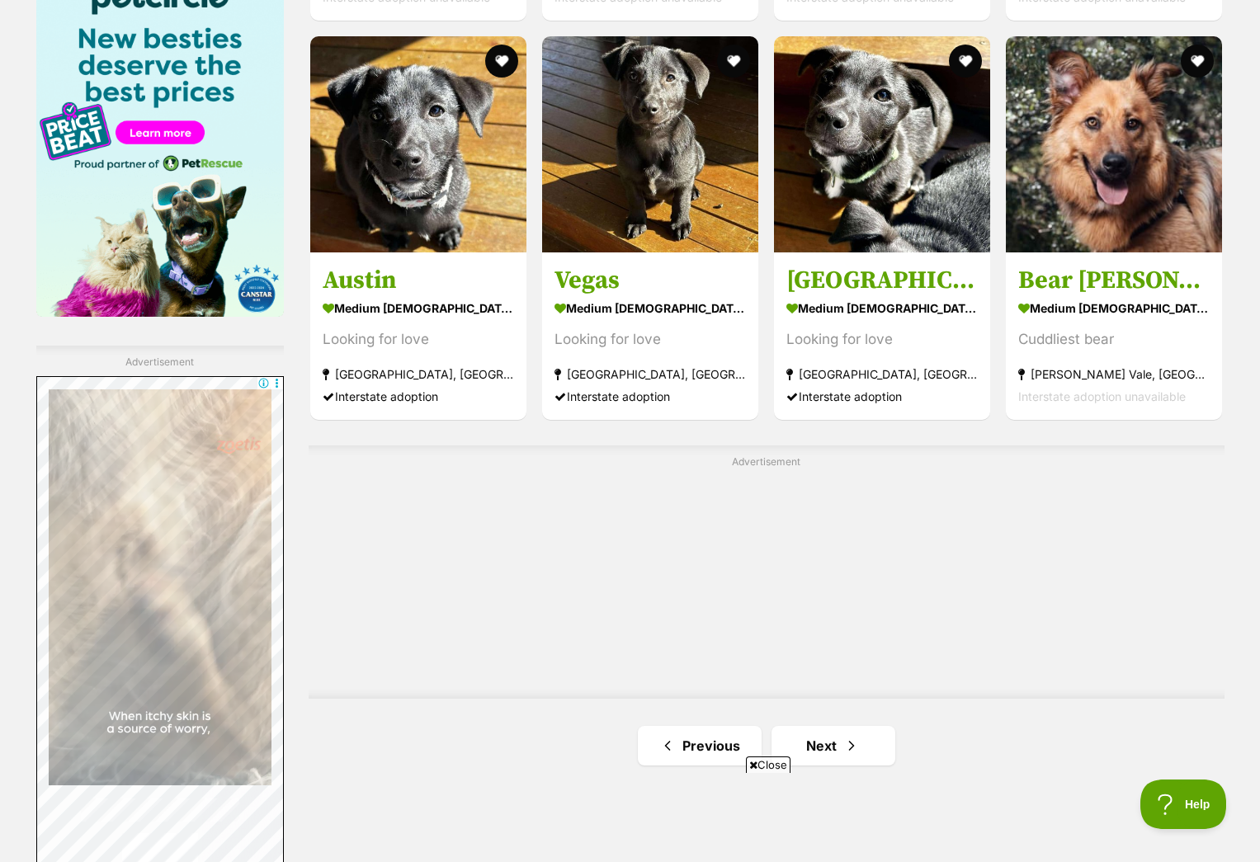
scroll to position [2702, 0]
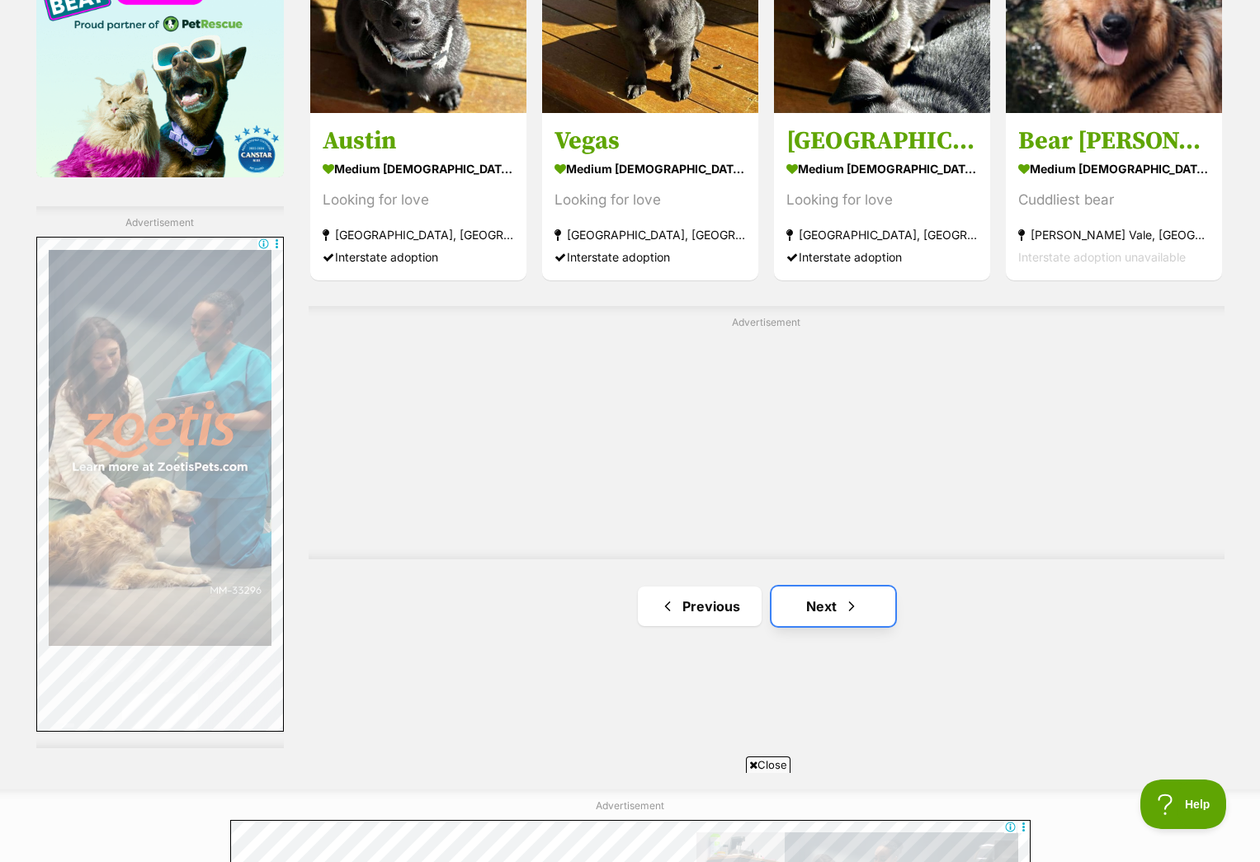
click at [816, 612] on link "Next" at bounding box center [834, 607] width 124 height 40
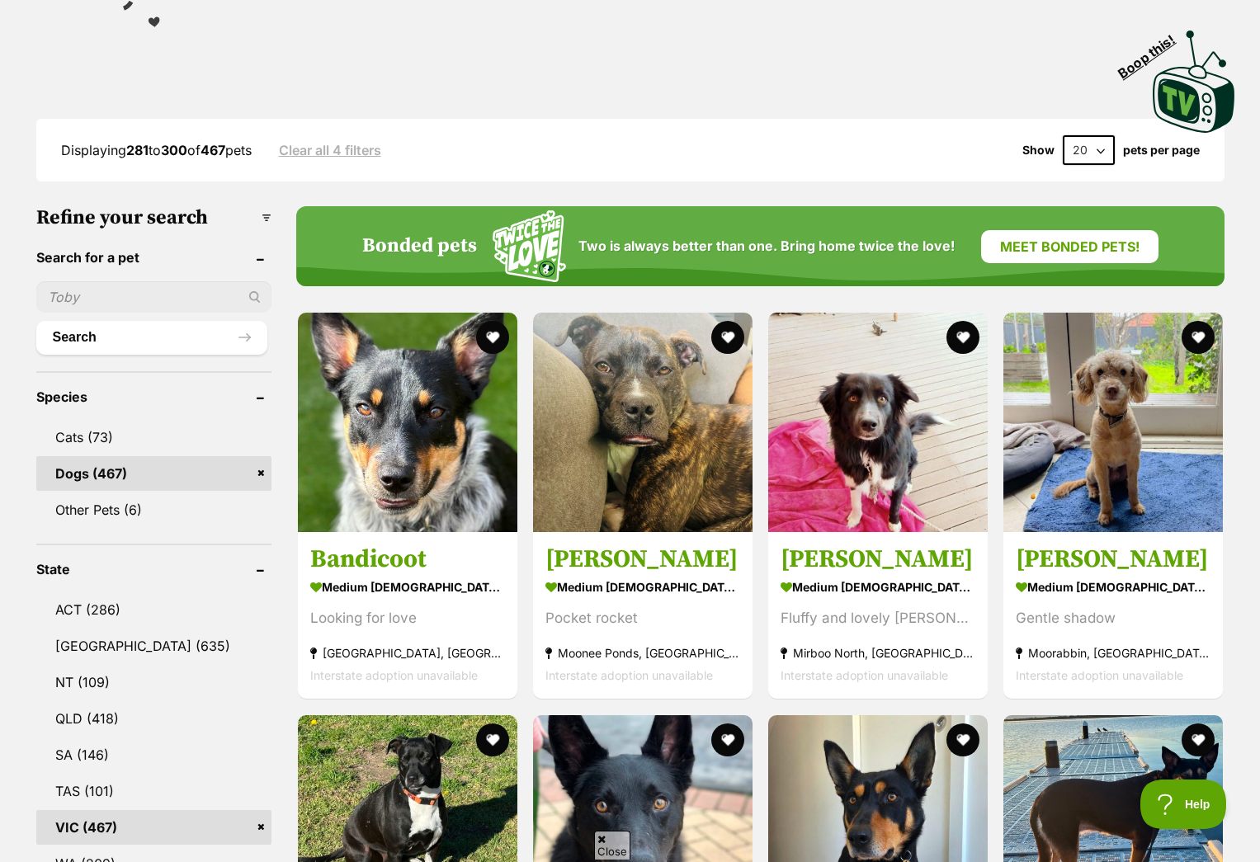
scroll to position [375, 0]
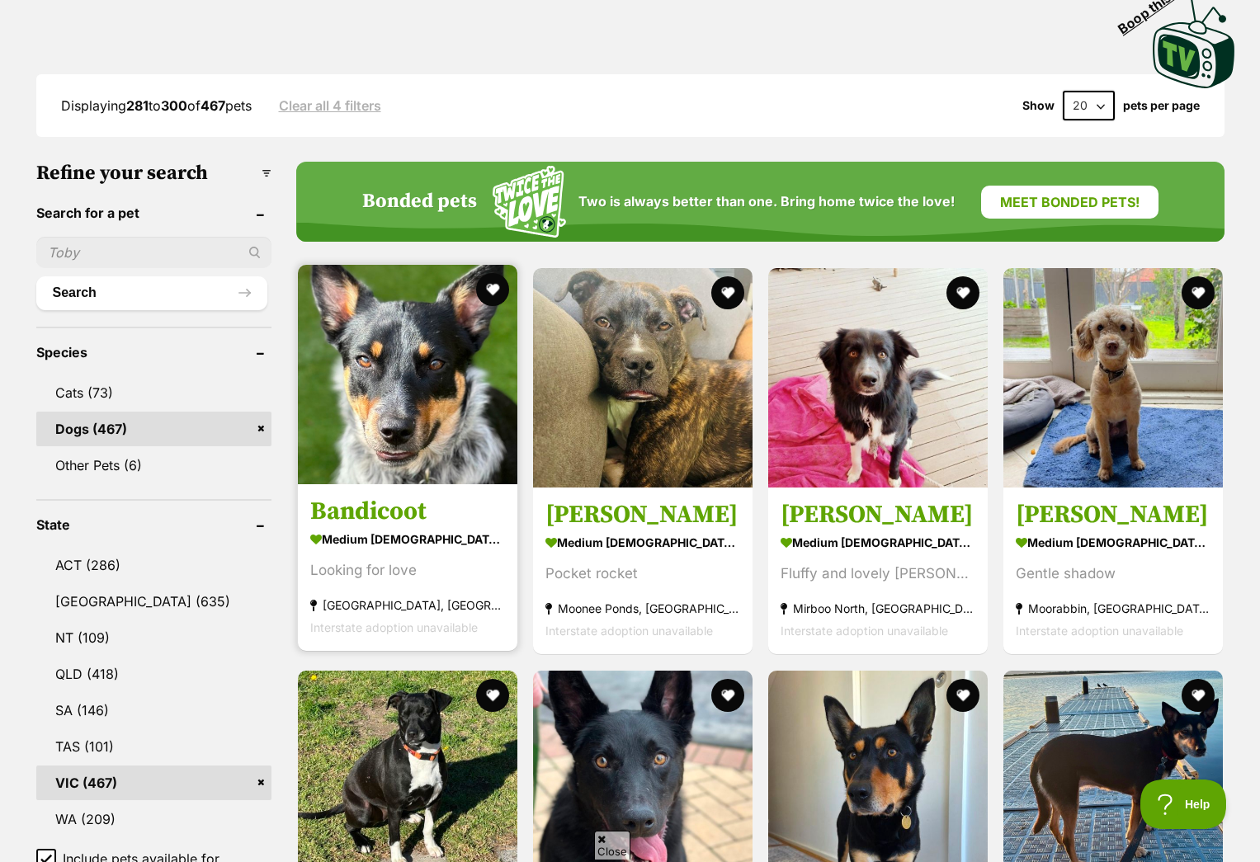
click at [452, 427] on img at bounding box center [408, 375] width 220 height 220
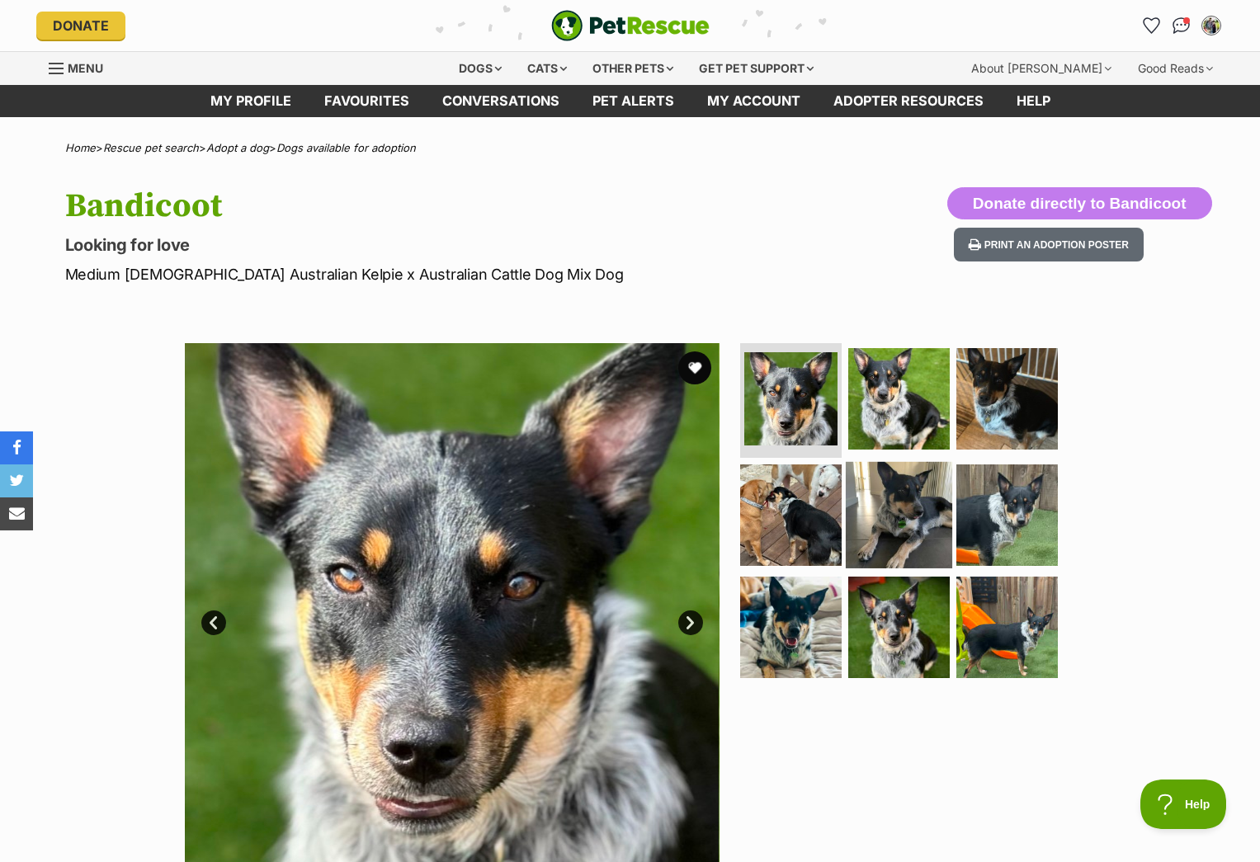
click at [907, 508] on img at bounding box center [899, 515] width 106 height 106
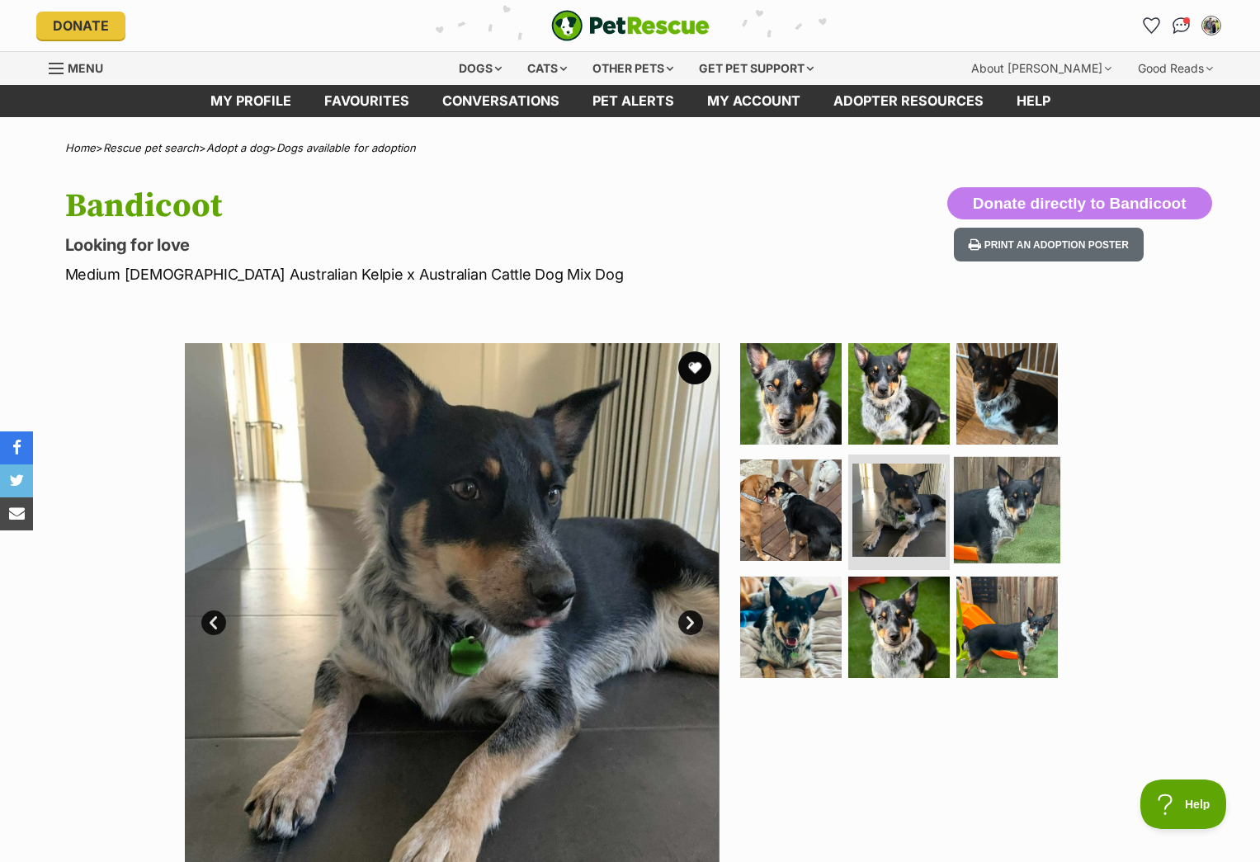
click at [975, 515] on img at bounding box center [1007, 510] width 106 height 106
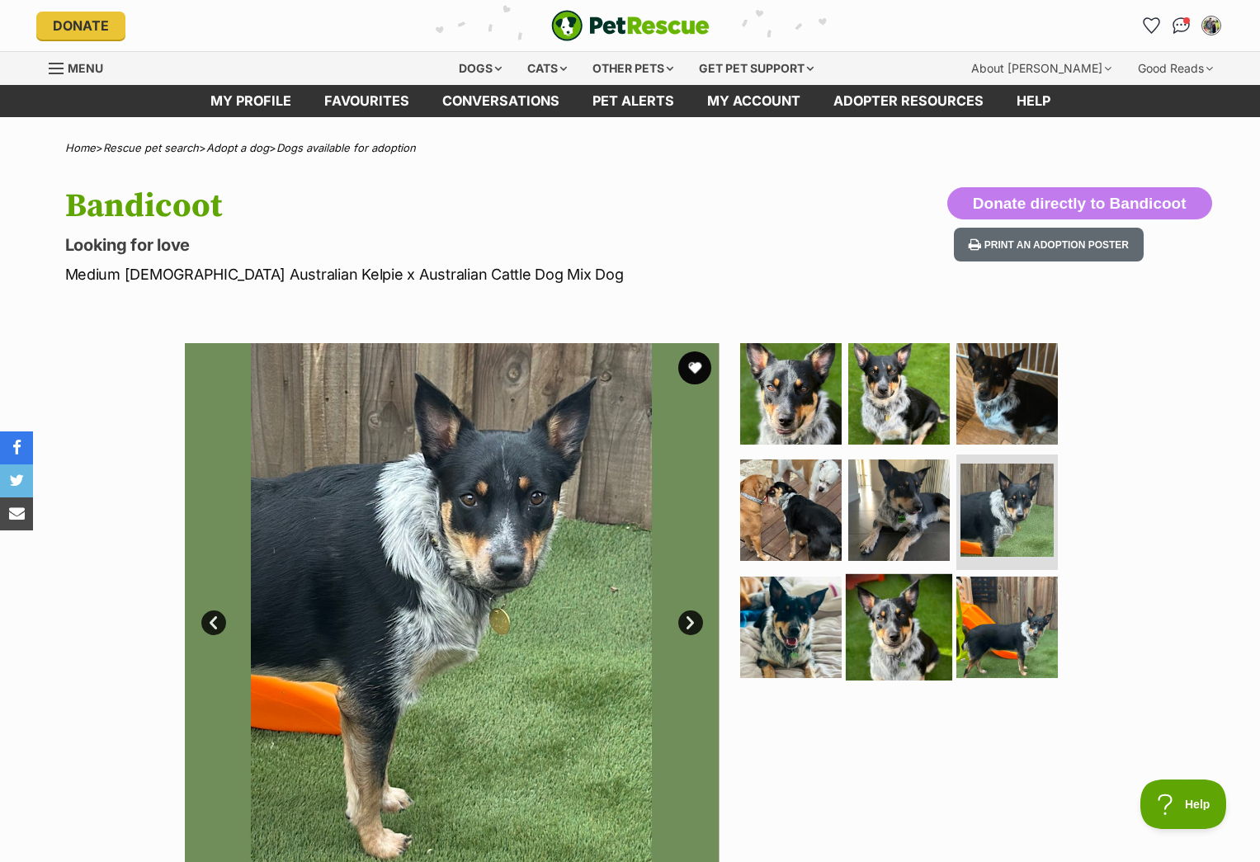
click at [885, 629] on img at bounding box center [899, 627] width 106 height 106
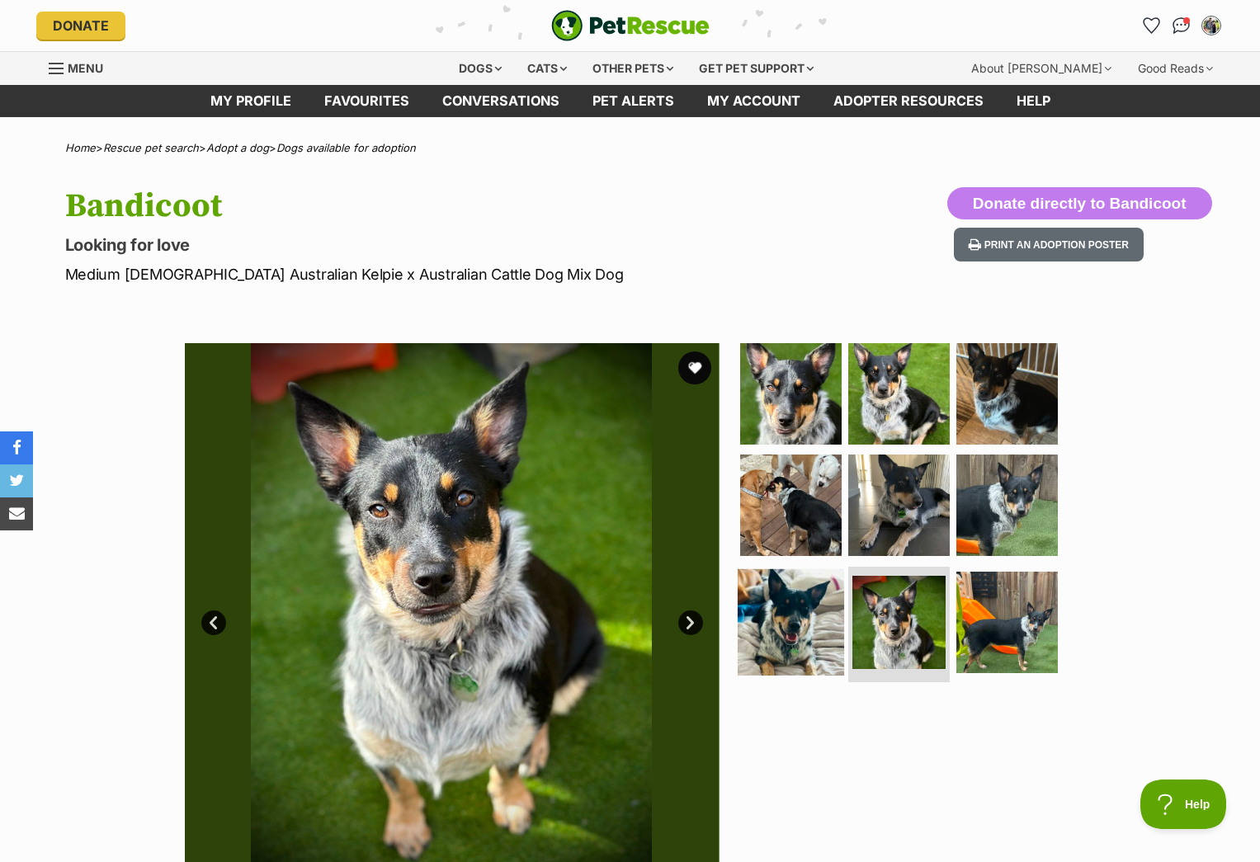
click at [795, 636] on img at bounding box center [791, 622] width 106 height 106
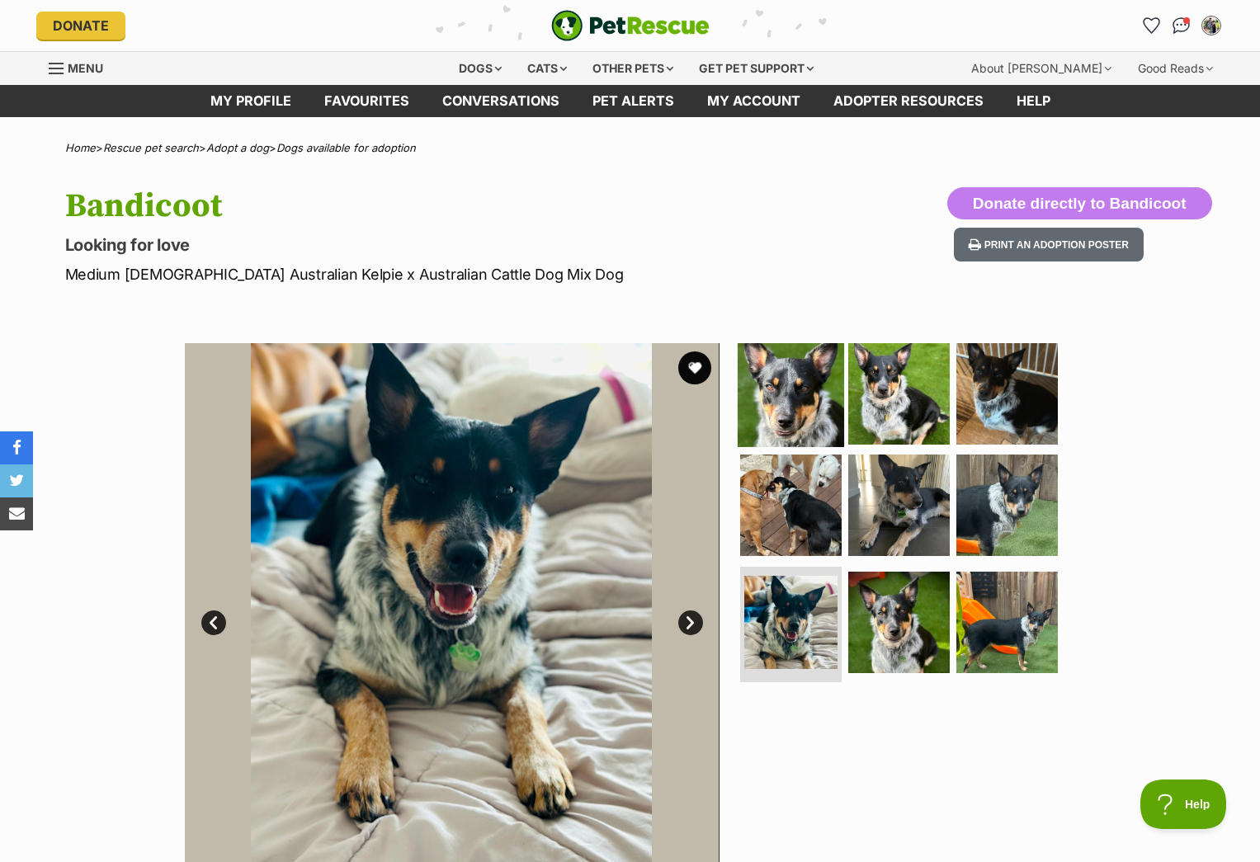
click at [785, 413] on img at bounding box center [791, 393] width 106 height 106
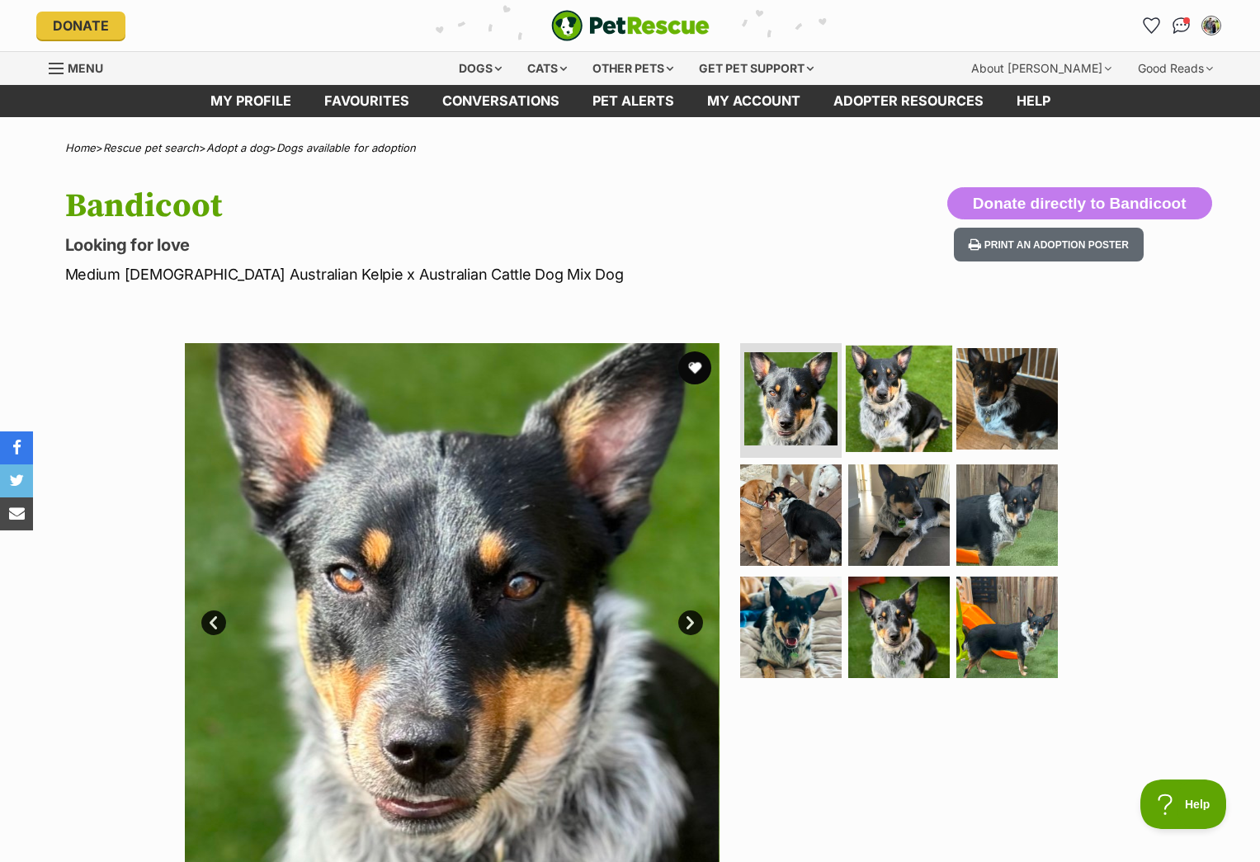
click at [871, 430] on img at bounding box center [899, 398] width 106 height 106
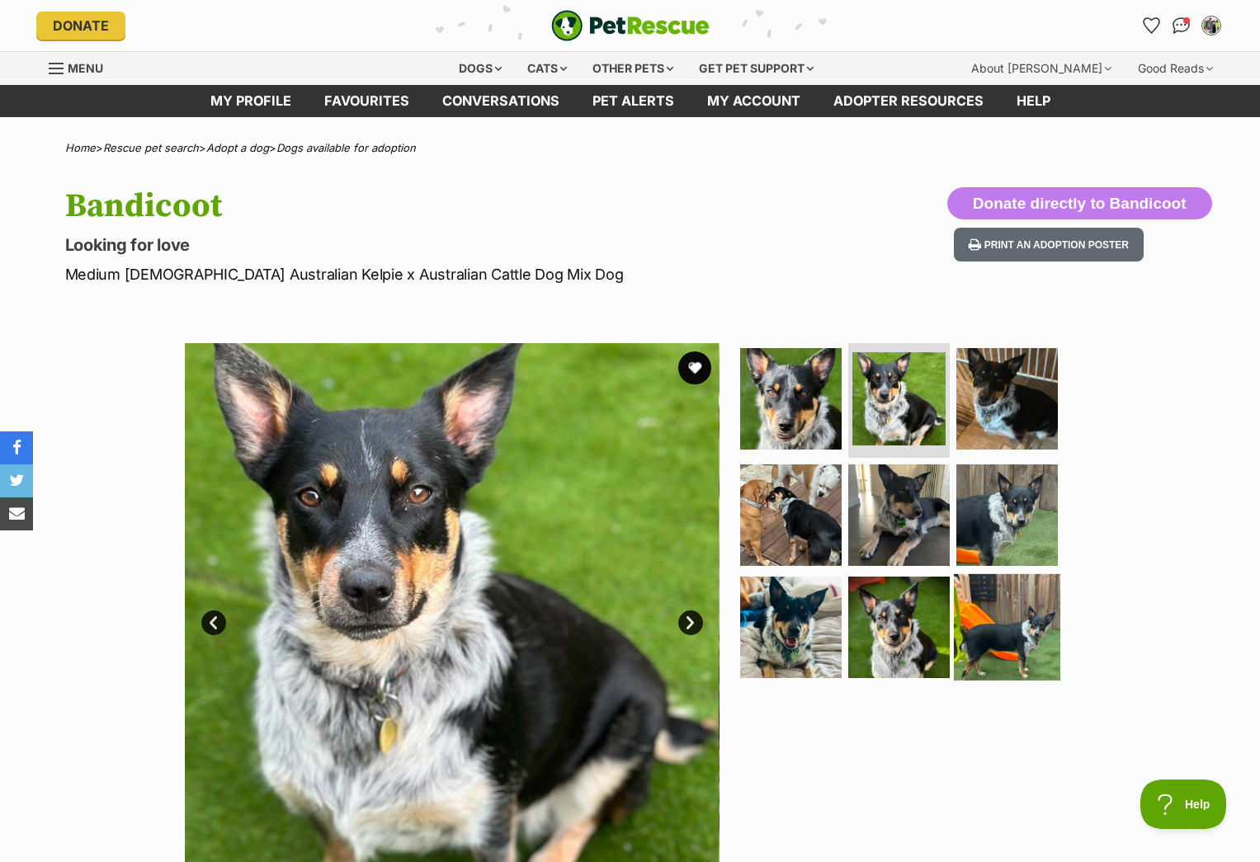
click at [978, 620] on img at bounding box center [1007, 627] width 106 height 106
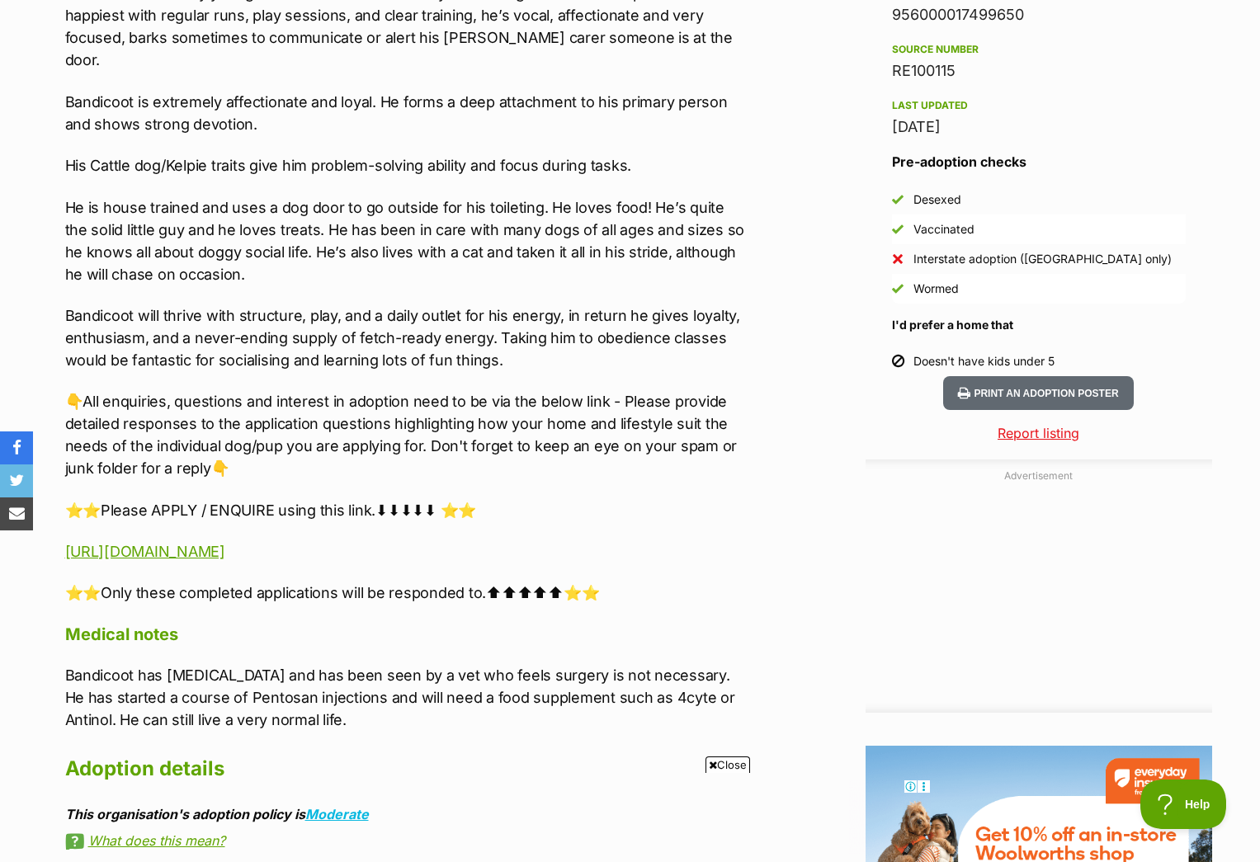
scroll to position [1324, 0]
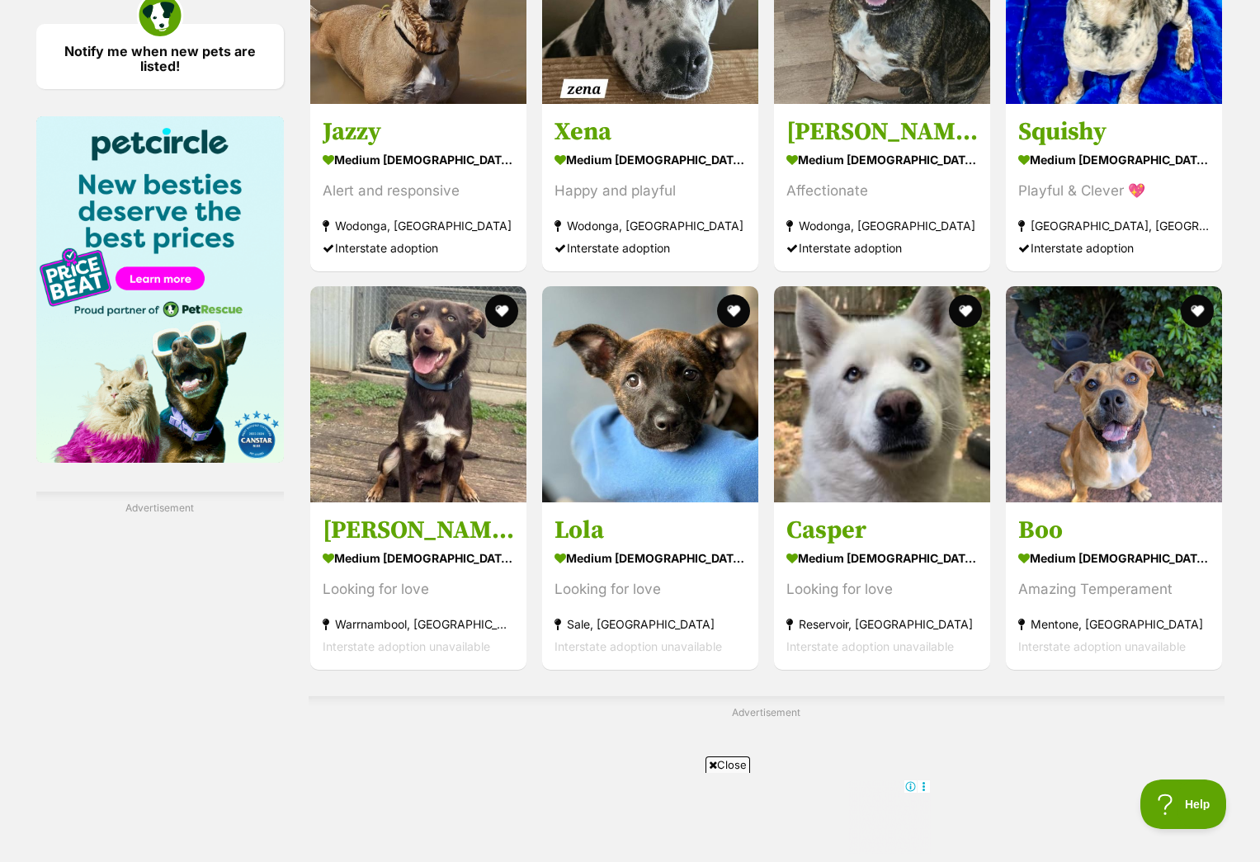
scroll to position [2418, 0]
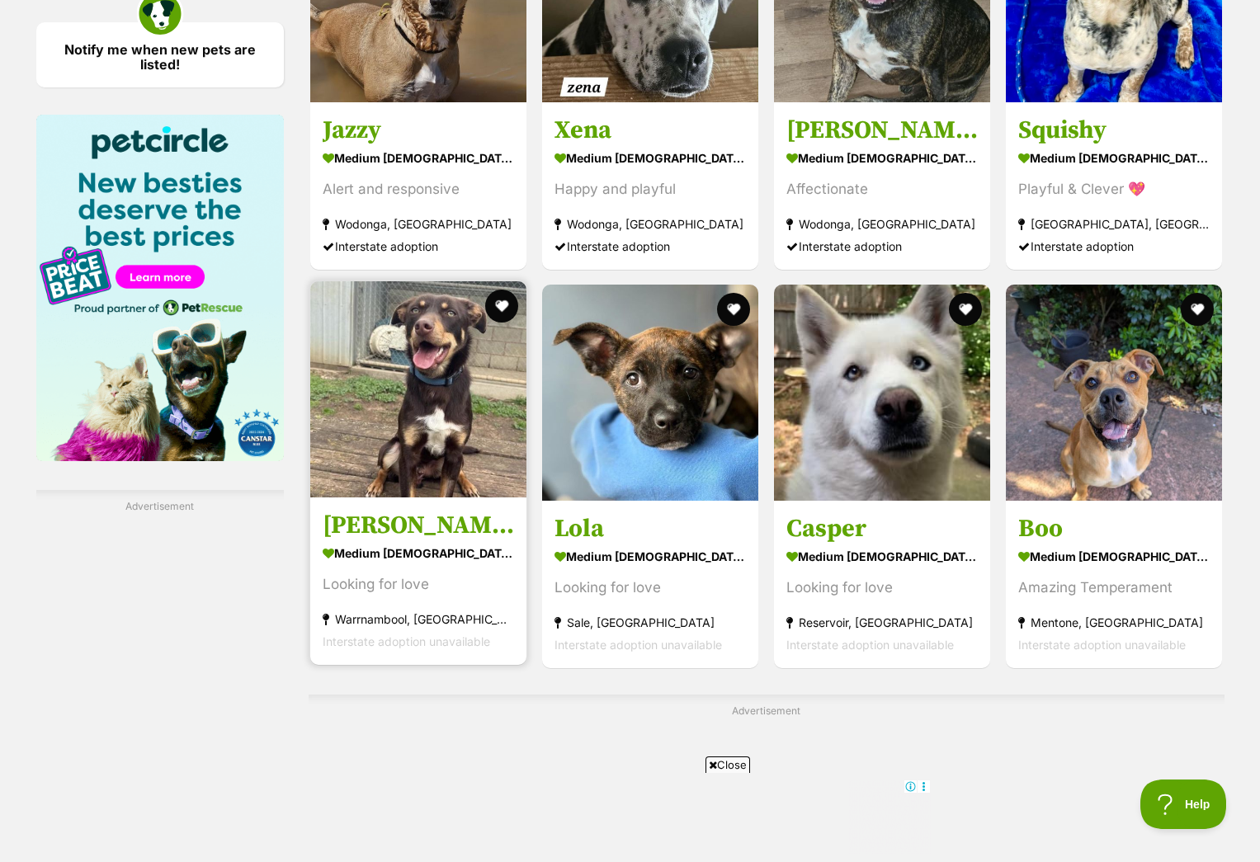
click at [432, 481] on img at bounding box center [418, 389] width 216 height 216
click at [427, 467] on img at bounding box center [418, 389] width 216 height 216
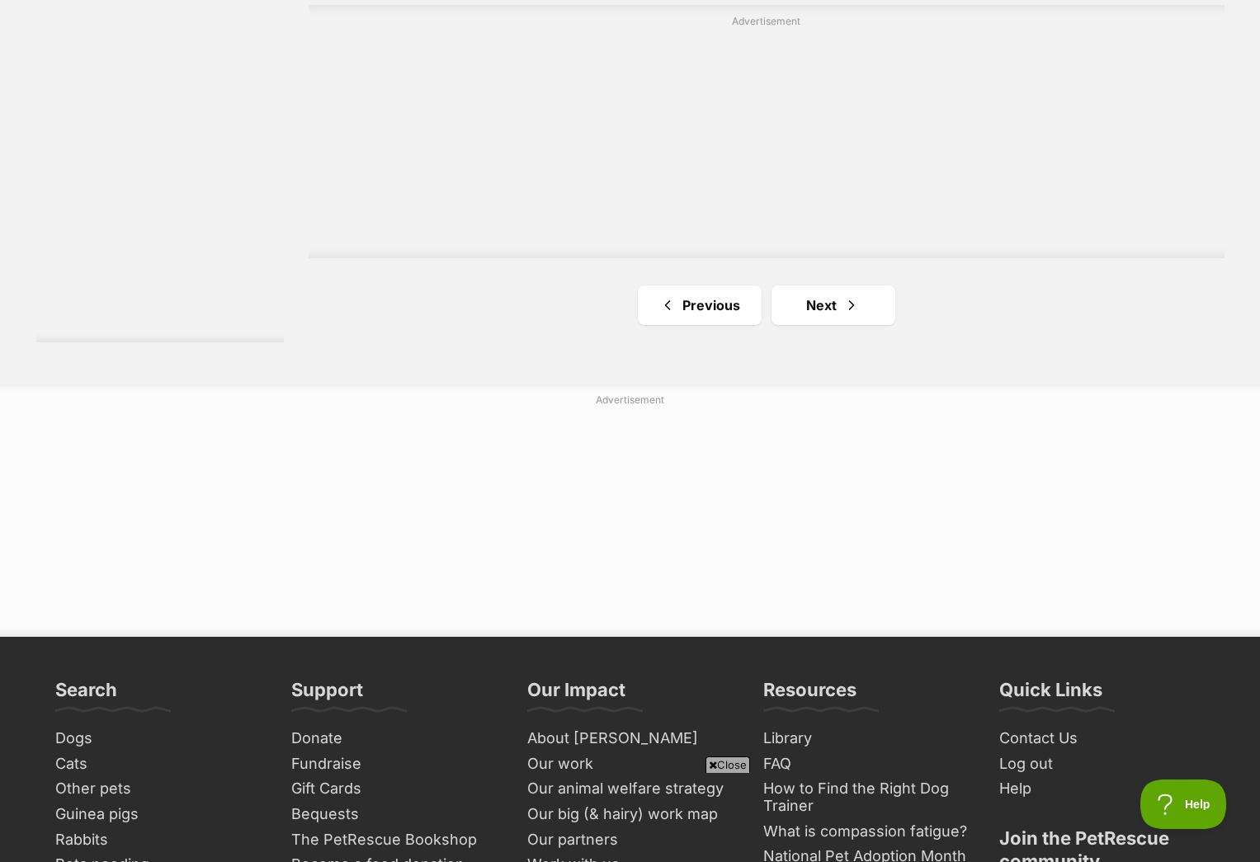
scroll to position [3138, 0]
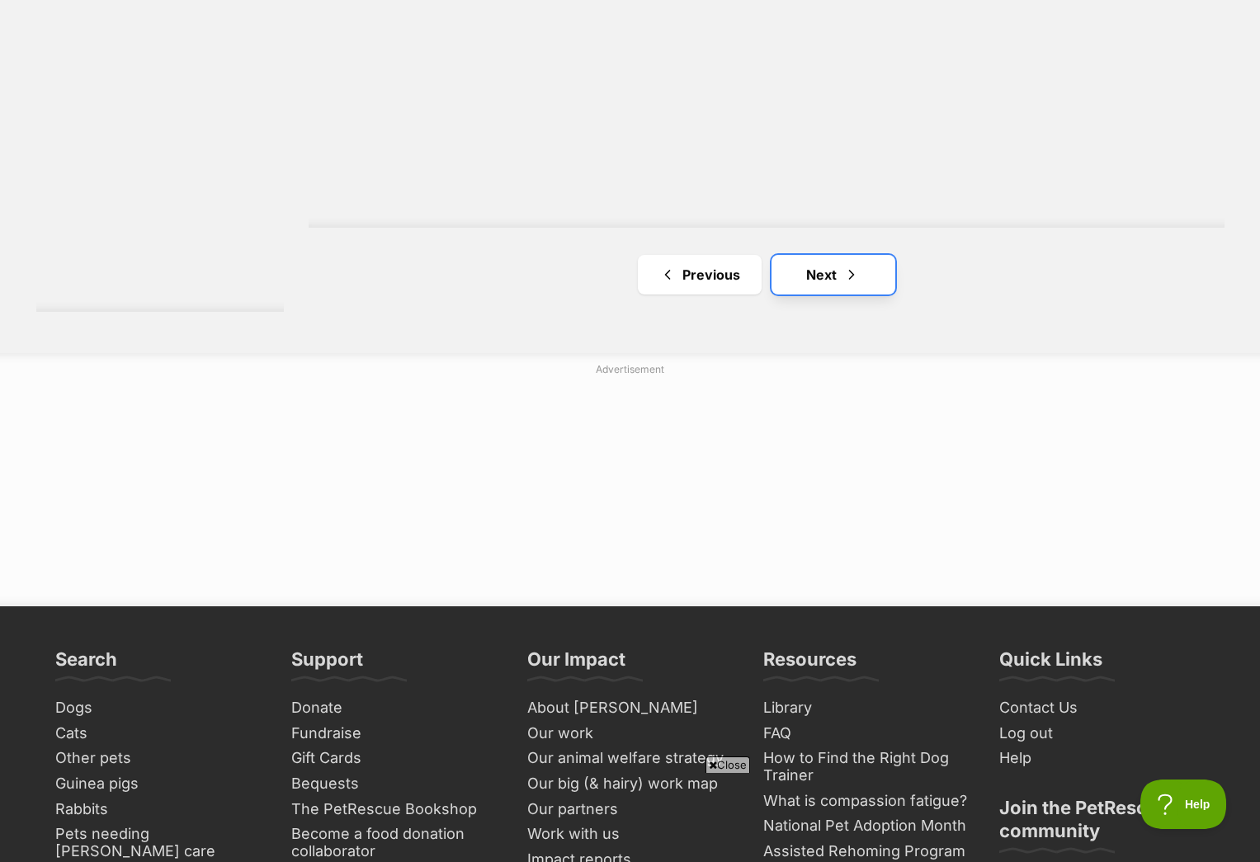
click at [843, 276] on span "Next page" at bounding box center [851, 275] width 17 height 20
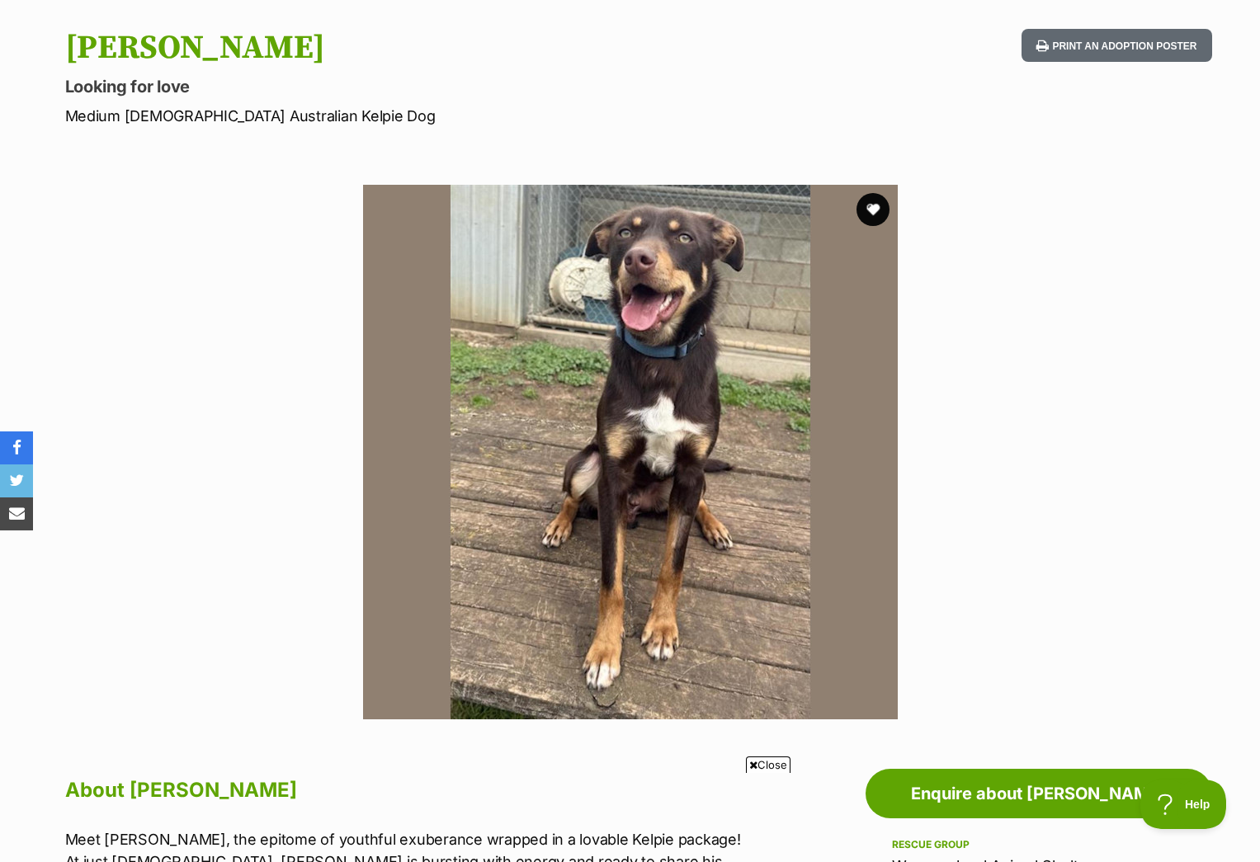
scroll to position [177, 0]
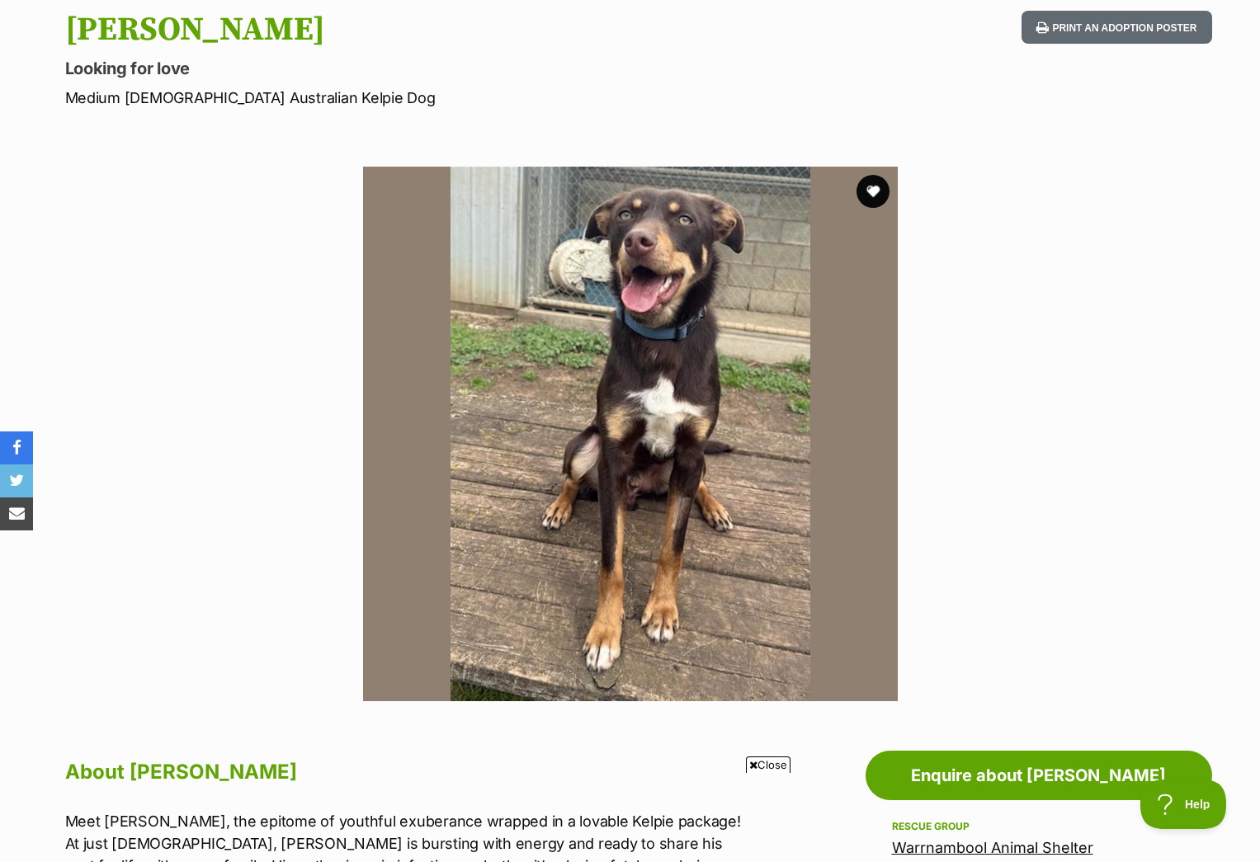
click at [794, 488] on img at bounding box center [630, 434] width 535 height 535
click at [843, 471] on img at bounding box center [630, 434] width 535 height 535
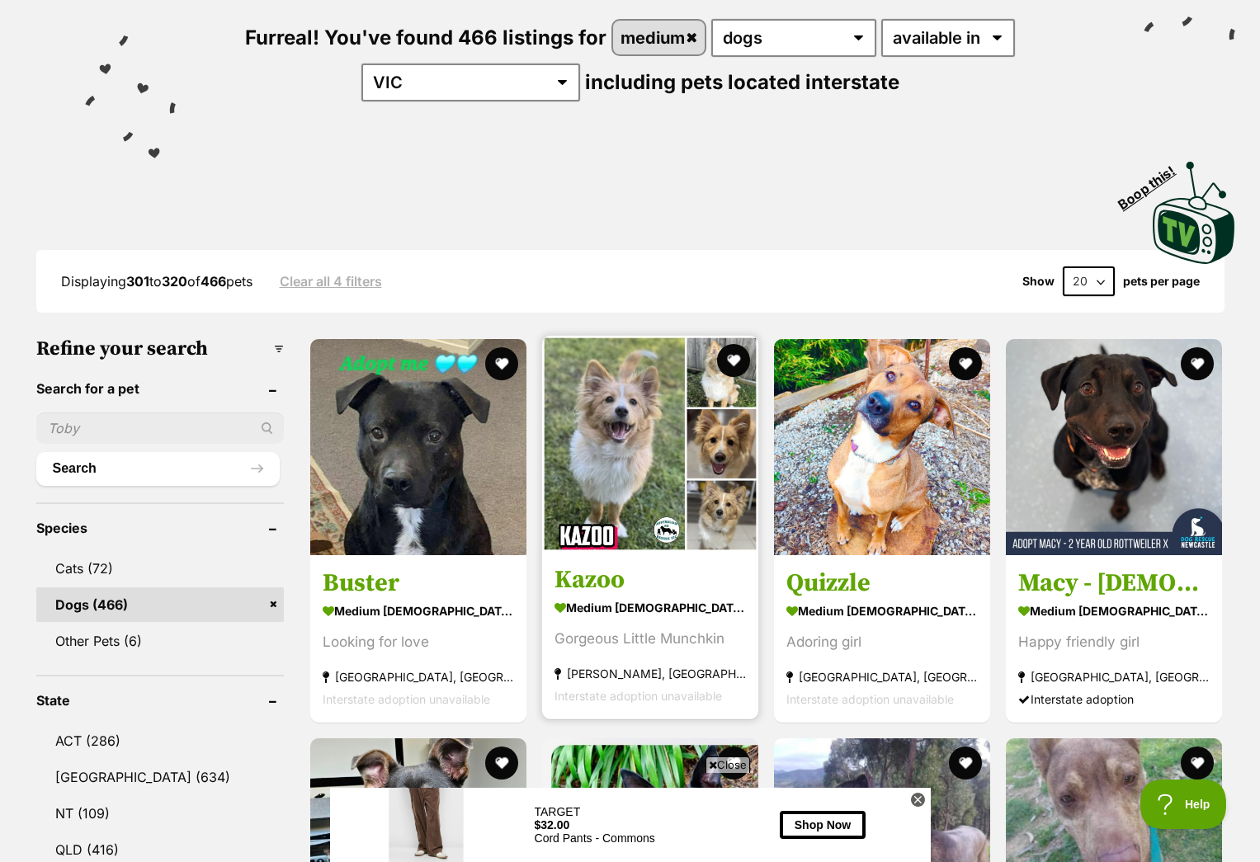
click at [616, 444] on img at bounding box center [650, 444] width 216 height 216
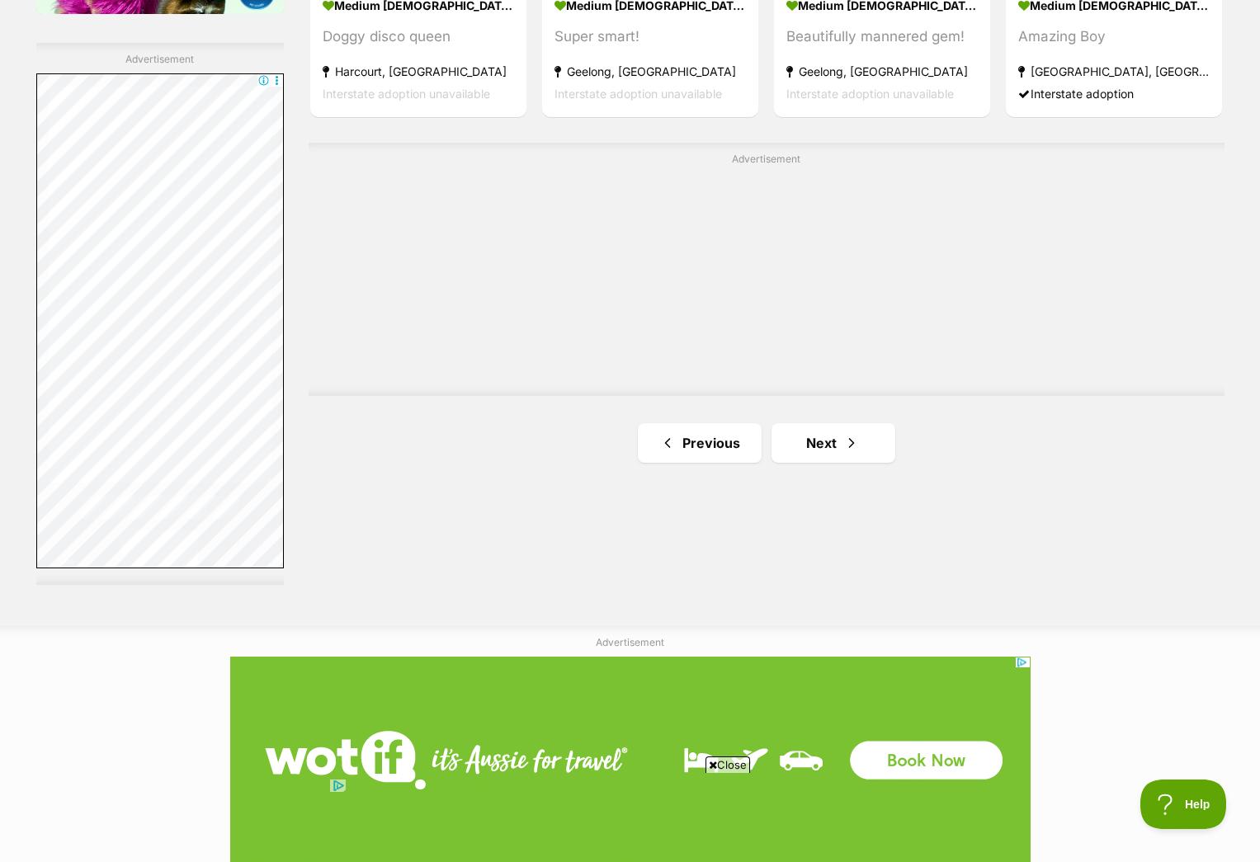
scroll to position [3018, 0]
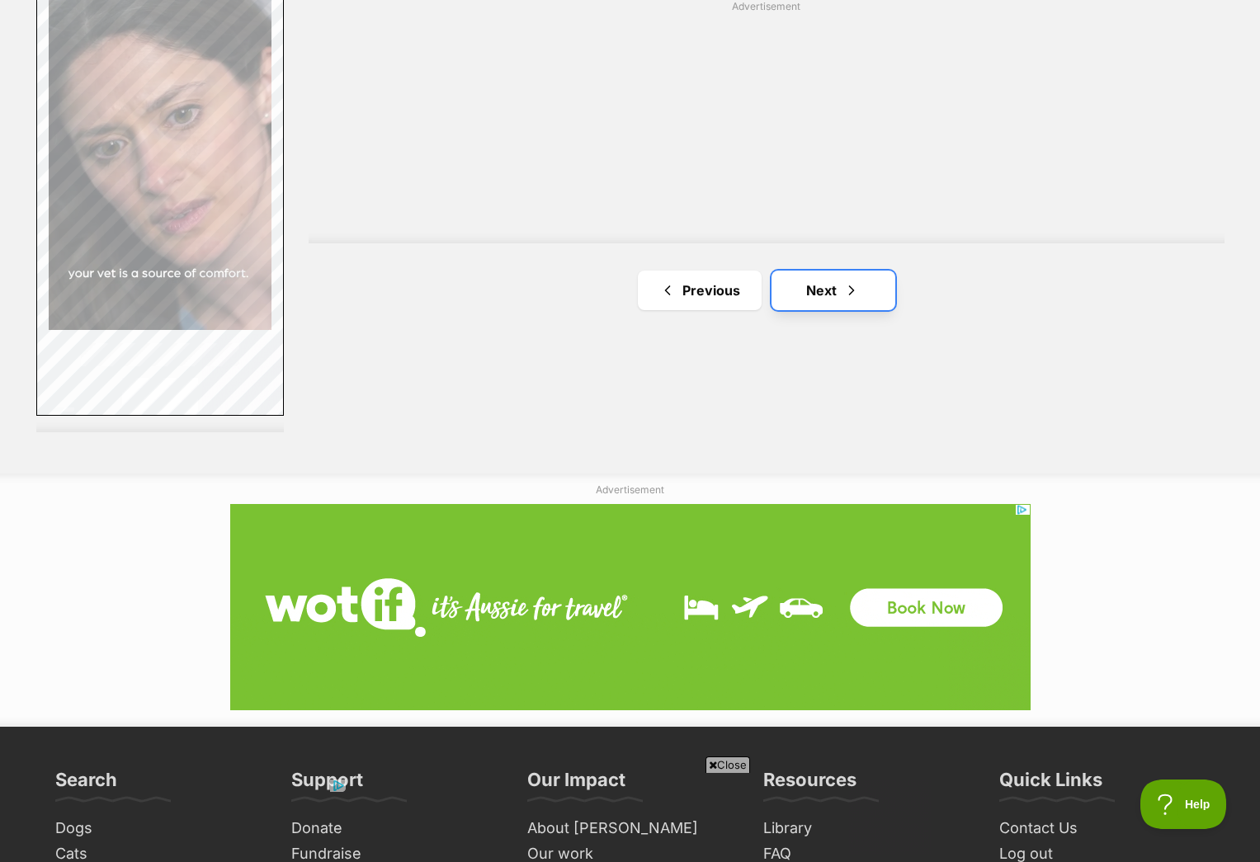
click at [834, 296] on link "Next" at bounding box center [834, 291] width 124 height 40
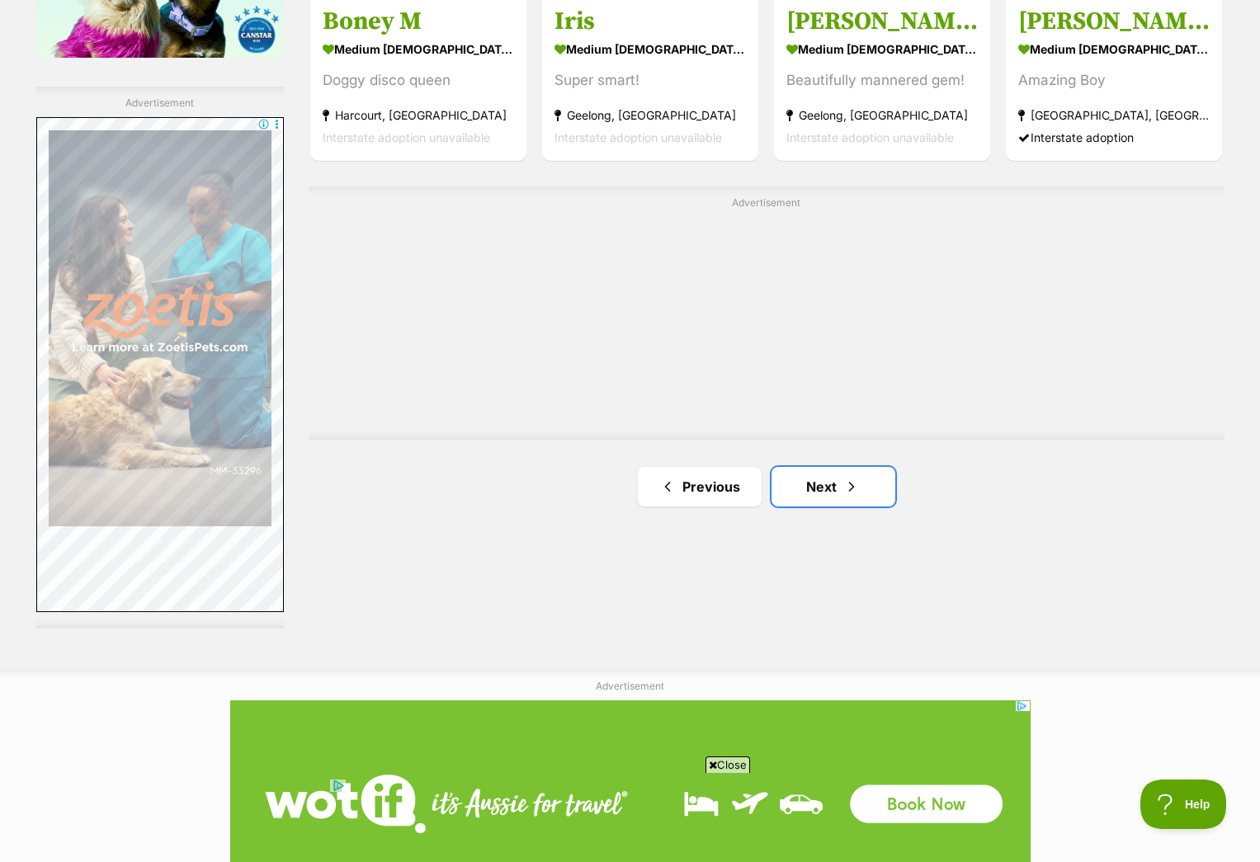
scroll to position [2391, 0]
